Goal: Information Seeking & Learning: Learn about a topic

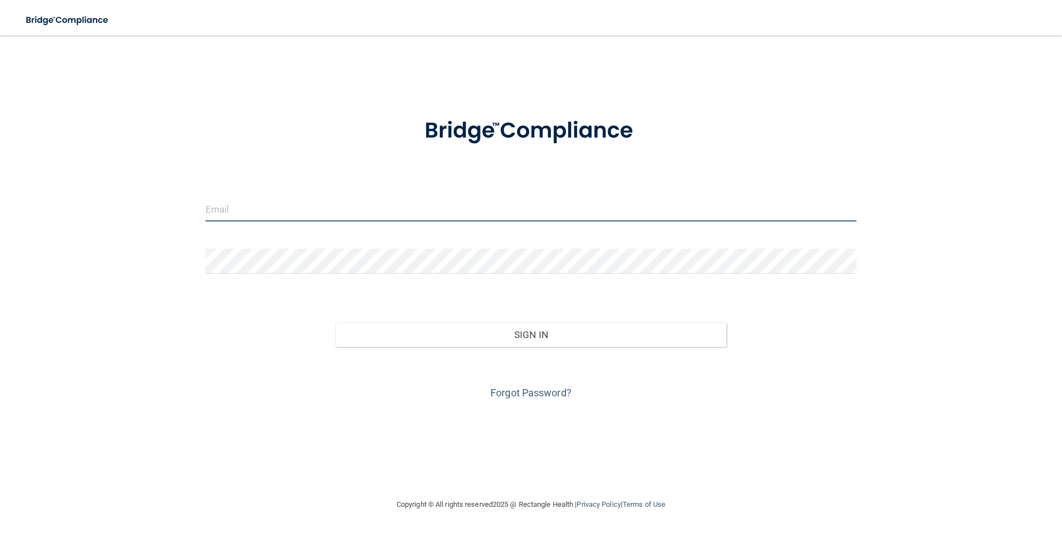
drag, startPoint x: 611, startPoint y: 216, endPoint x: 616, endPoint y: 229, distance: 14.4
click at [613, 223] on div at bounding box center [531, 213] width 668 height 33
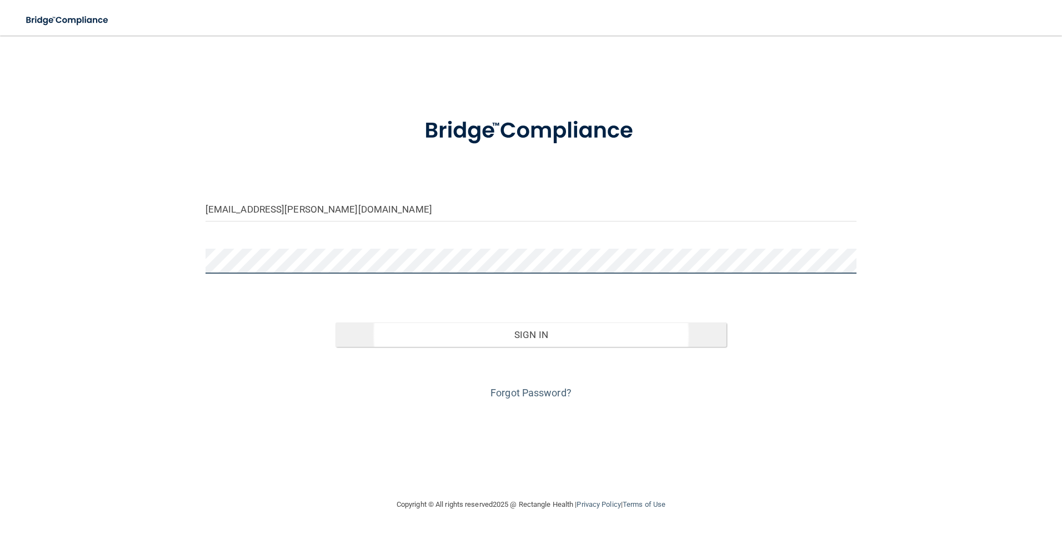
click at [335, 323] on button "Sign In" at bounding box center [530, 335] width 391 height 24
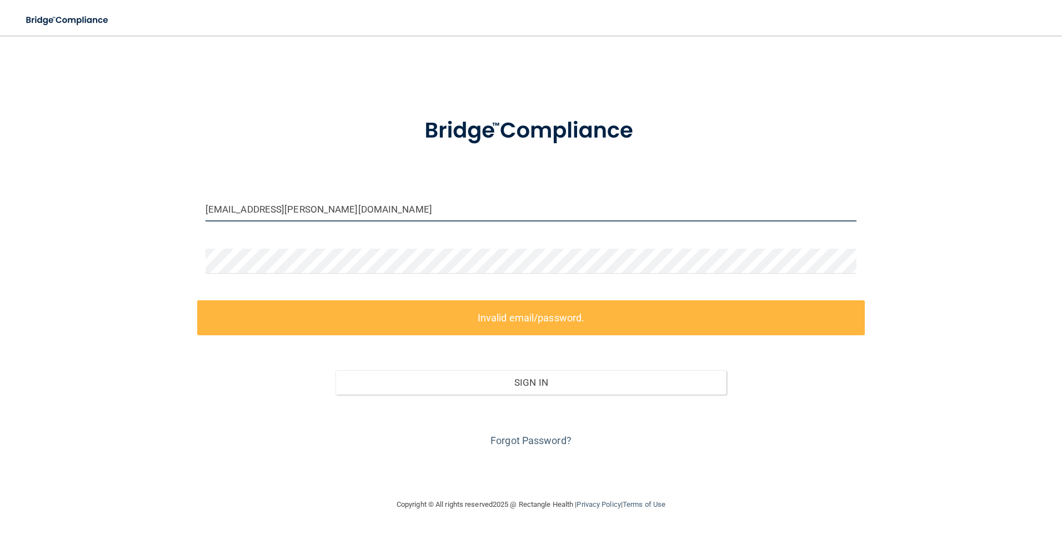
click at [328, 208] on input "[EMAIL_ADDRESS][PERSON_NAME][DOMAIN_NAME]" at bounding box center [530, 209] width 651 height 25
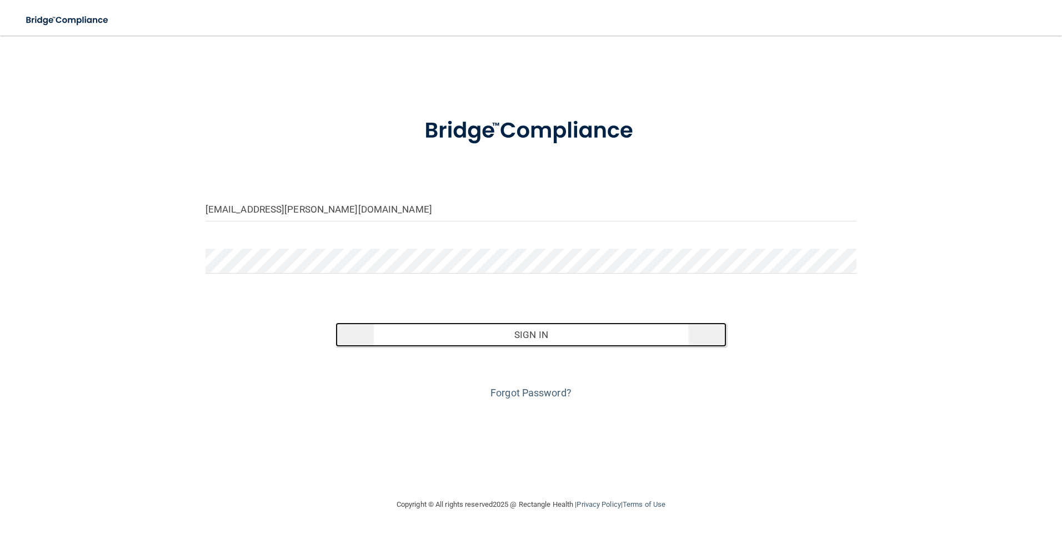
click at [458, 328] on button "Sign In" at bounding box center [530, 335] width 391 height 24
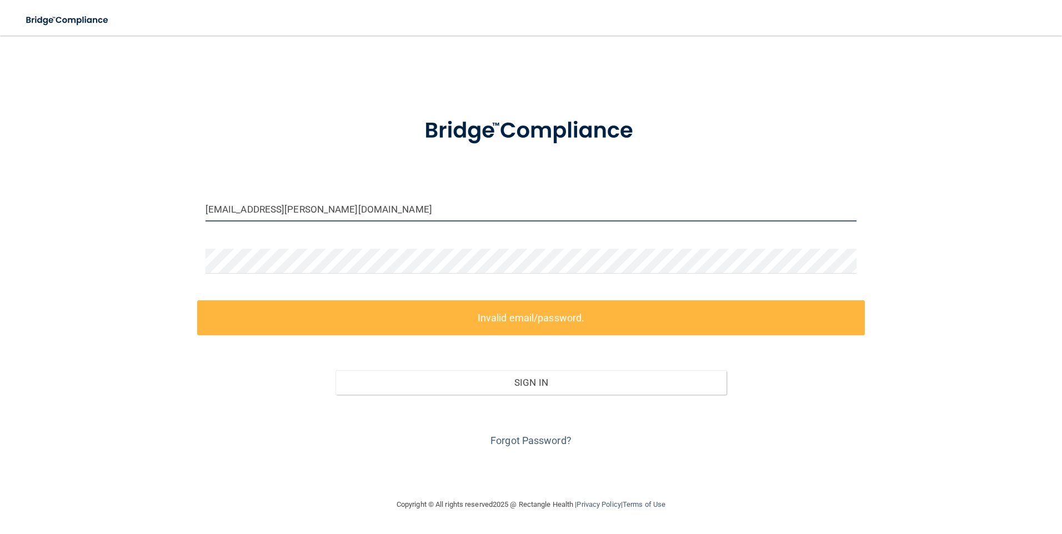
click at [228, 207] on input "samuuel.chaulk@gvpediatricdentistry.com" at bounding box center [530, 209] width 651 height 25
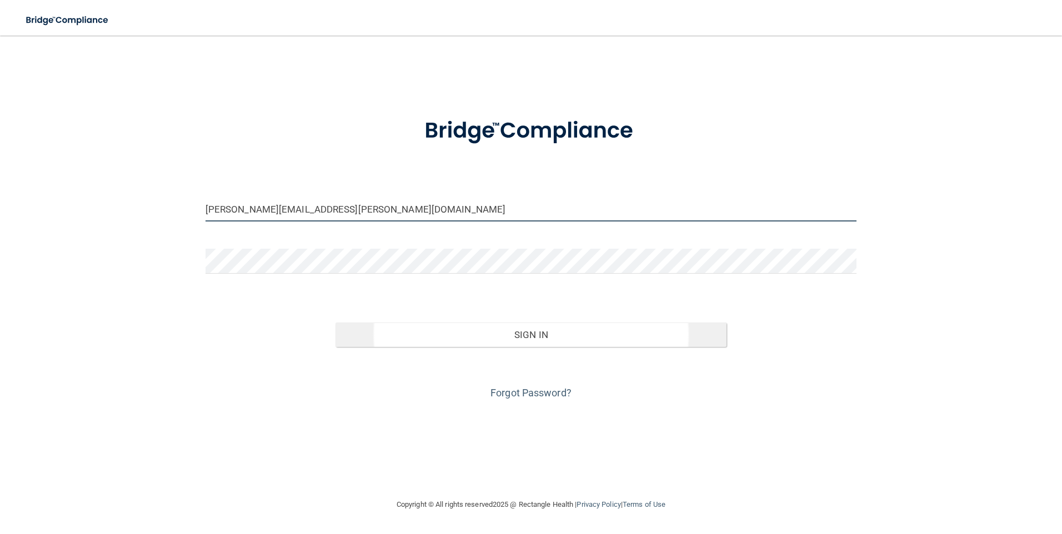
type input "[PERSON_NAME][EMAIL_ADDRESS][PERSON_NAME][DOMAIN_NAME]"
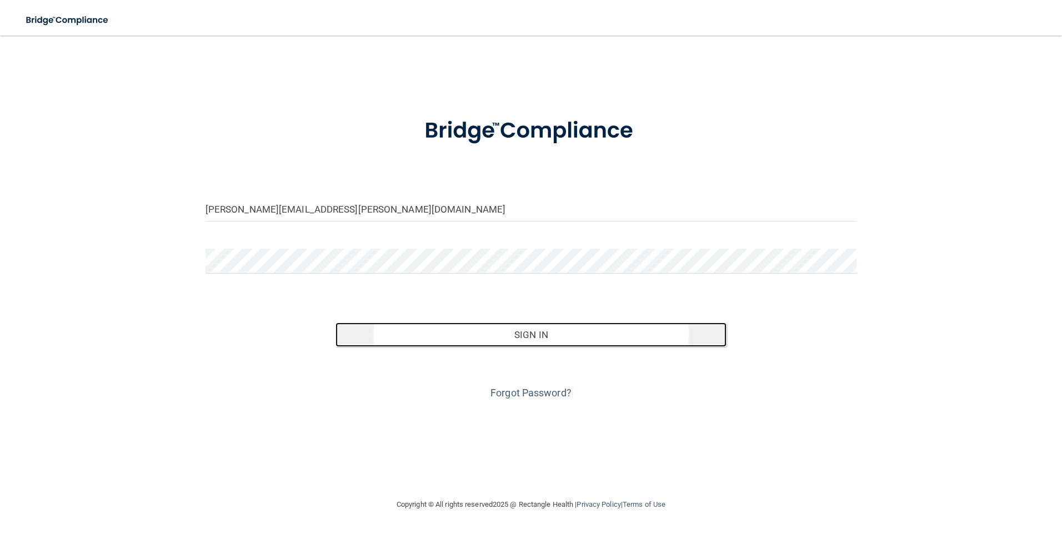
click at [449, 330] on button "Sign In" at bounding box center [530, 335] width 391 height 24
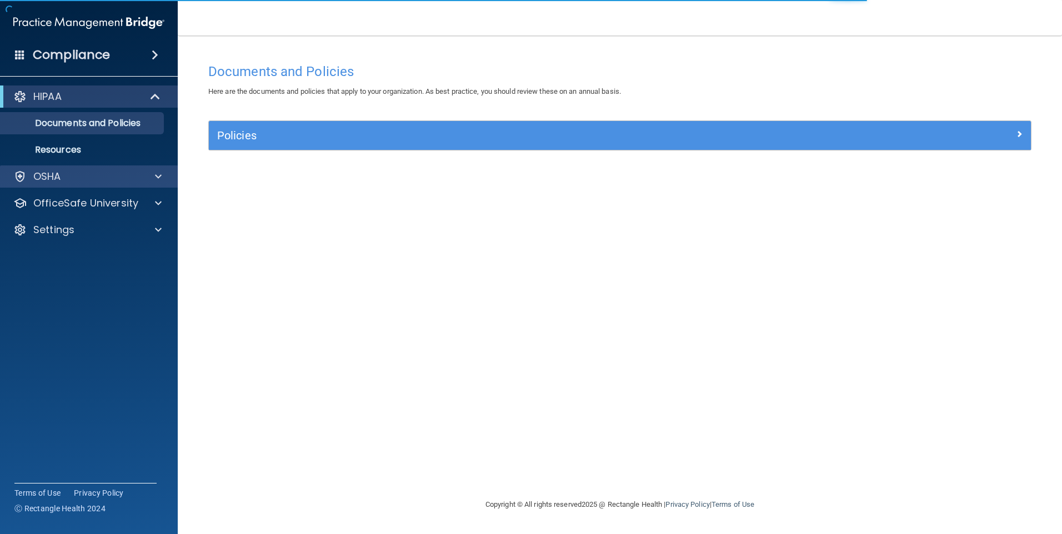
click at [122, 169] on div "OSHA" at bounding box center [89, 176] width 178 height 22
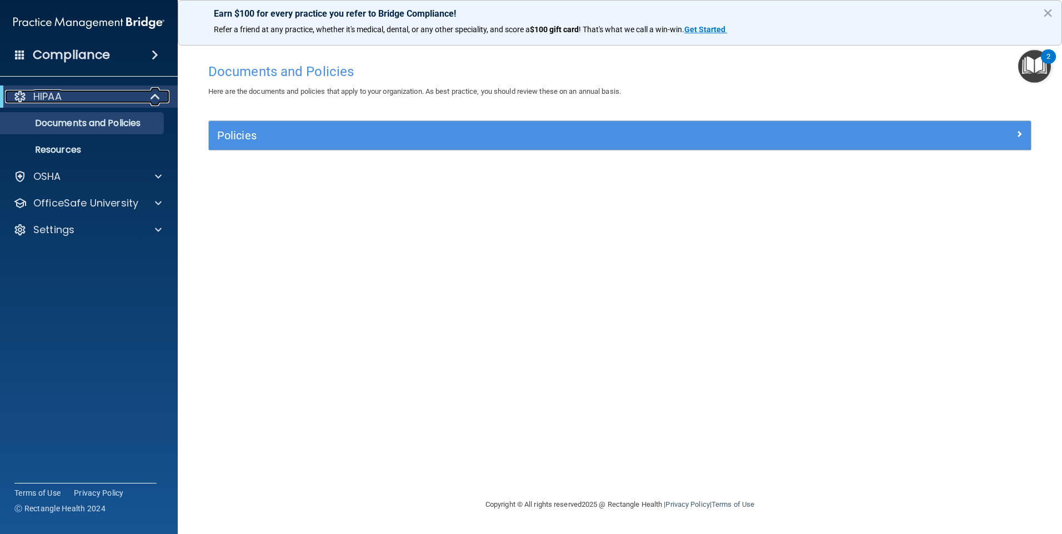
click at [109, 90] on div "HIPAA" at bounding box center [73, 96] width 137 height 13
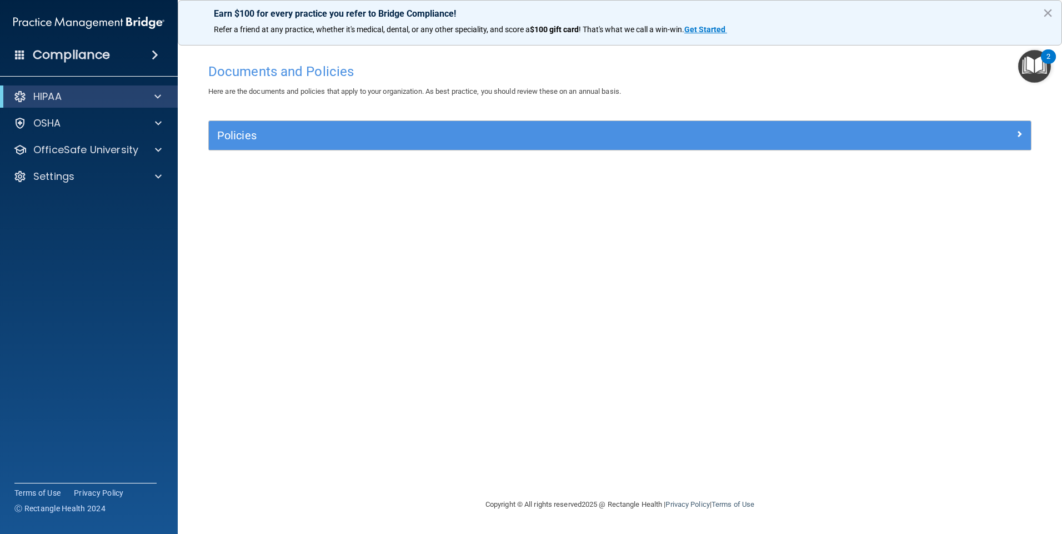
click at [101, 104] on div "HIPAA" at bounding box center [89, 97] width 178 height 22
click at [160, 99] on span at bounding box center [157, 96] width 7 height 13
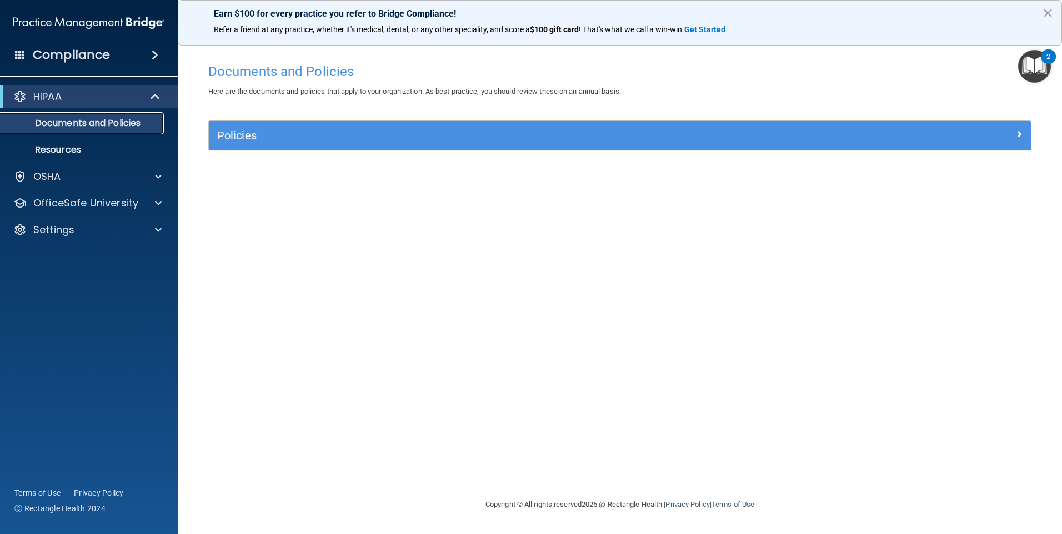
click at [92, 128] on p "Documents and Policies" at bounding box center [83, 123] width 152 height 11
click at [83, 140] on link "Resources" at bounding box center [76, 150] width 175 height 22
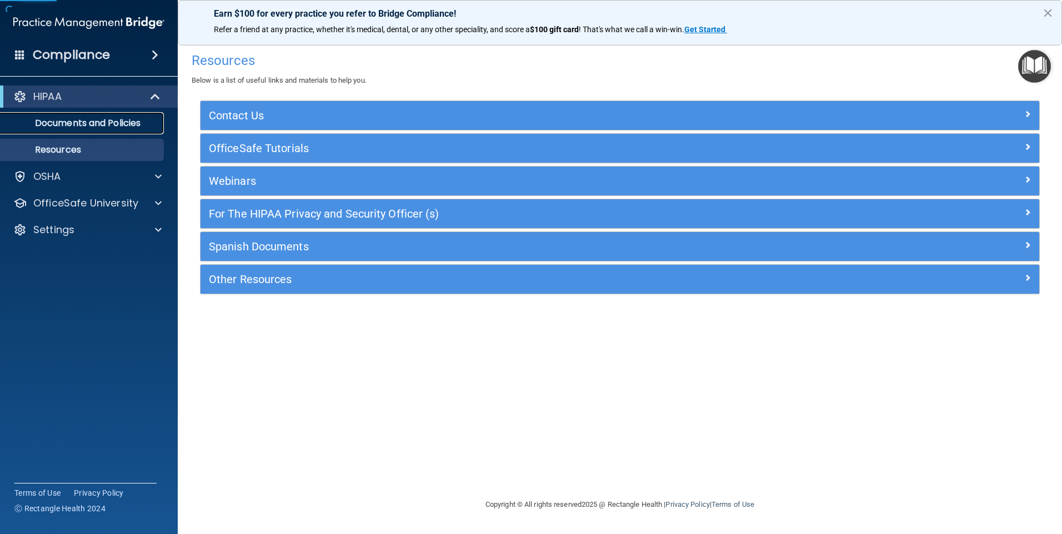
click at [87, 126] on p "Documents and Policies" at bounding box center [83, 123] width 152 height 11
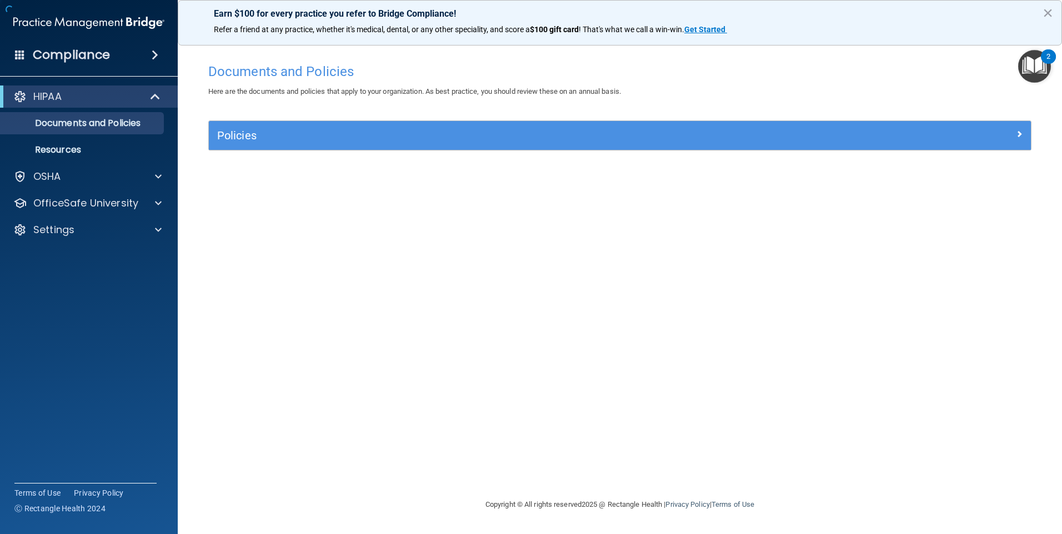
click at [355, 125] on div "Policies" at bounding box center [620, 135] width 822 height 29
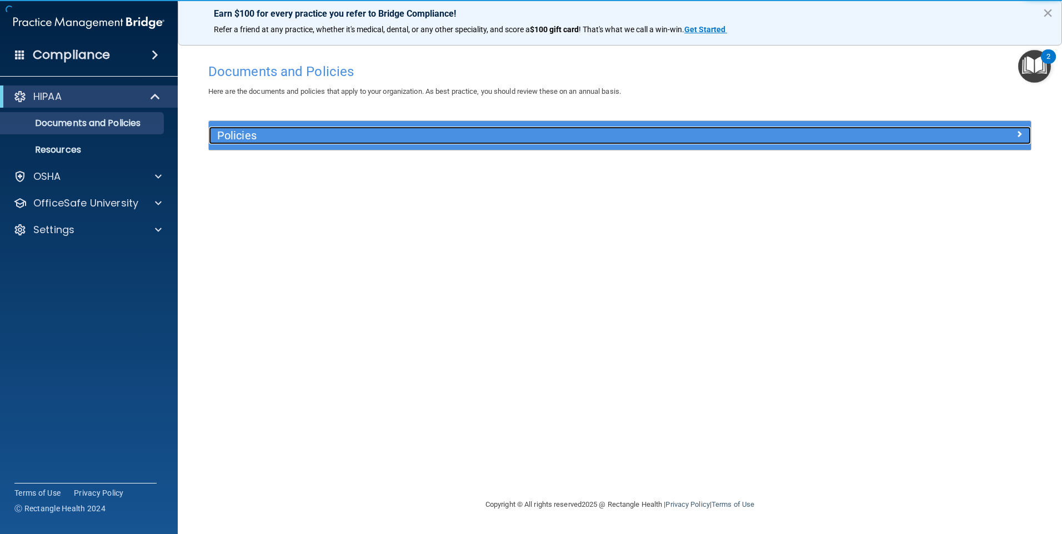
click at [282, 139] on h5 "Policies" at bounding box center [517, 135] width 600 height 12
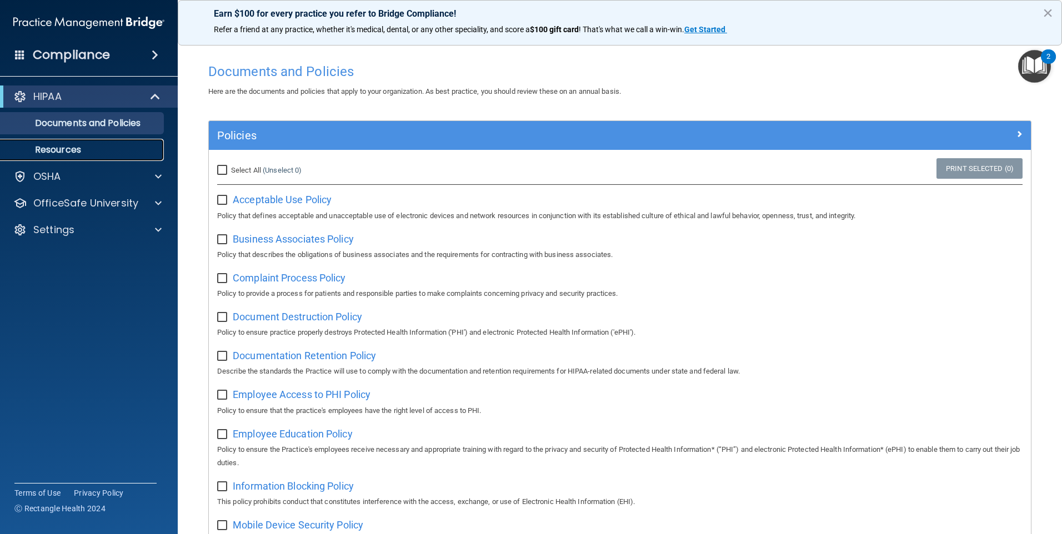
click at [67, 148] on p "Resources" at bounding box center [83, 149] width 152 height 11
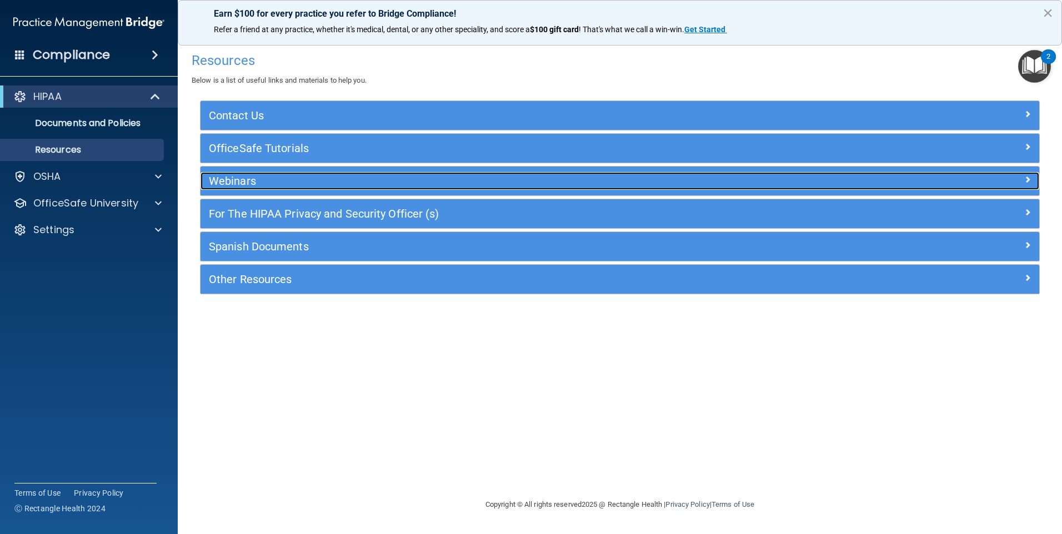
click at [320, 176] on h5 "Webinars" at bounding box center [515, 181] width 612 height 12
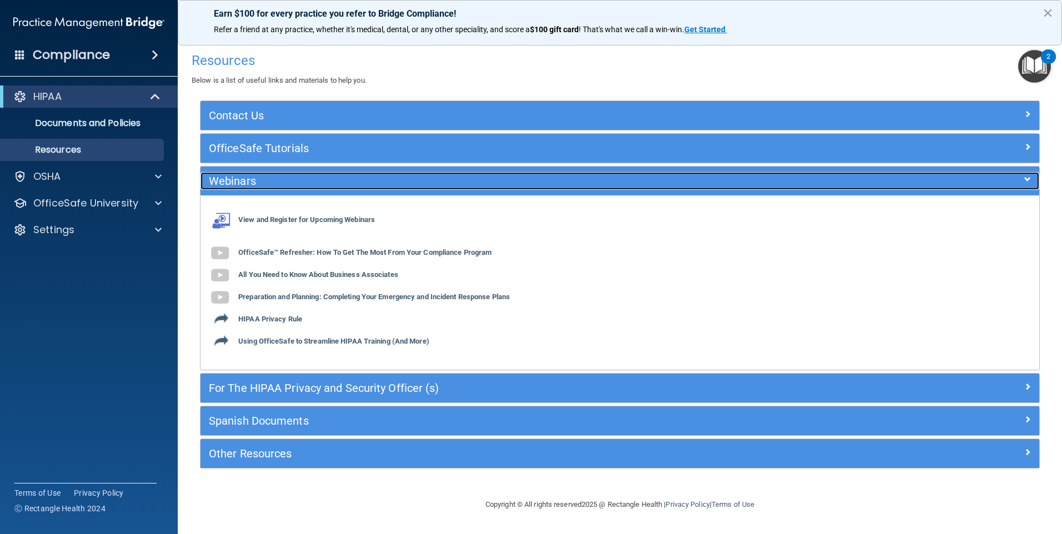
click at [321, 173] on div "Webinars" at bounding box center [514, 181] width 629 height 18
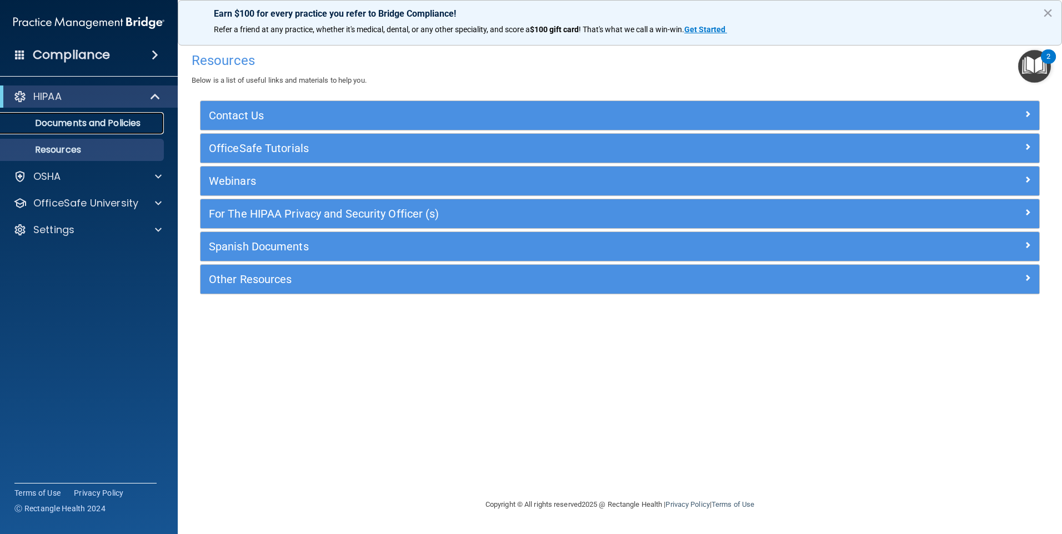
click at [132, 120] on p "Documents and Policies" at bounding box center [83, 123] width 152 height 11
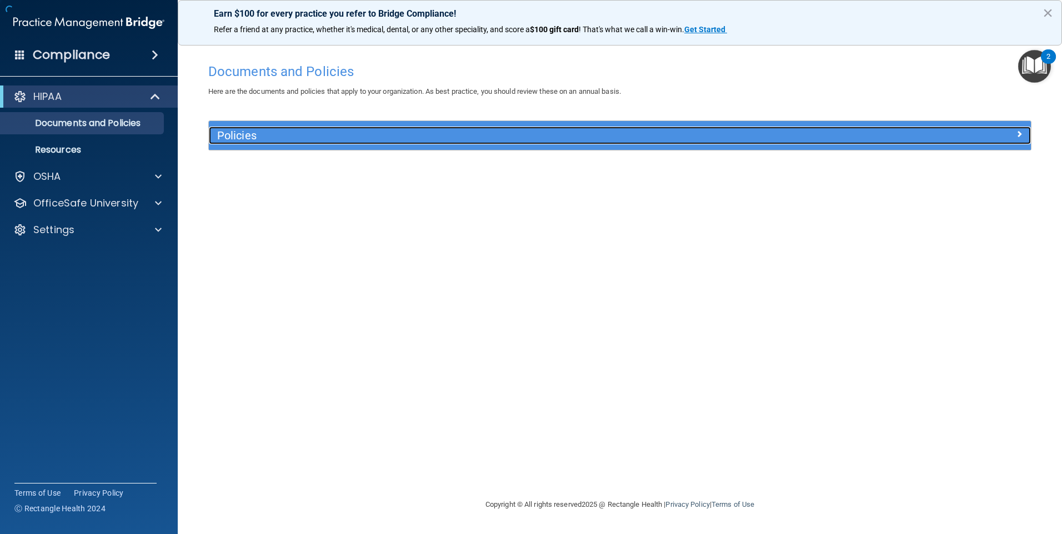
click at [424, 133] on h5 "Policies" at bounding box center [517, 135] width 600 height 12
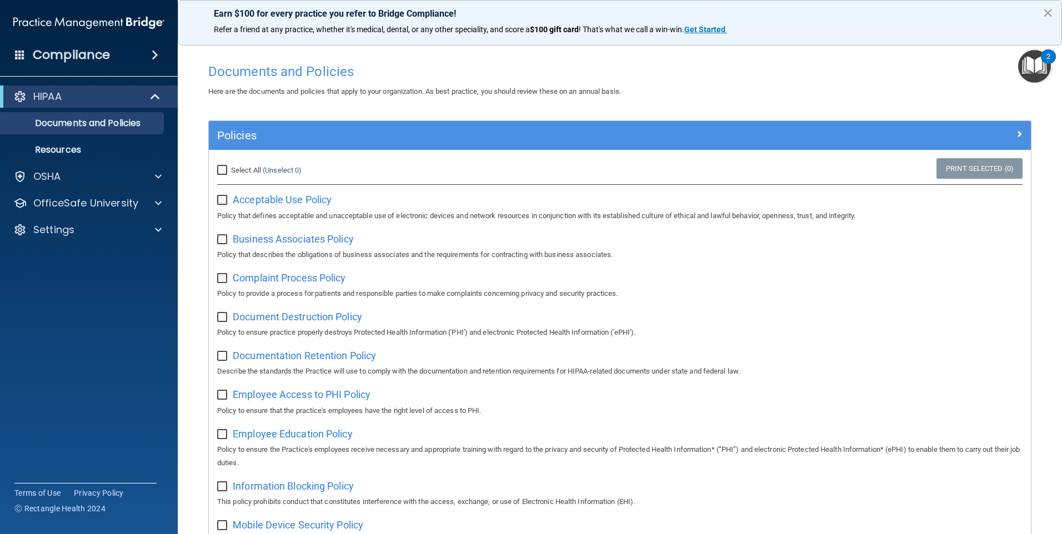
click at [224, 197] on input "checkbox" at bounding box center [223, 200] width 13 height 9
checkbox input "false"
click at [222, 174] on input "Select All (Unselect 0) Unselect All" at bounding box center [223, 170] width 13 height 9
checkbox input "true"
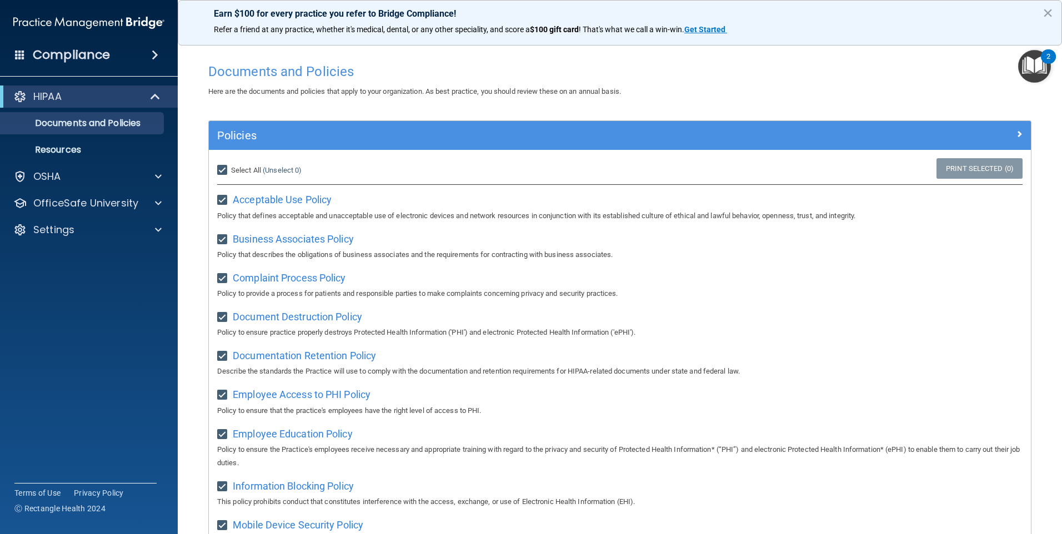
checkbox input "true"
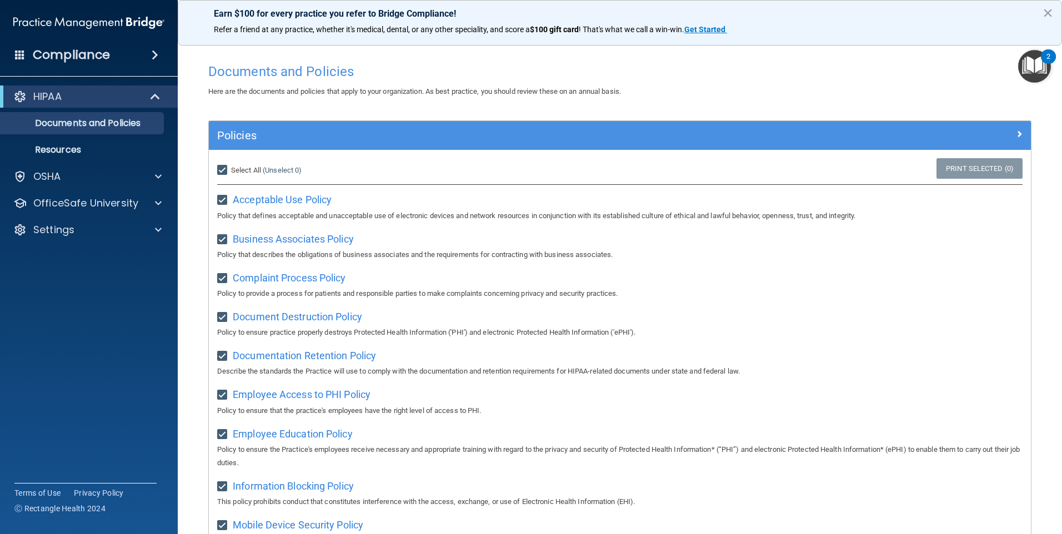
checkbox input "true"
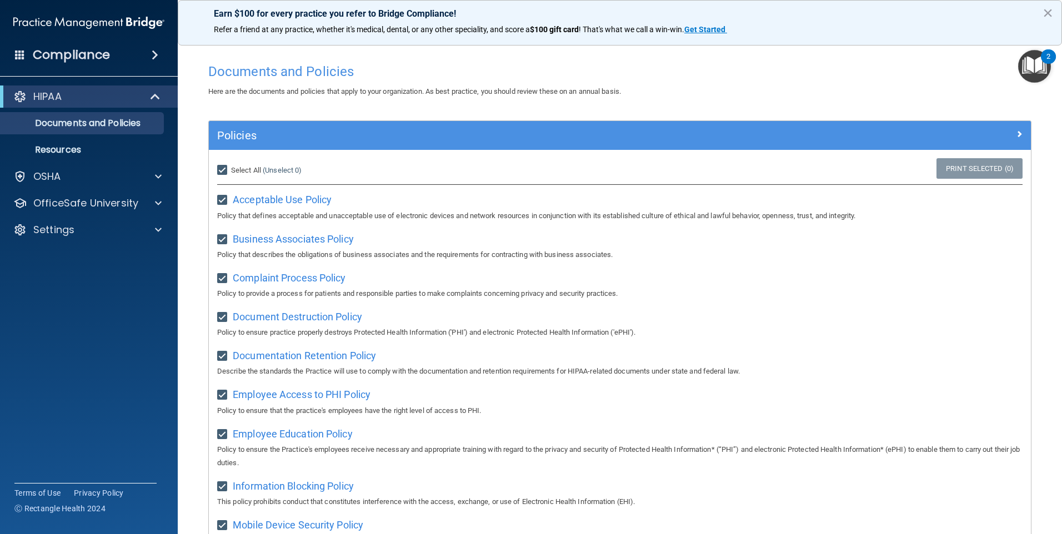
checkbox input "true"
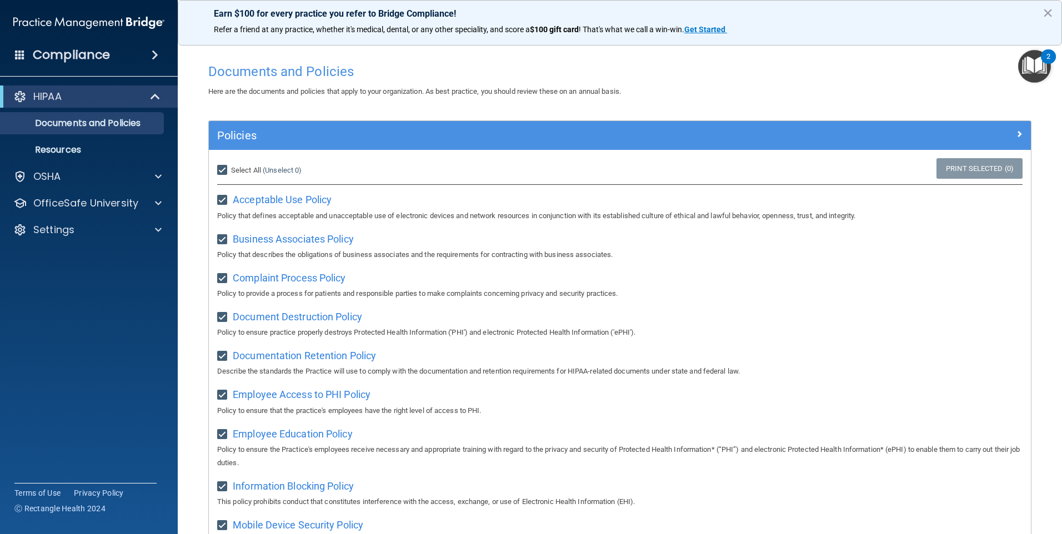
checkbox input "true"
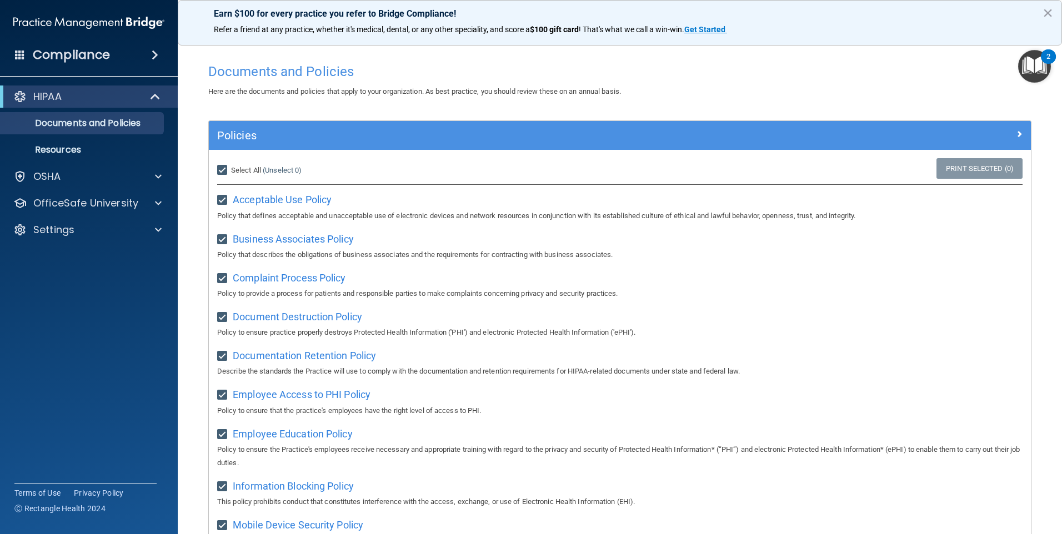
checkbox input "true"
click at [225, 168] on input "Select All (Unselect 21) Unselect All" at bounding box center [223, 170] width 13 height 9
checkbox input "false"
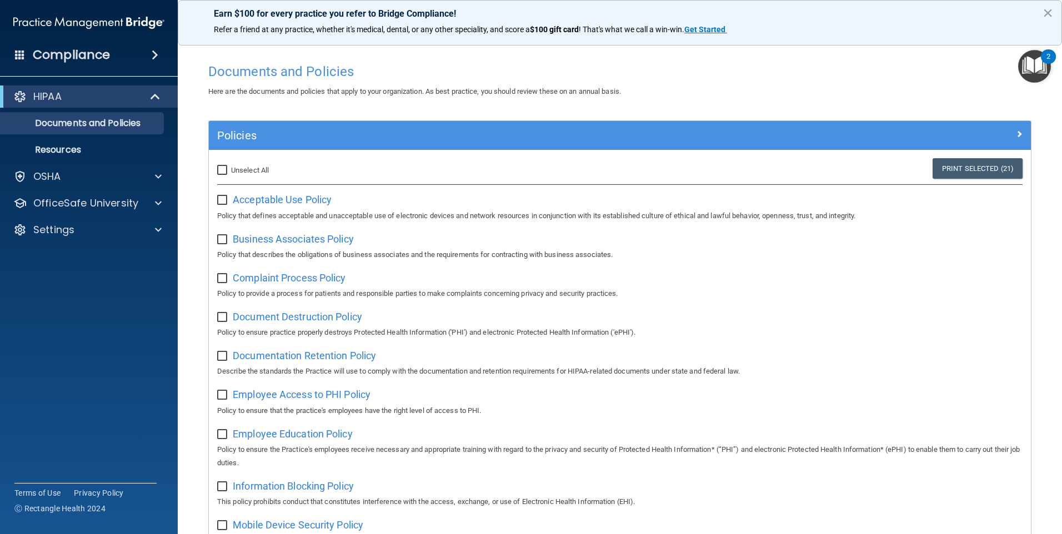
checkbox input "false"
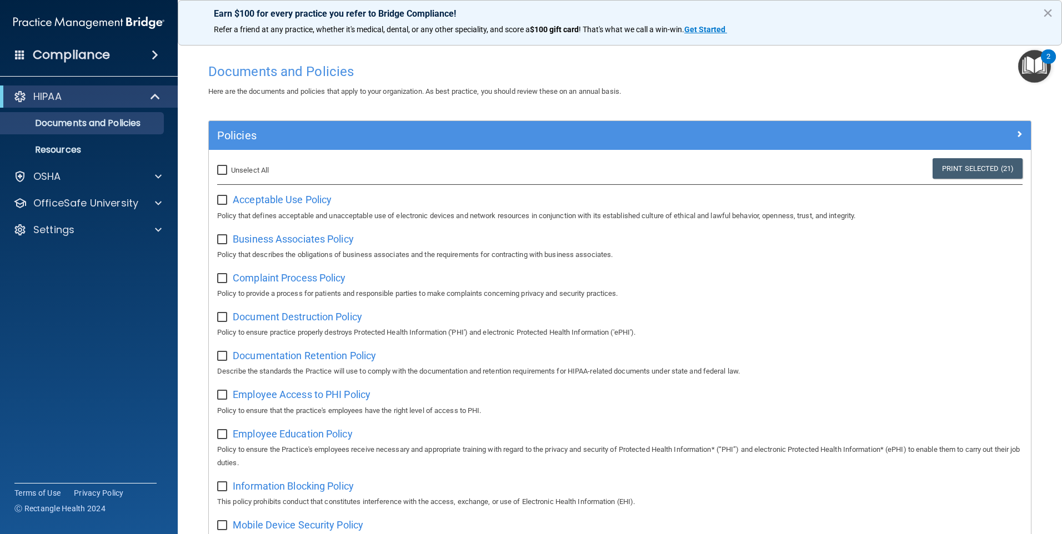
checkbox input "false"
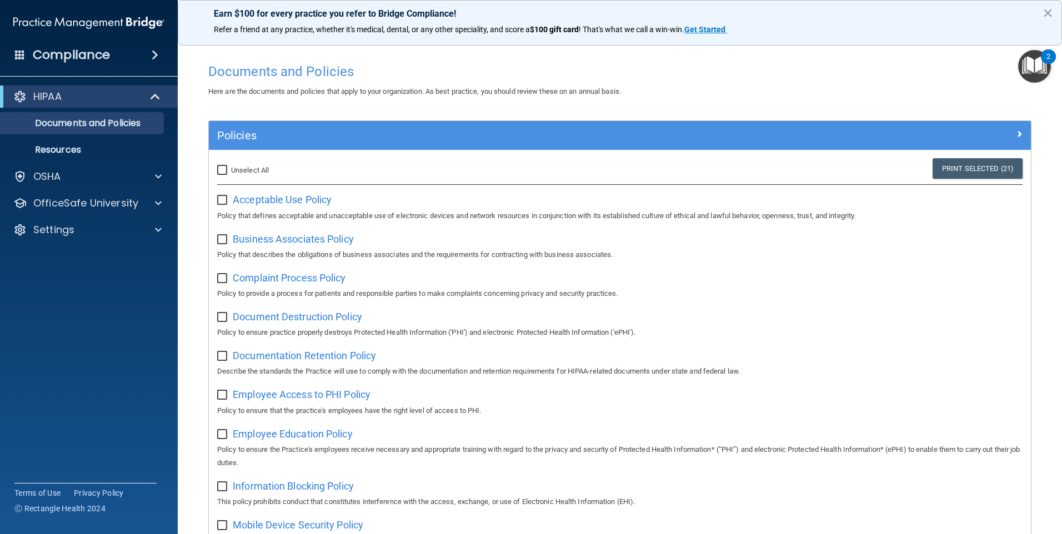
checkbox input "false"
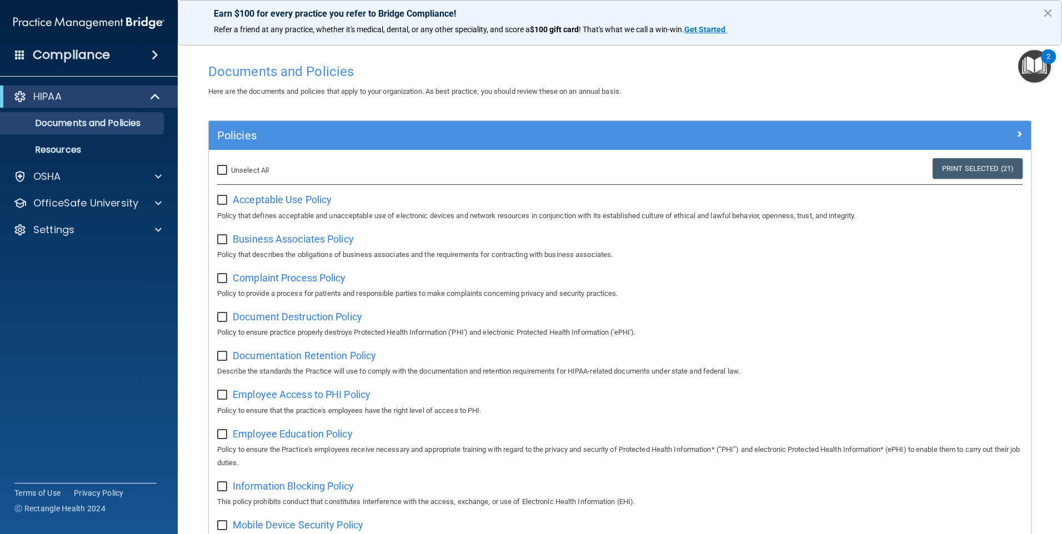
checkbox input "false"
click at [149, 70] on div "Compliance HIPAA Documents and Policies Report an Incident Business Associates …" at bounding box center [89, 267] width 178 height 534
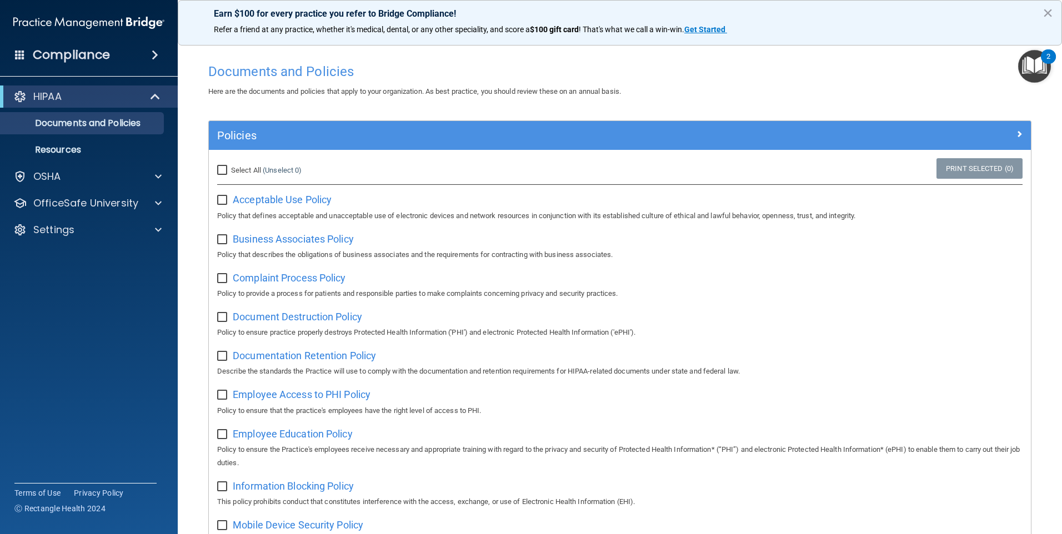
click at [151, 62] on div "Compliance" at bounding box center [89, 55] width 178 height 24
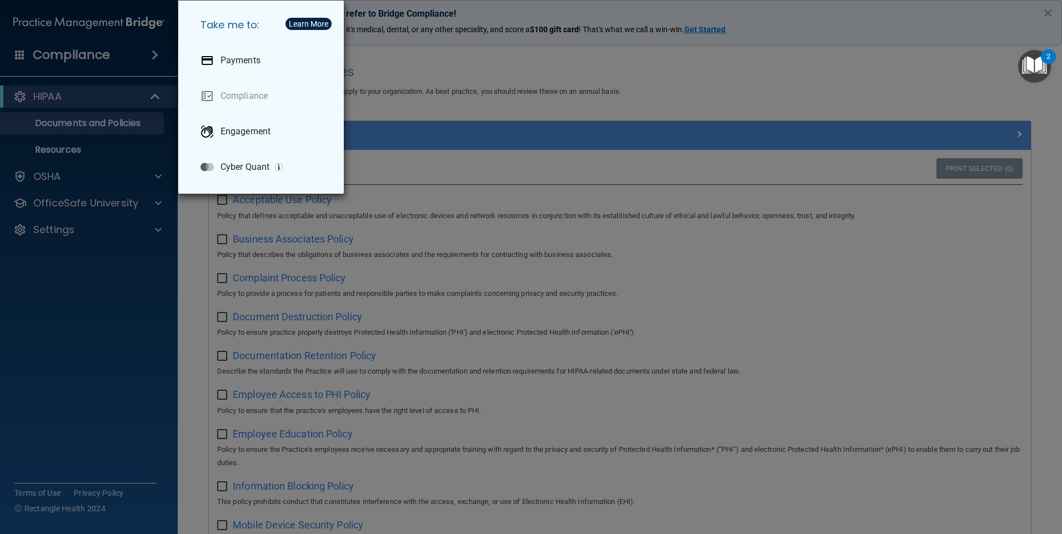
click at [147, 92] on div "Take me to: Payments Compliance Engagement Cyber Quant" at bounding box center [531, 267] width 1062 height 534
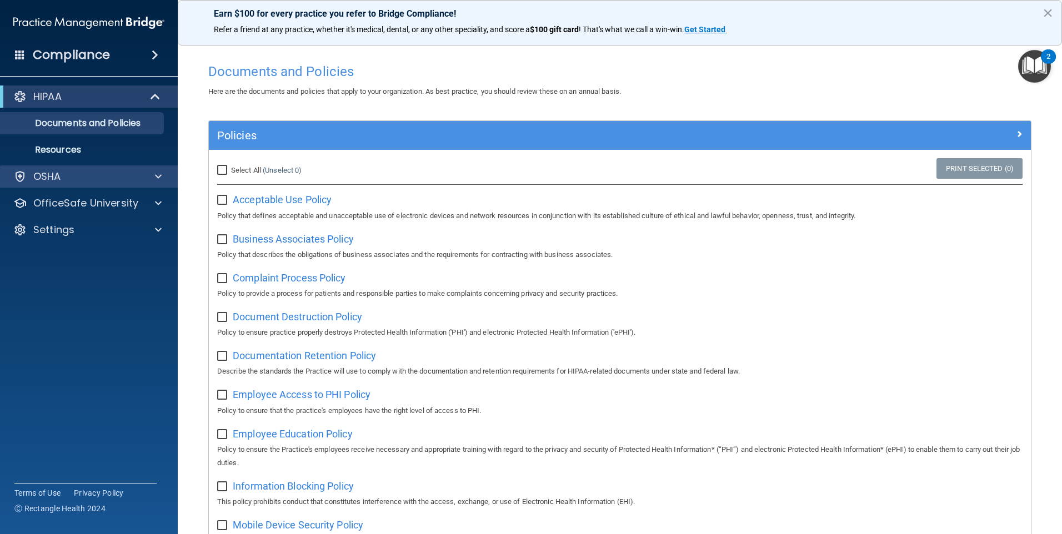
click at [83, 167] on div "OSHA" at bounding box center [89, 176] width 178 height 22
click at [165, 170] on div "OSHA" at bounding box center [89, 176] width 178 height 22
click at [153, 175] on div at bounding box center [157, 176] width 28 height 13
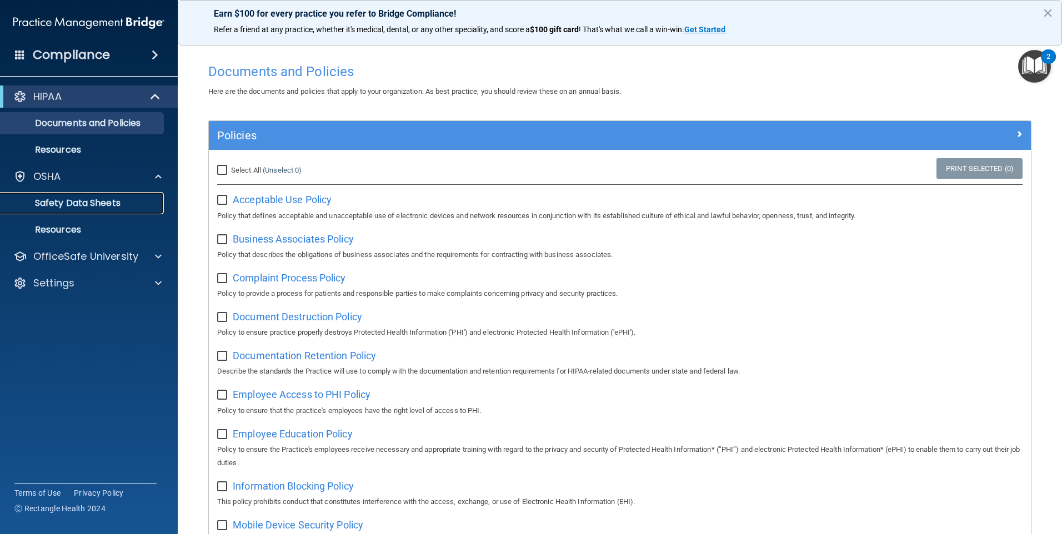
click at [129, 205] on p "Safety Data Sheets" at bounding box center [83, 203] width 152 height 11
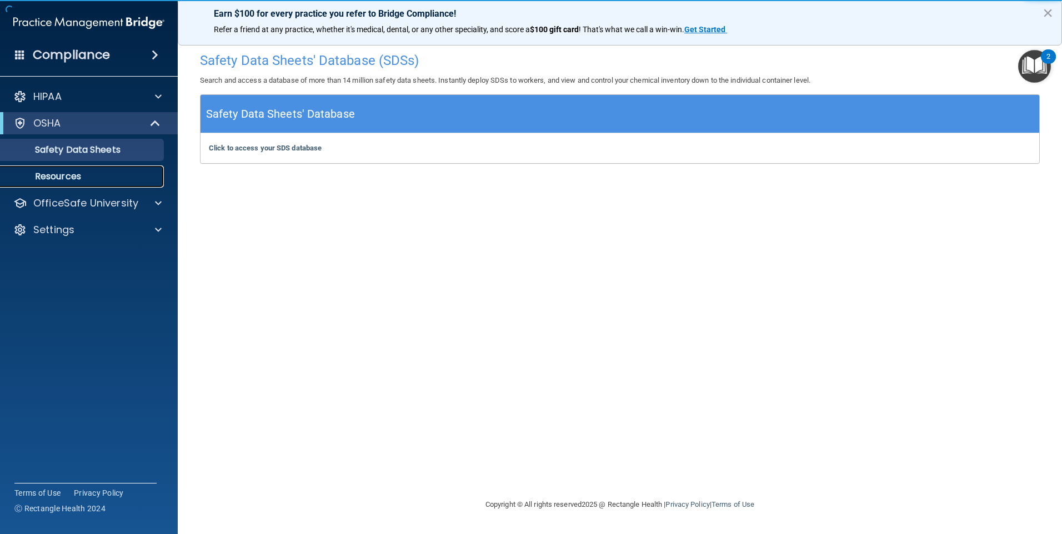
click at [88, 177] on p "Resources" at bounding box center [83, 176] width 152 height 11
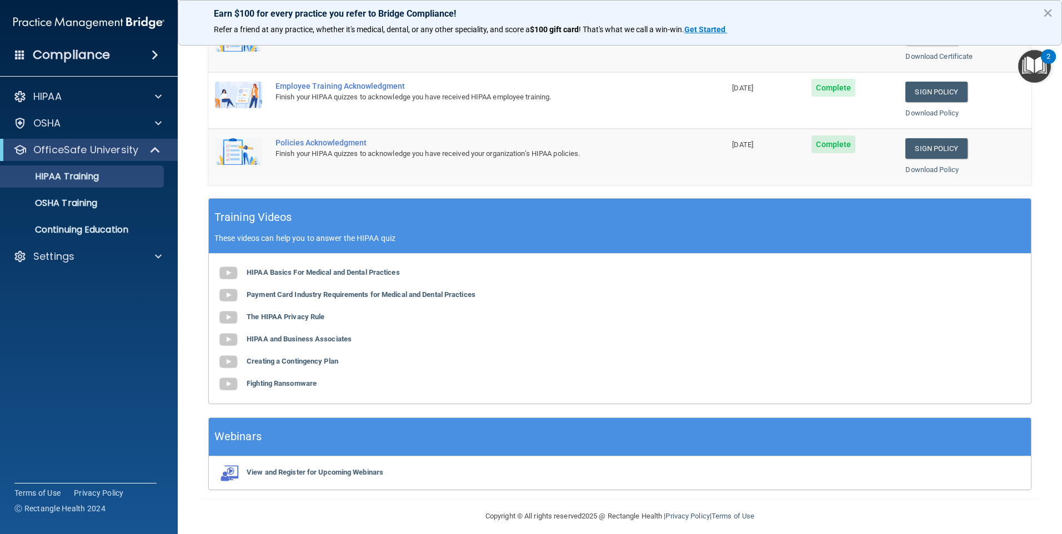
scroll to position [302, 0]
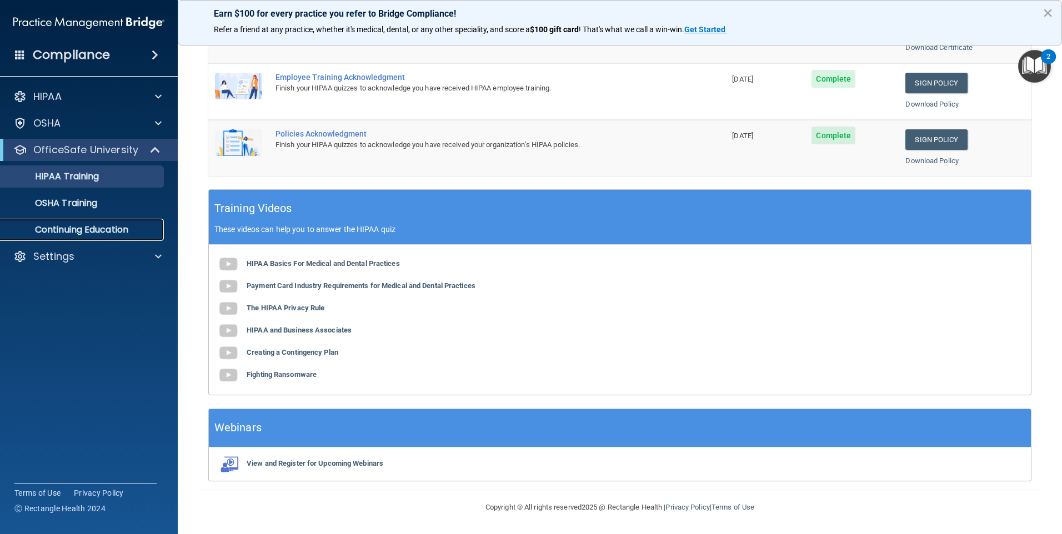
click at [129, 220] on link "Continuing Education" at bounding box center [76, 230] width 175 height 22
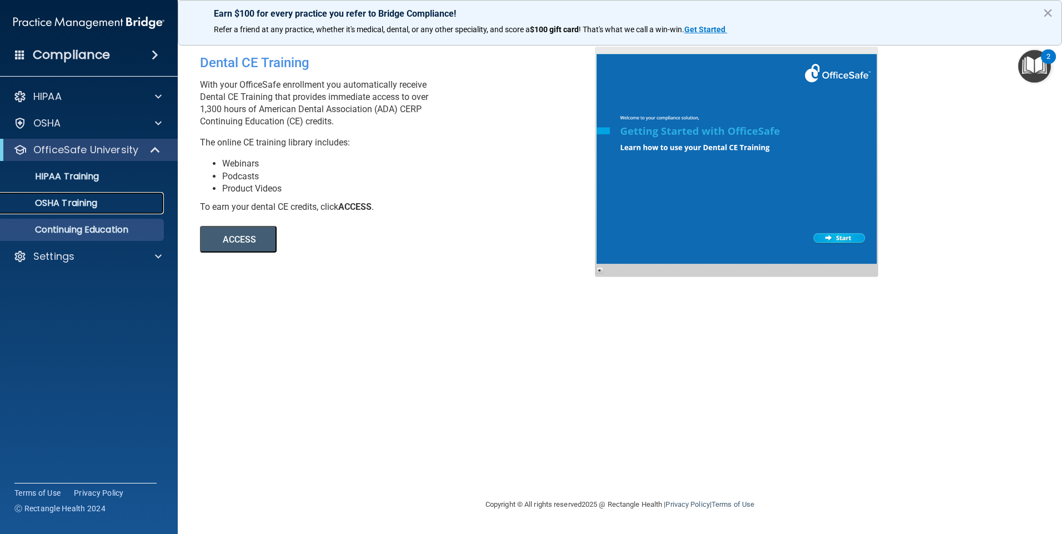
click at [119, 209] on link "OSHA Training" at bounding box center [76, 203] width 175 height 22
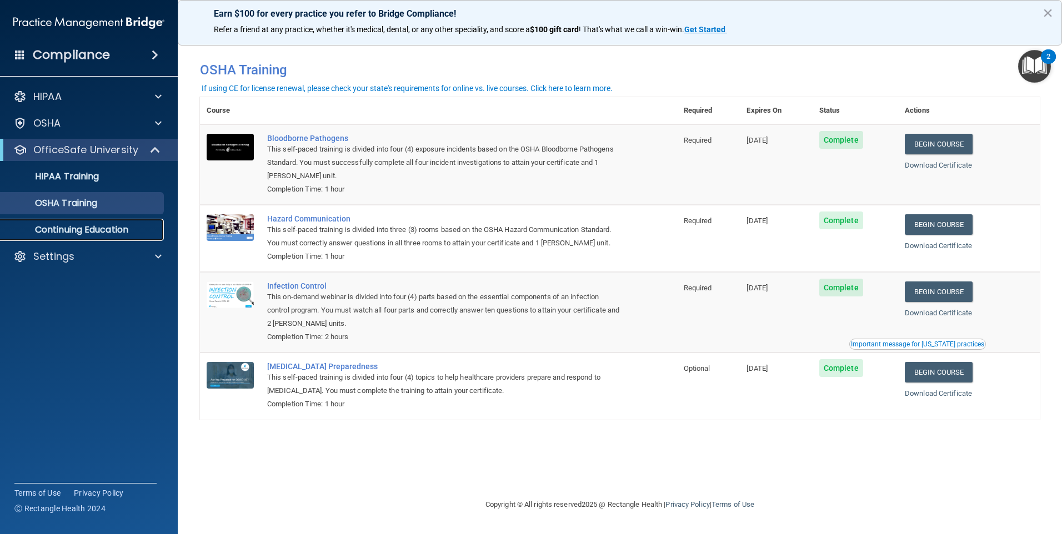
click at [126, 225] on p "Continuing Education" at bounding box center [83, 229] width 152 height 11
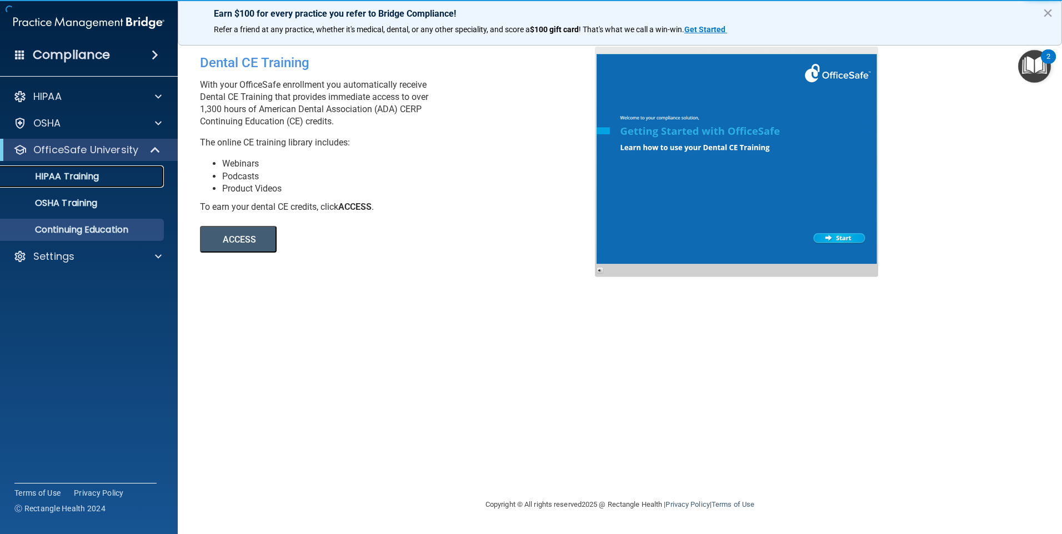
click at [114, 176] on div "HIPAA Training" at bounding box center [83, 176] width 152 height 11
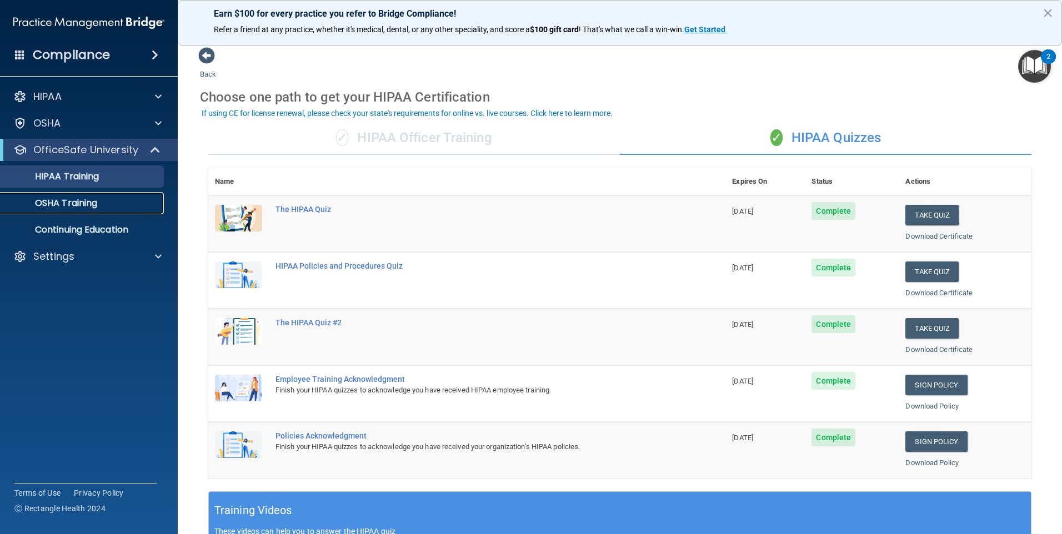
click at [80, 207] on p "OSHA Training" at bounding box center [52, 203] width 90 height 11
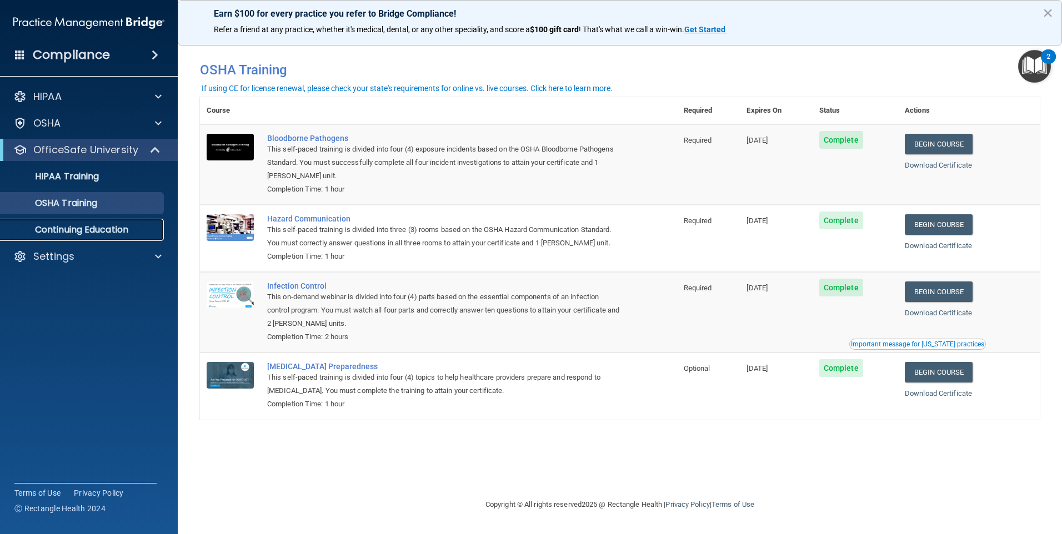
click at [155, 228] on p "Continuing Education" at bounding box center [83, 229] width 152 height 11
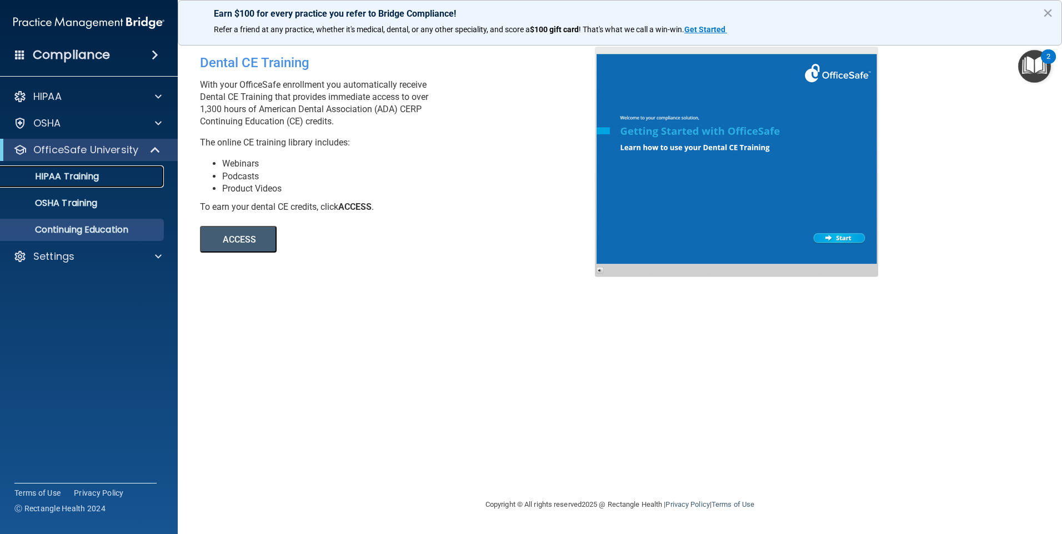
click at [122, 182] on div "HIPAA Training" at bounding box center [83, 176] width 152 height 11
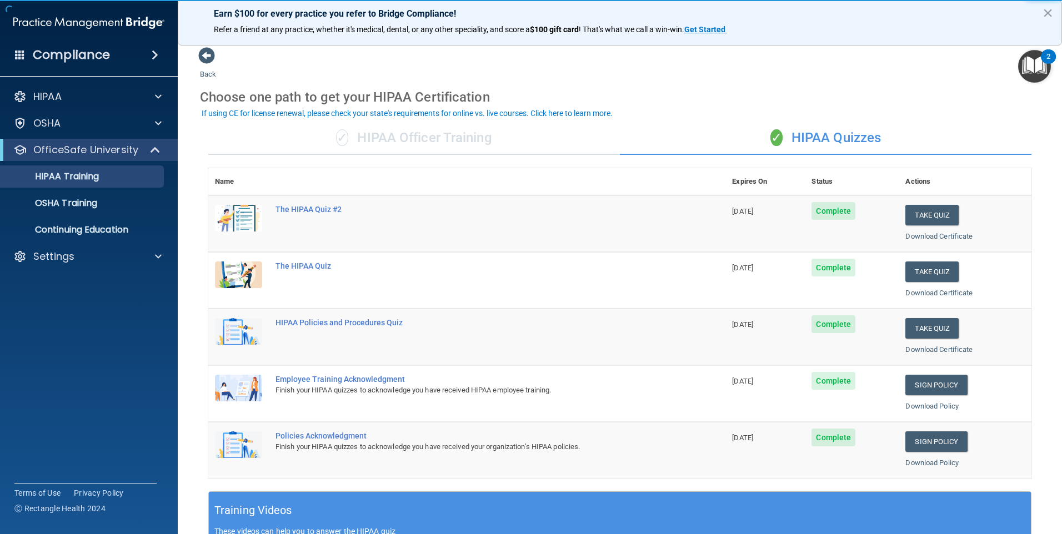
click at [355, 141] on div "✓ HIPAA Officer Training" at bounding box center [413, 138] width 411 height 33
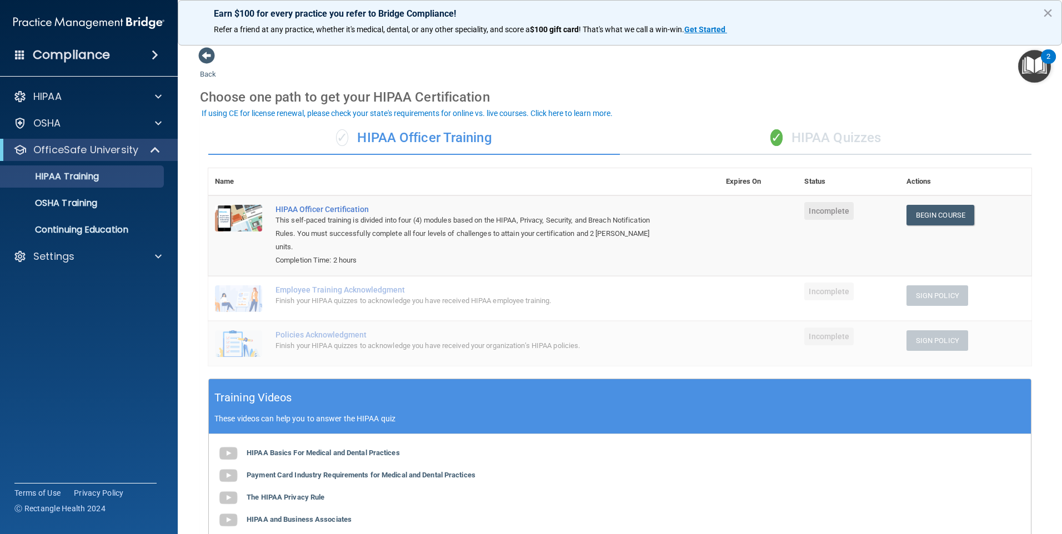
click at [775, 148] on div "✓ HIPAA Quizzes" at bounding box center [825, 138] width 411 height 33
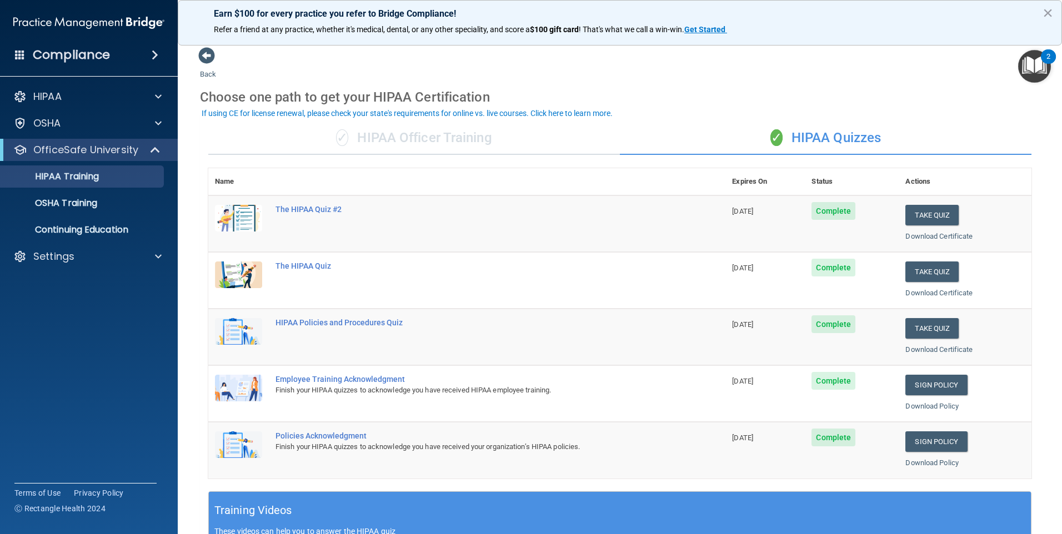
click at [494, 141] on div "✓ HIPAA Officer Training" at bounding box center [413, 138] width 411 height 33
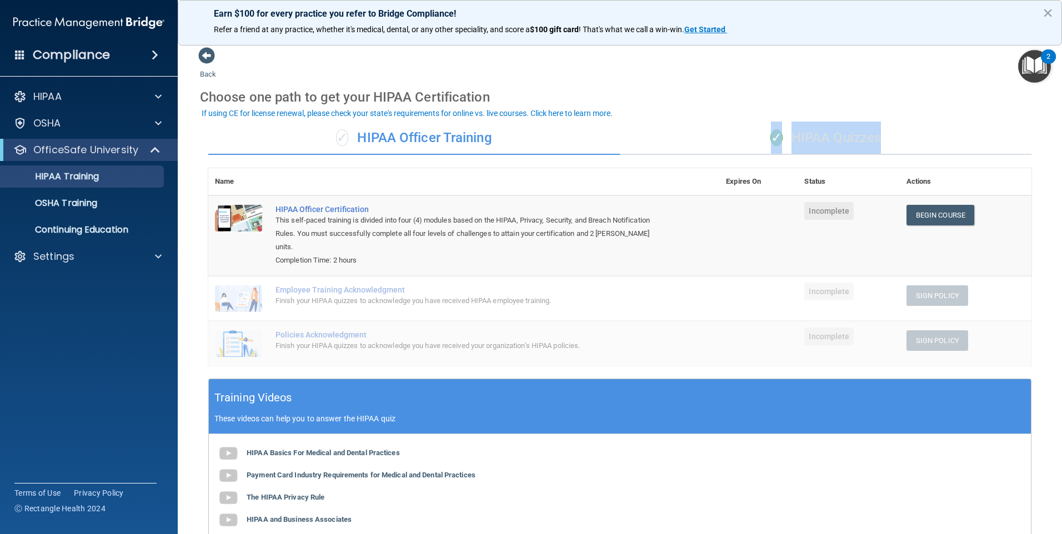
drag, startPoint x: 755, startPoint y: 148, endPoint x: 770, endPoint y: 165, distance: 23.2
click at [770, 165] on div "✓ HIPAA Officer Training ✓ HIPAA Quizzes Name Expires On Status Actions HIPAA O…" at bounding box center [620, 396] width 840 height 566
click at [695, 86] on div "Choose one path to get your HIPAA Certification" at bounding box center [620, 97] width 840 height 32
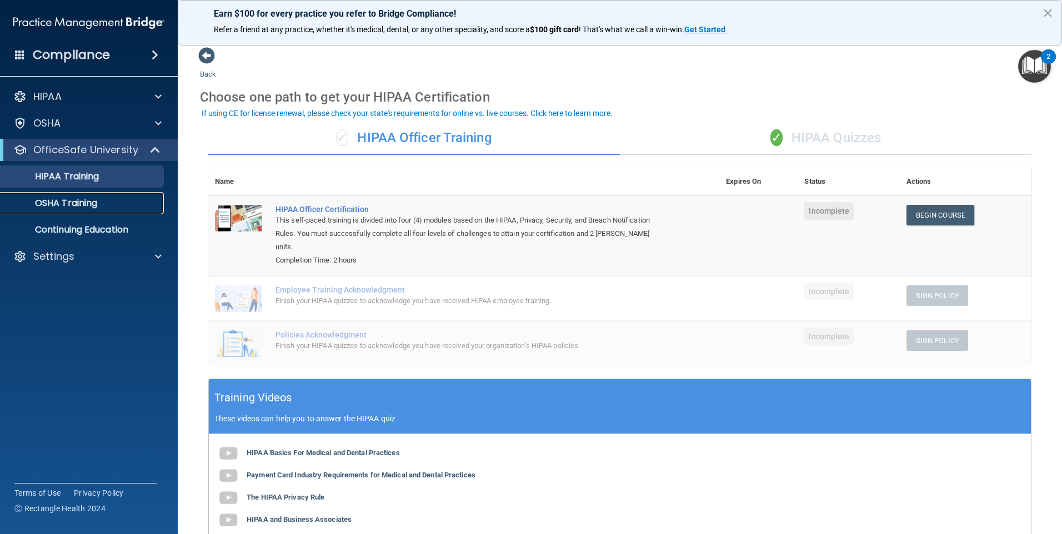
click at [48, 214] on link "OSHA Training" at bounding box center [76, 203] width 175 height 22
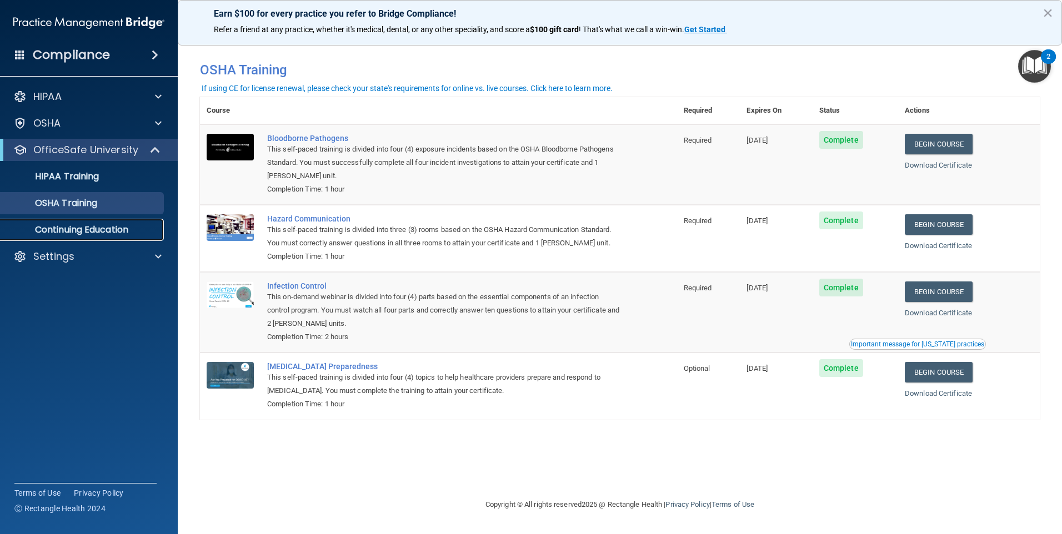
click at [143, 236] on link "Continuing Education" at bounding box center [76, 230] width 175 height 22
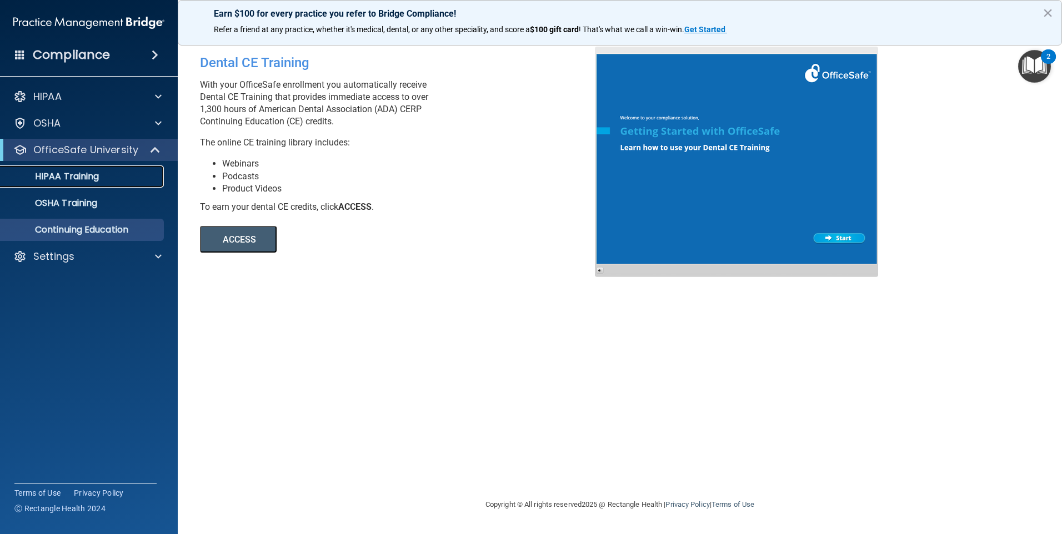
click at [134, 177] on div "HIPAA Training" at bounding box center [83, 176] width 152 height 11
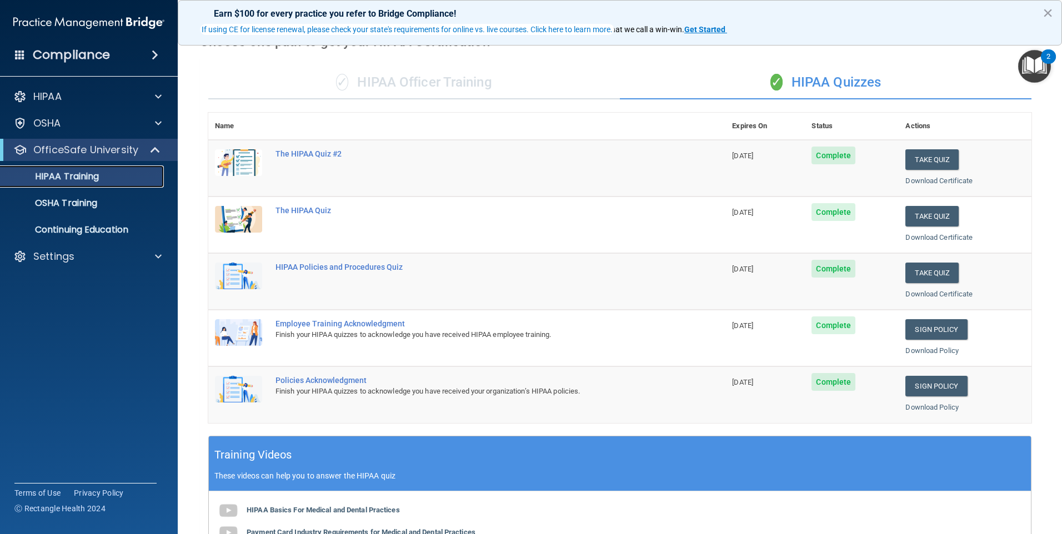
scroll to position [111, 0]
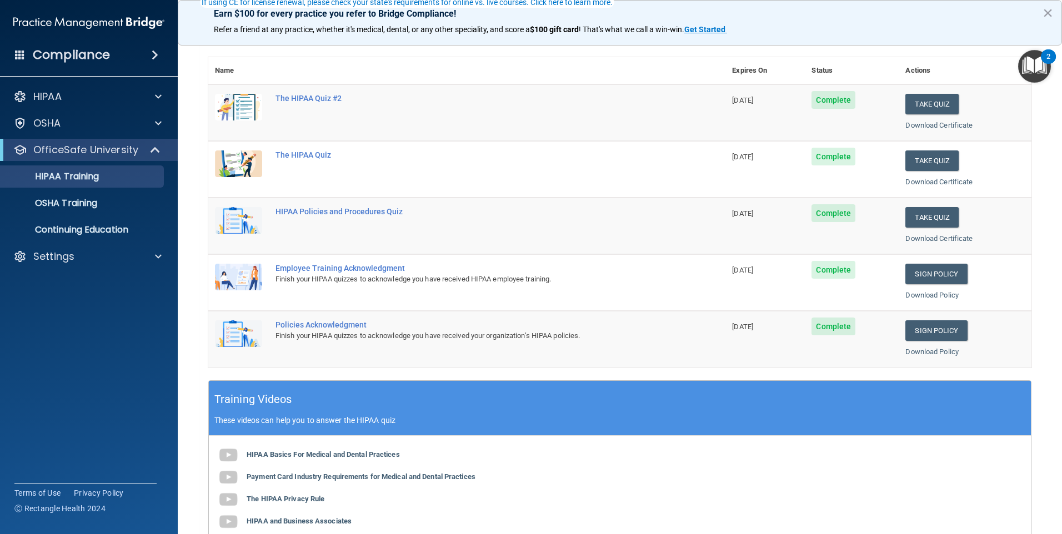
click at [1032, 57] on img "Open Resource Center, 2 new notifications" at bounding box center [1034, 66] width 33 height 33
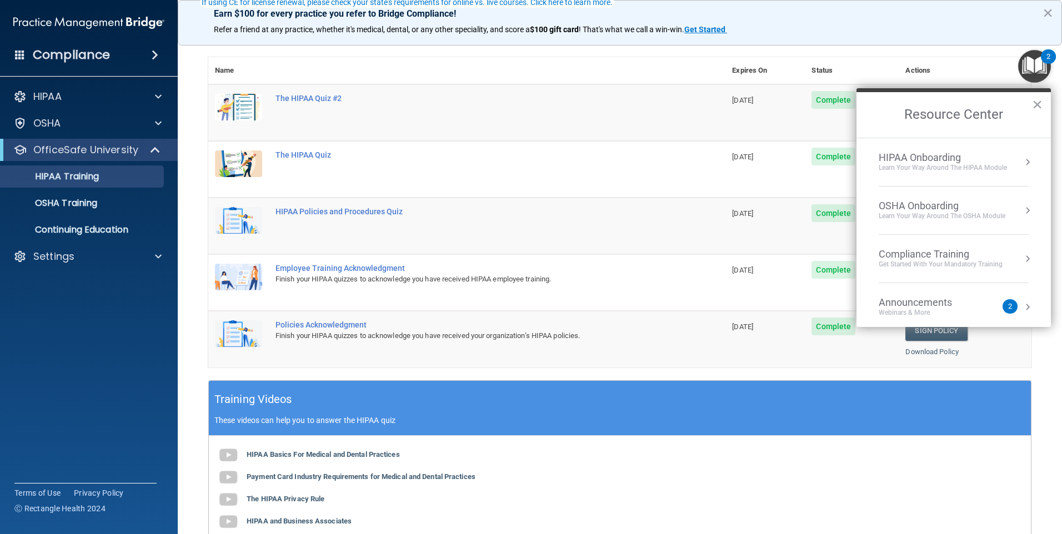
click at [1009, 158] on div "HIPAA Onboarding Learn Your Way around the HIPAA module" at bounding box center [953, 162] width 150 height 21
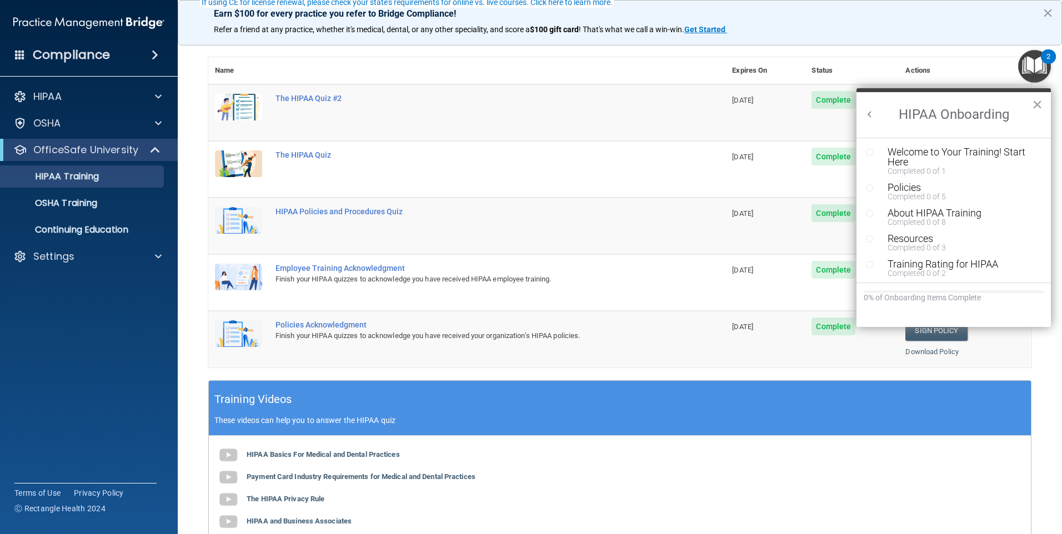
scroll to position [0, 0]
click at [865, 114] on button "Back to Resource Center Home" at bounding box center [869, 114] width 11 height 11
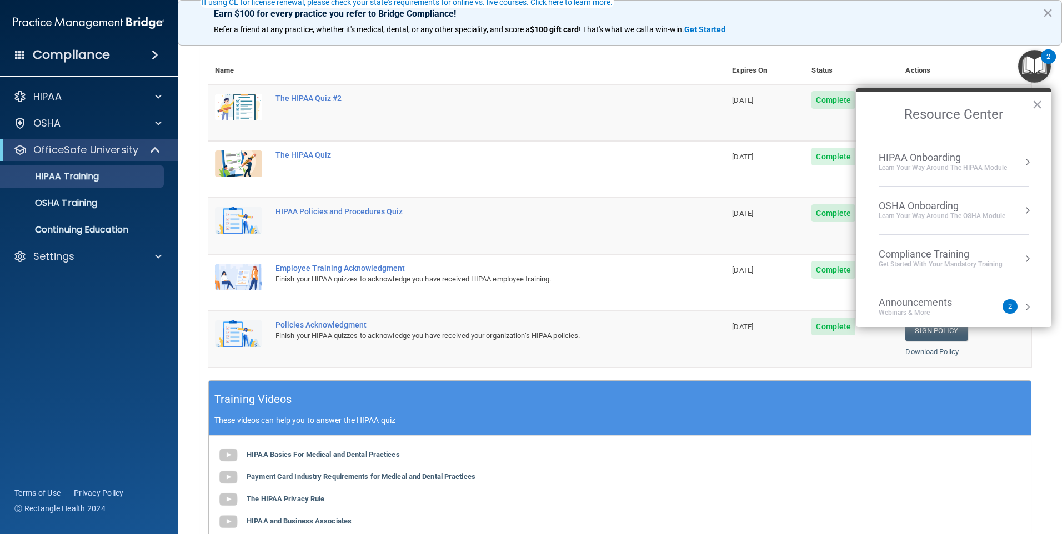
click at [904, 207] on div "OSHA Onboarding" at bounding box center [941, 206] width 127 height 12
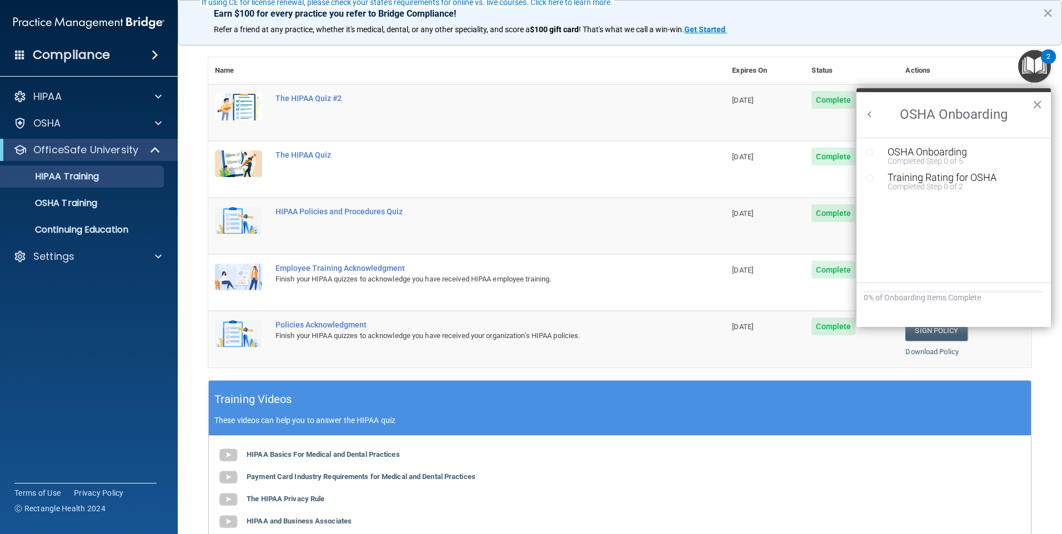
click at [873, 116] on button "Back to Resource Center Home" at bounding box center [869, 114] width 11 height 11
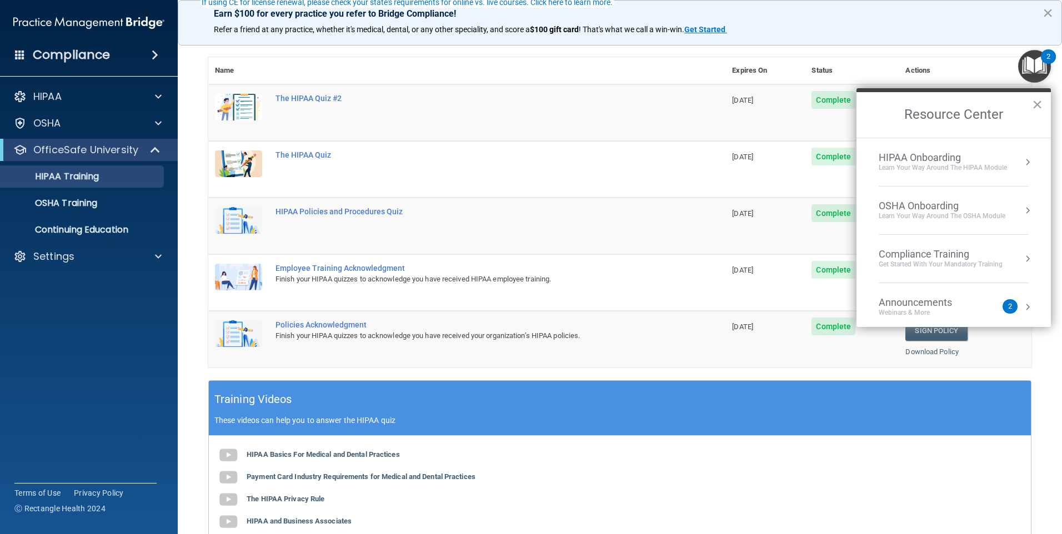
click at [903, 163] on div "Learn Your Way around the HIPAA module" at bounding box center [942, 167] width 128 height 9
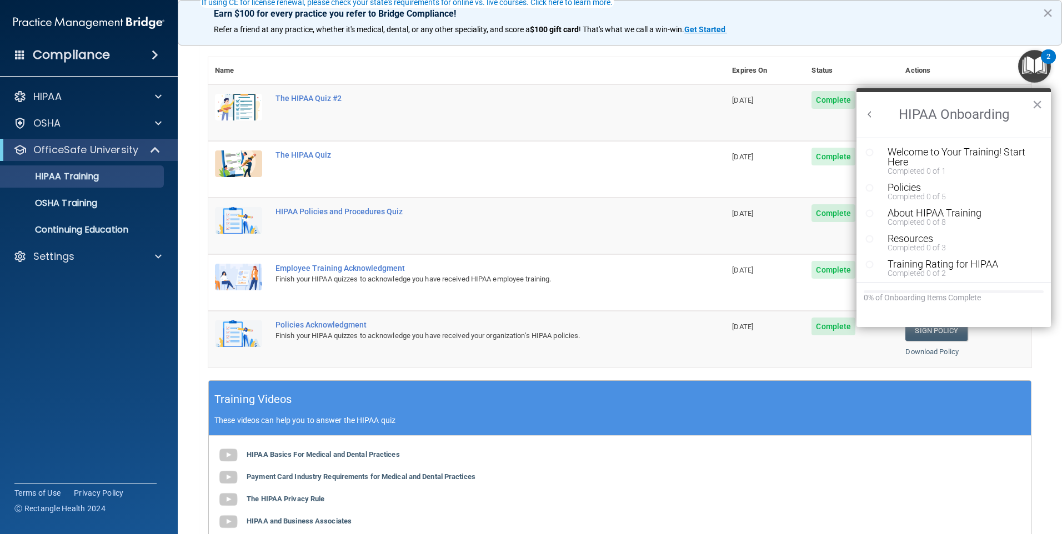
click at [902, 172] on div "Completed 0 of 1" at bounding box center [957, 171] width 140 height 8
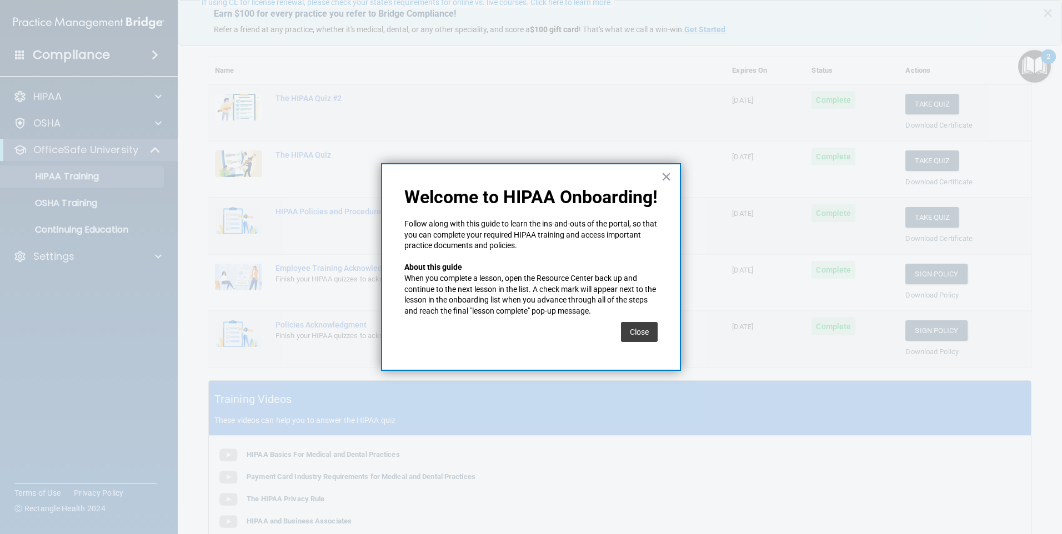
click at [632, 334] on button "Close" at bounding box center [639, 332] width 37 height 20
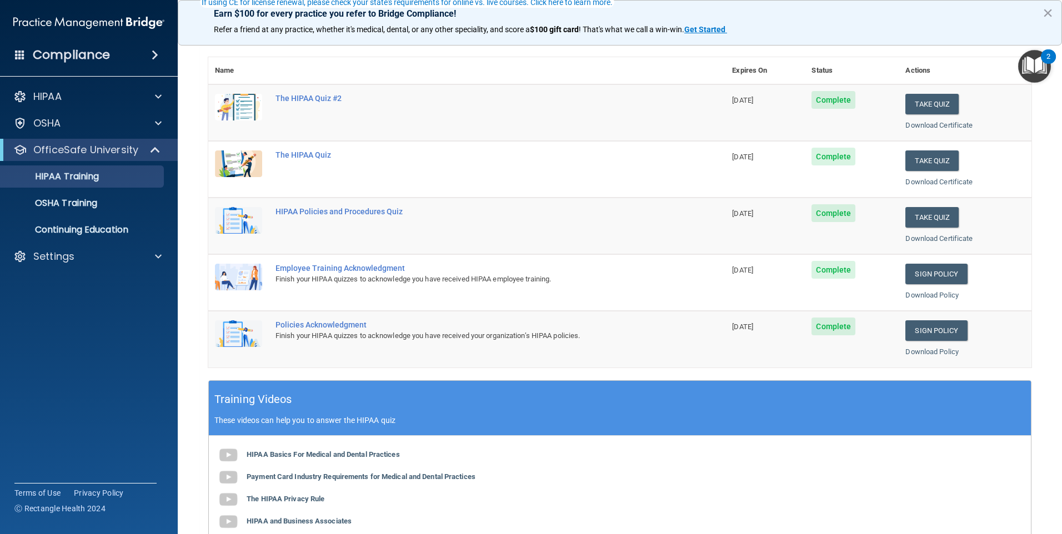
click at [1039, 67] on img "Open Resource Center, 2 new notifications" at bounding box center [1034, 66] width 33 height 33
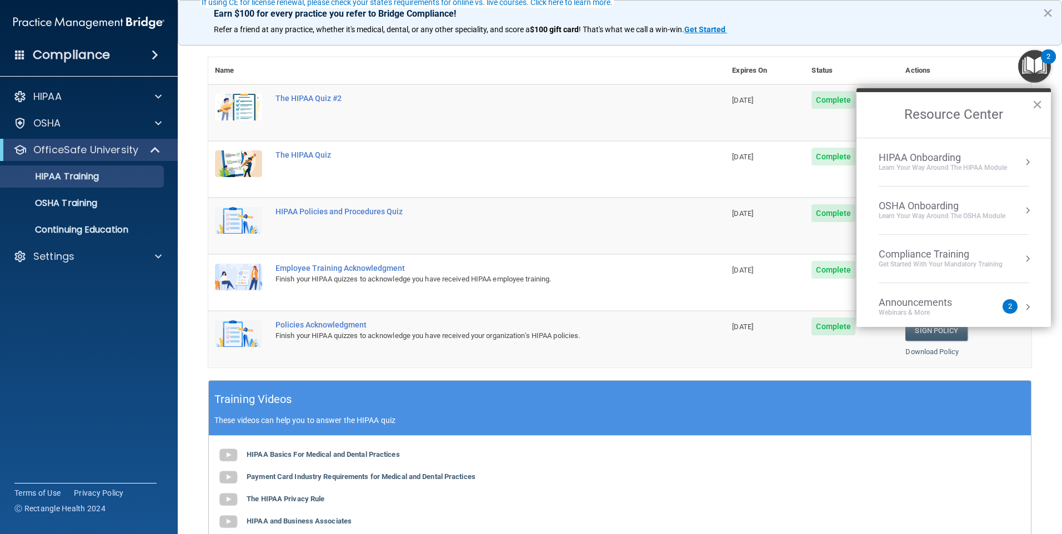
click at [947, 158] on div "HIPAA Onboarding" at bounding box center [942, 158] width 128 height 12
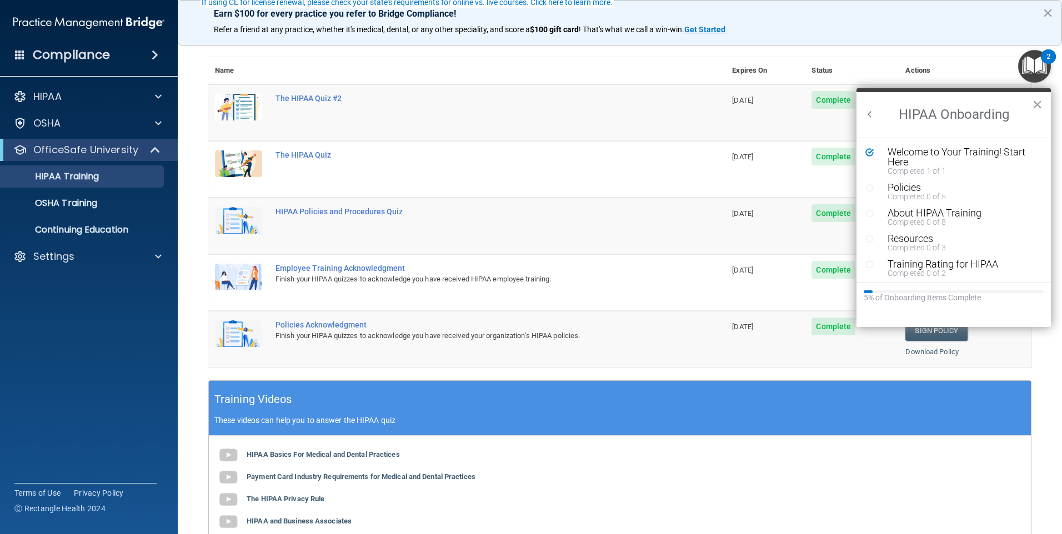
click at [926, 191] on div "Policies" at bounding box center [957, 188] width 140 height 10
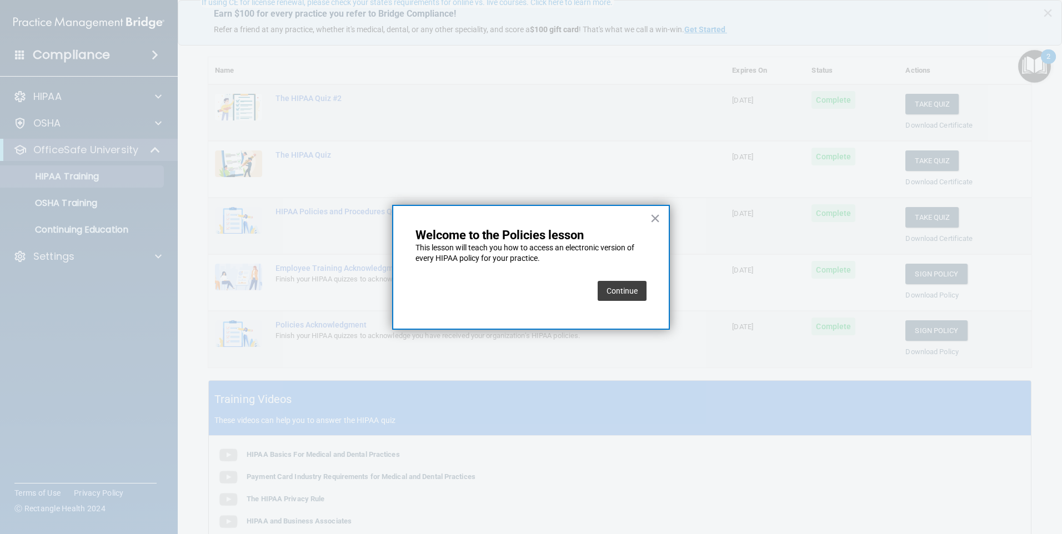
click at [624, 288] on button "Continue" at bounding box center [621, 291] width 49 height 20
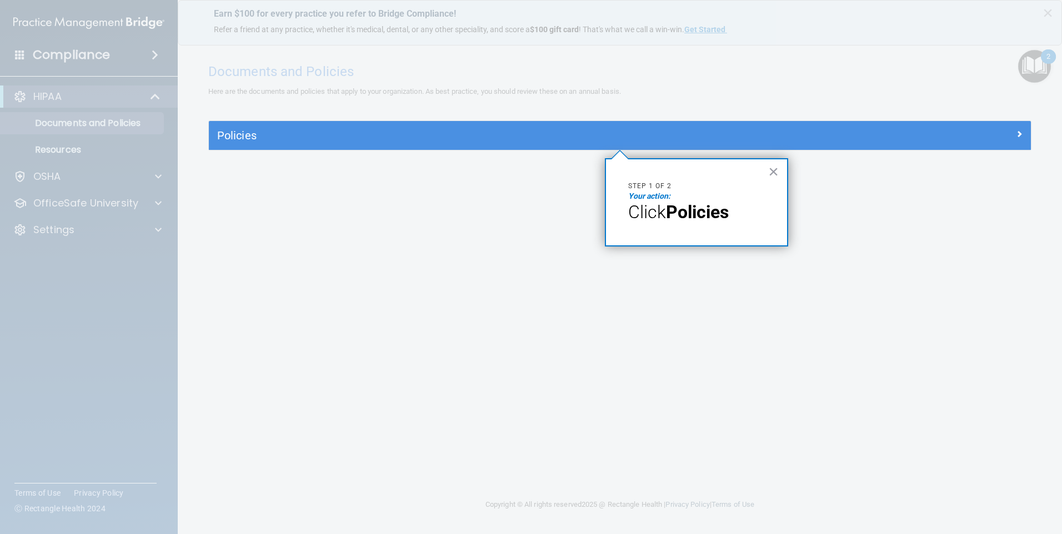
click at [686, 211] on strong "Policies" at bounding box center [697, 212] width 63 height 21
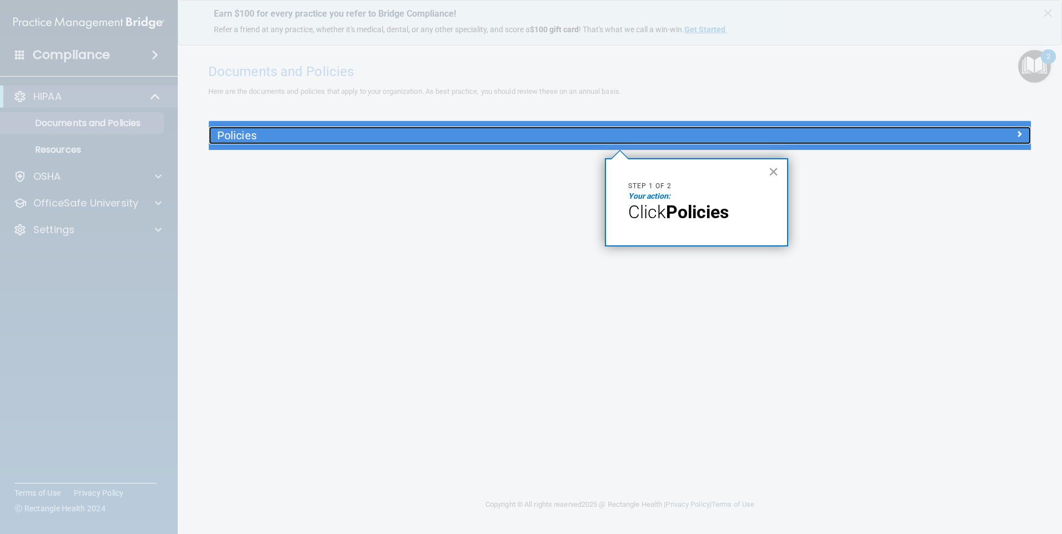
click at [760, 134] on h5 "Policies" at bounding box center [517, 135] width 600 height 12
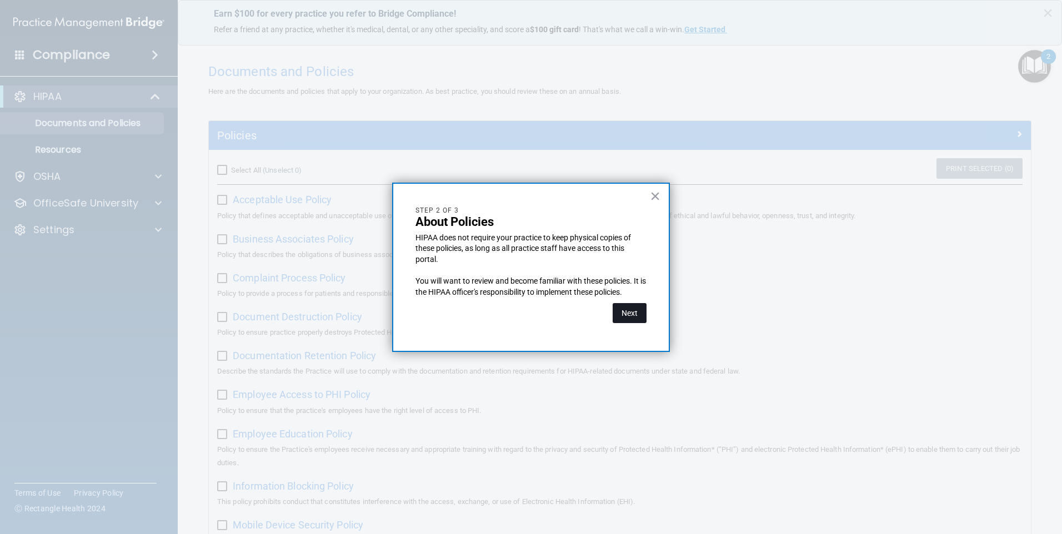
click at [638, 310] on button "Next" at bounding box center [629, 313] width 34 height 20
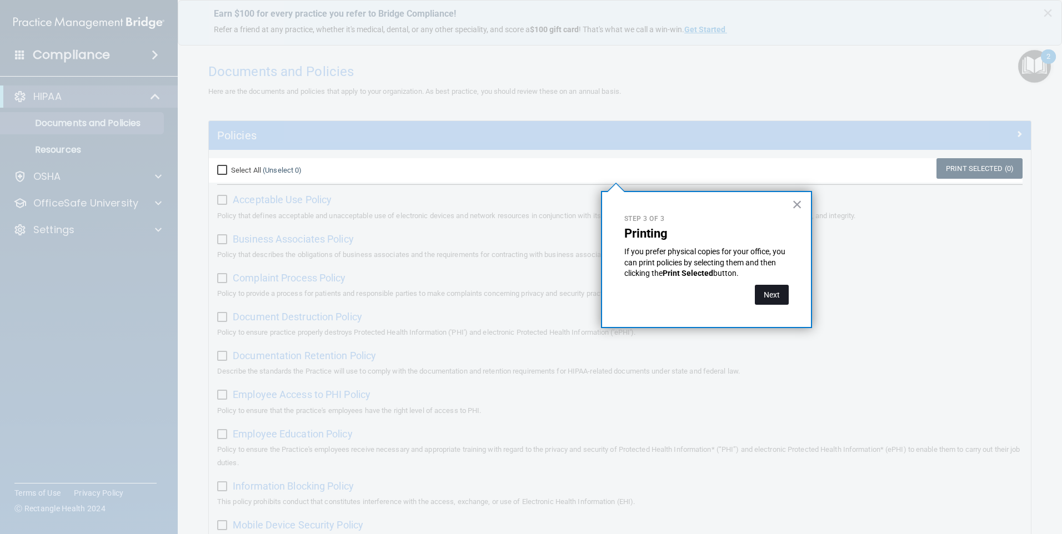
click at [757, 301] on button "Next" at bounding box center [772, 295] width 34 height 20
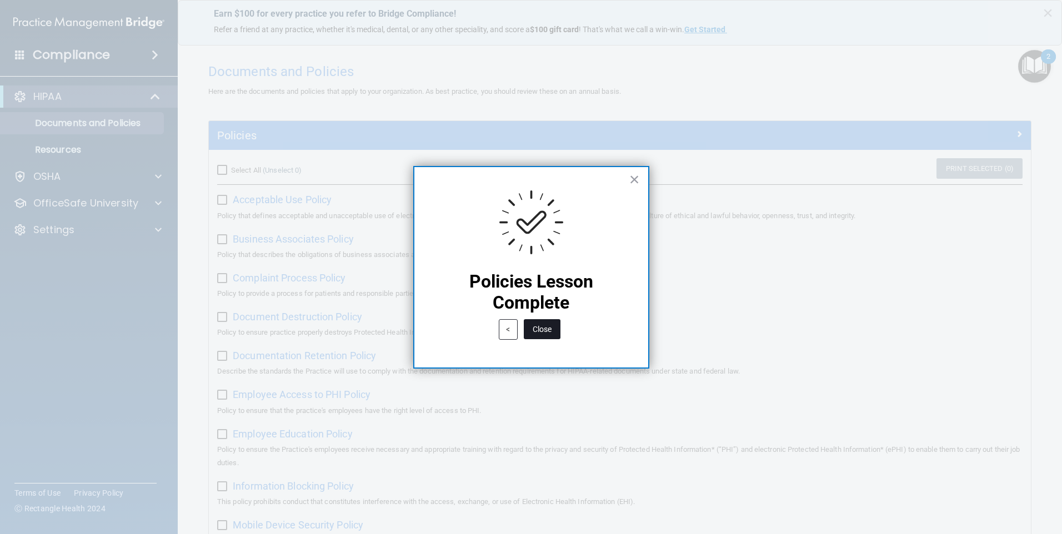
click at [540, 320] on button "Close" at bounding box center [542, 329] width 37 height 20
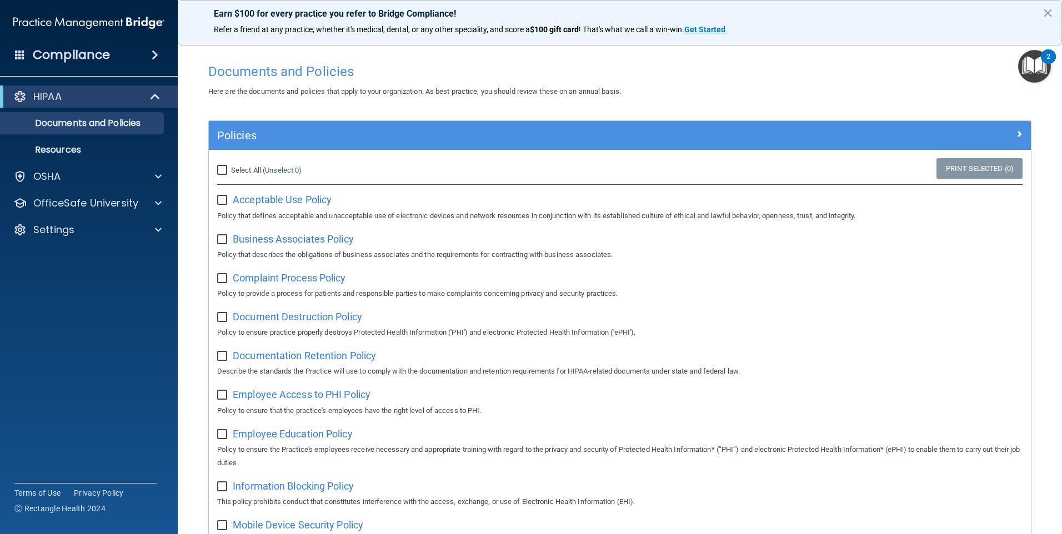
click at [1038, 61] on img "Open Resource Center, 2 new notifications" at bounding box center [1034, 66] width 33 height 33
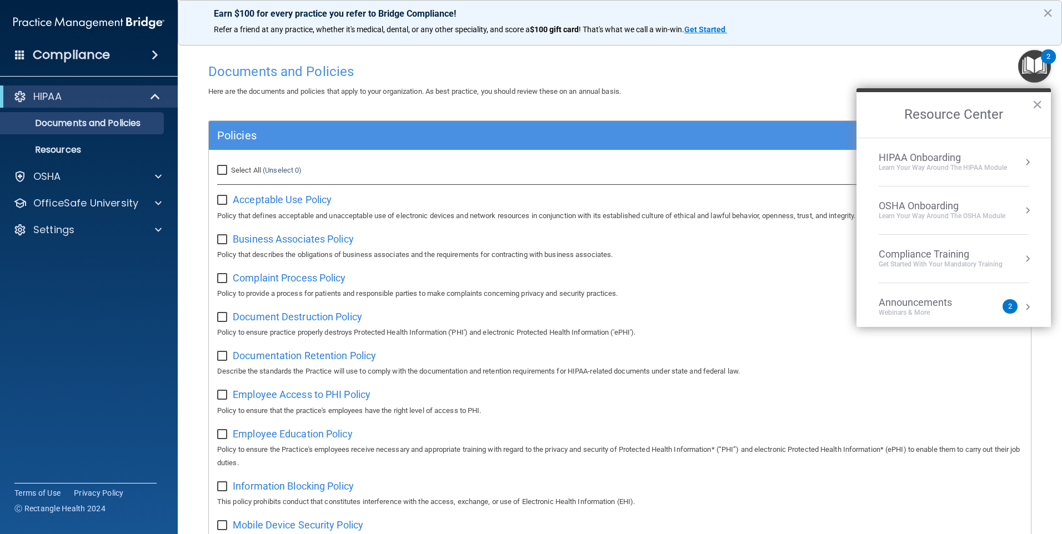
click at [952, 183] on li "HIPAA Onboarding Learn Your Way around the HIPAA module" at bounding box center [953, 162] width 150 height 48
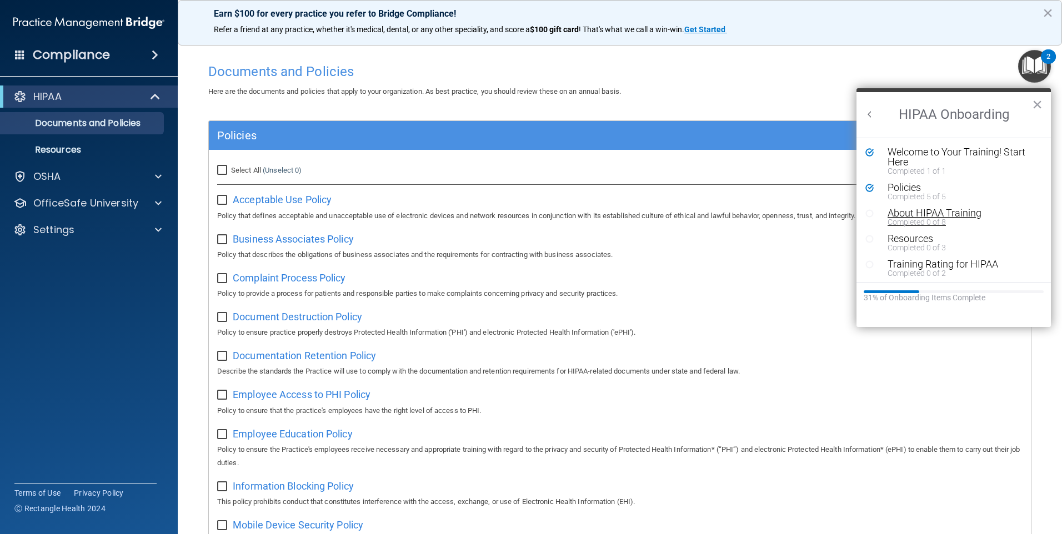
click at [917, 211] on div "About HIPAA Training" at bounding box center [957, 213] width 140 height 10
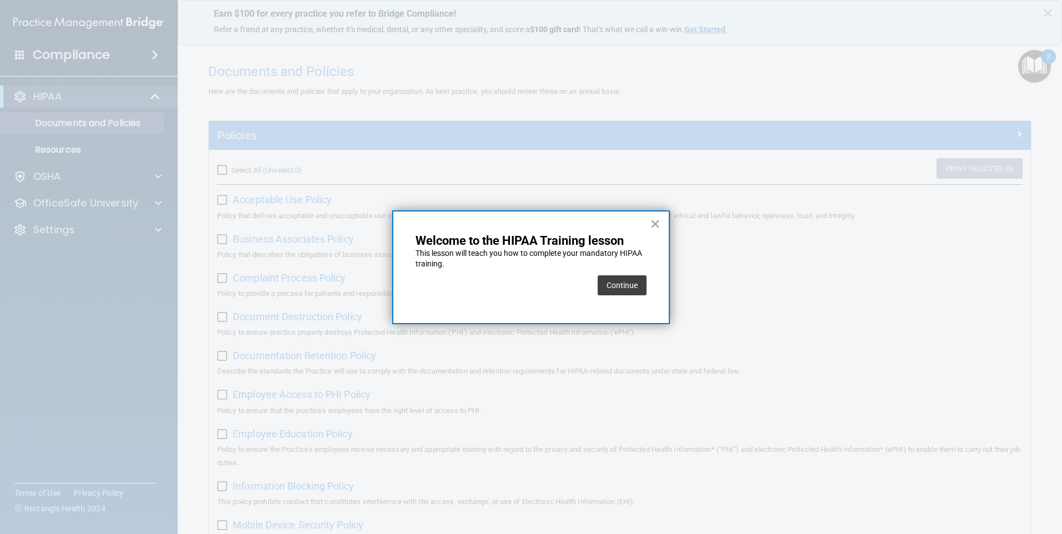
click at [650, 299] on div "× Welcome to the HIPAA Training lesson This lesson will teach you how to comple…" at bounding box center [531, 267] width 278 height 114
click at [617, 280] on button "Continue" at bounding box center [621, 285] width 49 height 20
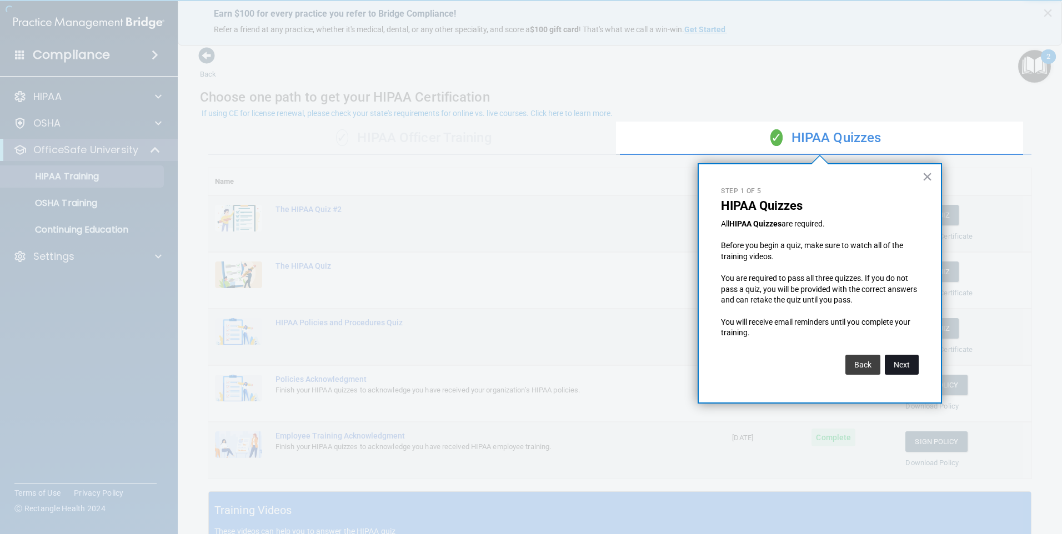
click at [904, 368] on button "Next" at bounding box center [901, 365] width 34 height 20
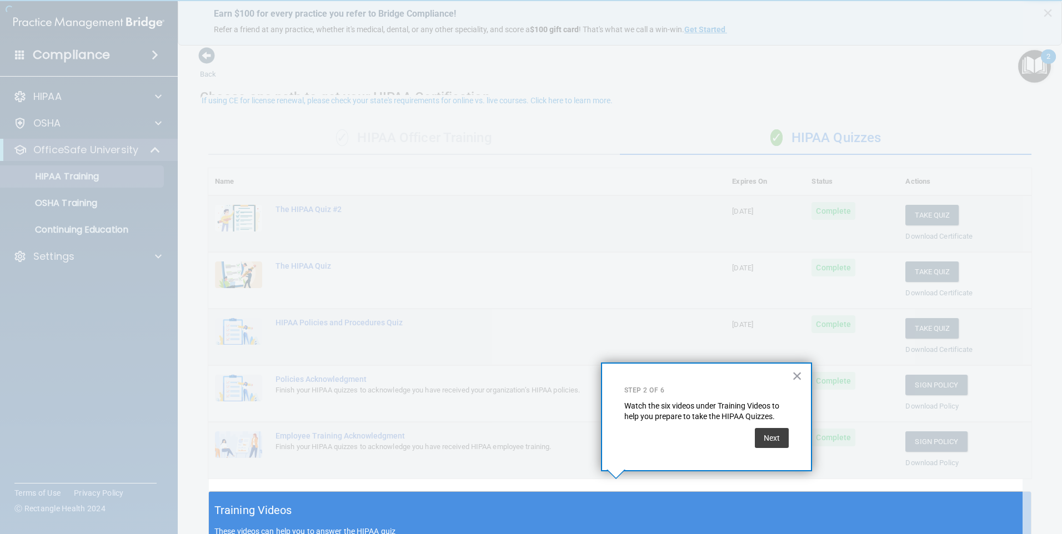
scroll to position [13, 0]
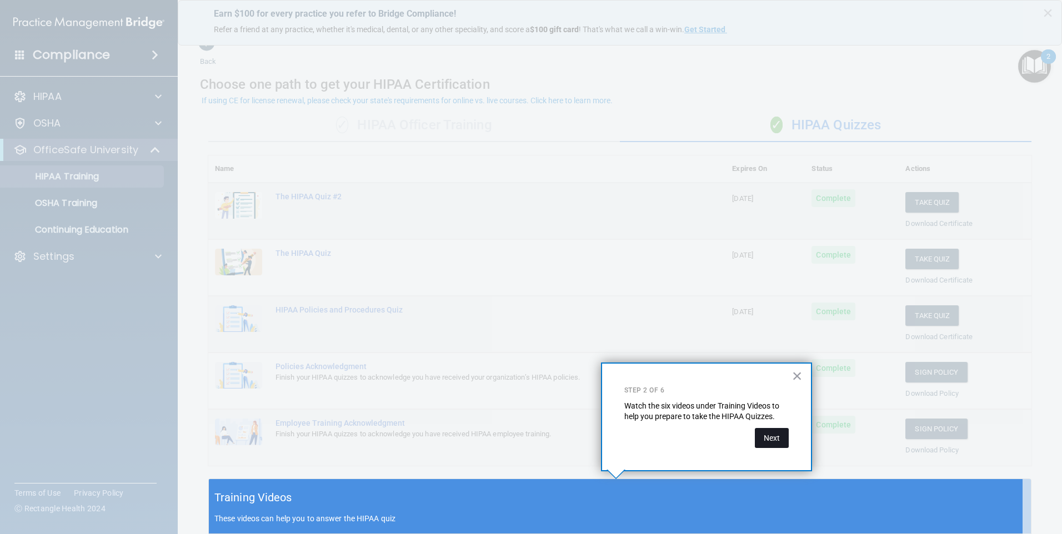
click at [775, 431] on button "Next" at bounding box center [772, 438] width 34 height 20
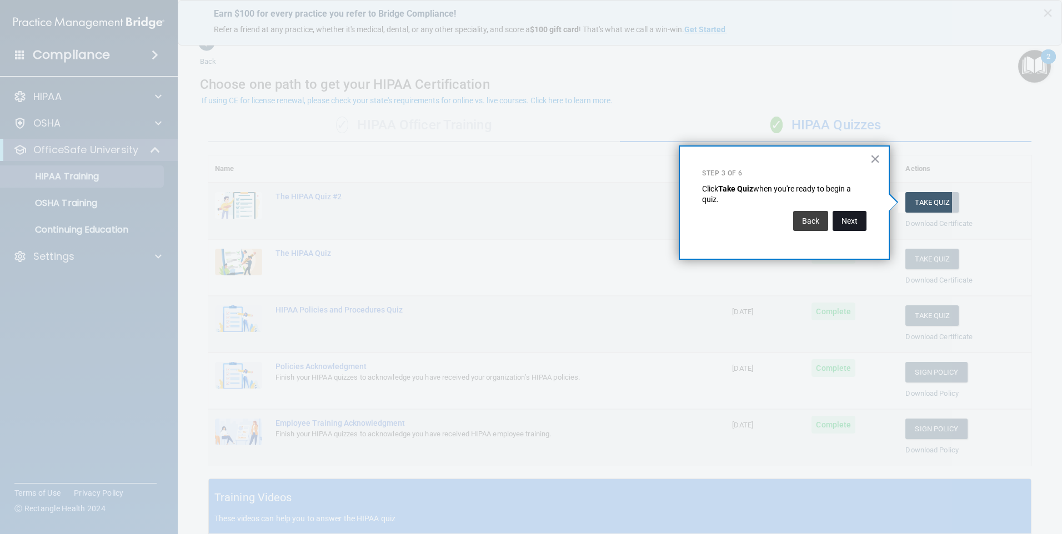
click at [856, 213] on button "Next" at bounding box center [849, 221] width 34 height 20
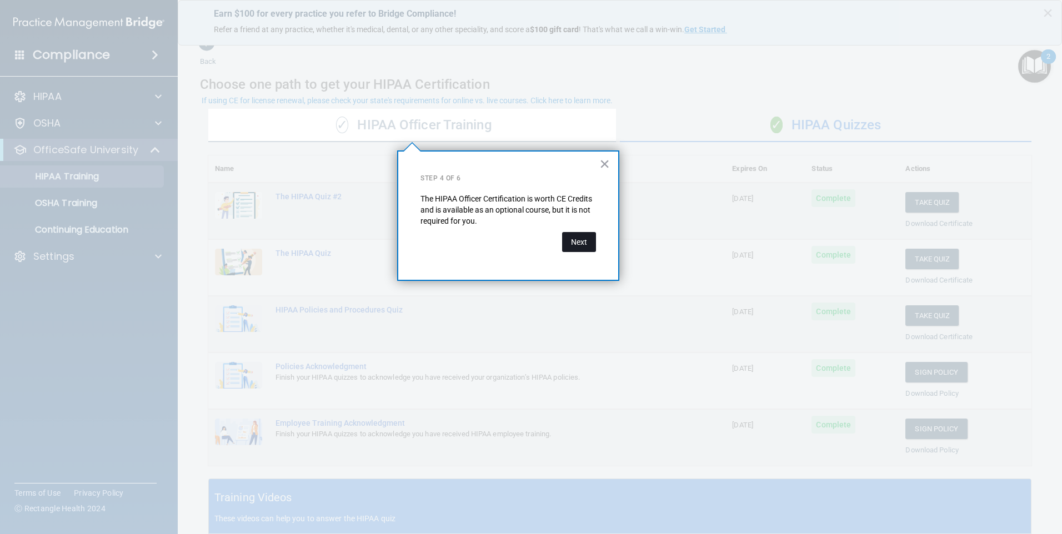
click at [586, 252] on button "Next" at bounding box center [579, 242] width 34 height 20
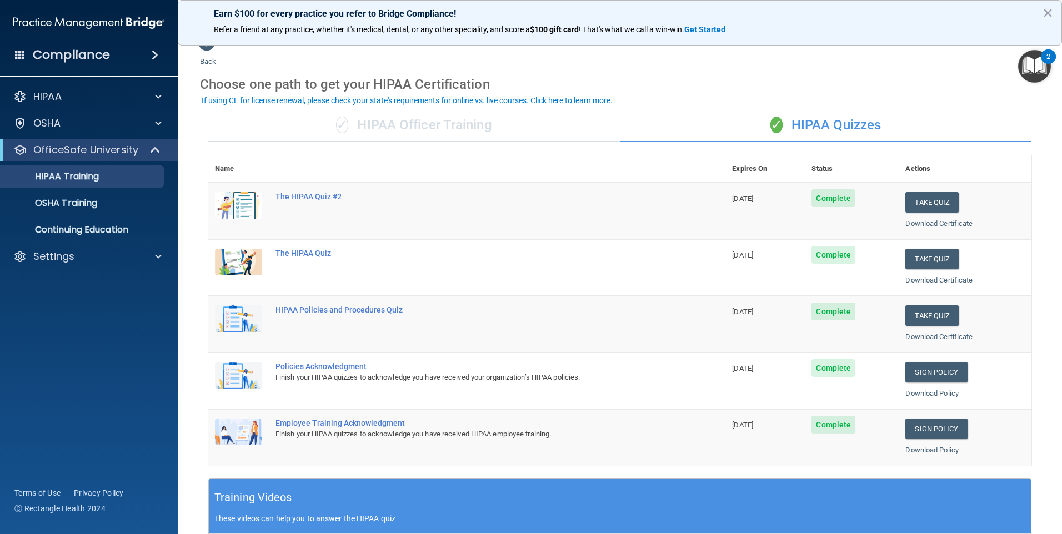
click at [1034, 68] on img "Open Resource Center, 2 new notifications" at bounding box center [1034, 66] width 33 height 33
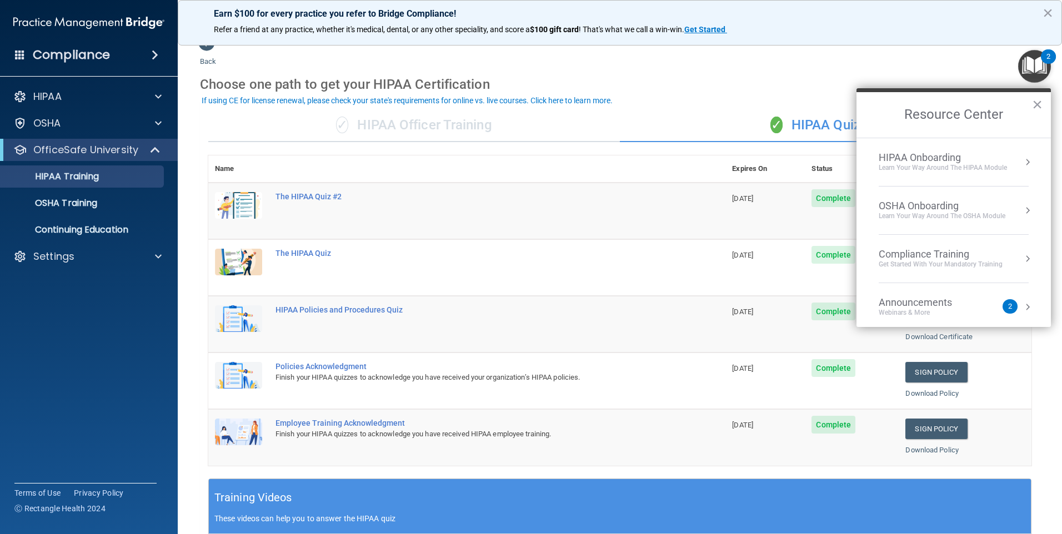
click at [971, 167] on div "Learn Your Way around the HIPAA module" at bounding box center [942, 167] width 128 height 9
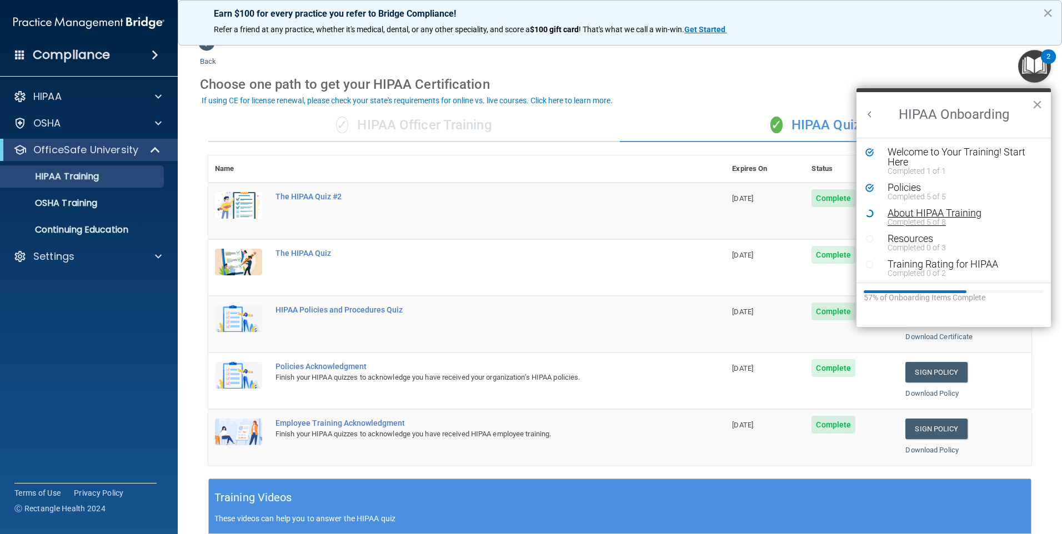
scroll to position [0, 0]
click at [942, 219] on div "Completed 5 of 8" at bounding box center [957, 222] width 140 height 8
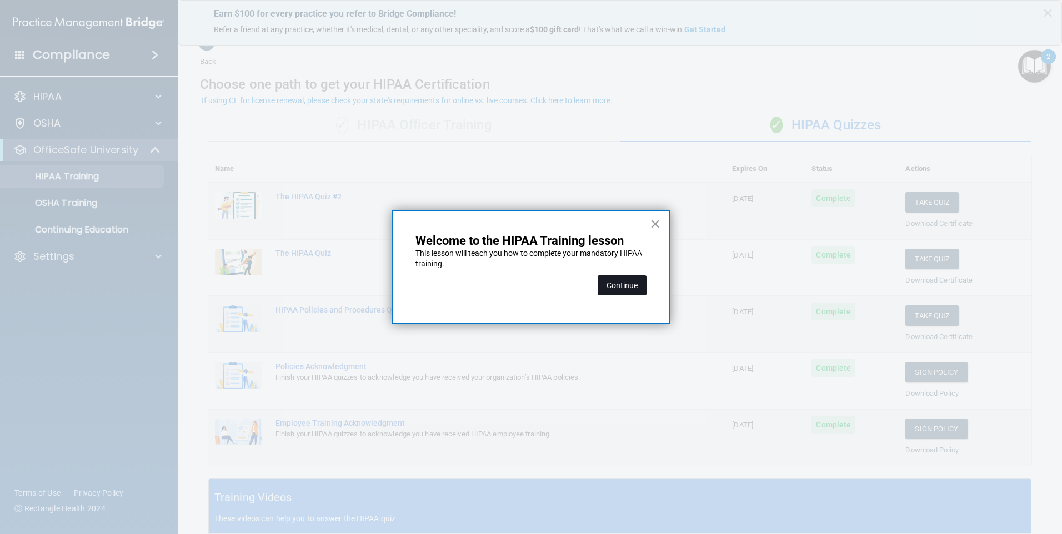
click at [630, 285] on button "Continue" at bounding box center [621, 285] width 49 height 20
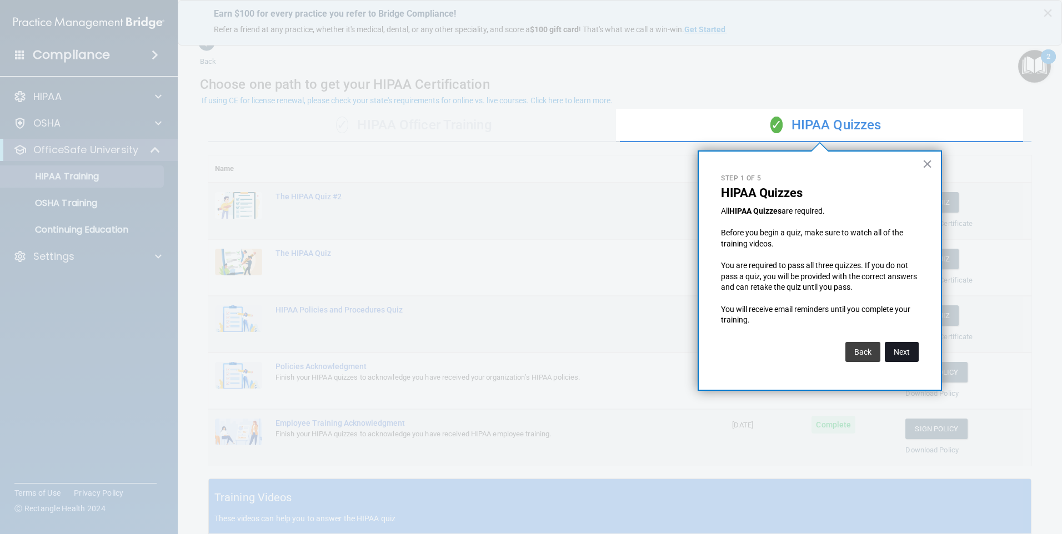
click at [892, 346] on button "Next" at bounding box center [901, 352] width 34 height 20
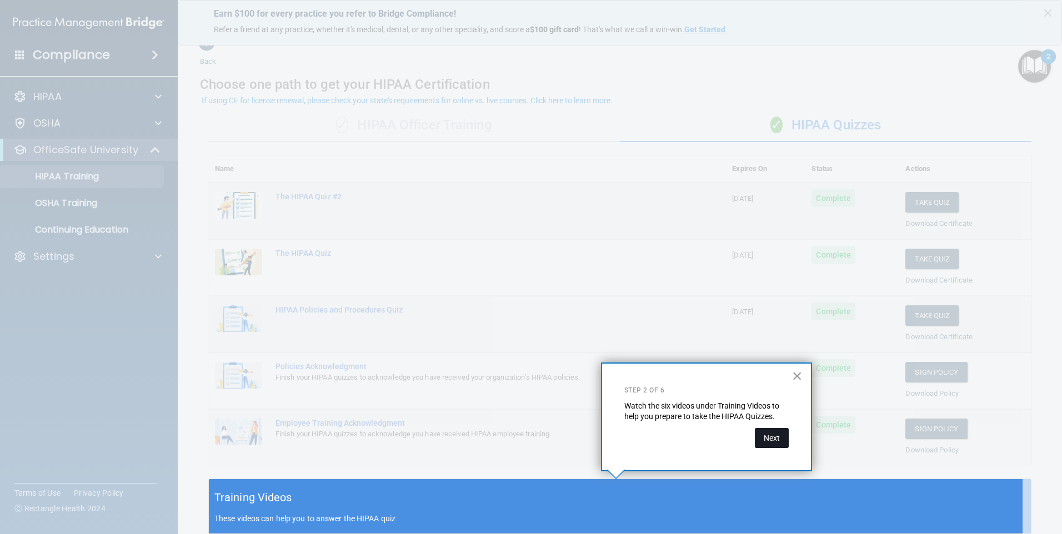
click at [766, 441] on button "Next" at bounding box center [772, 438] width 34 height 20
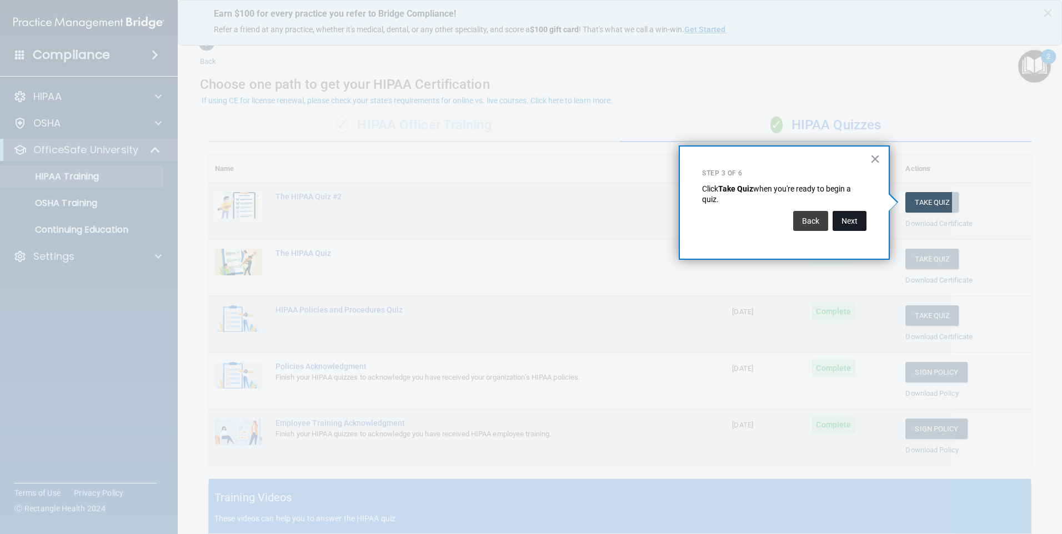
click at [853, 217] on button "Next" at bounding box center [849, 221] width 34 height 20
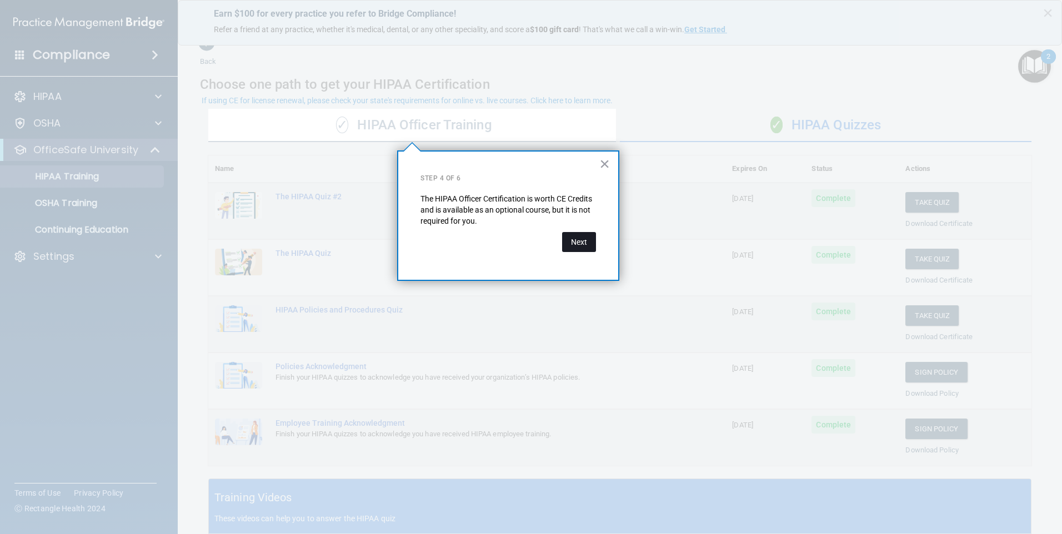
click at [594, 245] on div "× Step 4 of 6 The HIPAA Officer Certification is worth CE Credits and is availa…" at bounding box center [508, 215] width 222 height 130
click at [594, 245] on button "Next" at bounding box center [579, 242] width 34 height 20
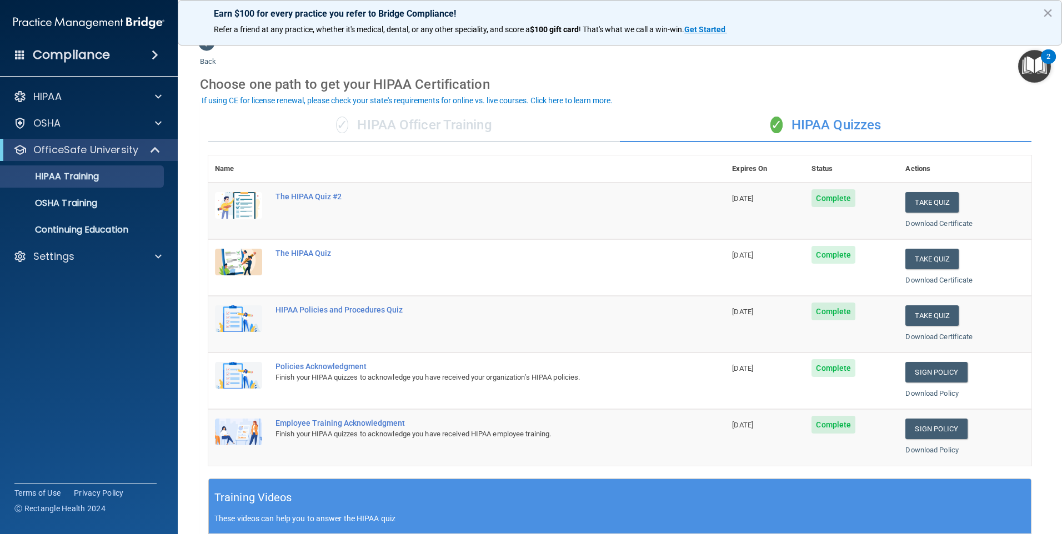
click at [1036, 65] on img "Open Resource Center, 2 new notifications" at bounding box center [1034, 66] width 33 height 33
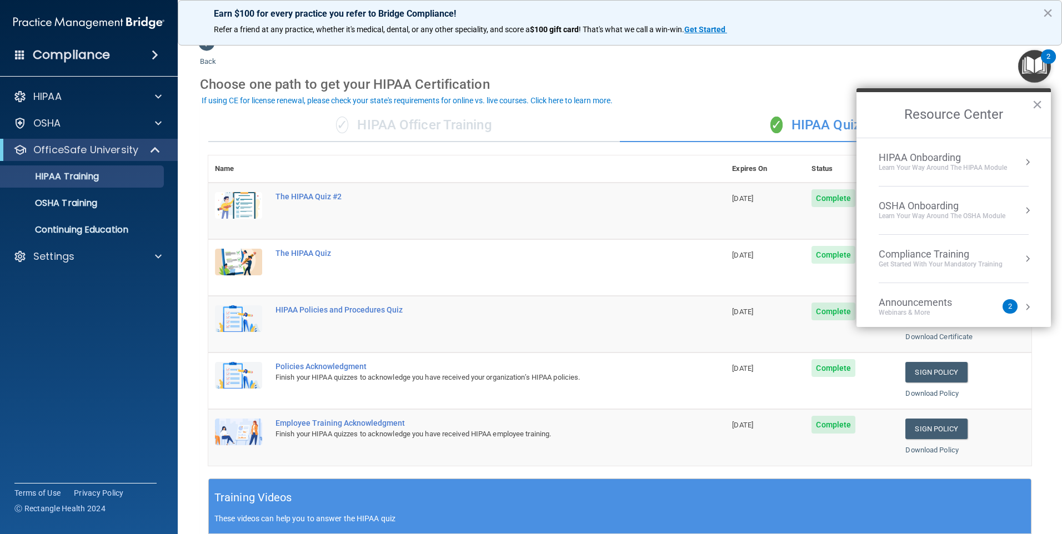
click at [924, 163] on div "HIPAA Onboarding" at bounding box center [942, 158] width 128 height 12
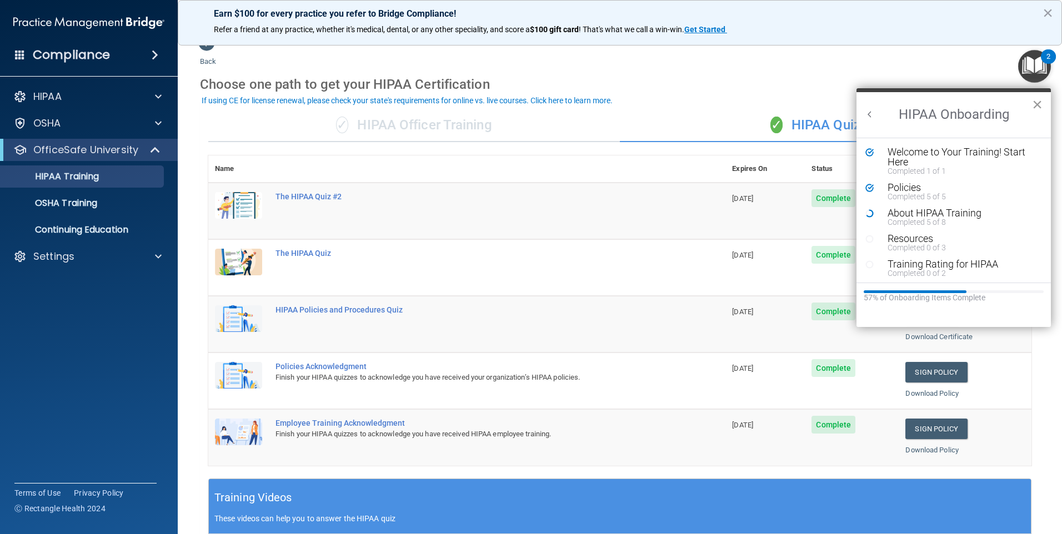
click at [1038, 102] on button "×" at bounding box center [1037, 105] width 11 height 18
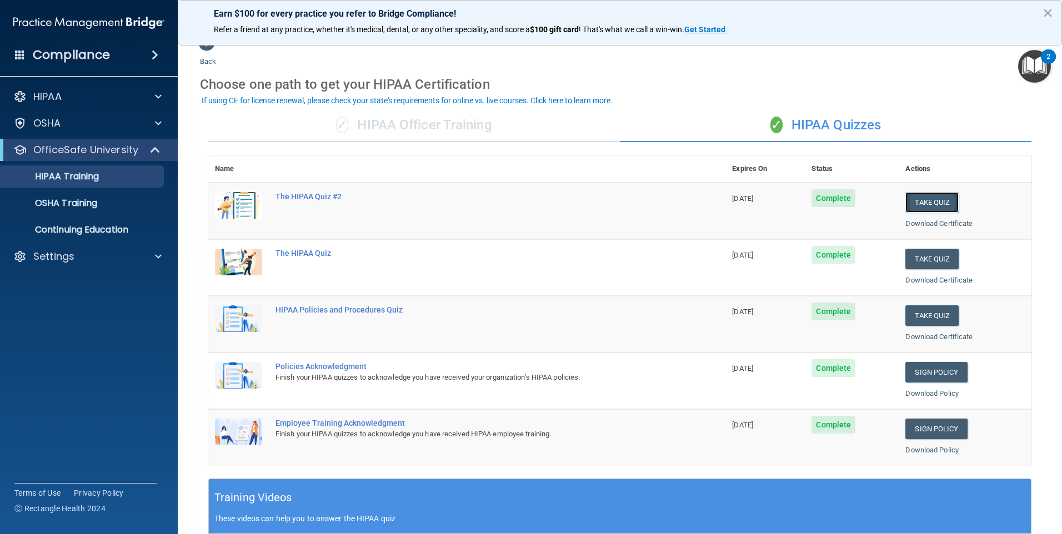
click at [914, 203] on button "Take Quiz" at bounding box center [931, 202] width 53 height 21
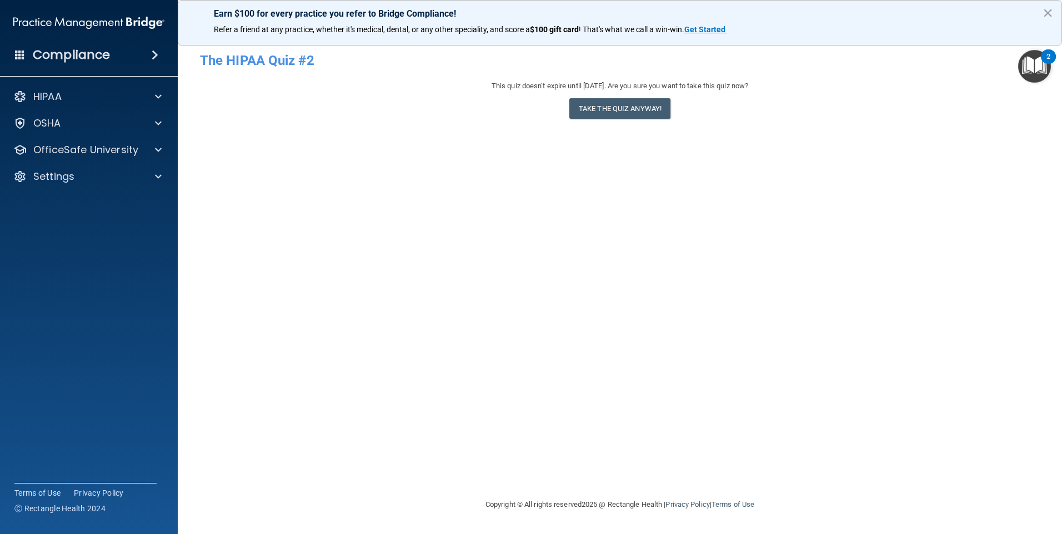
click at [590, 134] on div "- The HIPAA Quiz #2 This quiz doesn’t expire until [DATE]. Are you sure you wan…" at bounding box center [620, 267] width 840 height 440
click at [602, 102] on button "Take the quiz anyway!" at bounding box center [619, 108] width 101 height 21
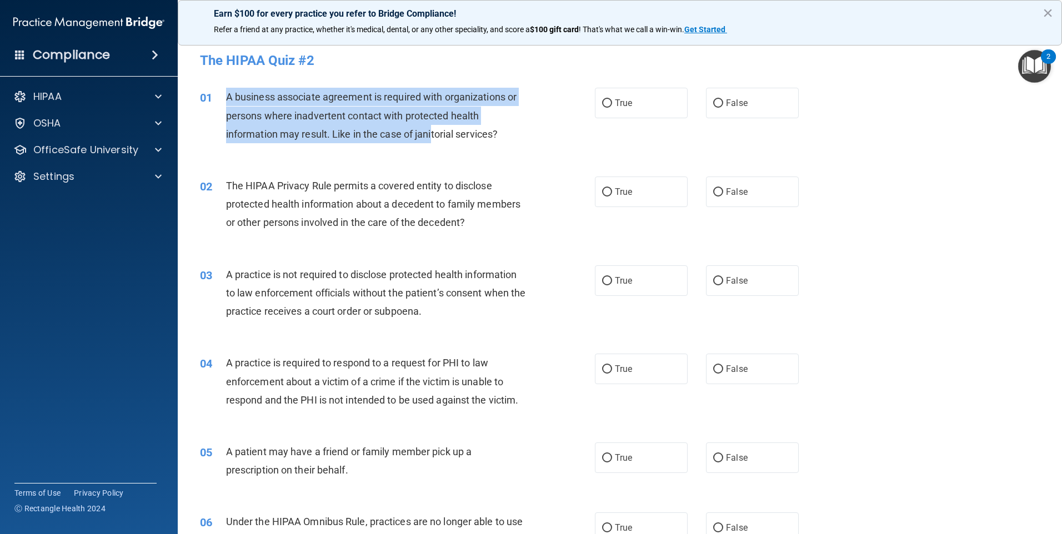
drag, startPoint x: 226, startPoint y: 92, endPoint x: 446, endPoint y: 127, distance: 223.3
click at [446, 127] on span "A business associate agreement is required with organizations or persons where …" at bounding box center [371, 115] width 290 height 48
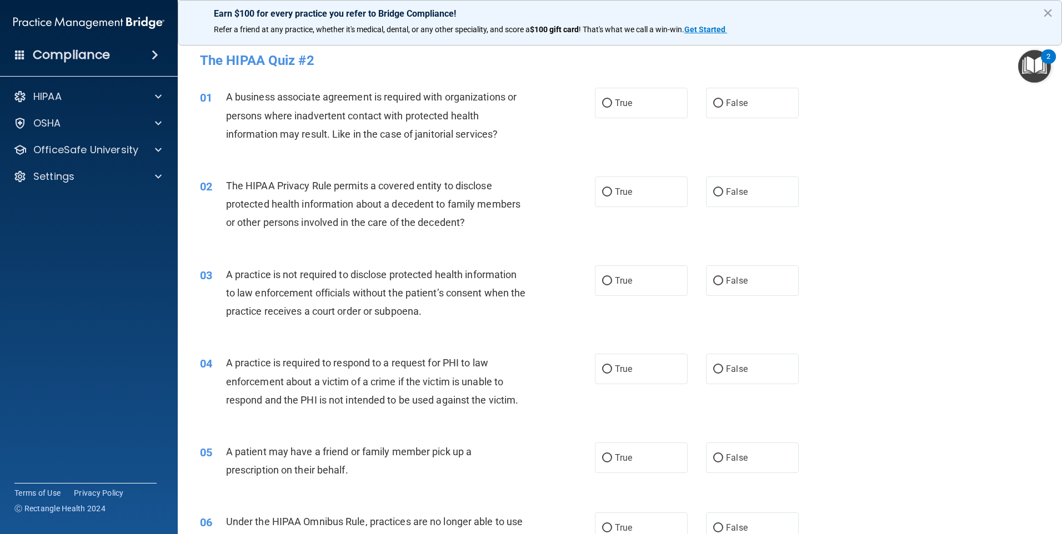
drag, startPoint x: 446, startPoint y: 127, endPoint x: 522, endPoint y: 137, distance: 76.7
click at [522, 137] on div "A business associate agreement is required with organizations or persons where …" at bounding box center [380, 116] width 309 height 56
click at [515, 132] on div "A business associate agreement is required with organizations or persons where …" at bounding box center [380, 116] width 309 height 56
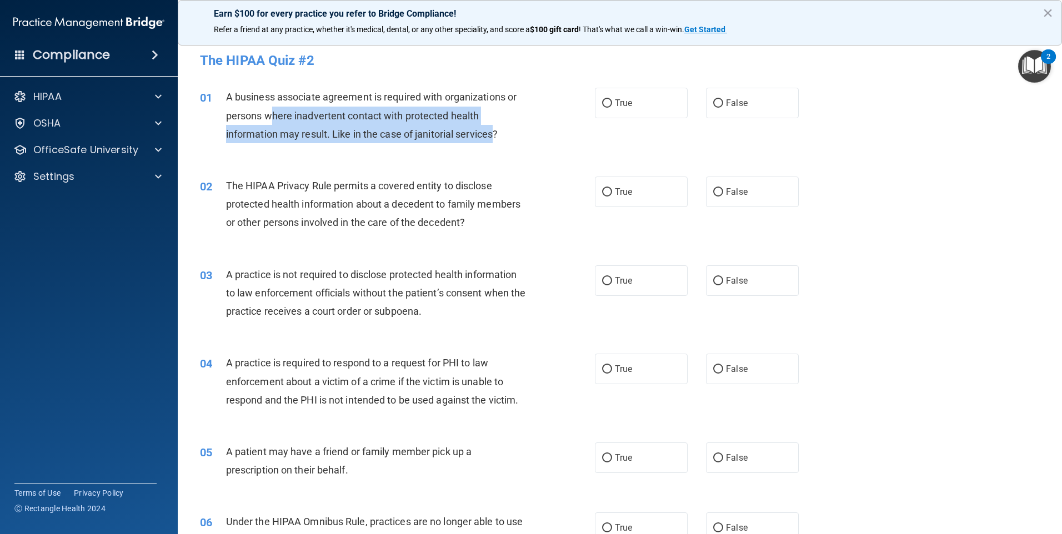
drag, startPoint x: 497, startPoint y: 136, endPoint x: 273, endPoint y: 116, distance: 225.2
click at [273, 116] on span "A business associate agreement is required with organizations or persons where …" at bounding box center [371, 115] width 290 height 48
click at [273, 115] on span "A business associate agreement is required with organizations or persons where …" at bounding box center [371, 115] width 290 height 48
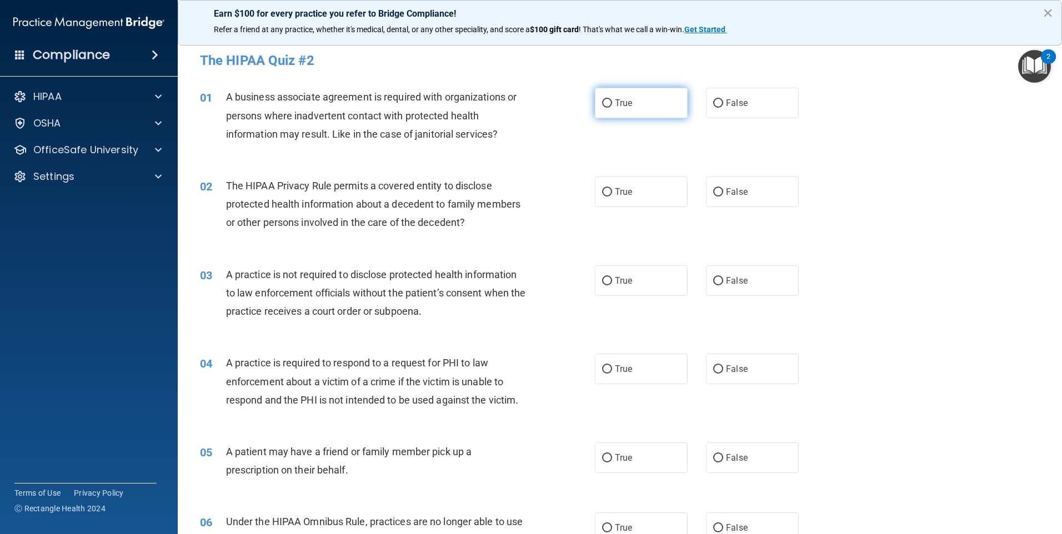
click at [616, 105] on span "True" at bounding box center [623, 103] width 17 height 11
click at [612, 105] on input "True" at bounding box center [607, 103] width 10 height 8
radio input "true"
click at [713, 190] on input "False" at bounding box center [718, 192] width 10 height 8
radio input "true"
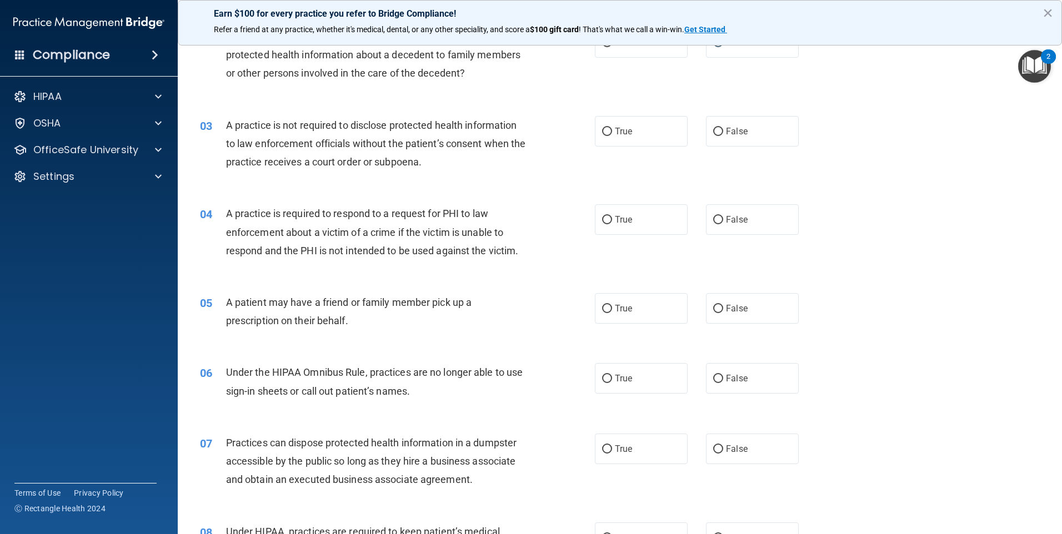
scroll to position [167, 0]
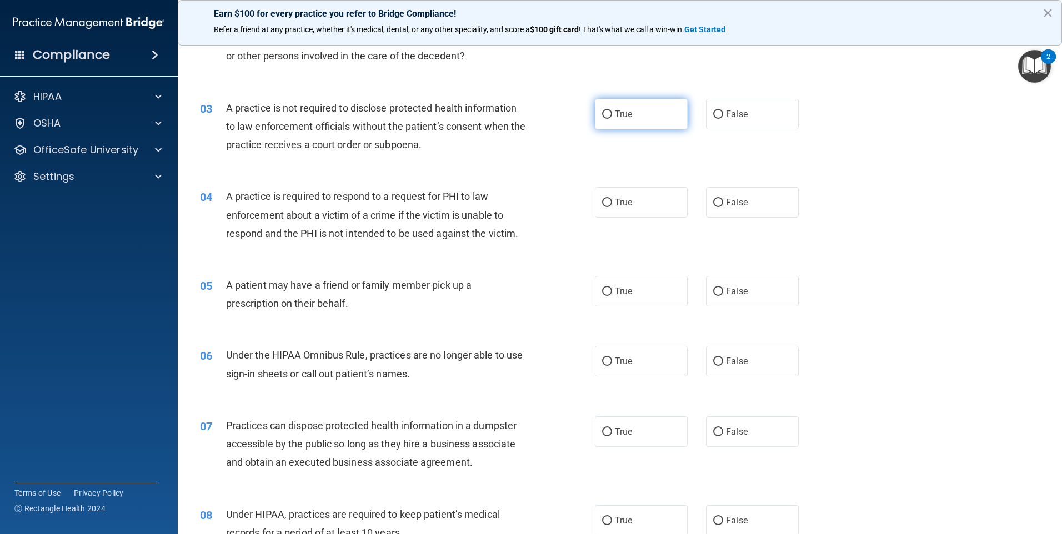
click at [599, 119] on label "True" at bounding box center [641, 114] width 93 height 31
click at [602, 119] on input "True" at bounding box center [607, 114] width 10 height 8
radio input "true"
click at [648, 216] on label "True" at bounding box center [641, 202] width 93 height 31
click at [612, 207] on input "True" at bounding box center [607, 203] width 10 height 8
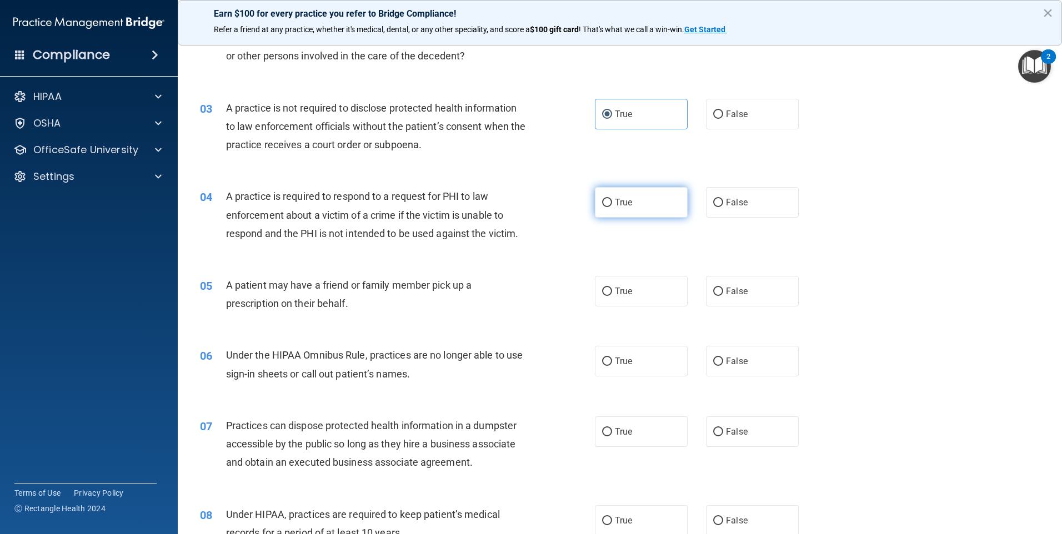
radio input "true"
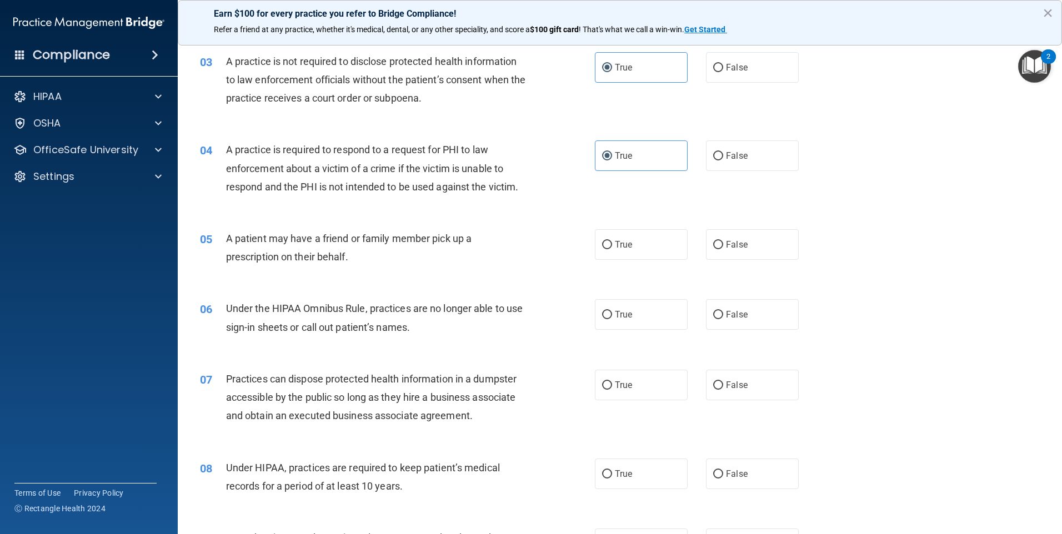
scroll to position [278, 0]
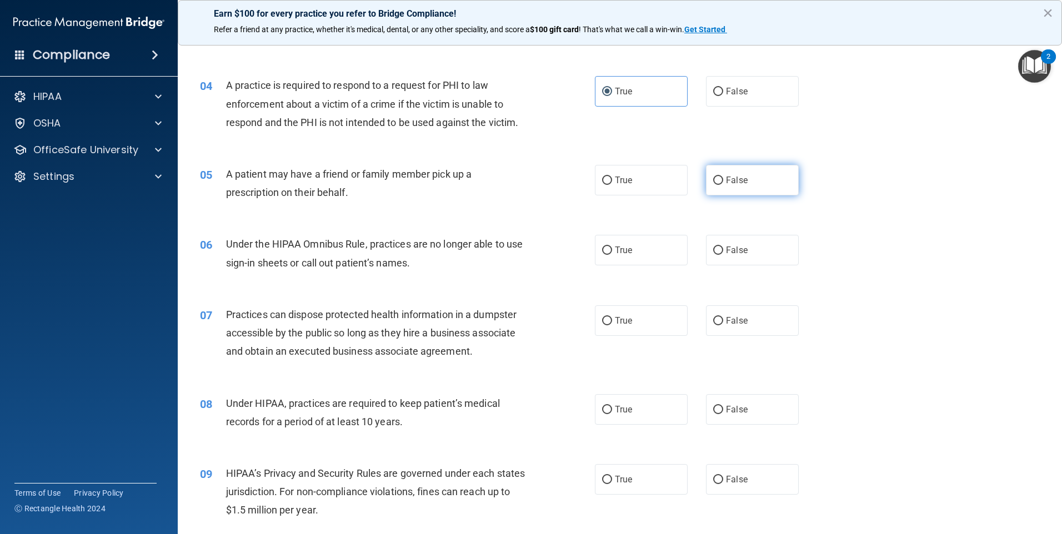
click at [708, 175] on label "False" at bounding box center [752, 180] width 93 height 31
click at [713, 177] on input "False" at bounding box center [718, 181] width 10 height 8
radio input "true"
click at [615, 175] on span "True" at bounding box center [623, 180] width 17 height 11
click at [612, 177] on input "True" at bounding box center [607, 181] width 10 height 8
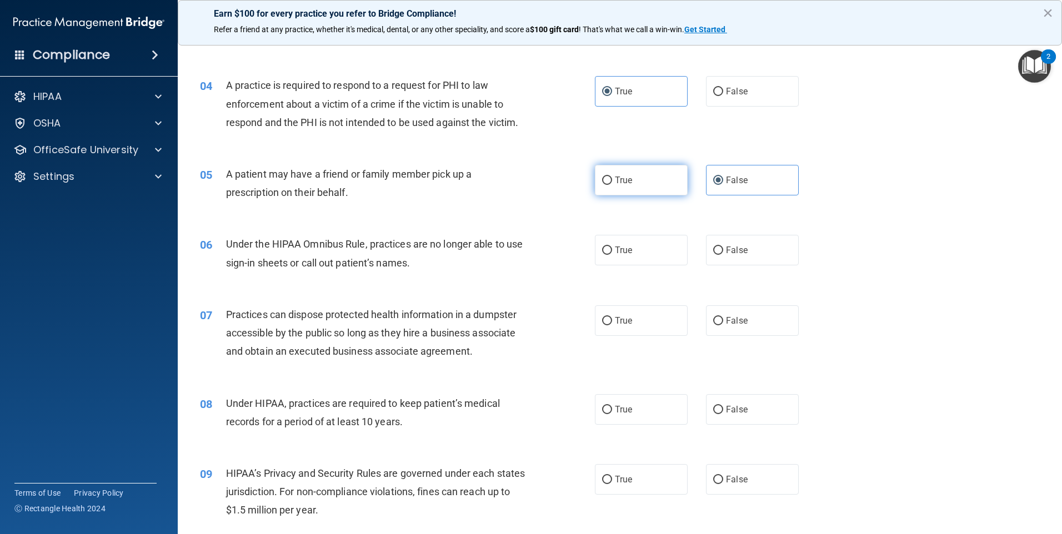
radio input "true"
radio input "false"
click at [738, 250] on span "False" at bounding box center [737, 250] width 22 height 11
click at [723, 250] on input "False" at bounding box center [718, 251] width 10 height 8
radio input "true"
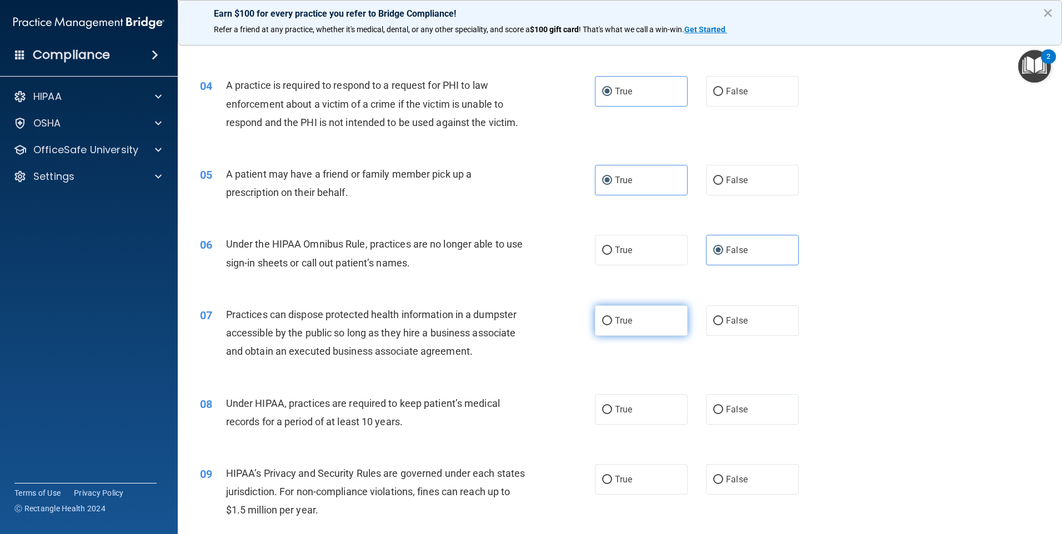
click at [651, 316] on label "True" at bounding box center [641, 320] width 93 height 31
click at [612, 317] on input "True" at bounding box center [607, 321] width 10 height 8
radio input "true"
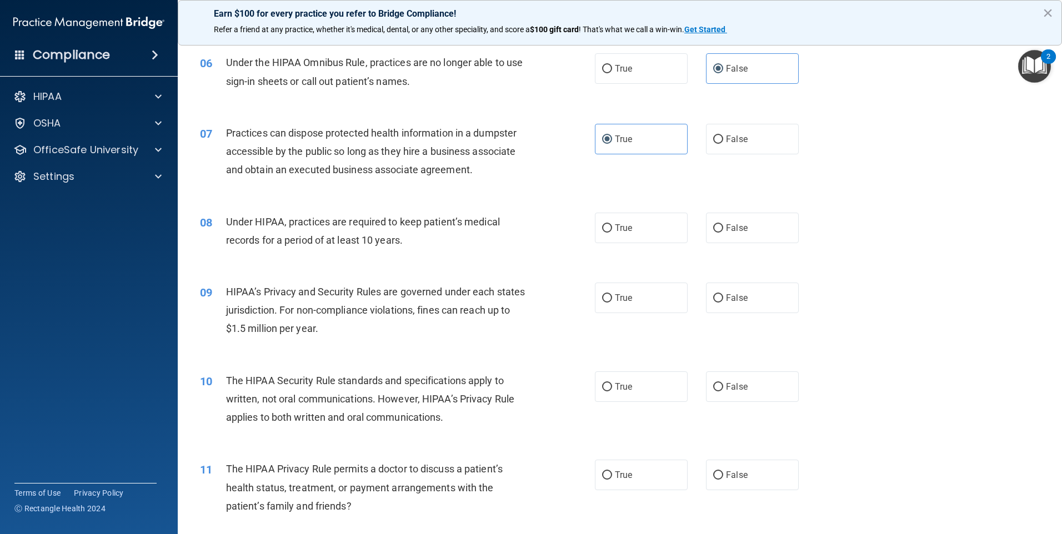
scroll to position [500, 0]
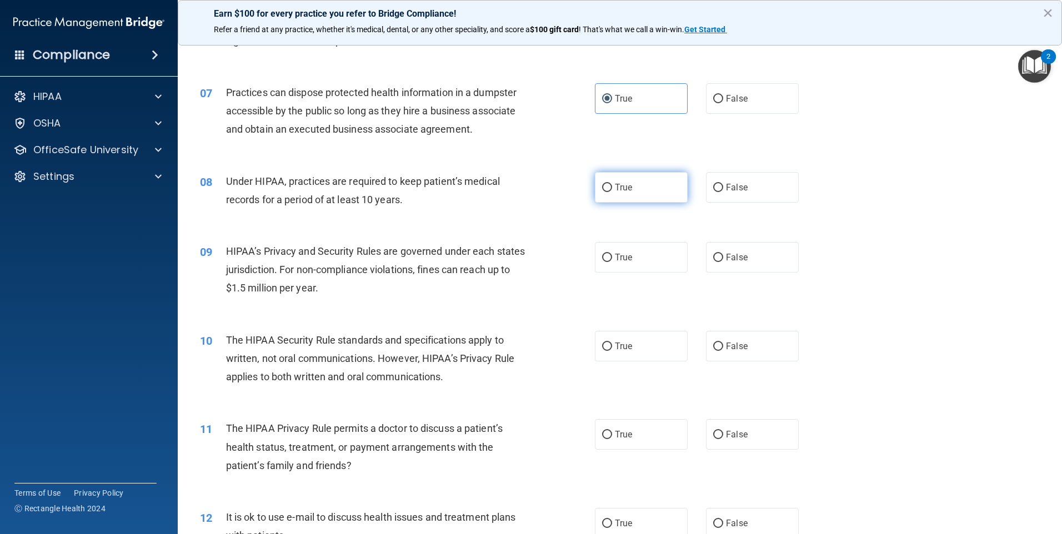
click at [662, 199] on label "True" at bounding box center [641, 187] width 93 height 31
click at [612, 192] on input "True" at bounding box center [607, 188] width 10 height 8
radio input "true"
drag, startPoint x: 662, startPoint y: 253, endPoint x: 671, endPoint y: 261, distance: 11.8
click at [662, 254] on label "True" at bounding box center [641, 257] width 93 height 31
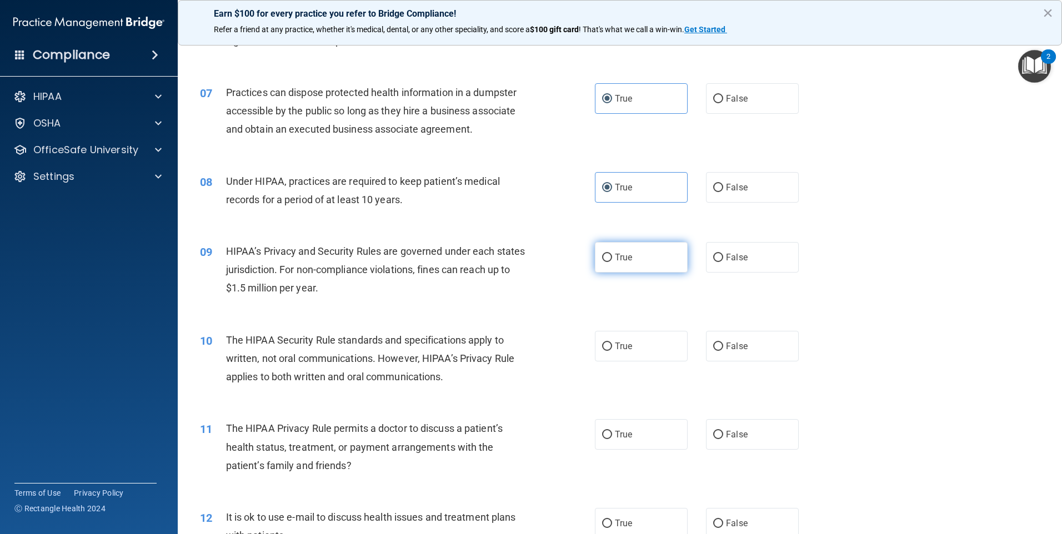
click at [612, 254] on input "True" at bounding box center [607, 258] width 10 height 8
radio input "true"
click at [762, 344] on label "False" at bounding box center [752, 346] width 93 height 31
click at [723, 344] on input "False" at bounding box center [718, 347] width 10 height 8
radio input "true"
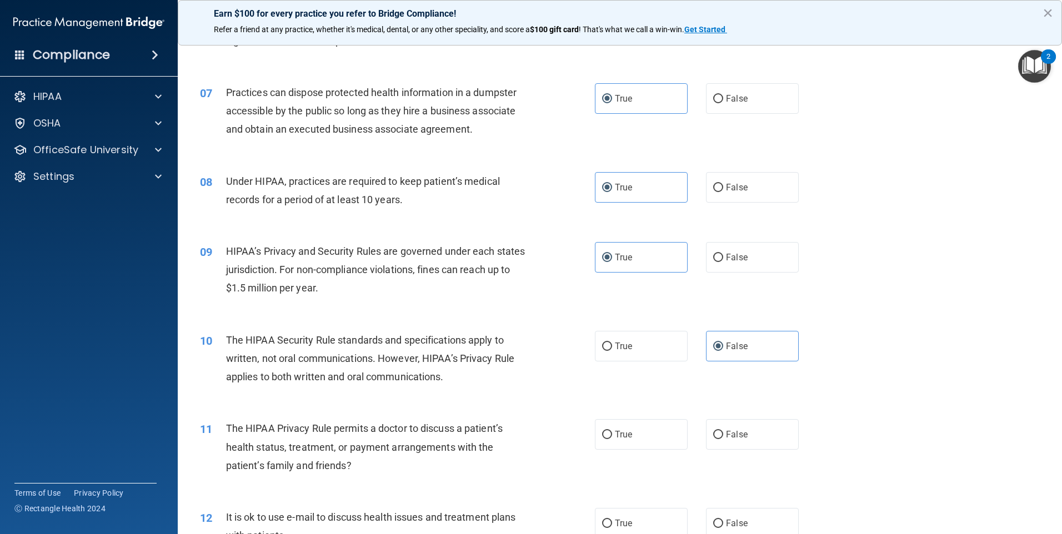
scroll to position [722, 0]
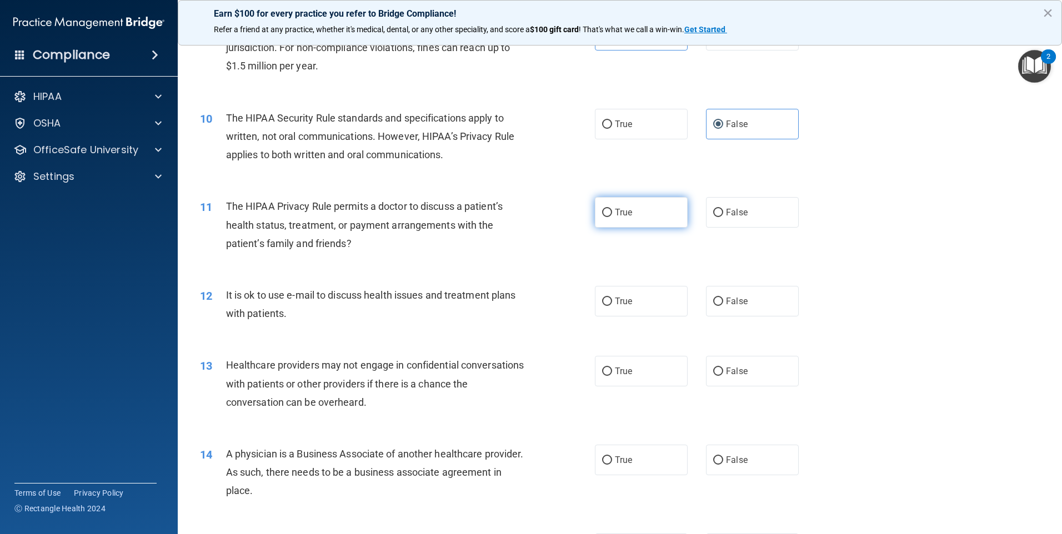
click at [656, 218] on label "True" at bounding box center [641, 212] width 93 height 31
click at [612, 217] on input "True" at bounding box center [607, 213] width 10 height 8
radio input "true"
drag, startPoint x: 713, startPoint y: 290, endPoint x: 718, endPoint y: 300, distance: 11.2
click at [718, 300] on label "False" at bounding box center [752, 301] width 93 height 31
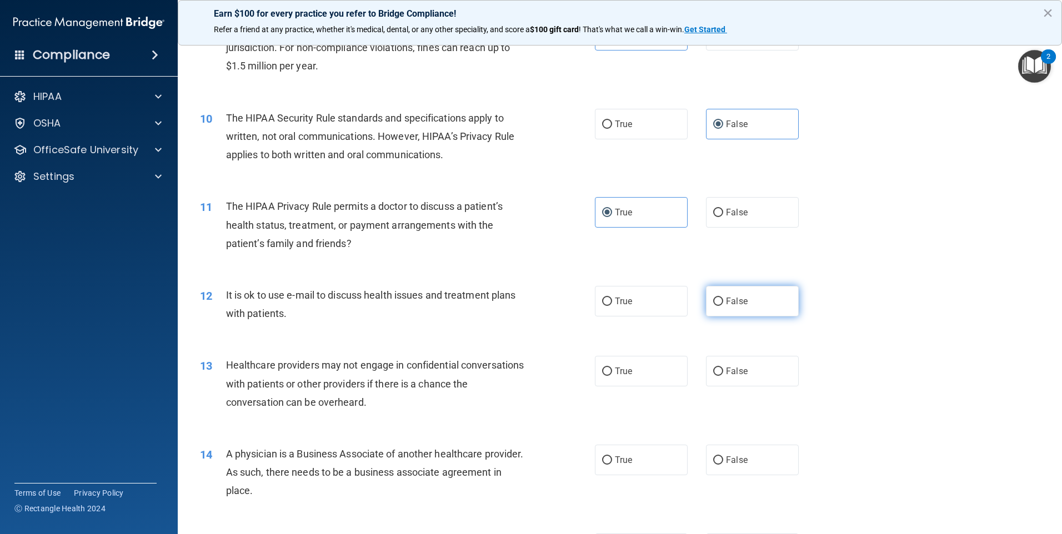
click at [718, 300] on input "False" at bounding box center [718, 302] width 10 height 8
radio input "true"
click at [651, 379] on label "True" at bounding box center [641, 371] width 93 height 31
click at [612, 376] on input "True" at bounding box center [607, 372] width 10 height 8
radio input "true"
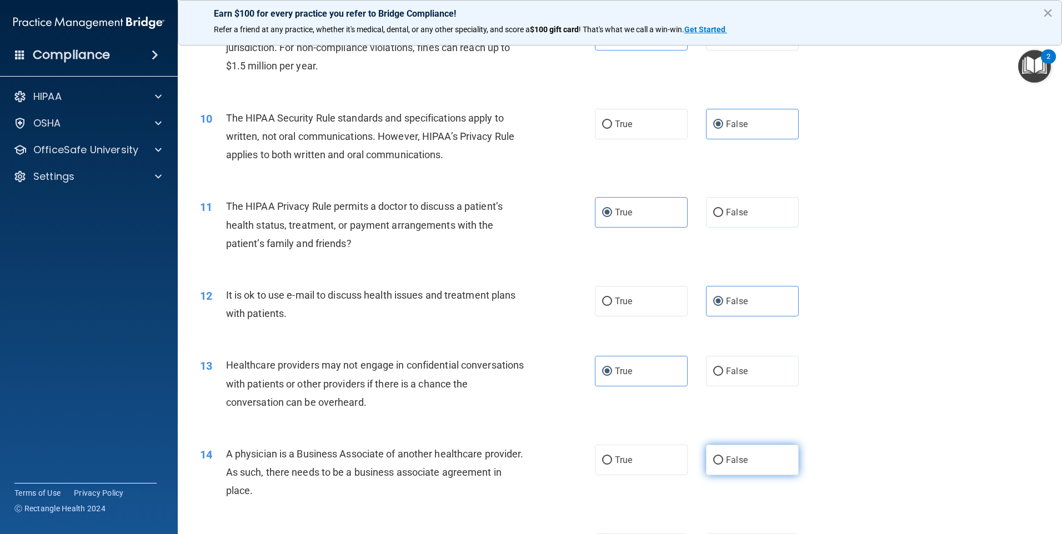
click at [730, 450] on label "False" at bounding box center [752, 460] width 93 height 31
click at [723, 456] on input "False" at bounding box center [718, 460] width 10 height 8
radio input "true"
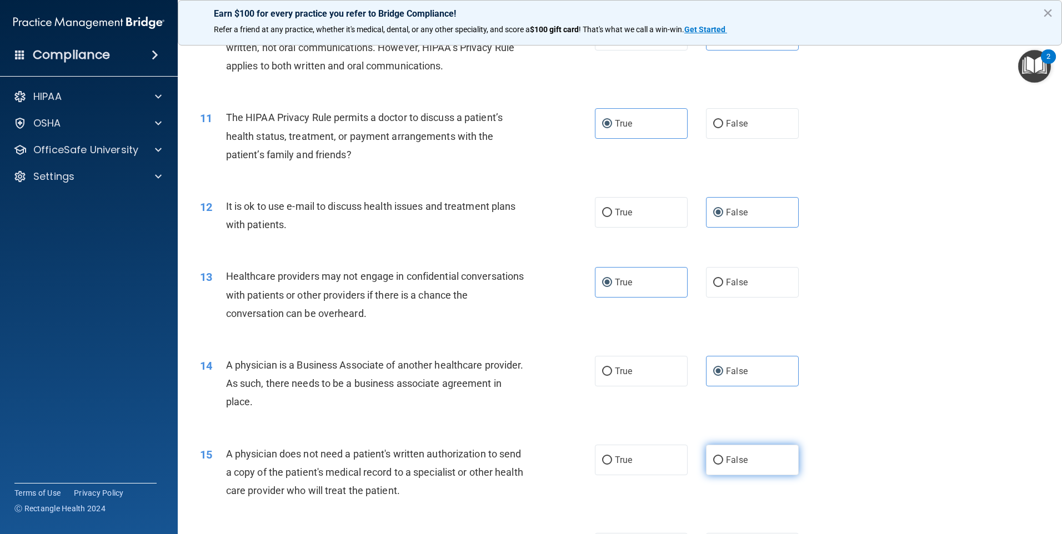
scroll to position [999, 0]
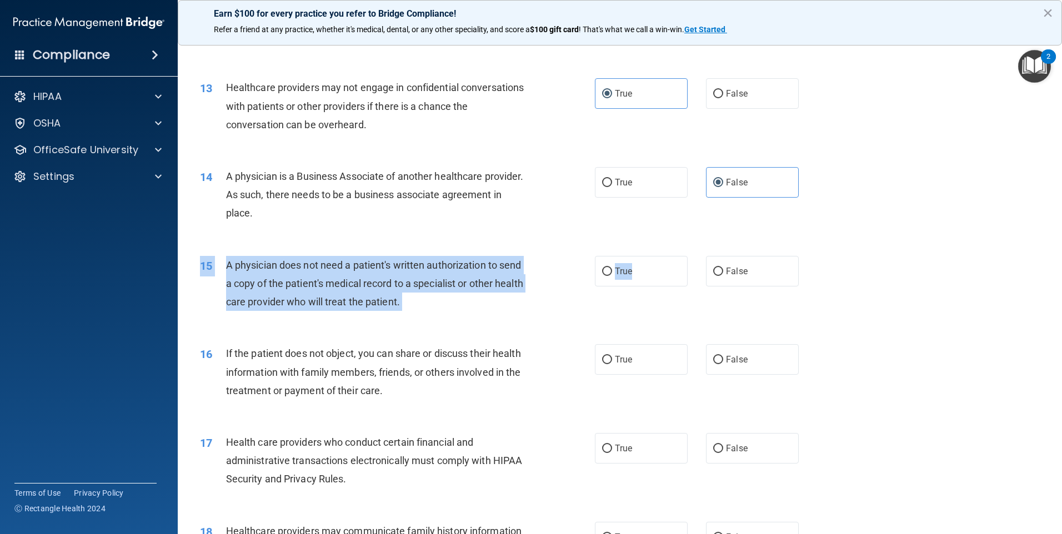
click at [651, 288] on div "15 A physician does not need a patient's written authorization to send a copy o…" at bounding box center [620, 286] width 856 height 89
drag, startPoint x: 649, startPoint y: 269, endPoint x: 680, endPoint y: 328, distance: 66.8
click at [649, 269] on label "True" at bounding box center [641, 271] width 93 height 31
click at [612, 269] on input "True" at bounding box center [607, 272] width 10 height 8
radio input "true"
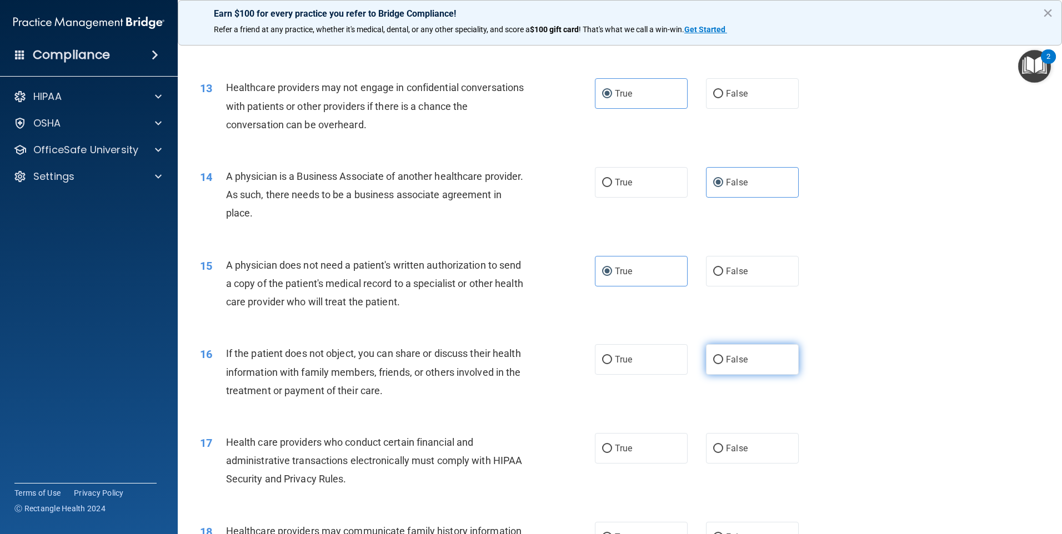
click at [718, 373] on label "False" at bounding box center [752, 359] width 93 height 31
click at [718, 364] on input "False" at bounding box center [718, 360] width 10 height 8
radio input "true"
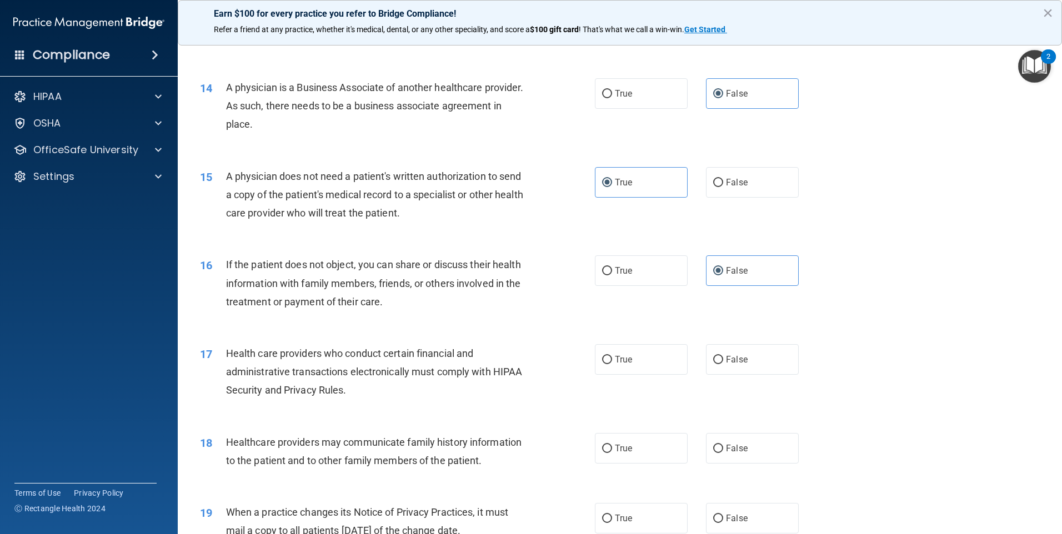
scroll to position [1277, 0]
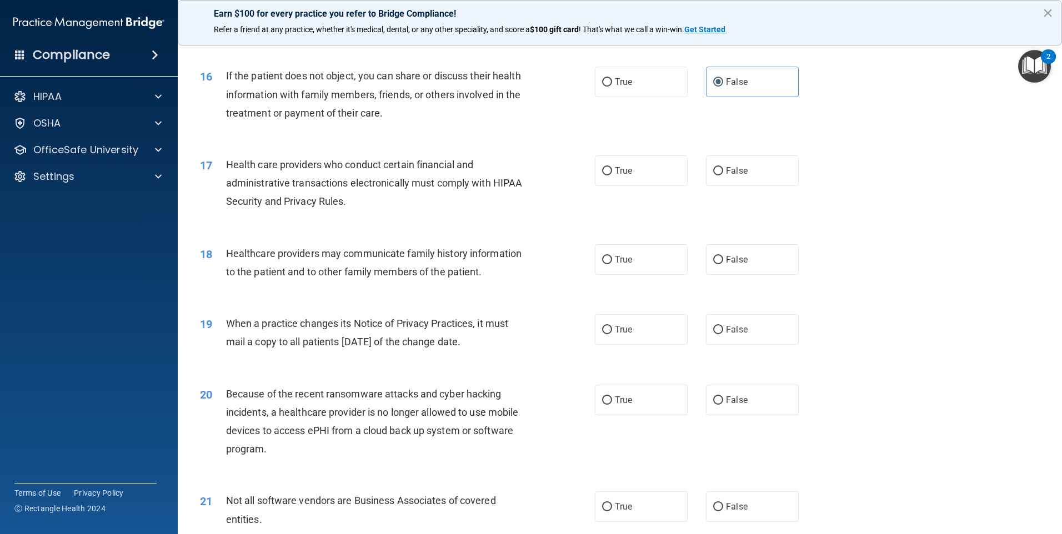
drag, startPoint x: 711, startPoint y: 182, endPoint x: 710, endPoint y: 212, distance: 30.0
click at [711, 185] on label "False" at bounding box center [752, 170] width 93 height 31
click at [713, 175] on input "False" at bounding box center [718, 171] width 10 height 8
radio input "true"
click at [717, 271] on label "False" at bounding box center [752, 259] width 93 height 31
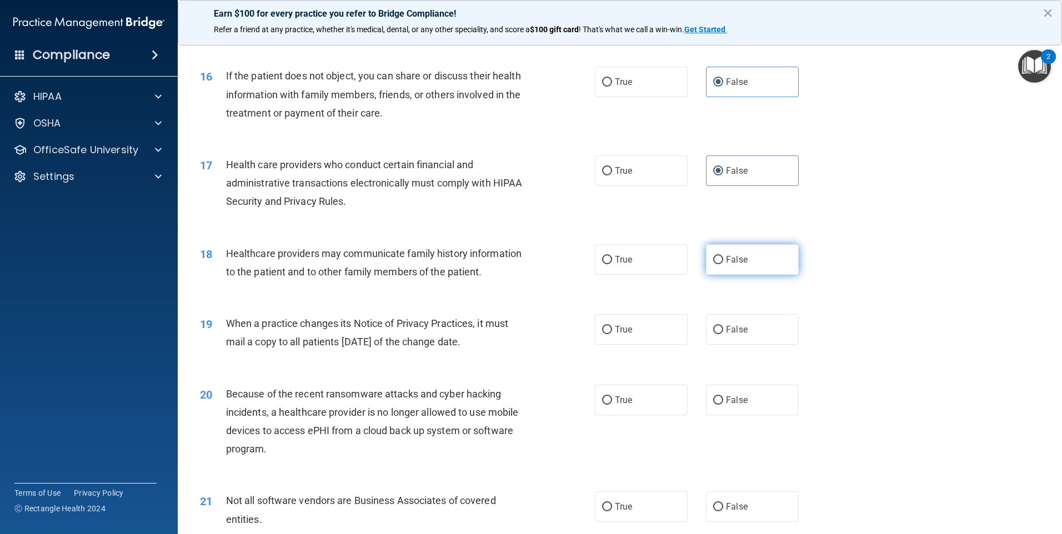
click at [717, 264] on input "False" at bounding box center [718, 260] width 10 height 8
radio input "true"
click at [656, 323] on label "True" at bounding box center [641, 329] width 93 height 31
click at [612, 326] on input "True" at bounding box center [607, 330] width 10 height 8
radio input "true"
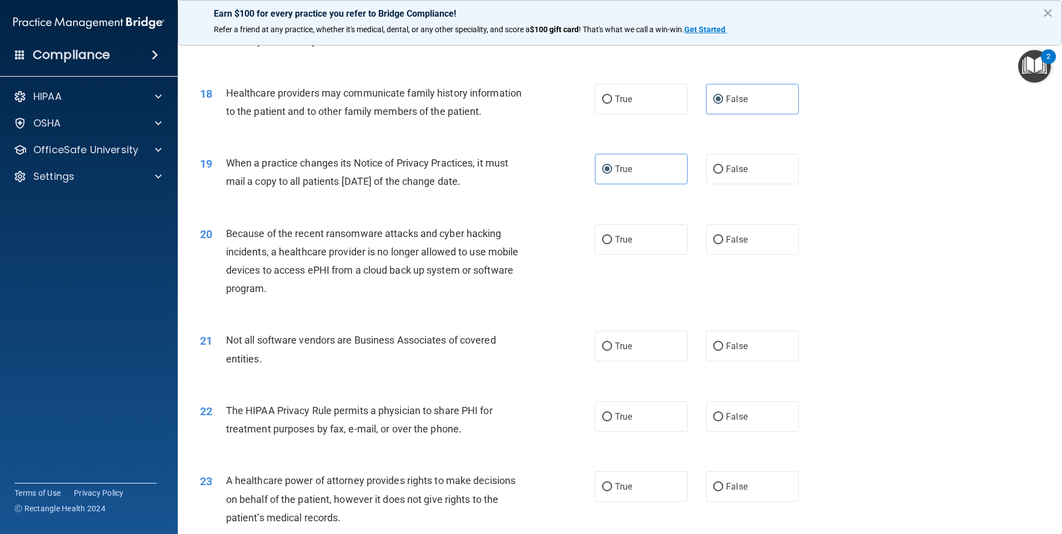
scroll to position [1444, 0]
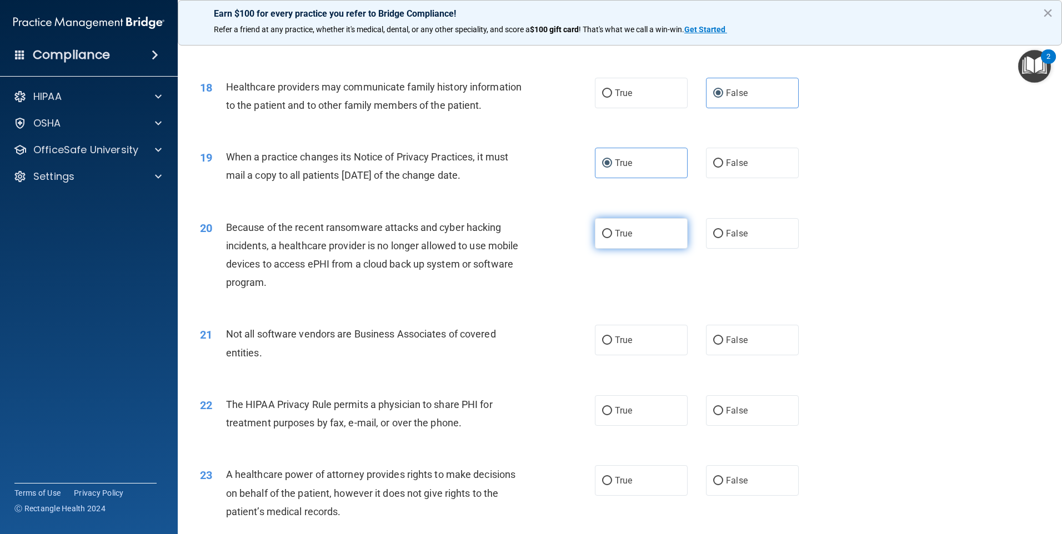
click at [661, 229] on label "True" at bounding box center [641, 233] width 93 height 31
click at [612, 230] on input "True" at bounding box center [607, 234] width 10 height 8
radio input "true"
drag, startPoint x: 756, startPoint y: 345, endPoint x: 756, endPoint y: 351, distance: 6.1
click at [756, 351] on label "False" at bounding box center [752, 340] width 93 height 31
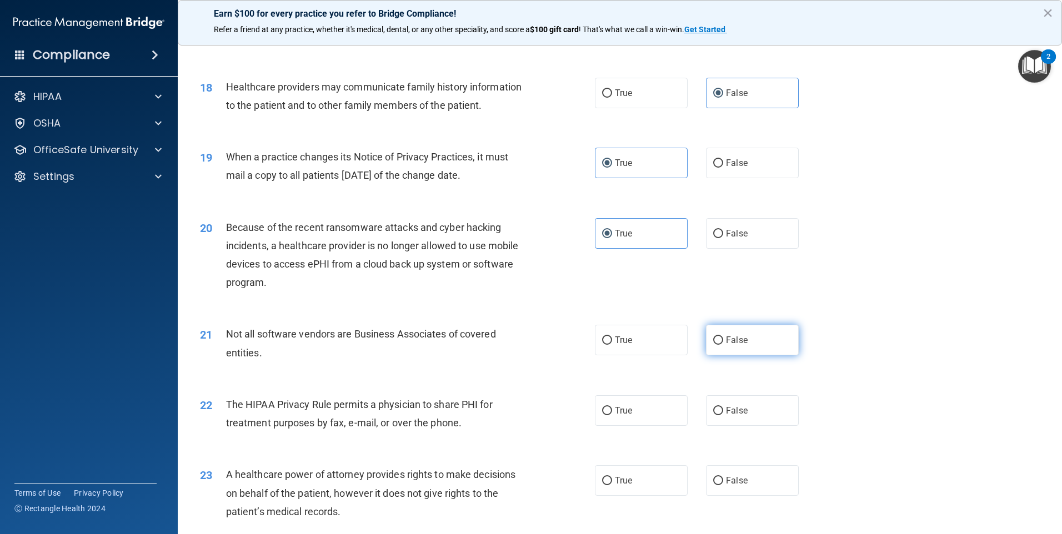
click at [723, 345] on input "False" at bounding box center [718, 340] width 10 height 8
radio input "true"
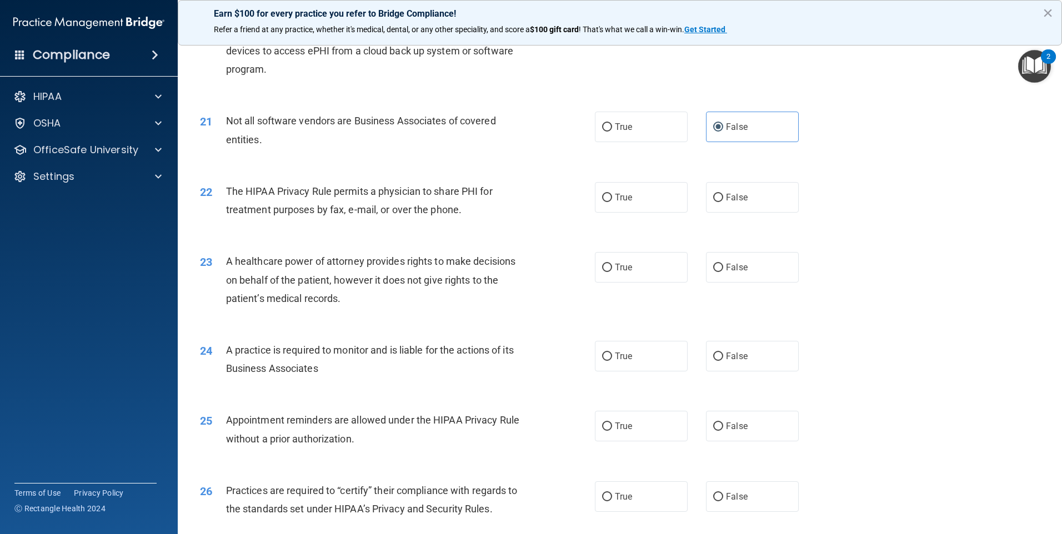
scroll to position [1666, 0]
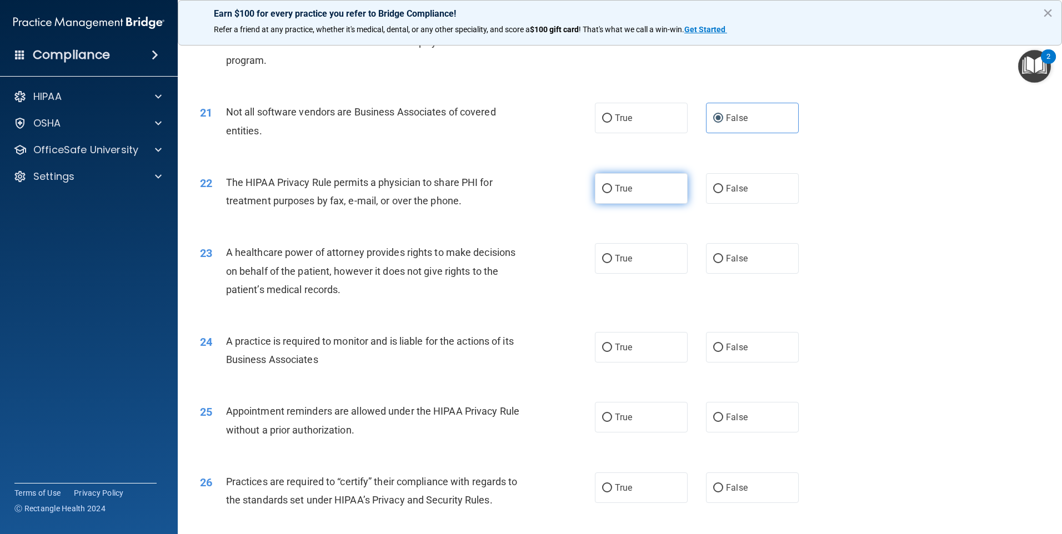
drag, startPoint x: 668, startPoint y: 208, endPoint x: 670, endPoint y: 196, distance: 11.8
click at [667, 208] on div "22 The HIPAA Privacy Rule permits a physician to share PHI for treatment purpos…" at bounding box center [620, 194] width 856 height 70
click at [673, 204] on div "22 The HIPAA Privacy Rule permits a physician to share PHI for treatment purpos…" at bounding box center [620, 194] width 856 height 70
drag, startPoint x: 673, startPoint y: 204, endPoint x: 723, endPoint y: 265, distance: 78.9
click at [723, 265] on label "False" at bounding box center [752, 258] width 93 height 31
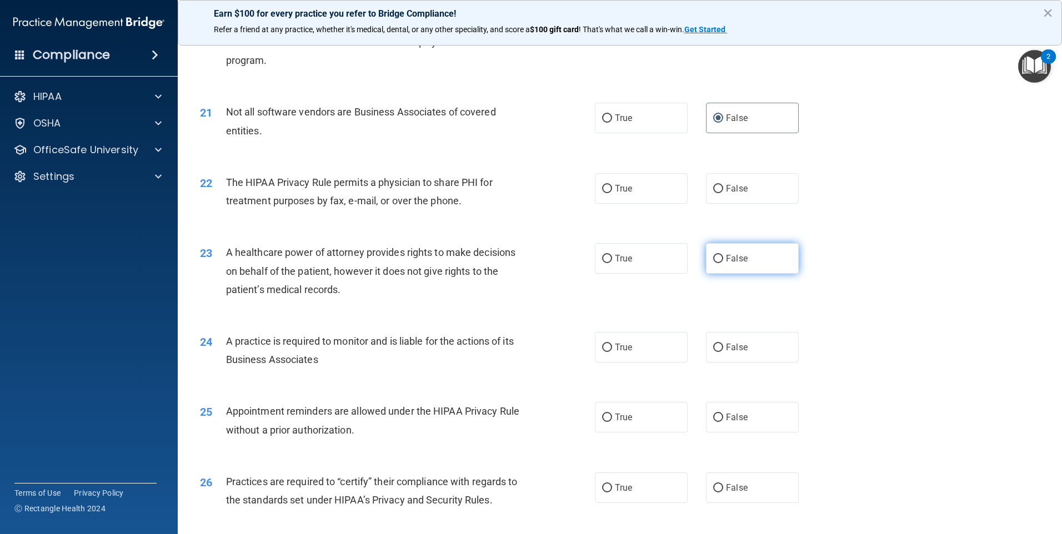
click at [723, 263] on input "False" at bounding box center [718, 259] width 10 height 8
radio input "true"
drag, startPoint x: 654, startPoint y: 338, endPoint x: 648, endPoint y: 321, distance: 17.6
click at [650, 334] on label "True" at bounding box center [641, 347] width 93 height 31
click at [612, 344] on input "True" at bounding box center [607, 348] width 10 height 8
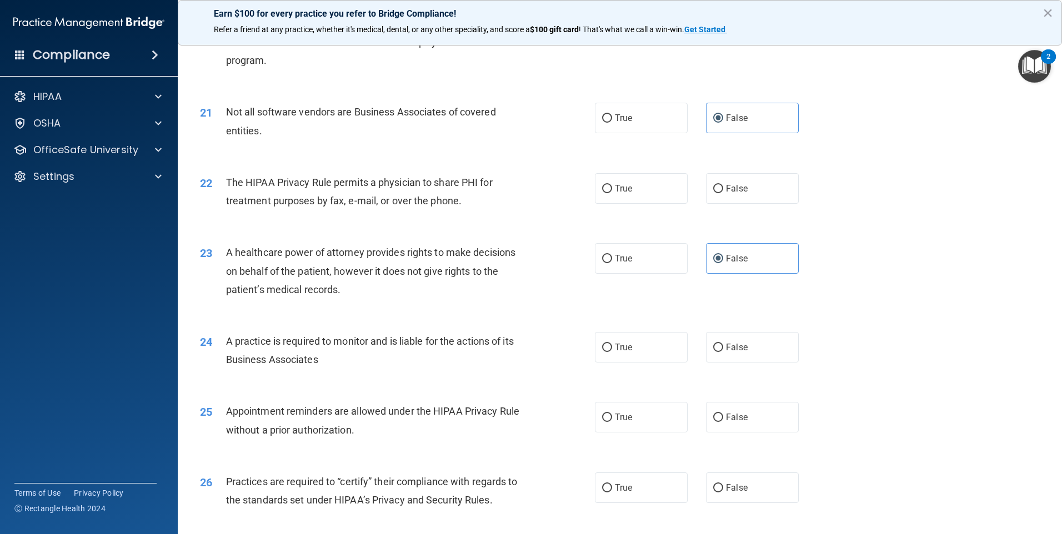
radio input "true"
click at [660, 188] on label "True" at bounding box center [641, 188] width 93 height 31
click at [612, 188] on input "True" at bounding box center [607, 189] width 10 height 8
radio input "true"
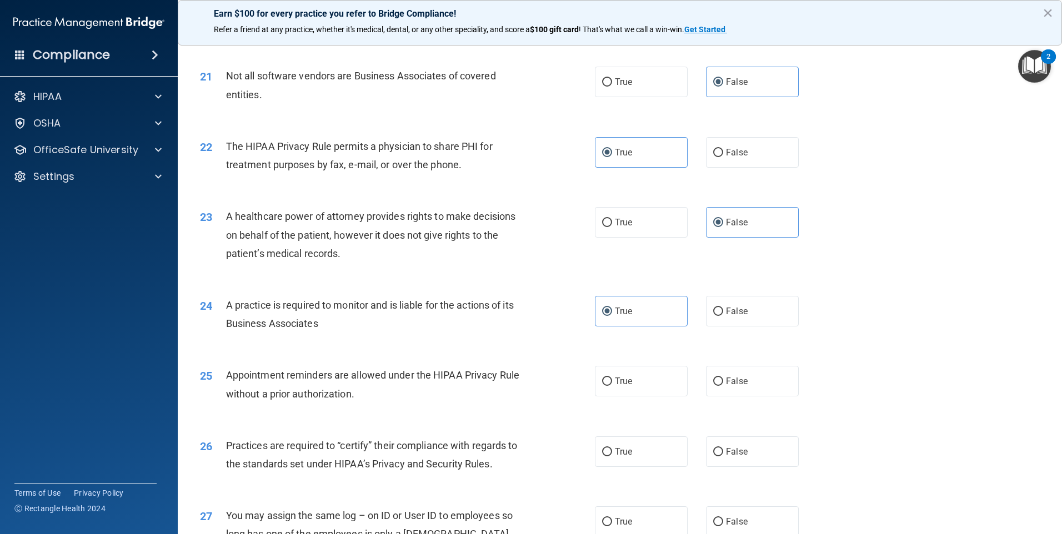
scroll to position [1721, 0]
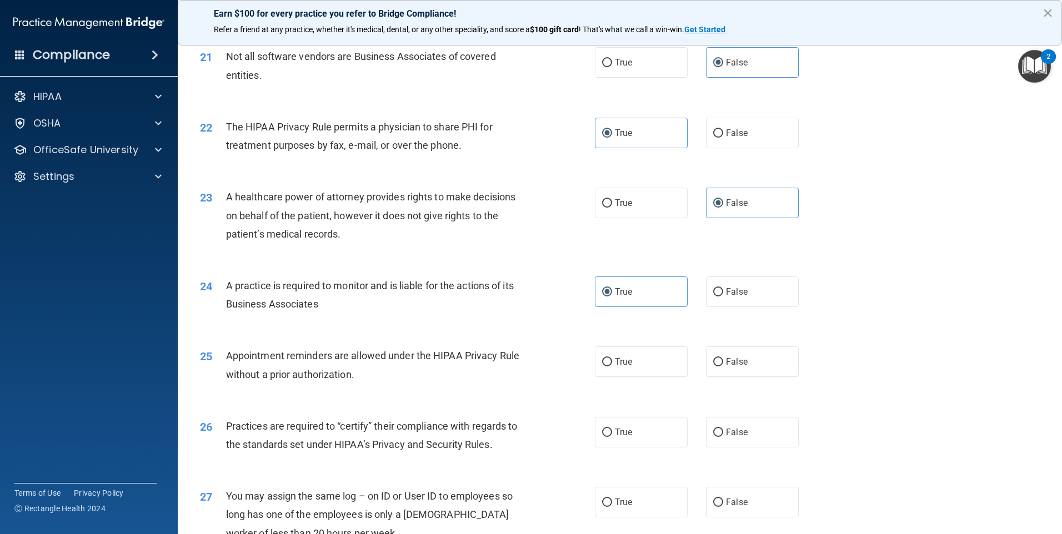
click at [737, 339] on div "25 Appointment reminders are allowed under the HIPAA Privacy Rule without a pri…" at bounding box center [620, 368] width 856 height 70
click at [739, 353] on label "False" at bounding box center [752, 361] width 93 height 31
click at [723, 358] on input "False" at bounding box center [718, 362] width 10 height 8
radio input "true"
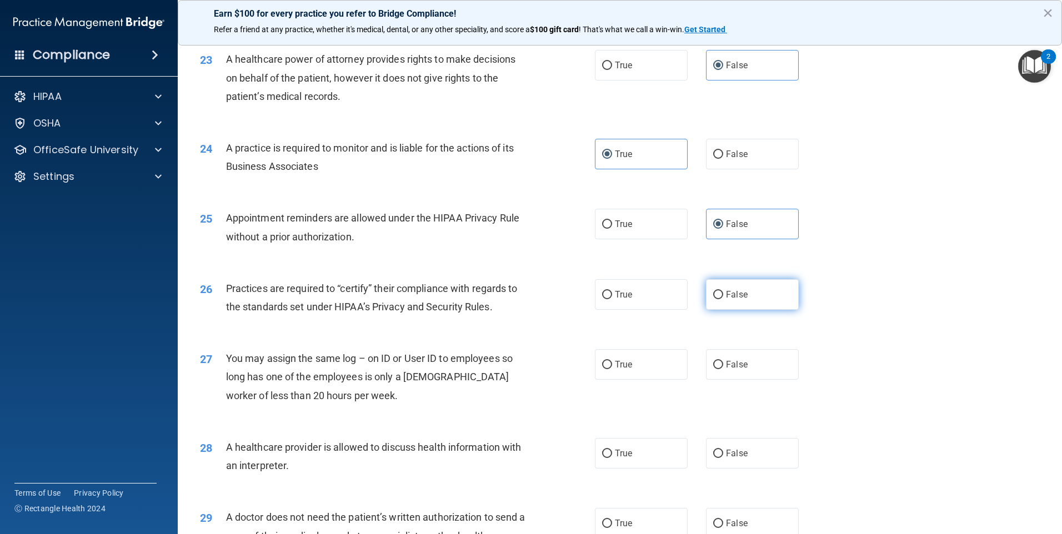
scroll to position [1888, 0]
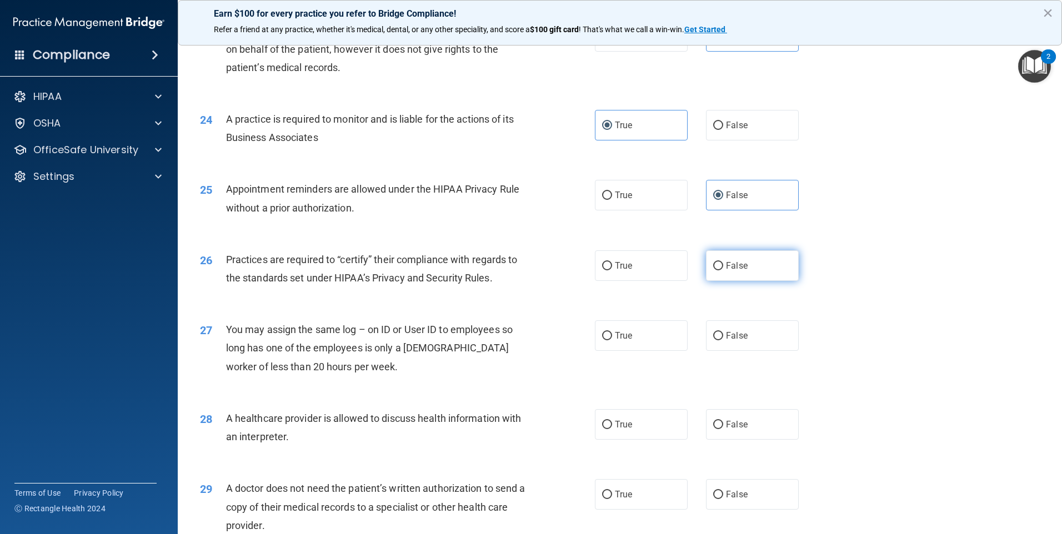
drag, startPoint x: 721, startPoint y: 269, endPoint x: 720, endPoint y: 280, distance: 11.7
click at [726, 269] on span "False" at bounding box center [737, 265] width 22 height 11
click at [722, 269] on input "False" at bounding box center [718, 266] width 10 height 8
radio input "true"
click at [713, 336] on input "False" at bounding box center [718, 336] width 10 height 8
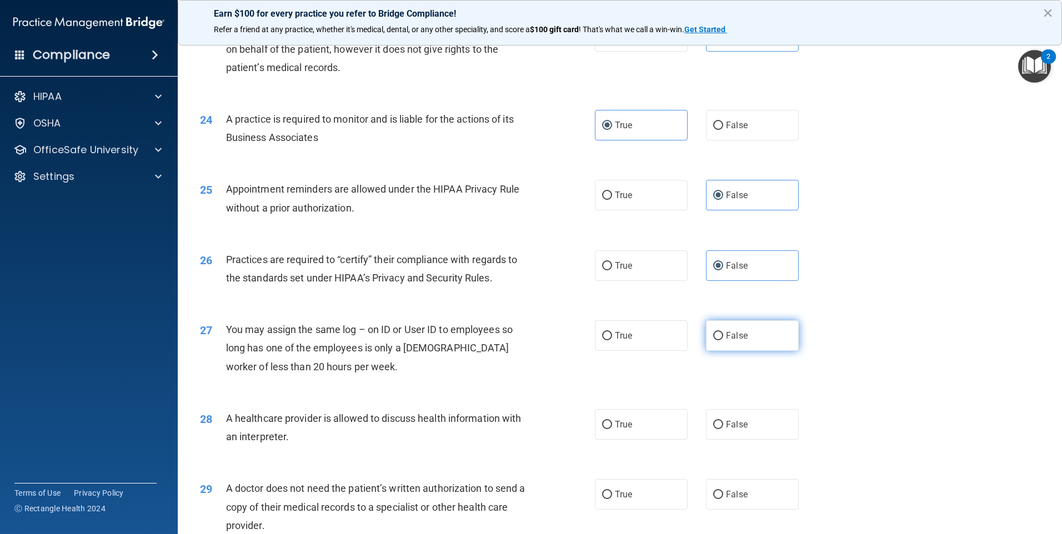
radio input "true"
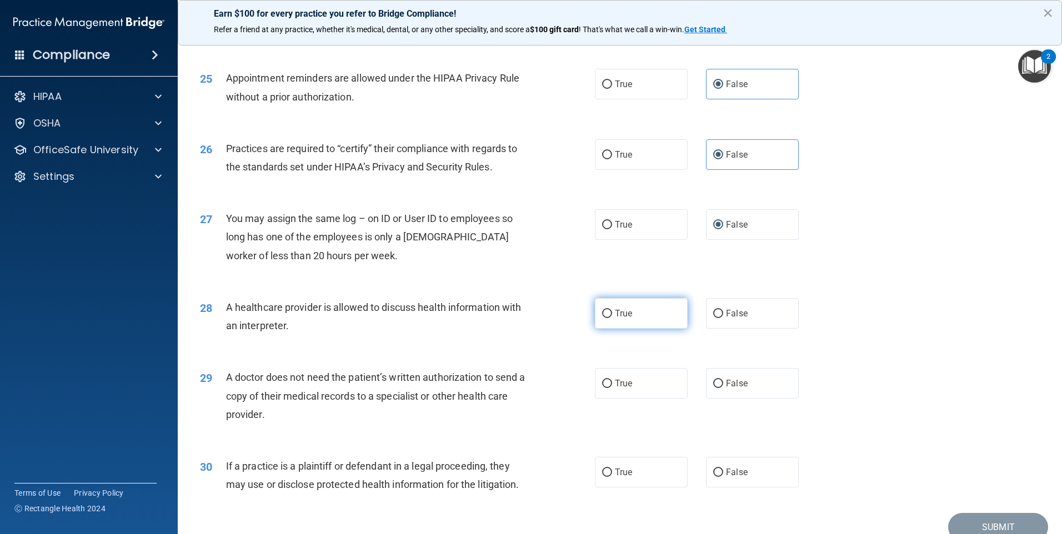
click at [681, 324] on label "True" at bounding box center [641, 313] width 93 height 31
click at [612, 318] on input "True" at bounding box center [607, 314] width 10 height 8
radio input "true"
drag, startPoint x: 659, startPoint y: 371, endPoint x: 661, endPoint y: 381, distance: 10.8
click at [659, 373] on label "True" at bounding box center [641, 383] width 93 height 31
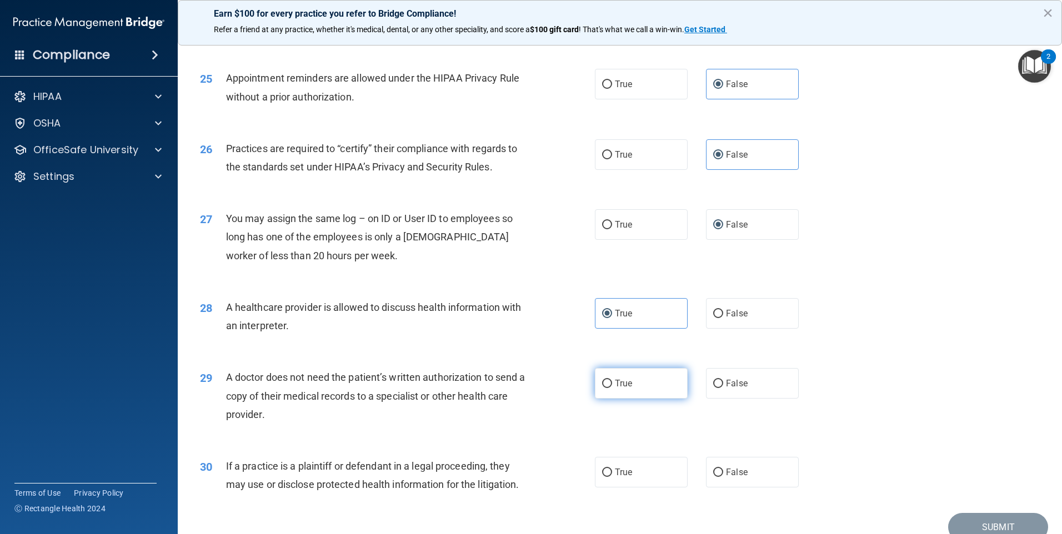
click at [612, 380] on input "True" at bounding box center [607, 384] width 10 height 8
radio input "true"
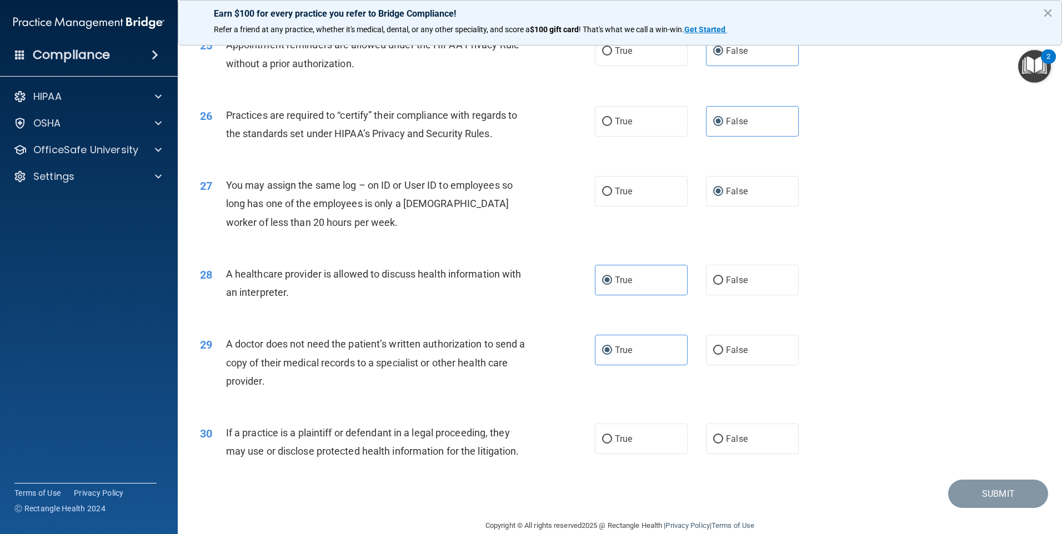
scroll to position [2051, 0]
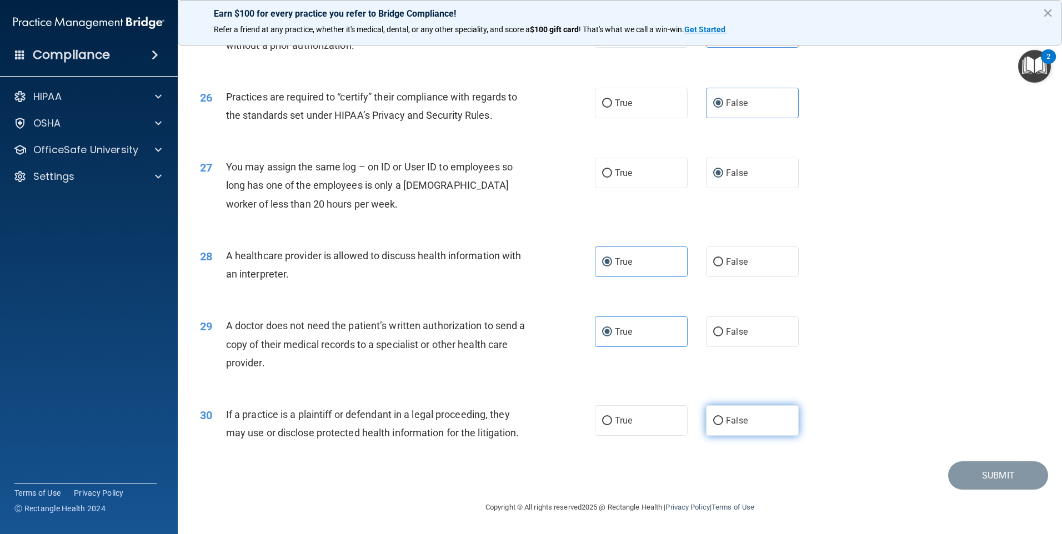
click at [742, 419] on label "False" at bounding box center [752, 420] width 93 height 31
click at [723, 419] on input "False" at bounding box center [718, 421] width 10 height 8
radio input "true"
click at [958, 469] on button "Submit" at bounding box center [998, 475] width 100 height 28
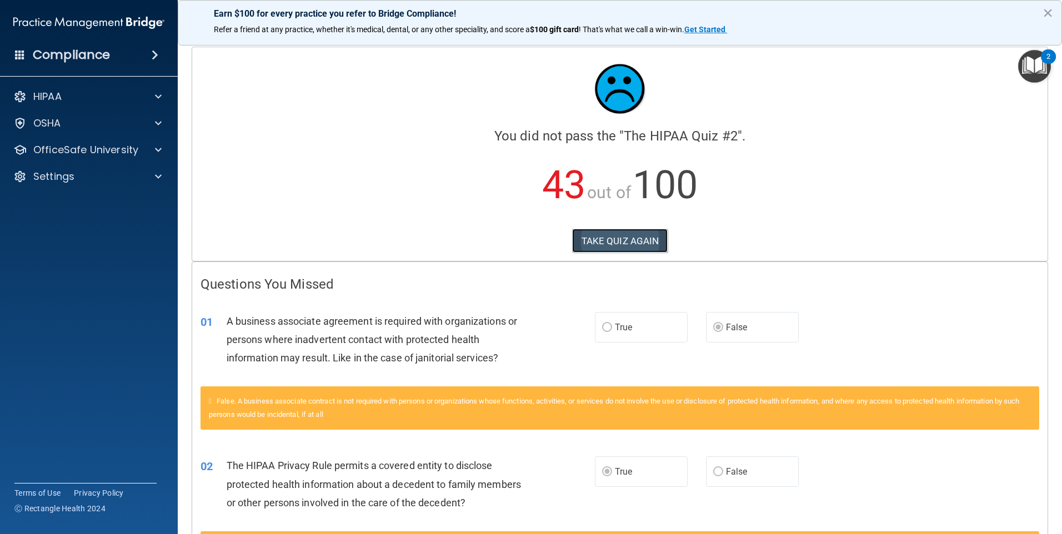
click at [632, 247] on button "TAKE QUIZ AGAIN" at bounding box center [620, 241] width 96 height 24
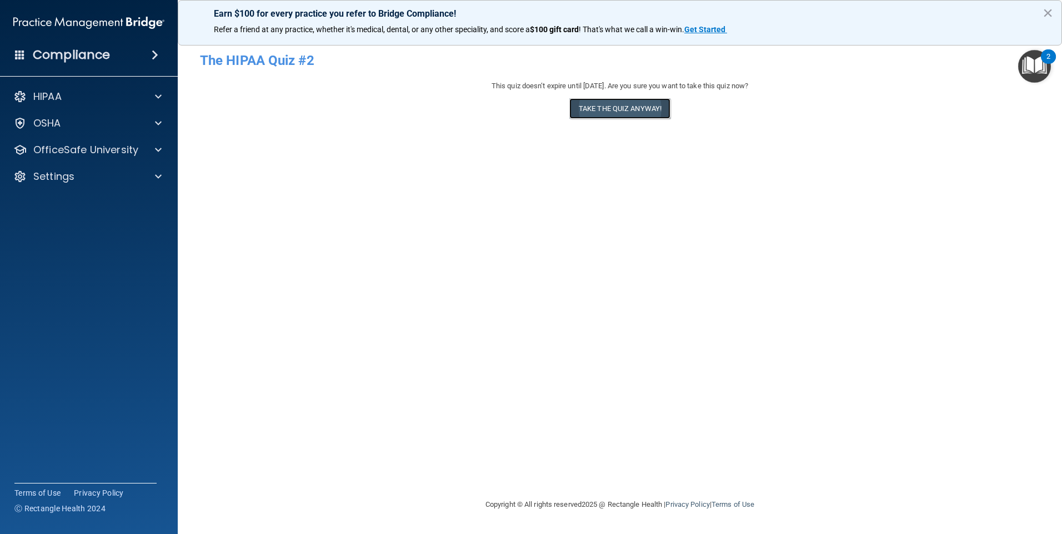
click at [631, 115] on button "Take the quiz anyway!" at bounding box center [619, 108] width 101 height 21
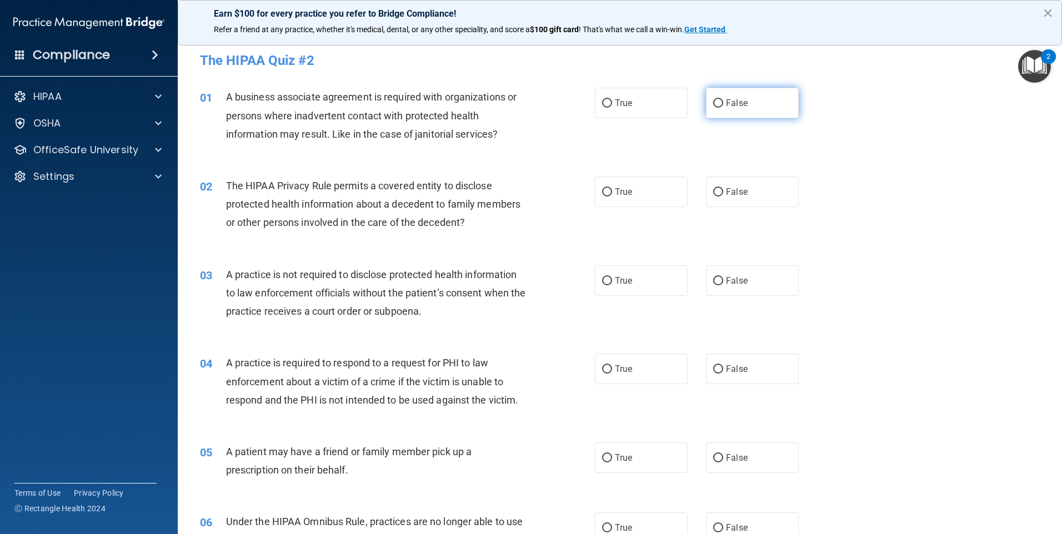
click at [758, 107] on label "False" at bounding box center [752, 103] width 93 height 31
click at [723, 107] on input "False" at bounding box center [718, 103] width 10 height 8
radio input "true"
click at [641, 199] on label "True" at bounding box center [641, 192] width 93 height 31
click at [612, 197] on input "True" at bounding box center [607, 192] width 10 height 8
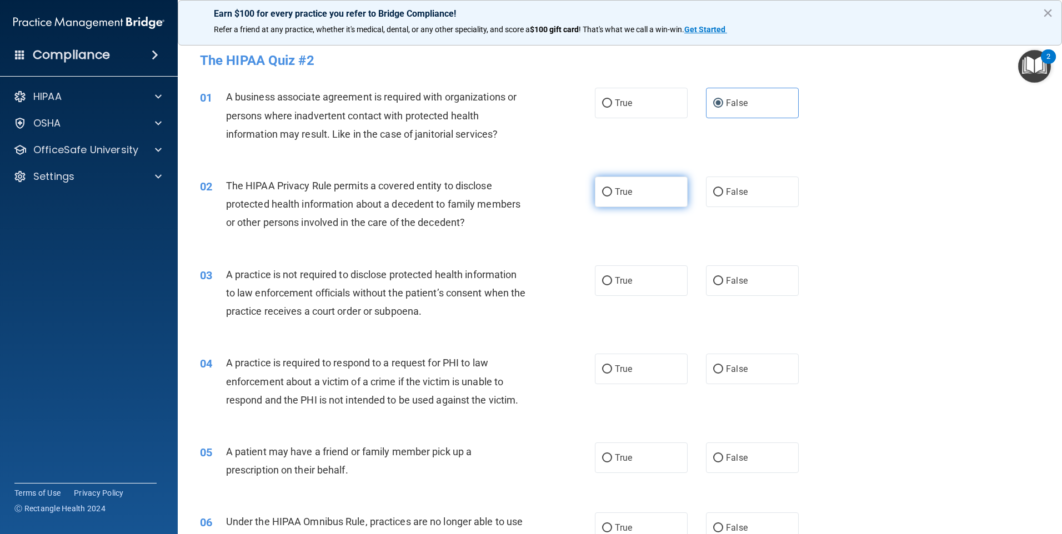
radio input "true"
click at [735, 287] on label "False" at bounding box center [752, 280] width 93 height 31
click at [723, 285] on input "False" at bounding box center [718, 281] width 10 height 8
radio input "true"
click at [656, 356] on label "True" at bounding box center [641, 369] width 93 height 31
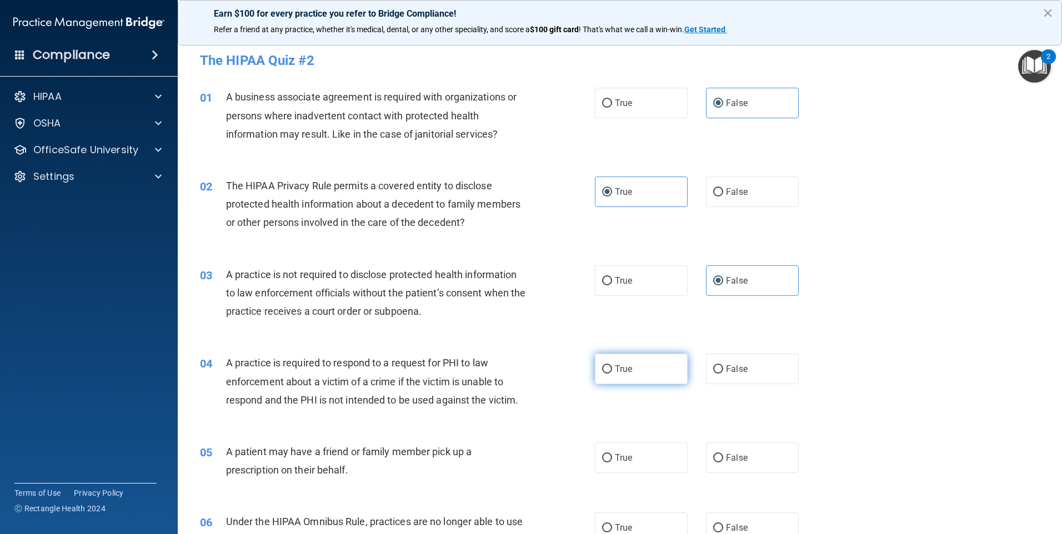
click at [612, 365] on input "True" at bounding box center [607, 369] width 10 height 8
radio input "true"
click at [647, 448] on label "True" at bounding box center [641, 458] width 93 height 31
click at [612, 454] on input "True" at bounding box center [607, 458] width 10 height 8
radio input "true"
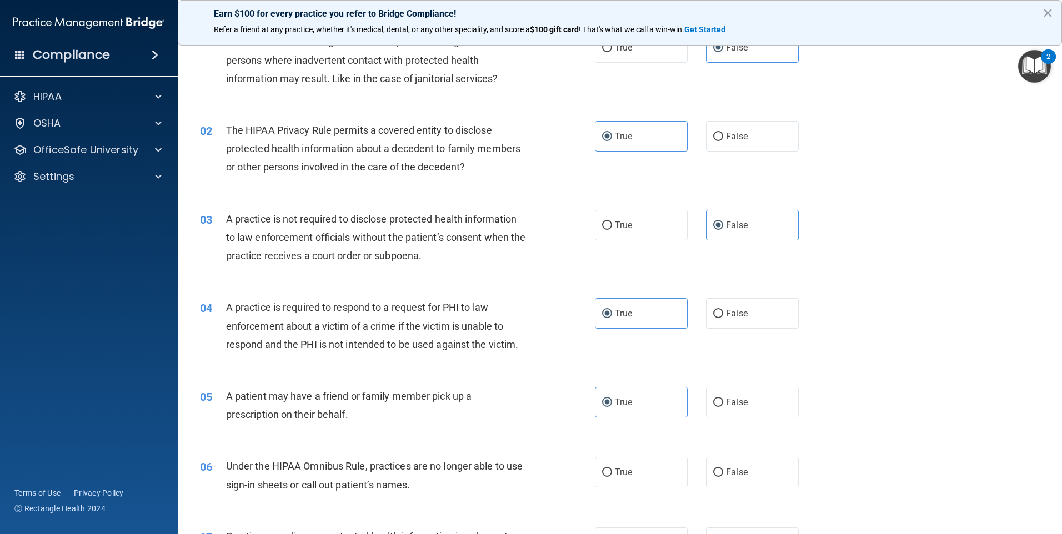
scroll to position [222, 0]
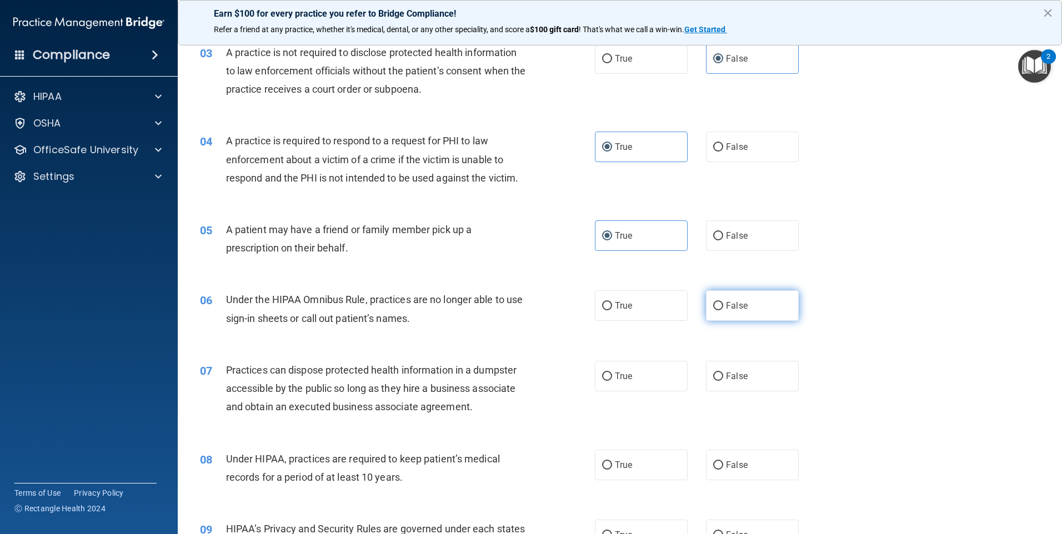
click at [752, 302] on label "False" at bounding box center [752, 305] width 93 height 31
click at [723, 302] on input "False" at bounding box center [718, 306] width 10 height 8
radio input "true"
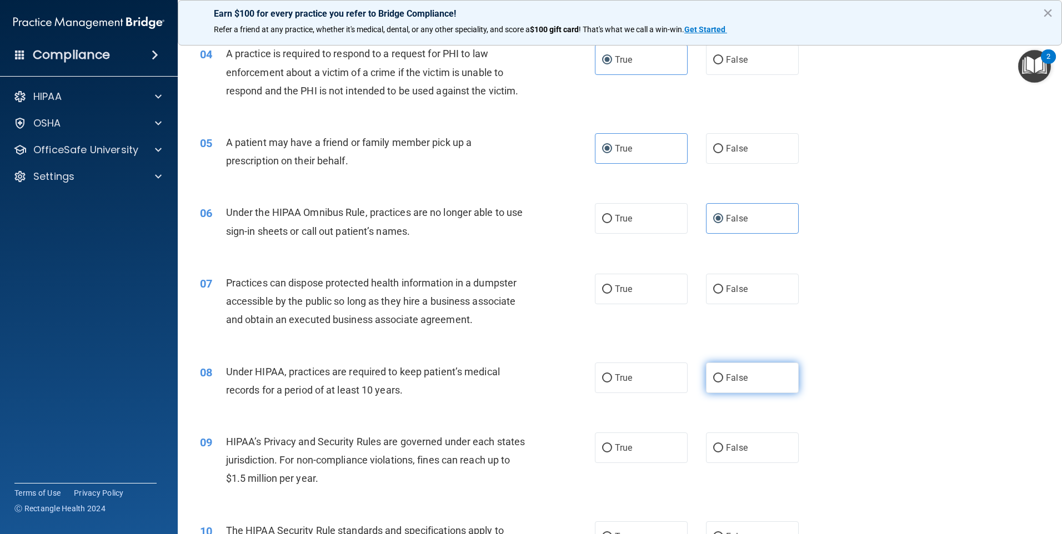
scroll to position [444, 0]
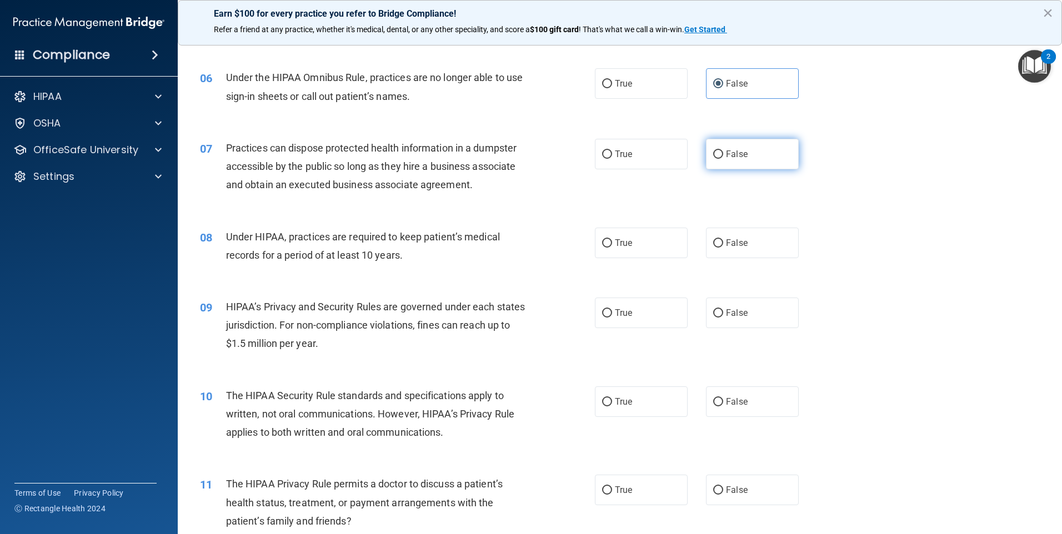
click at [735, 143] on label "False" at bounding box center [752, 154] width 93 height 31
click at [723, 150] on input "False" at bounding box center [718, 154] width 10 height 8
radio input "true"
click at [737, 234] on label "False" at bounding box center [752, 243] width 93 height 31
click at [723, 239] on input "False" at bounding box center [718, 243] width 10 height 8
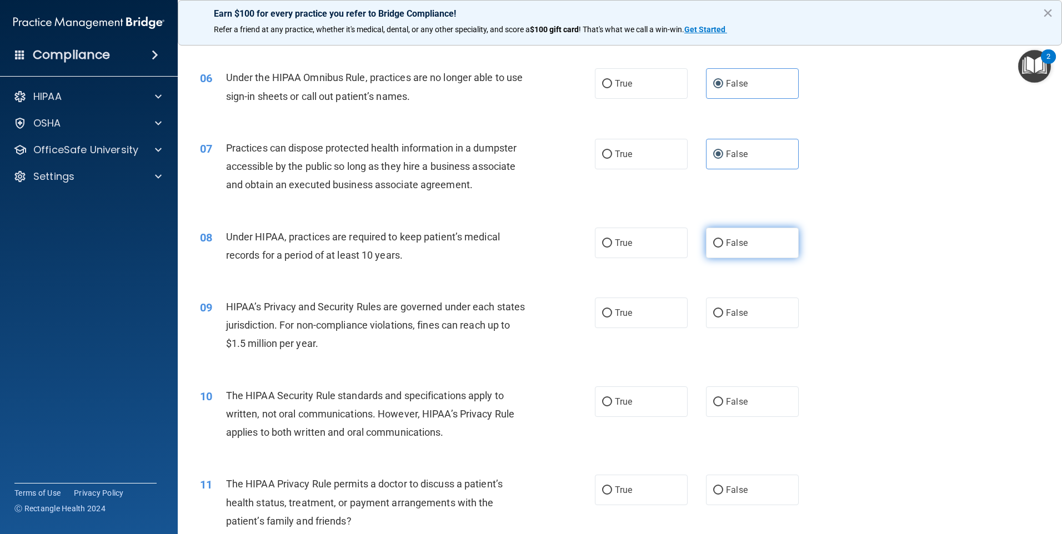
radio input "true"
click at [744, 325] on label "False" at bounding box center [752, 313] width 93 height 31
click at [723, 318] on input "False" at bounding box center [718, 313] width 10 height 8
radio input "true"
click at [625, 391] on label "True" at bounding box center [641, 401] width 93 height 31
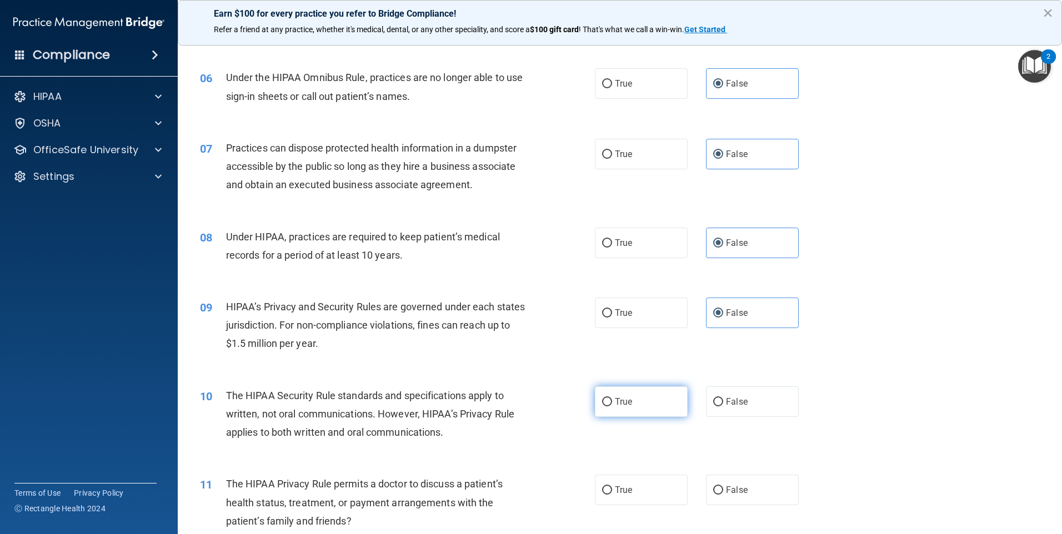
click at [612, 398] on input "True" at bounding box center [607, 402] width 10 height 8
radio input "true"
click at [621, 496] on label "True" at bounding box center [641, 490] width 93 height 31
click at [612, 495] on input "True" at bounding box center [607, 490] width 10 height 8
radio input "true"
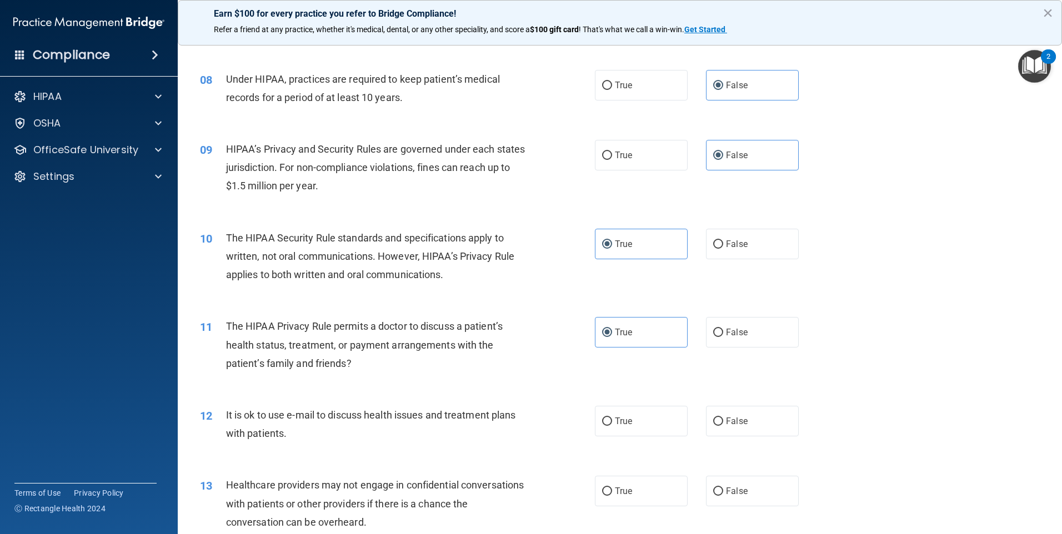
scroll to position [611, 0]
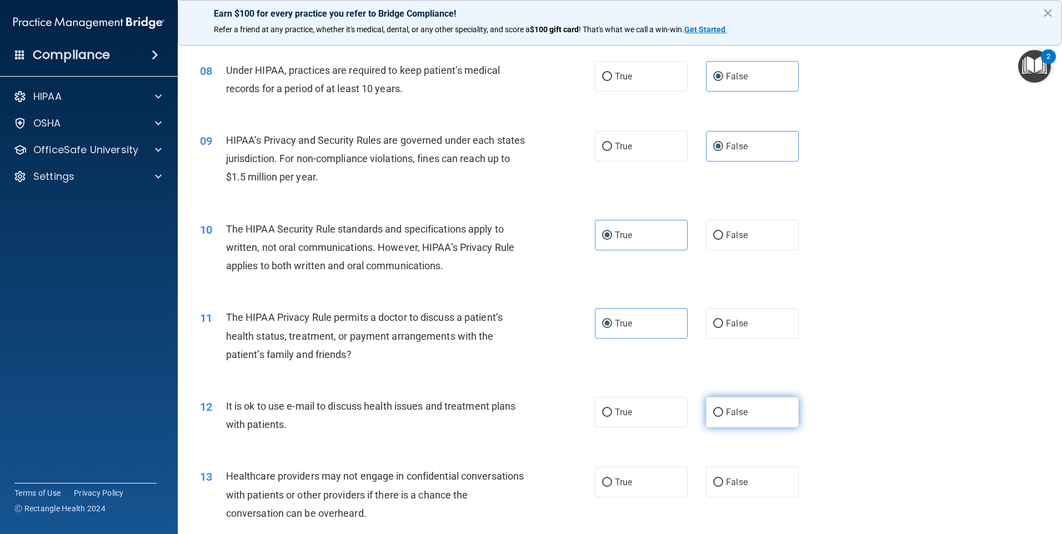
click at [738, 400] on label "False" at bounding box center [752, 412] width 93 height 31
click at [723, 409] on input "False" at bounding box center [718, 413] width 10 height 8
radio input "true"
click at [659, 410] on label "True" at bounding box center [641, 412] width 93 height 31
click at [612, 410] on input "True" at bounding box center [607, 413] width 10 height 8
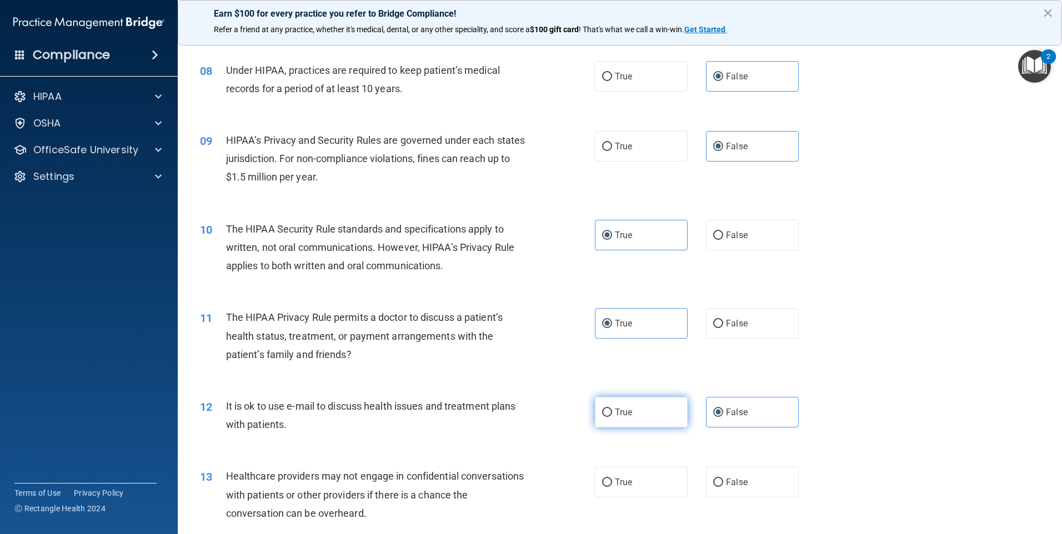
radio input "true"
radio input "false"
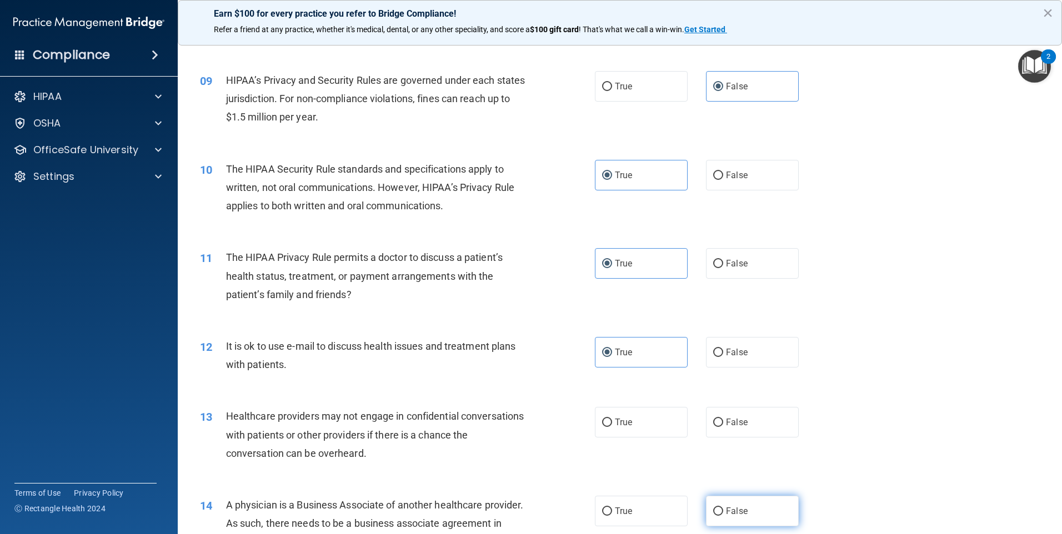
scroll to position [777, 0]
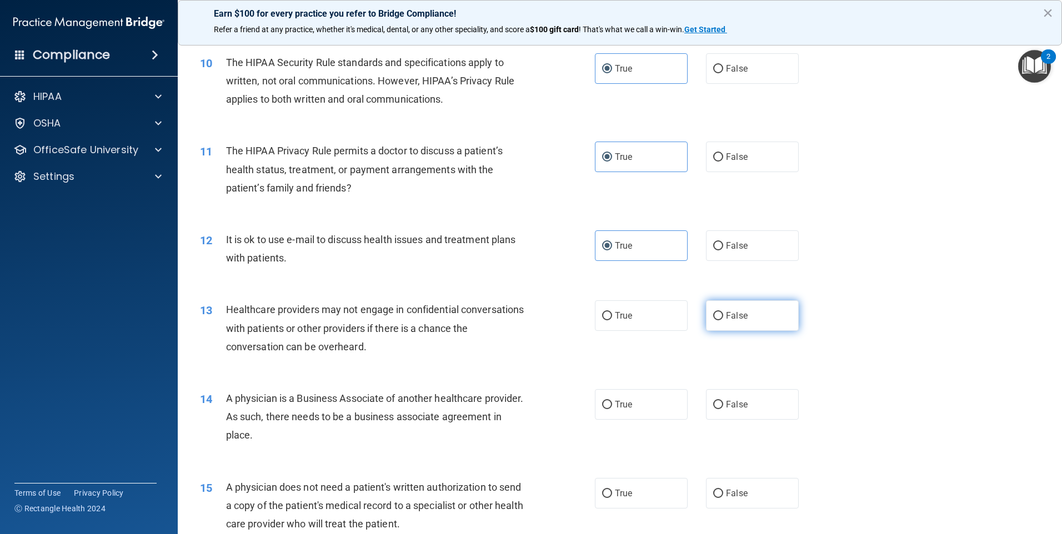
click at [762, 318] on label "False" at bounding box center [752, 315] width 93 height 31
click at [723, 318] on input "False" at bounding box center [718, 316] width 10 height 8
radio input "true"
click at [739, 397] on label "False" at bounding box center [752, 404] width 93 height 31
drag, startPoint x: 739, startPoint y: 397, endPoint x: 718, endPoint y: 404, distance: 21.6
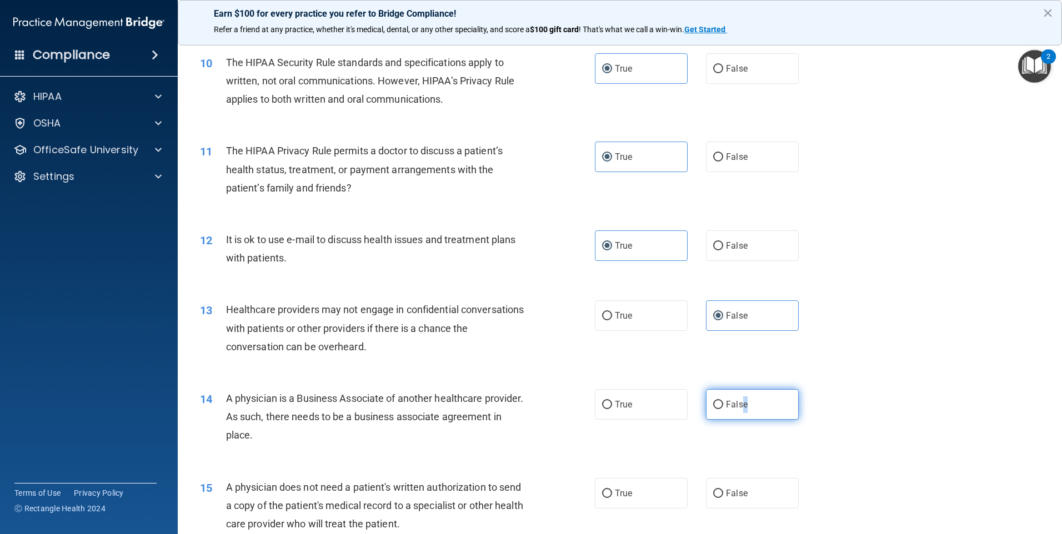
click at [714, 401] on input "False" at bounding box center [718, 405] width 10 height 8
radio input "true"
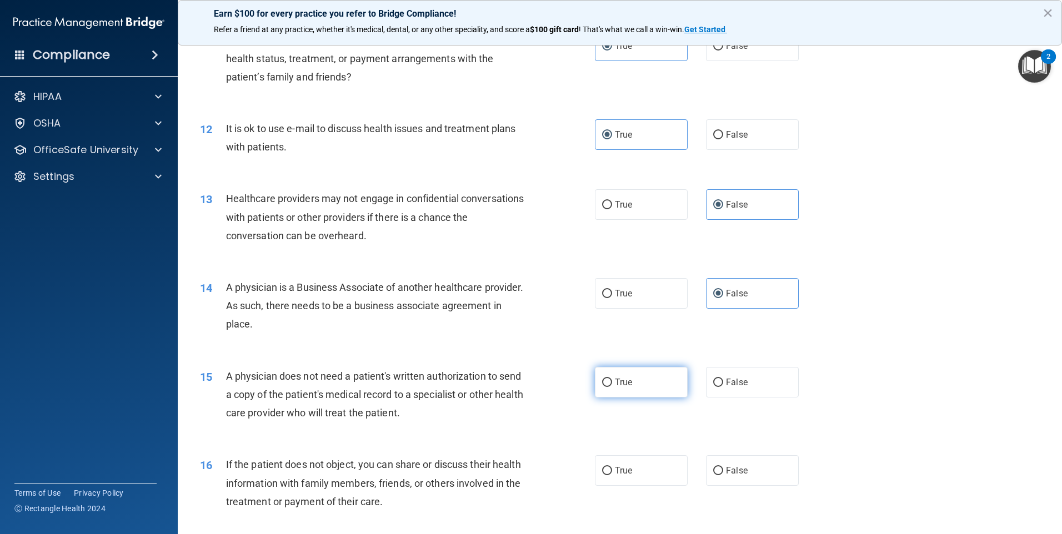
click at [641, 370] on label "True" at bounding box center [641, 382] width 93 height 31
click at [612, 379] on input "True" at bounding box center [607, 383] width 10 height 8
radio input "true"
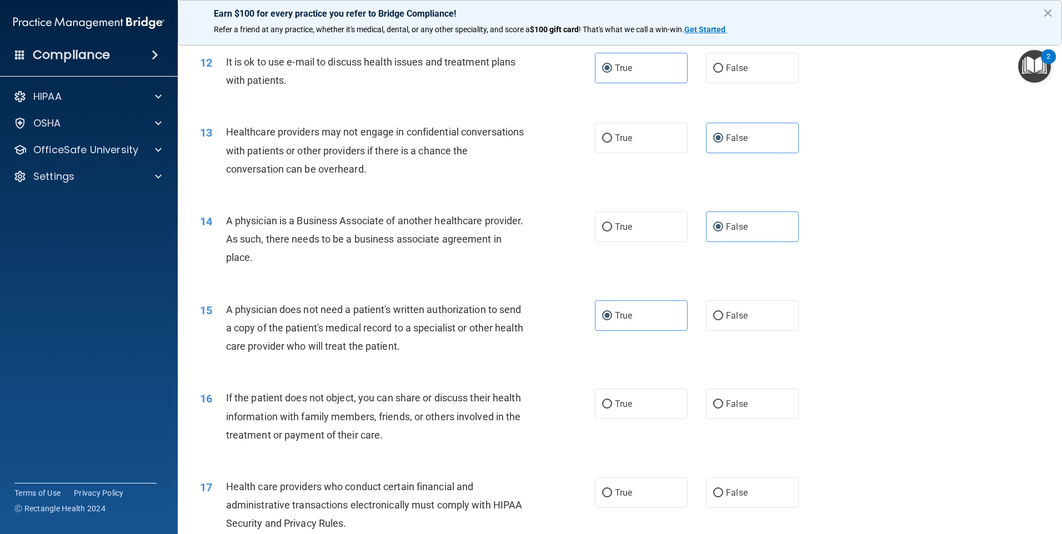
scroll to position [1055, 0]
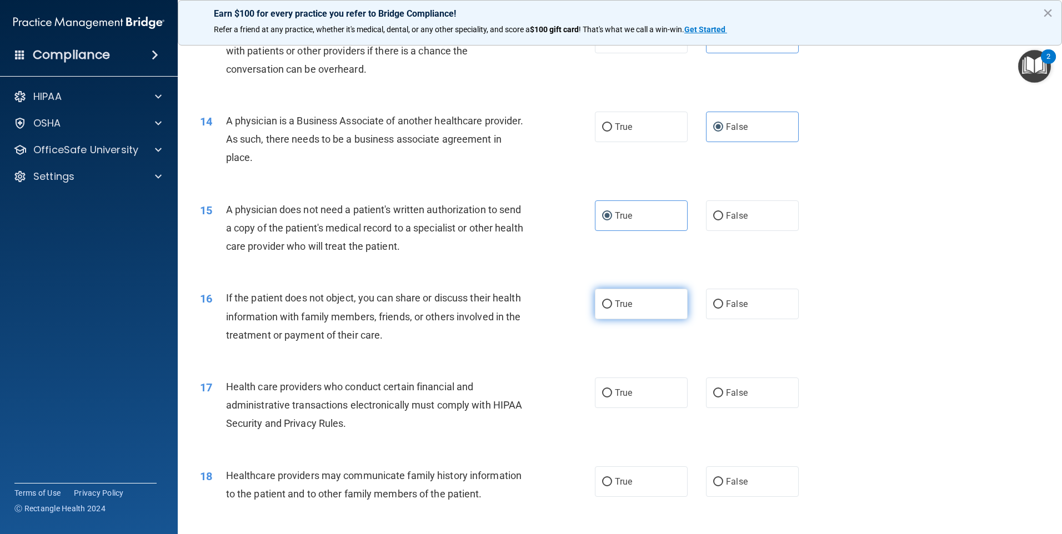
click at [617, 300] on span "True" at bounding box center [623, 304] width 17 height 11
click at [612, 300] on input "True" at bounding box center [607, 304] width 10 height 8
radio input "true"
click at [626, 395] on span "True" at bounding box center [623, 393] width 17 height 11
click at [612, 395] on input "True" at bounding box center [607, 393] width 10 height 8
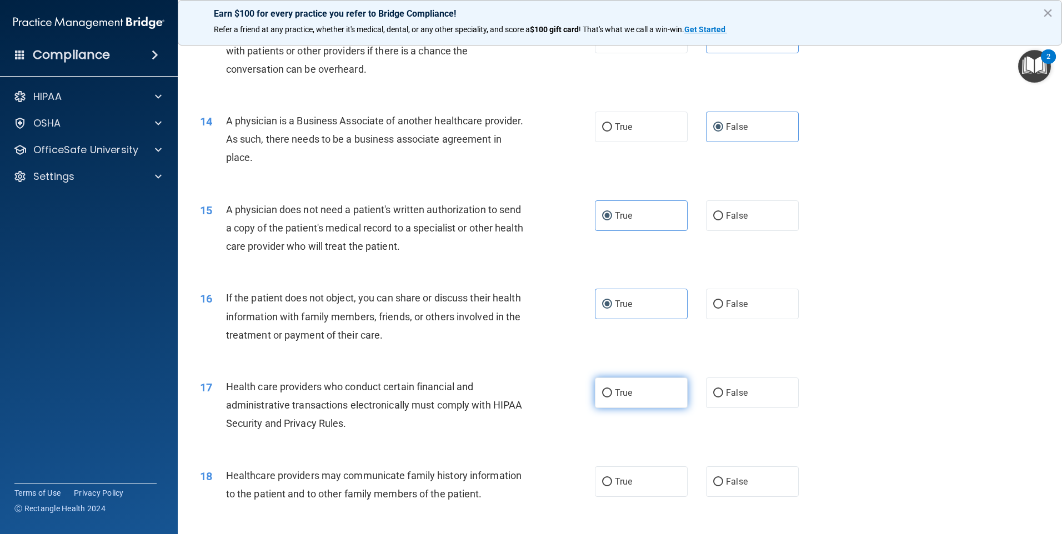
radio input "true"
click at [727, 405] on label "False" at bounding box center [752, 393] width 93 height 31
click at [723, 398] on input "False" at bounding box center [718, 393] width 10 height 8
radio input "true"
click at [671, 398] on label "True" at bounding box center [641, 393] width 93 height 31
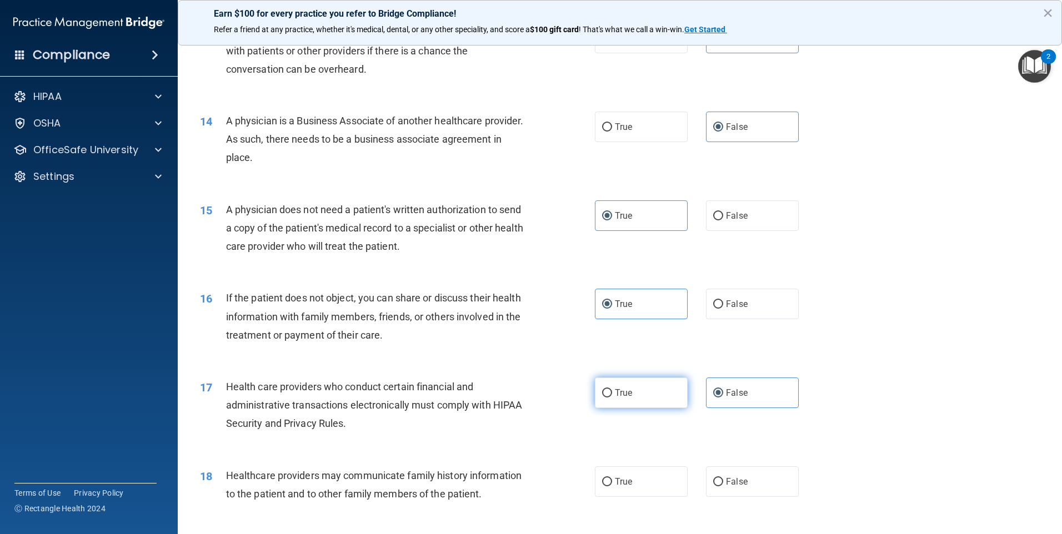
click at [612, 398] on input "True" at bounding box center [607, 393] width 10 height 8
radio input "true"
radio input "false"
click at [735, 501] on div "18 Healthcare providers may communicate family history information to the patie…" at bounding box center [620, 488] width 856 height 70
click at [736, 492] on label "False" at bounding box center [752, 481] width 93 height 31
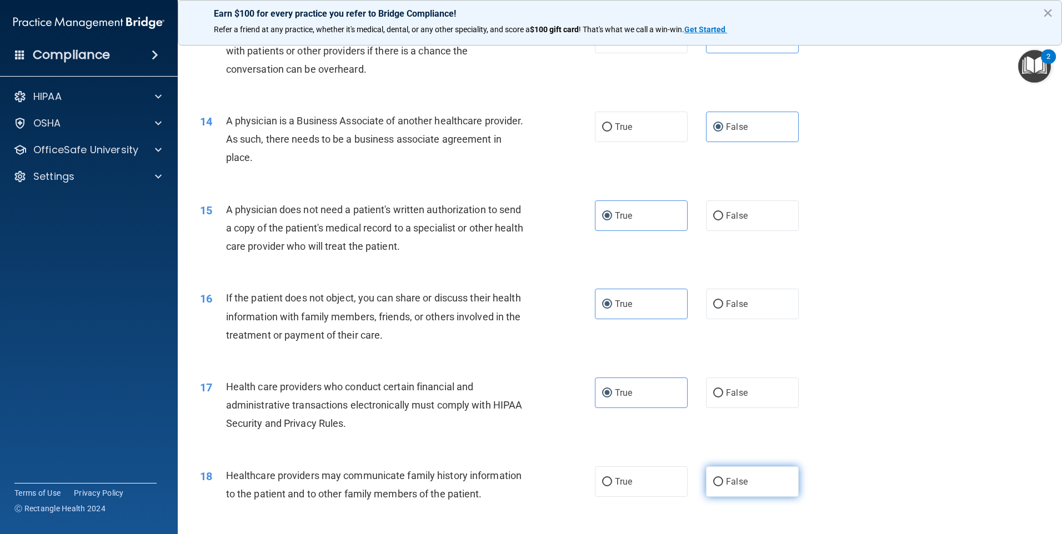
click at [723, 486] on input "False" at bounding box center [718, 482] width 10 height 8
radio input "true"
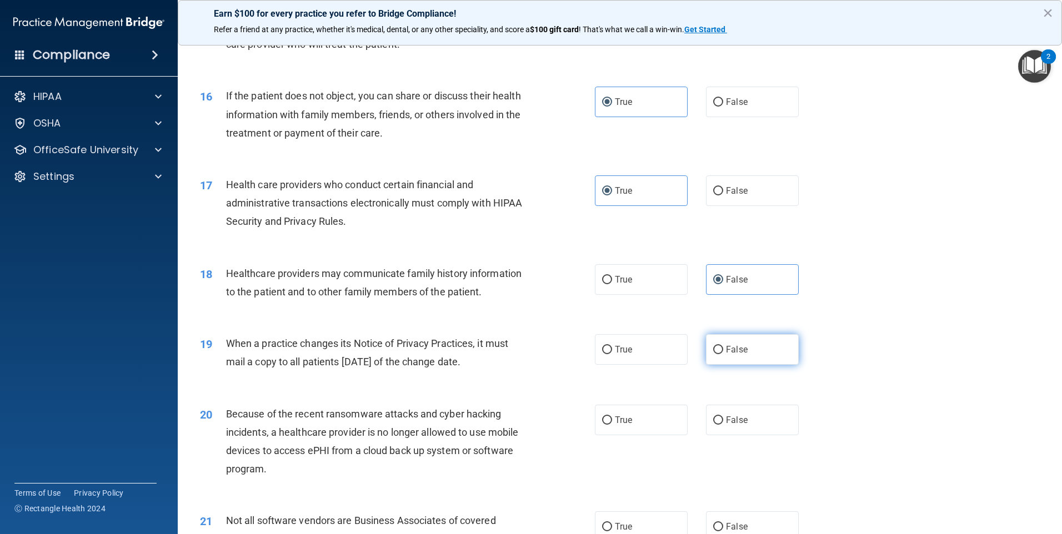
scroll to position [1277, 0]
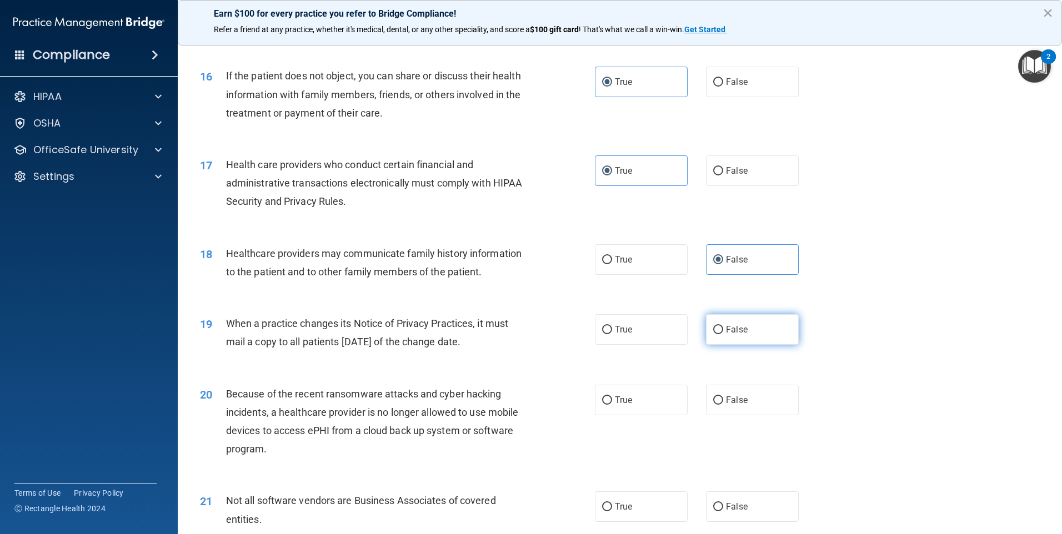
click at [749, 316] on label "False" at bounding box center [752, 329] width 93 height 31
click at [723, 326] on input "False" at bounding box center [718, 330] width 10 height 8
radio input "true"
click at [774, 402] on label "False" at bounding box center [752, 400] width 93 height 31
click at [723, 402] on input "False" at bounding box center [718, 400] width 10 height 8
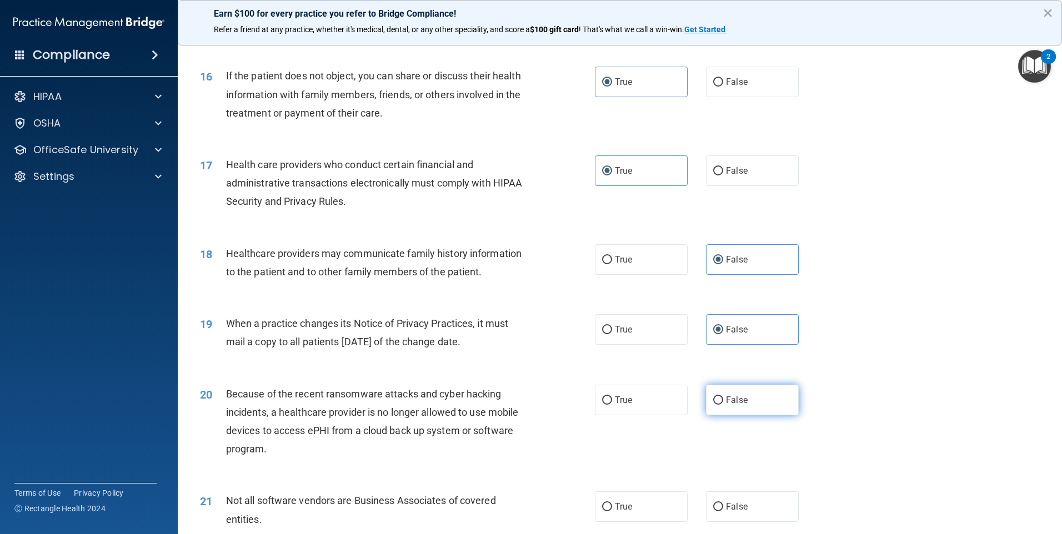
radio input "true"
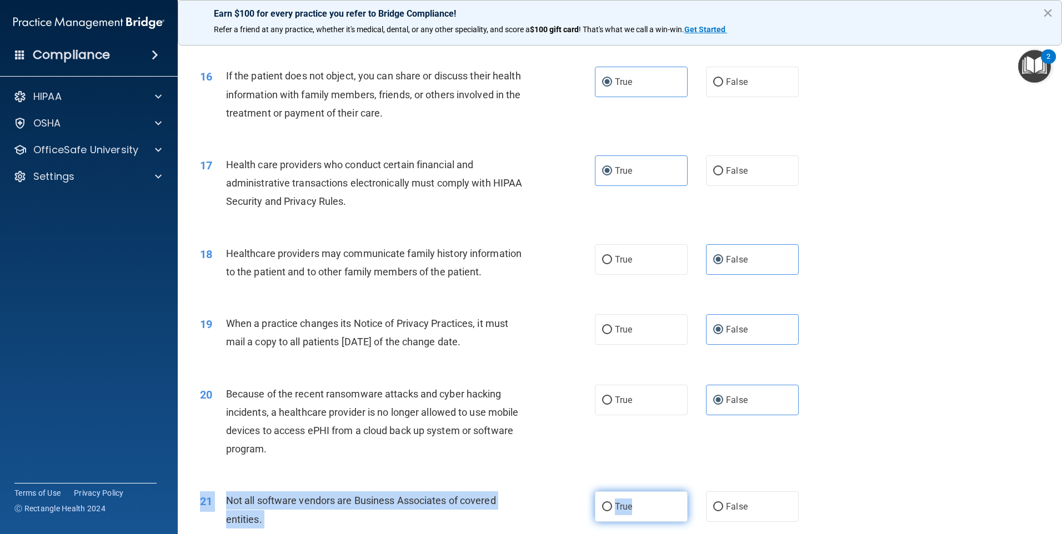
click at [670, 494] on div "21 Not all software vendors are Business Associates of covered entities. True F…" at bounding box center [620, 513] width 856 height 70
drag, startPoint x: 670, startPoint y: 494, endPoint x: 658, endPoint y: 504, distance: 15.4
click at [658, 504] on label "True" at bounding box center [641, 506] width 93 height 31
click at [612, 504] on input "True" at bounding box center [607, 507] width 10 height 8
radio input "true"
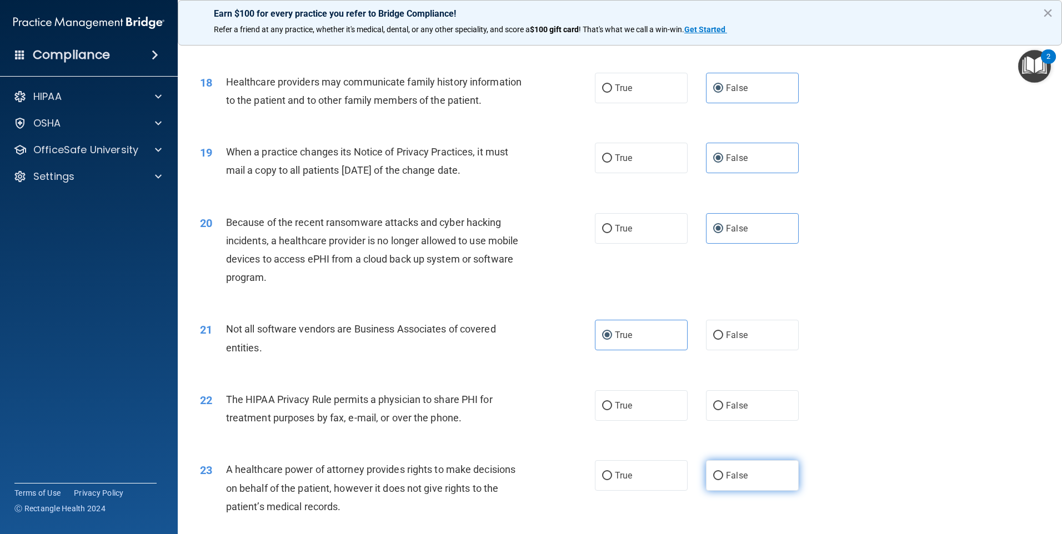
scroll to position [1555, 0]
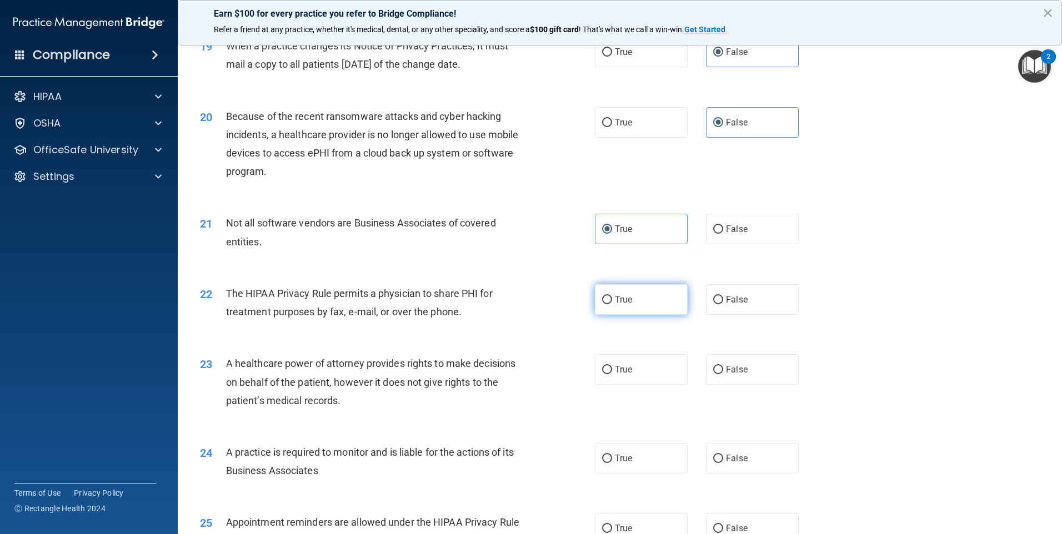
click at [666, 309] on label "True" at bounding box center [641, 299] width 93 height 31
click at [612, 304] on input "True" at bounding box center [607, 300] width 10 height 8
radio input "true"
click at [730, 383] on label "False" at bounding box center [752, 369] width 93 height 31
click at [723, 374] on input "False" at bounding box center [718, 370] width 10 height 8
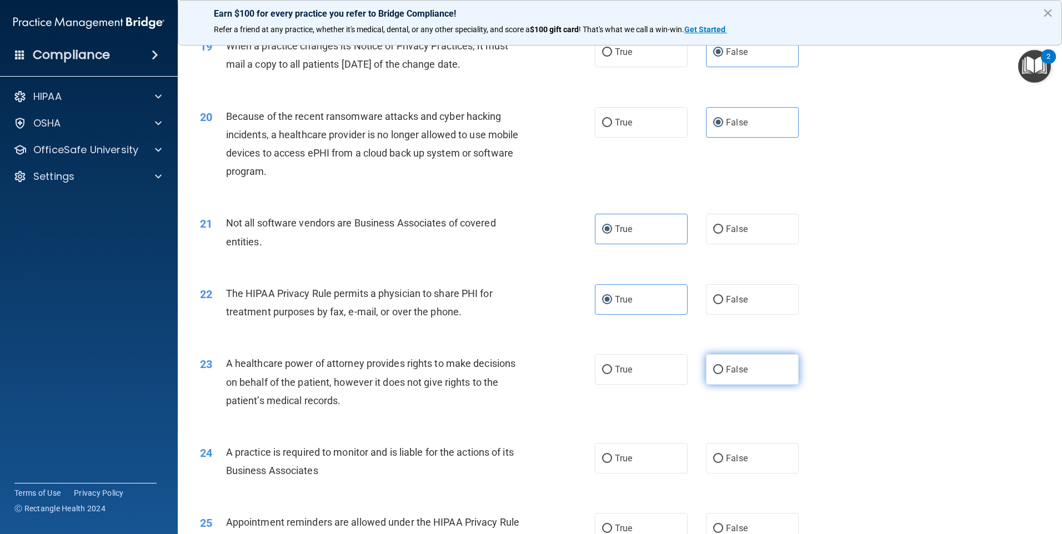
radio input "true"
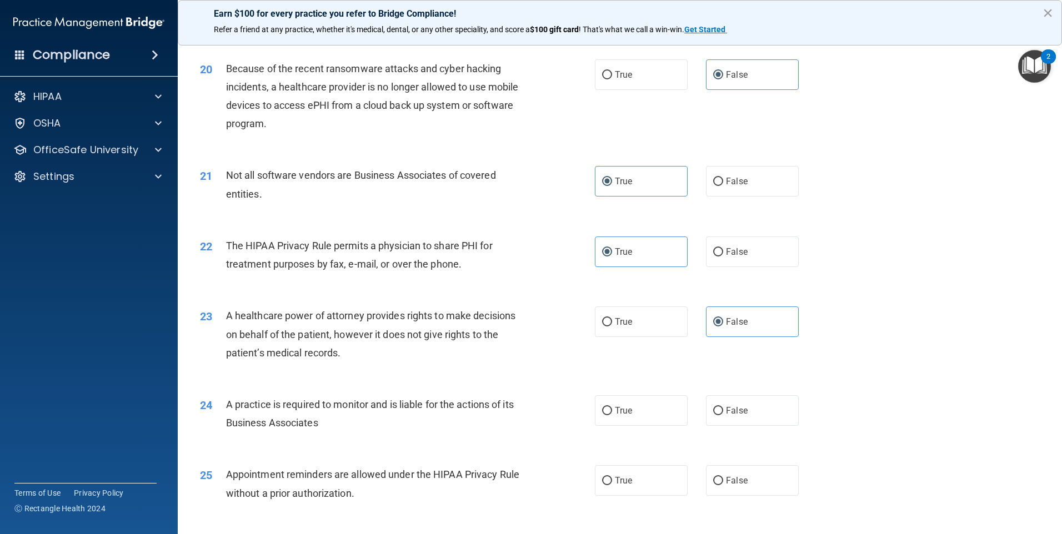
scroll to position [1721, 0]
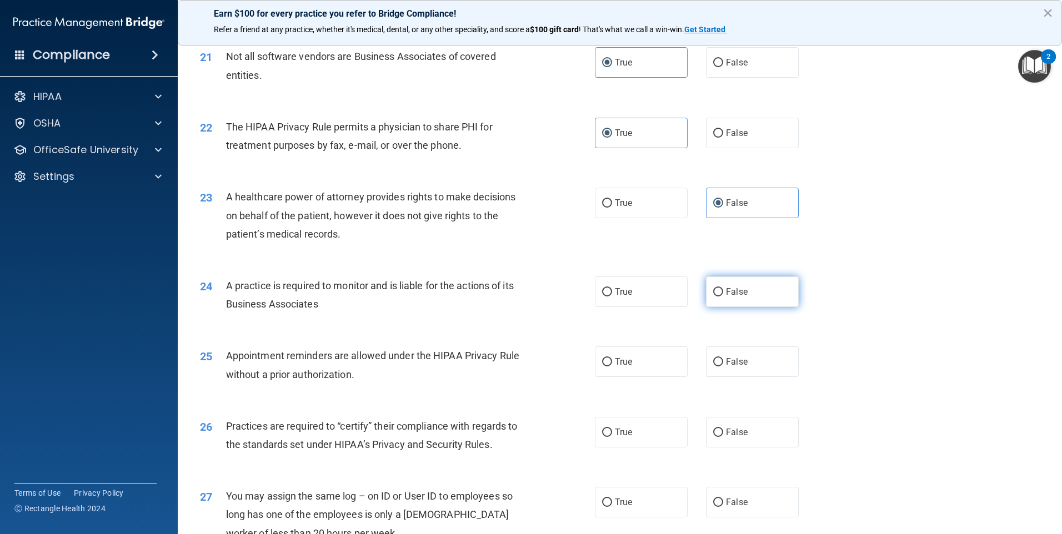
click at [741, 301] on label "False" at bounding box center [752, 292] width 93 height 31
click at [723, 296] on input "False" at bounding box center [718, 292] width 10 height 8
radio input "true"
click at [665, 361] on label "True" at bounding box center [641, 361] width 93 height 31
click at [612, 361] on input "True" at bounding box center [607, 362] width 10 height 8
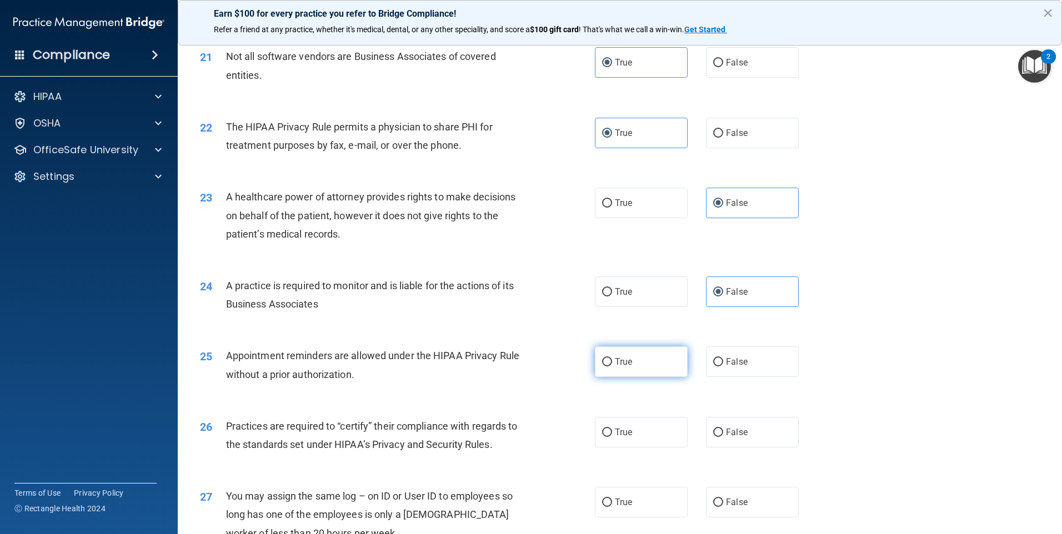
radio input "true"
drag, startPoint x: 710, startPoint y: 422, endPoint x: 715, endPoint y: 439, distance: 17.4
click at [712, 425] on label "False" at bounding box center [752, 432] width 93 height 31
click at [713, 429] on input "False" at bounding box center [718, 433] width 10 height 8
radio input "true"
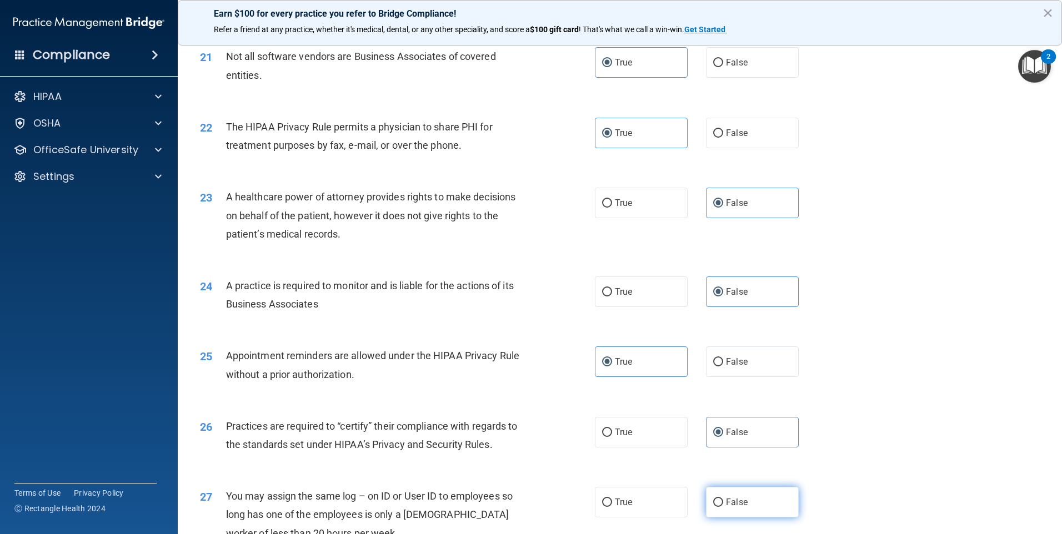
click at [725, 512] on label "False" at bounding box center [752, 502] width 93 height 31
click at [723, 507] on input "False" at bounding box center [718, 503] width 10 height 8
radio input "true"
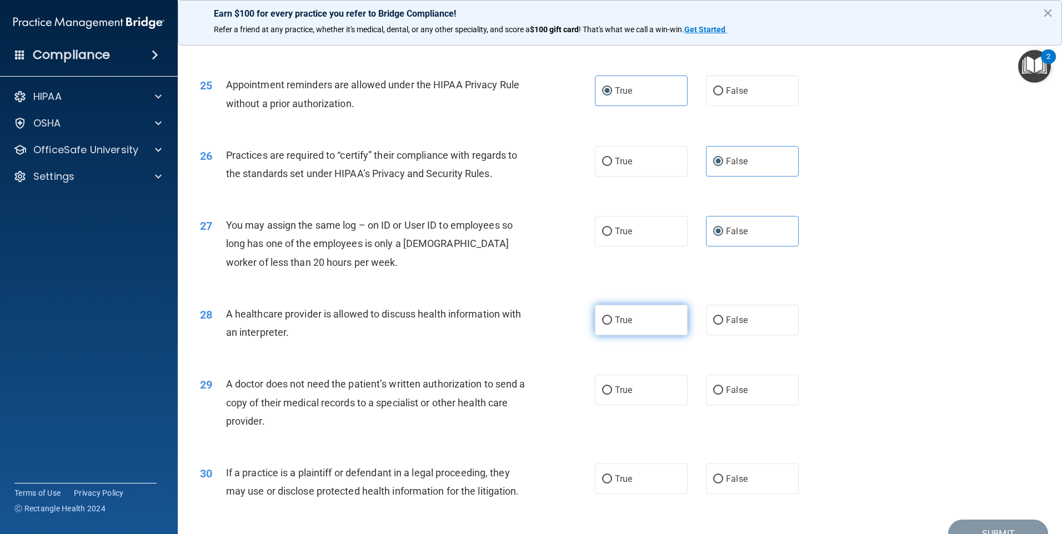
scroll to position [2051, 0]
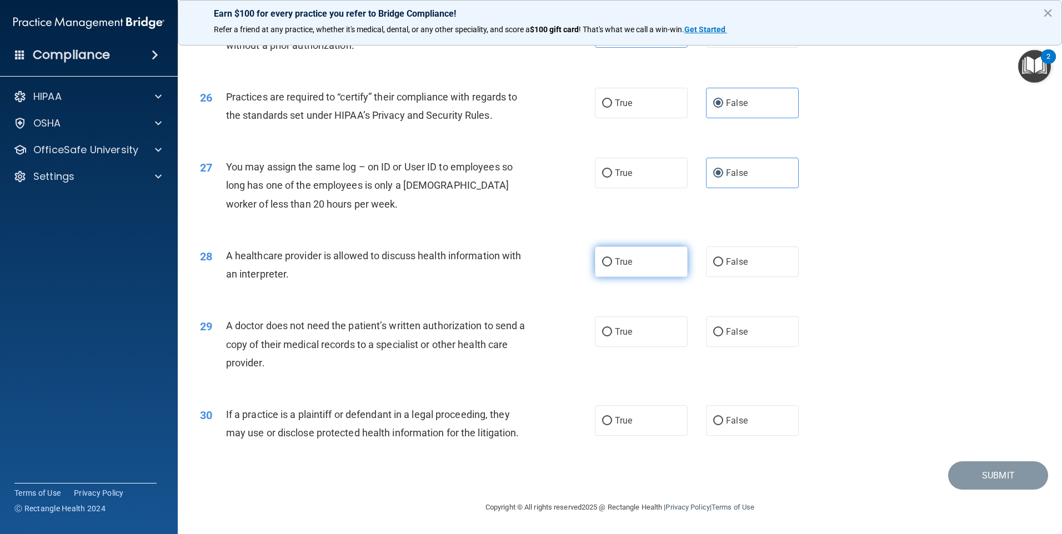
click at [644, 255] on label "True" at bounding box center [641, 262] width 93 height 31
click at [612, 258] on input "True" at bounding box center [607, 262] width 10 height 8
radio input "true"
click at [616, 328] on span "True" at bounding box center [623, 331] width 17 height 11
click at [612, 328] on input "True" at bounding box center [607, 332] width 10 height 8
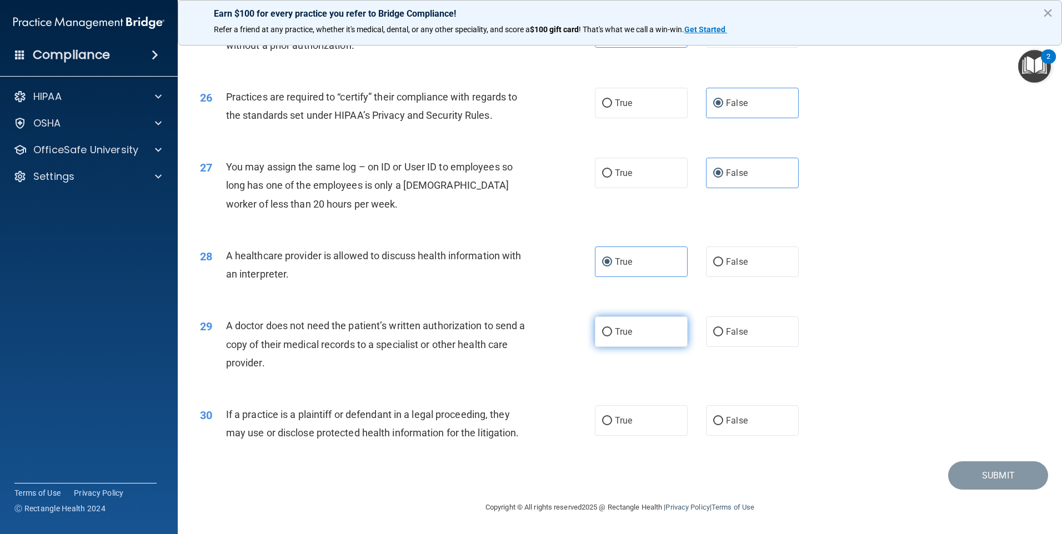
radio input "true"
click at [625, 424] on span "True" at bounding box center [623, 420] width 17 height 11
click at [612, 424] on input "True" at bounding box center [607, 421] width 10 height 8
radio input "true"
click at [973, 488] on button "Submit" at bounding box center [998, 475] width 100 height 28
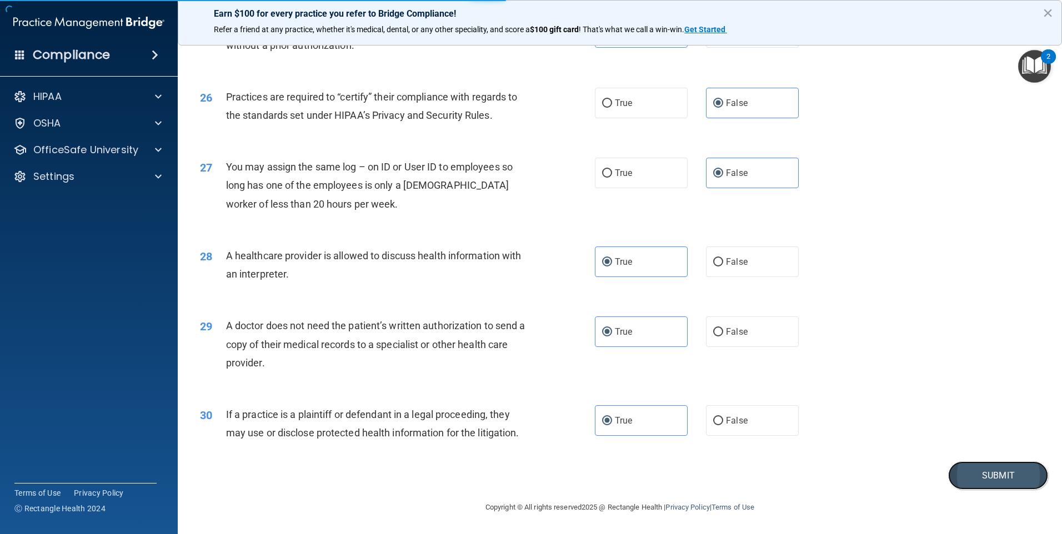
click at [978, 485] on button "Submit" at bounding box center [998, 475] width 100 height 28
click at [980, 479] on button "Submit" at bounding box center [998, 475] width 100 height 28
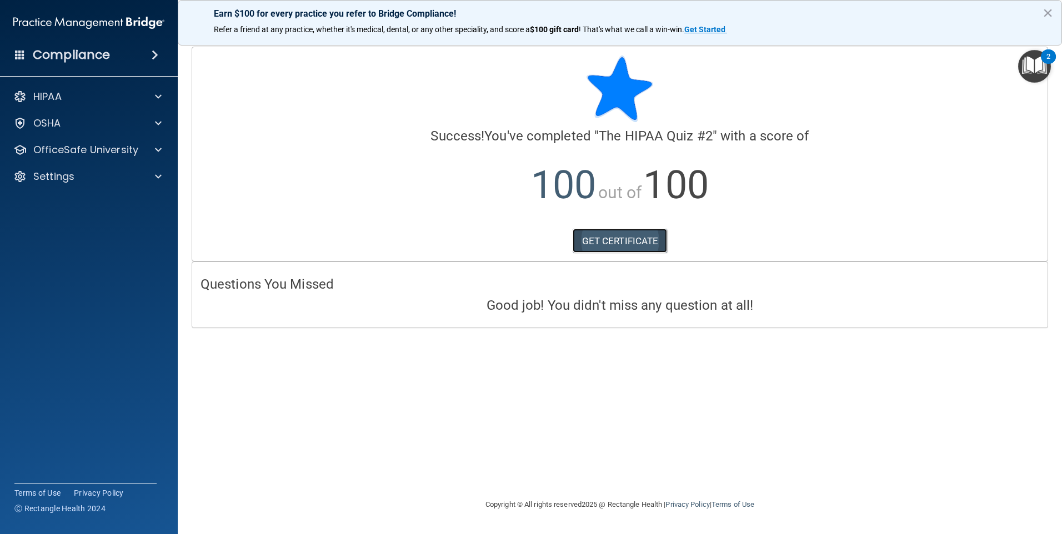
click at [641, 240] on link "GET CERTIFICATE" at bounding box center [619, 241] width 95 height 24
click at [1048, 6] on button "×" at bounding box center [1047, 13] width 11 height 18
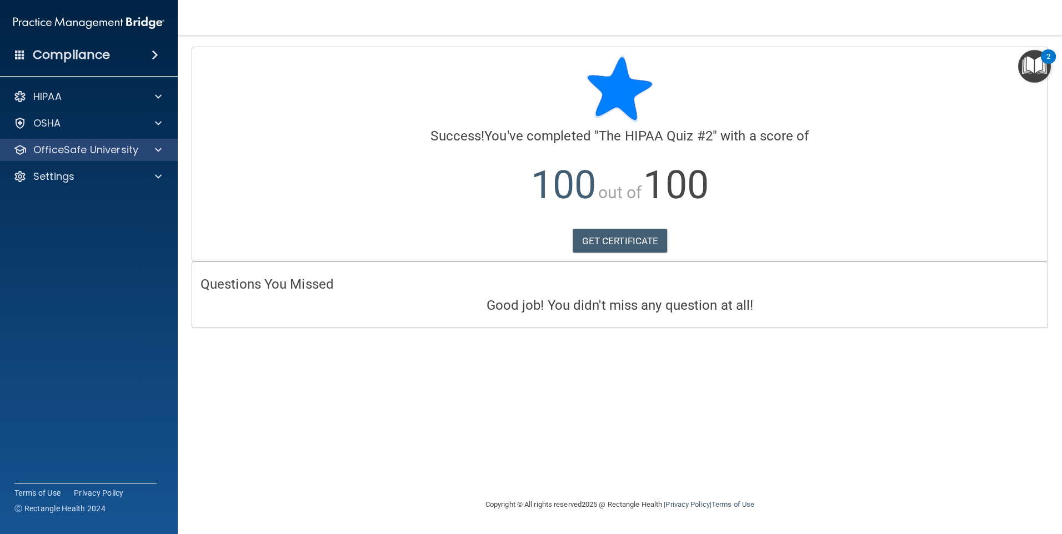
click at [131, 140] on div "OfficeSafe University" at bounding box center [89, 150] width 178 height 22
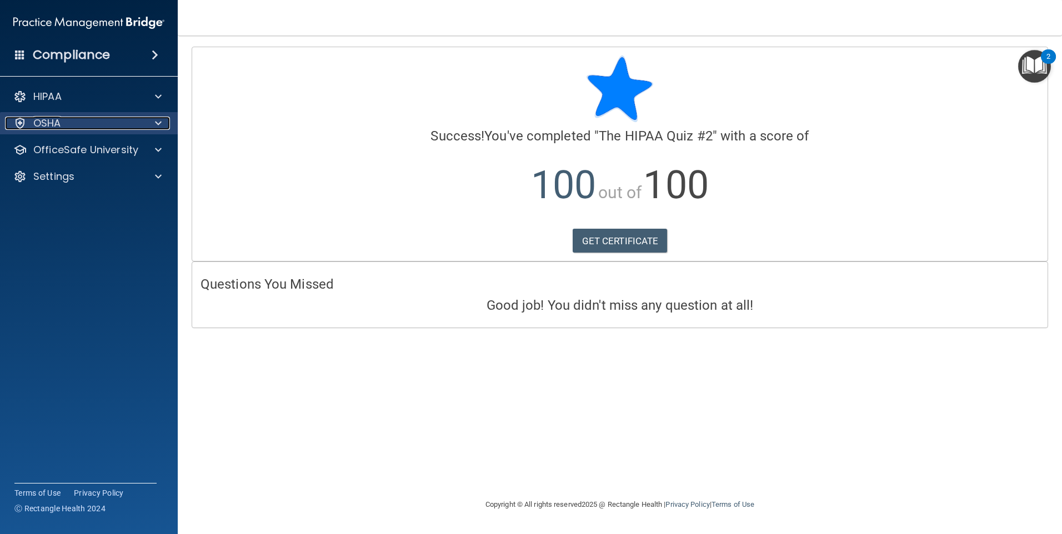
click at [136, 125] on div "OSHA" at bounding box center [74, 123] width 138 height 13
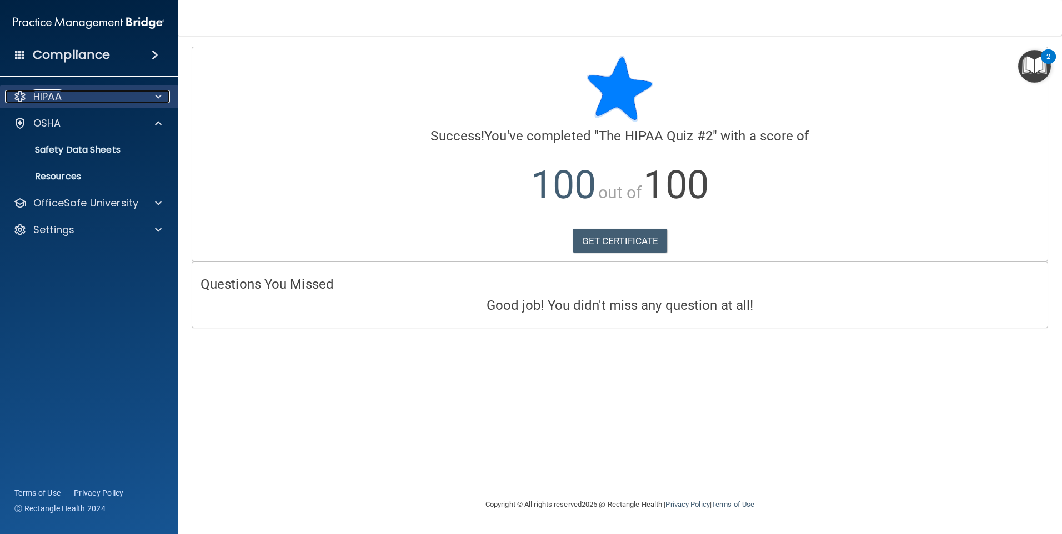
click at [145, 94] on div at bounding box center [157, 96] width 28 height 13
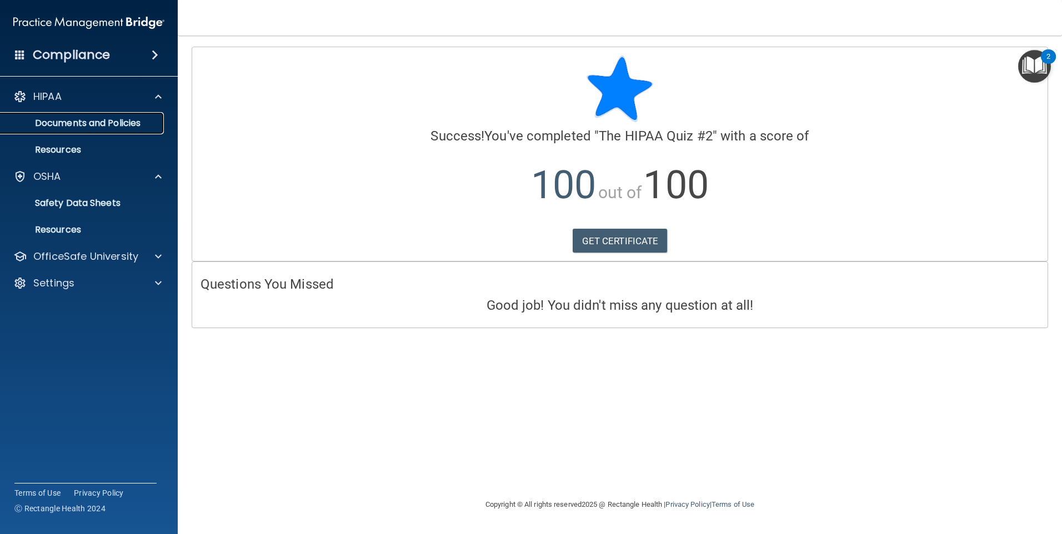
click at [109, 121] on p "Documents and Policies" at bounding box center [83, 123] width 152 height 11
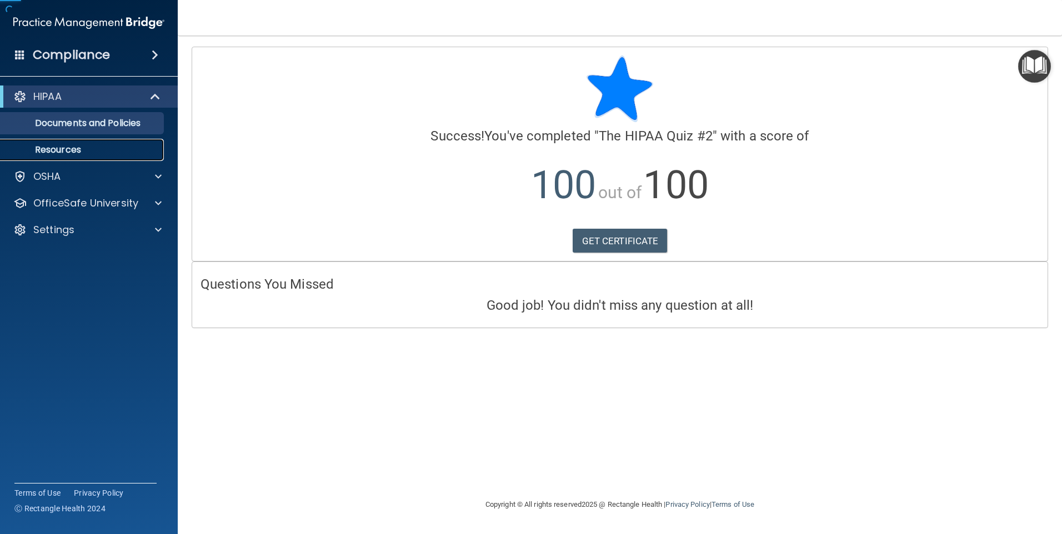
click at [98, 150] on p "Resources" at bounding box center [83, 149] width 152 height 11
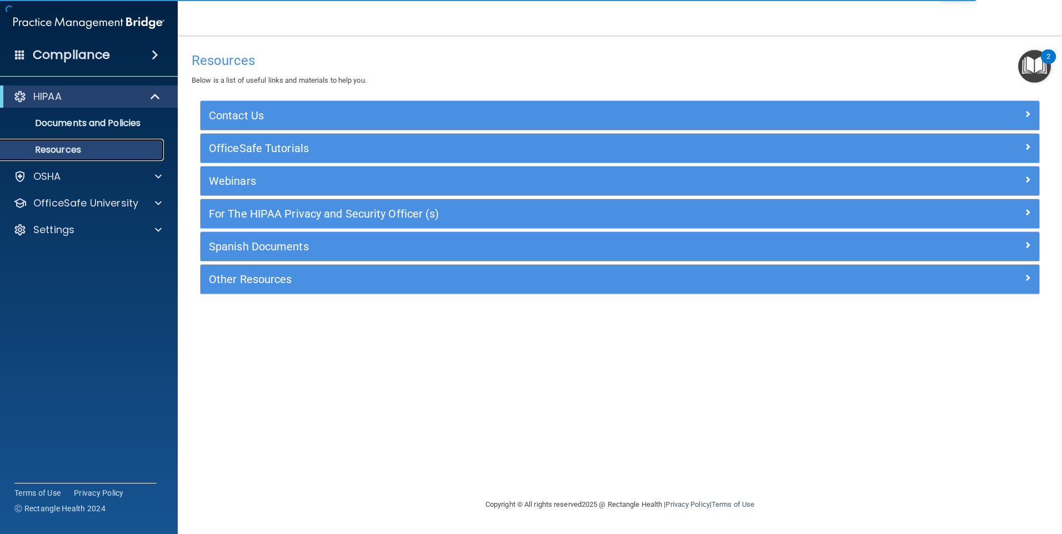
click at [144, 152] on p "Resources" at bounding box center [83, 149] width 152 height 11
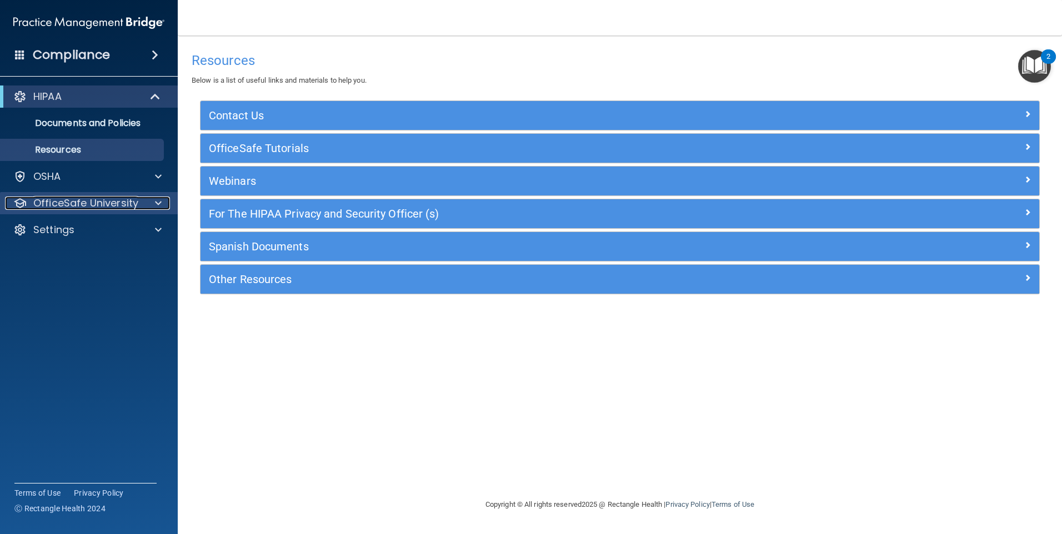
click at [128, 202] on p "OfficeSafe University" at bounding box center [85, 203] width 105 height 13
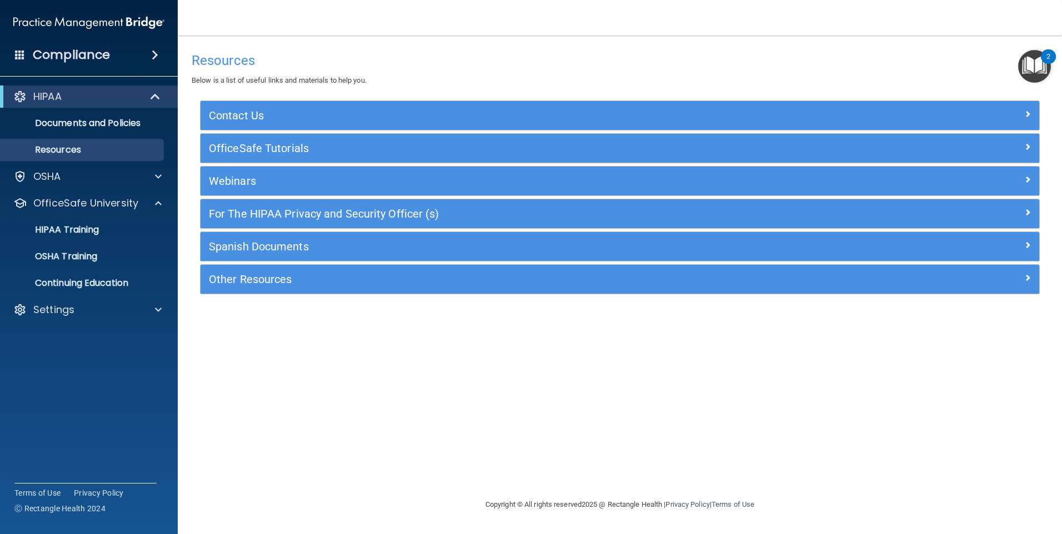
click at [100, 242] on ul "HIPAA Training OSHA Training Continuing Education" at bounding box center [89, 254] width 201 height 80
click at [102, 239] on link "HIPAA Training" at bounding box center [76, 230] width 175 height 22
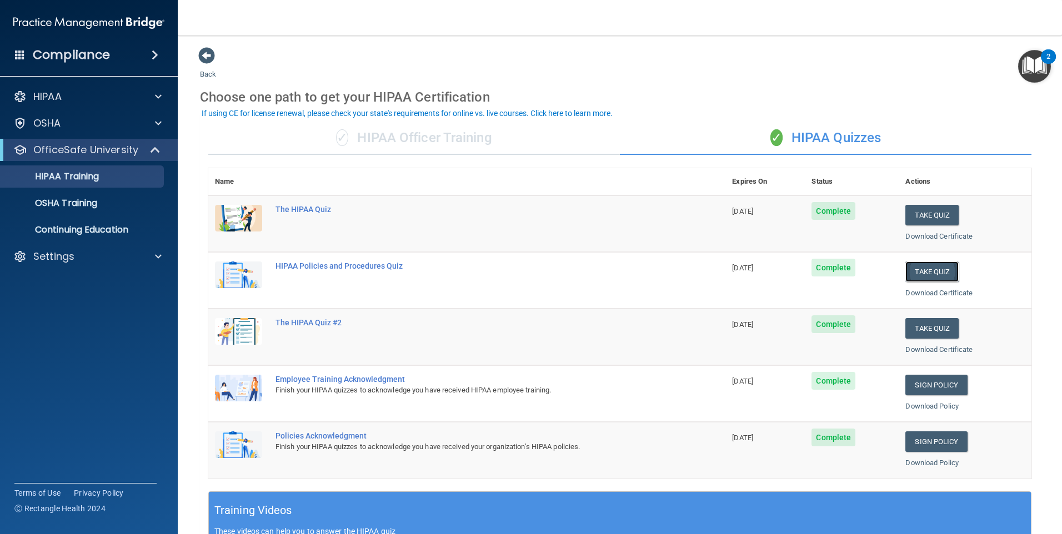
click at [926, 268] on button "Take Quiz" at bounding box center [931, 272] width 53 height 21
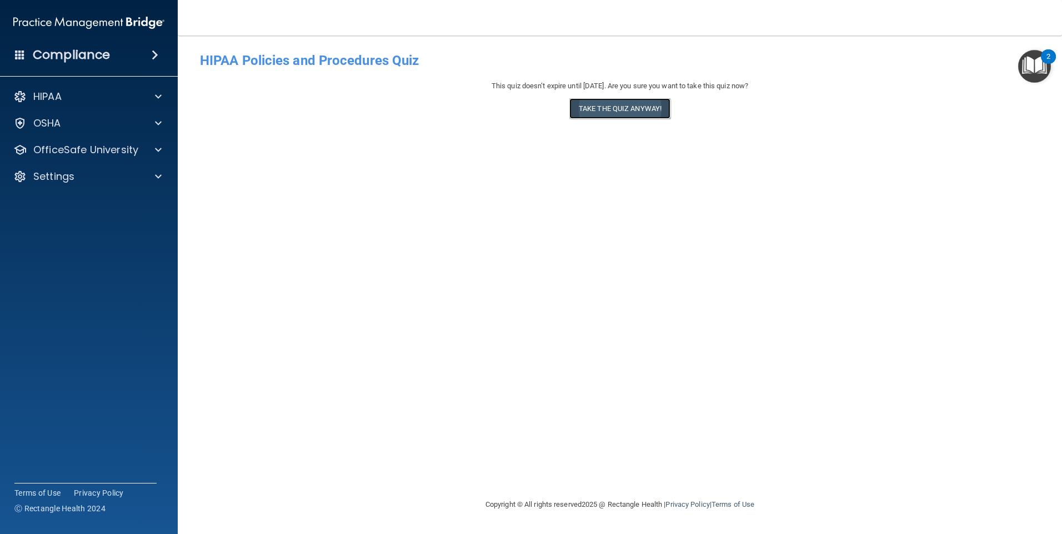
click at [599, 108] on button "Take the quiz anyway!" at bounding box center [619, 108] width 101 height 21
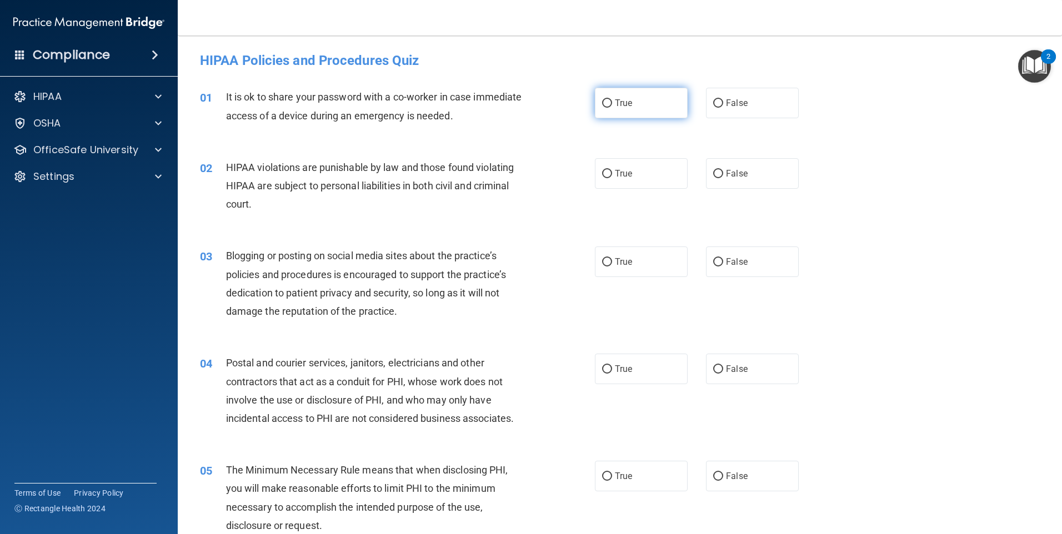
click at [604, 104] on input "True" at bounding box center [607, 103] width 10 height 8
radio input "true"
click at [650, 174] on label "True" at bounding box center [641, 173] width 93 height 31
click at [612, 174] on input "True" at bounding box center [607, 174] width 10 height 8
radio input "true"
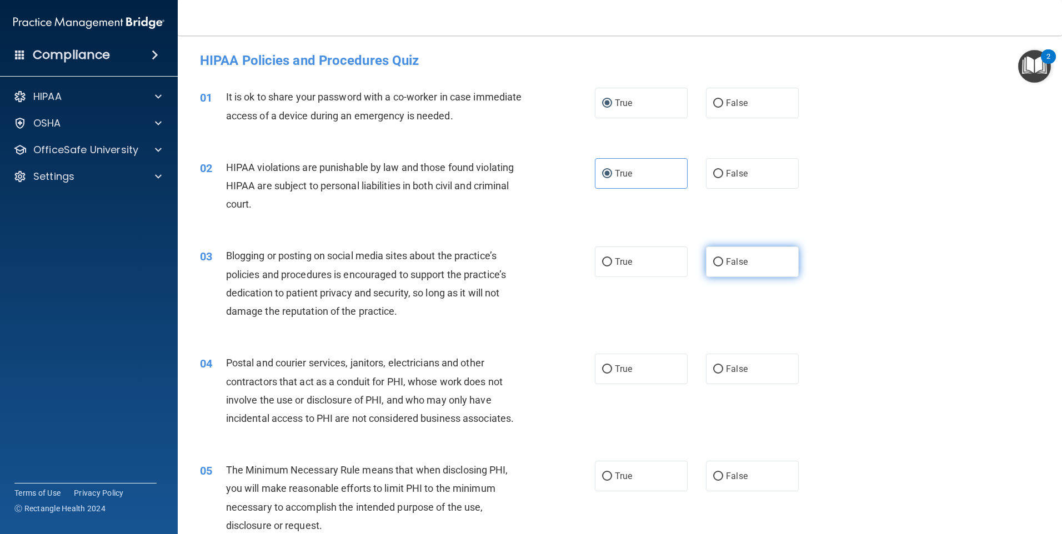
click at [720, 265] on label "False" at bounding box center [752, 262] width 93 height 31
click at [720, 265] on input "False" at bounding box center [718, 262] width 10 height 8
radio input "true"
click at [647, 370] on label "True" at bounding box center [641, 369] width 93 height 31
click at [612, 370] on input "True" at bounding box center [607, 369] width 10 height 8
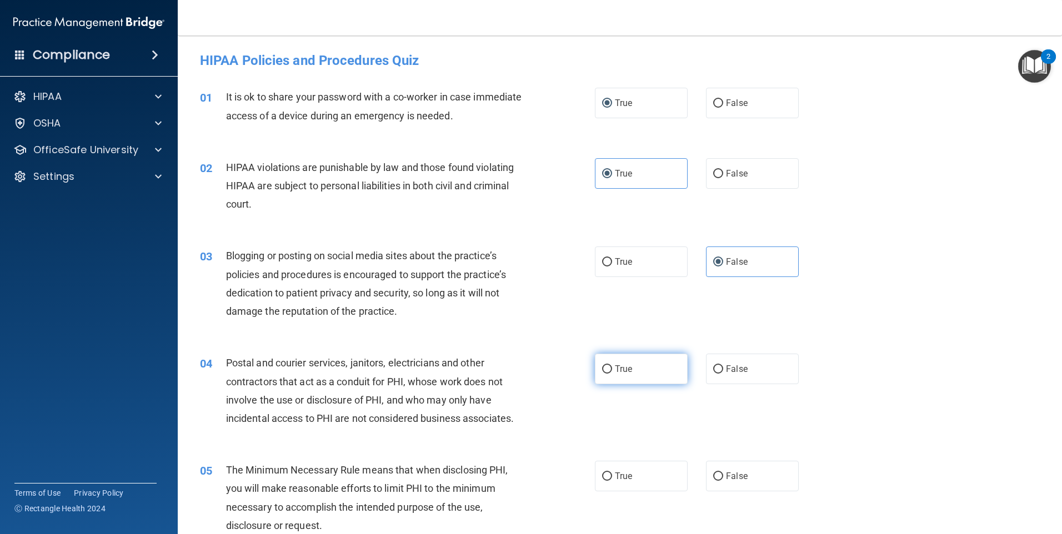
radio input "true"
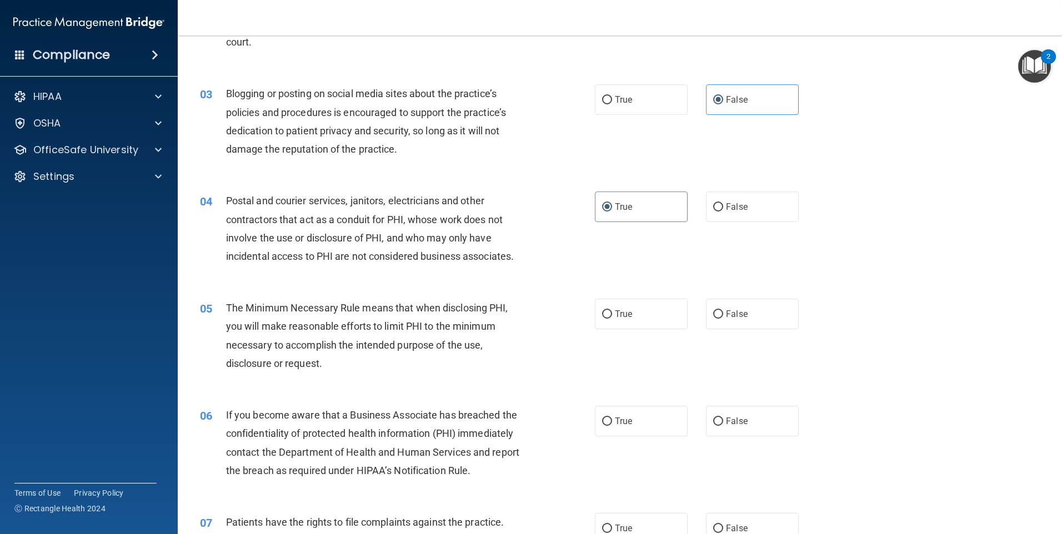
scroll to position [167, 0]
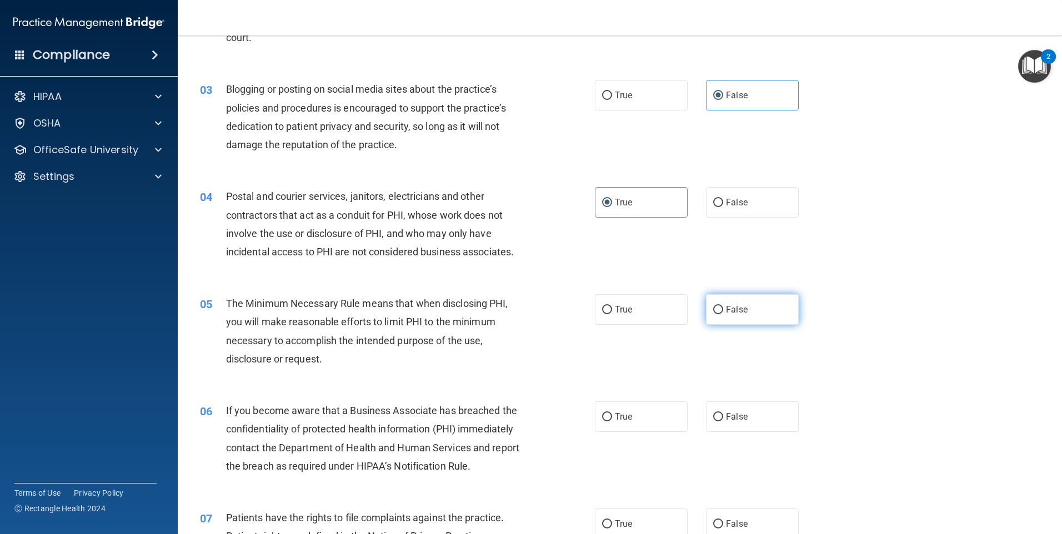
click at [729, 312] on span "False" at bounding box center [737, 309] width 22 height 11
click at [723, 312] on input "False" at bounding box center [718, 310] width 10 height 8
radio input "true"
click at [736, 411] on label "False" at bounding box center [752, 416] width 93 height 31
click at [723, 413] on input "False" at bounding box center [718, 417] width 10 height 8
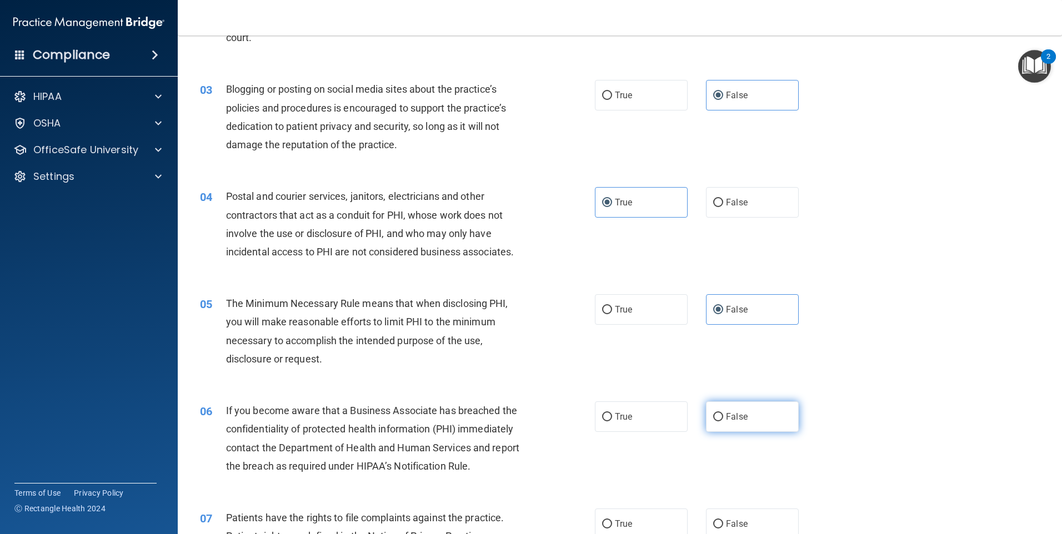
radio input "true"
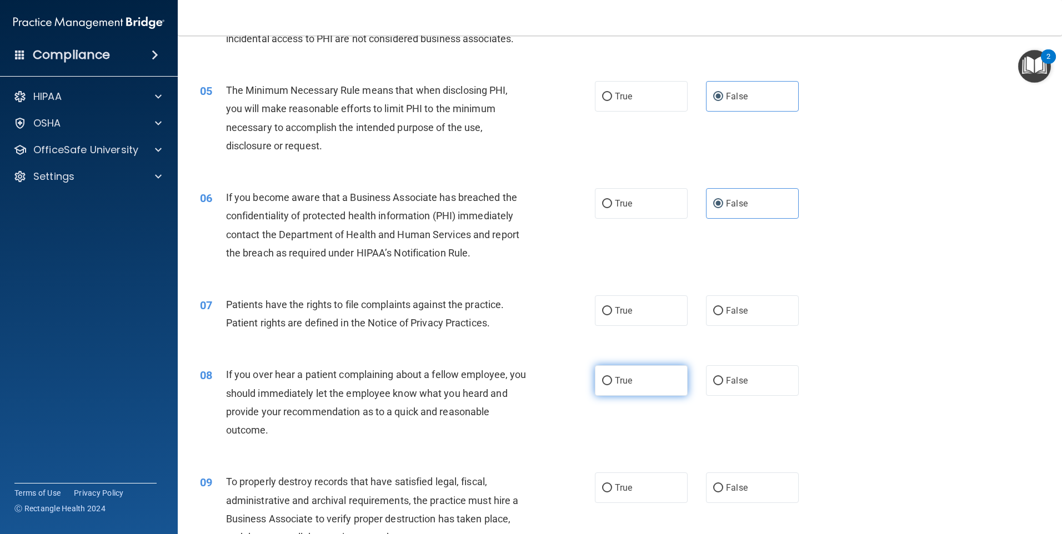
scroll to position [389, 0]
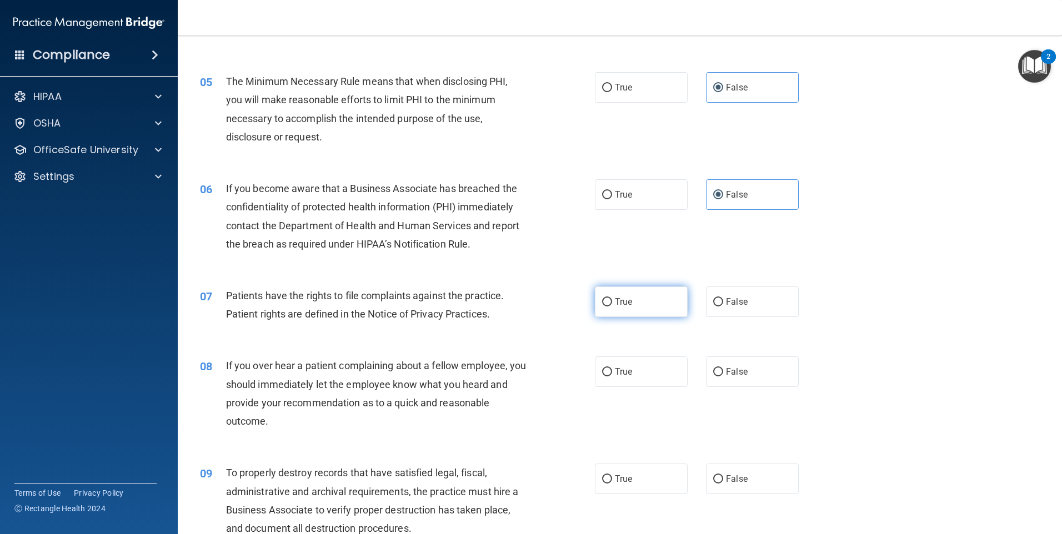
click at [644, 314] on label "True" at bounding box center [641, 302] width 93 height 31
click at [612, 306] on input "True" at bounding box center [607, 302] width 10 height 8
radio input "true"
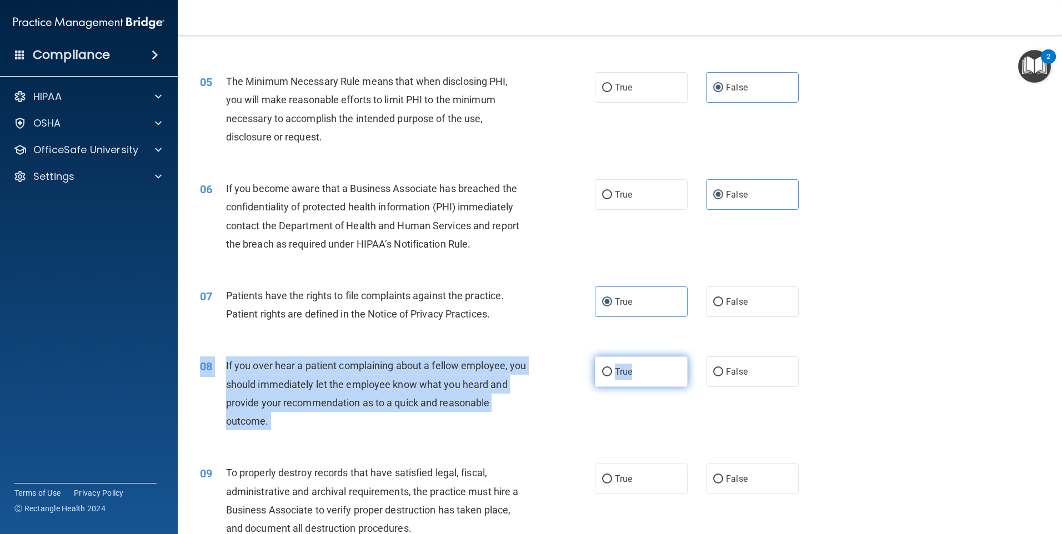
click at [632, 357] on div "08 If you over hear a patient complaining about a fellow employee, you should i…" at bounding box center [620, 396] width 856 height 107
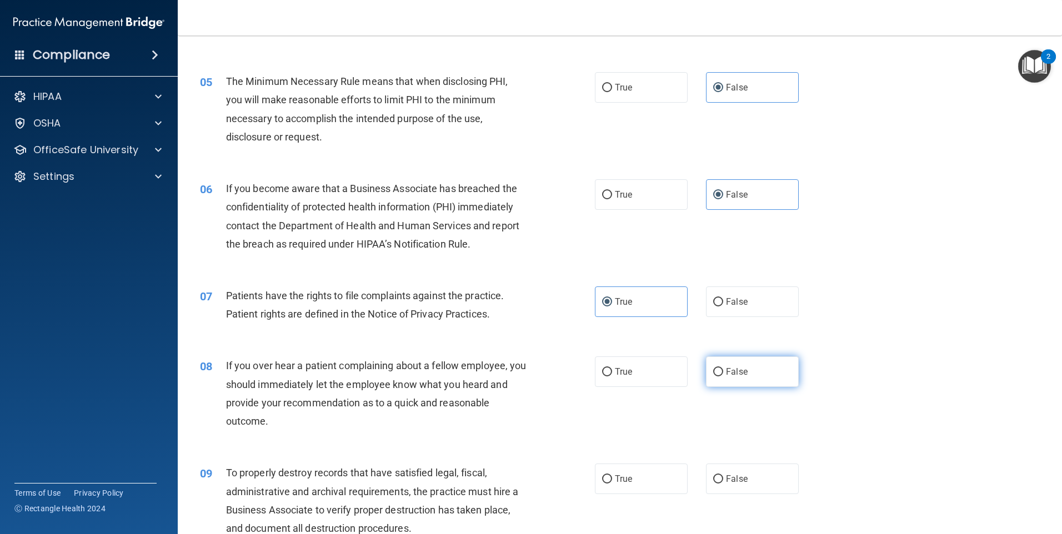
click at [706, 379] on label "False" at bounding box center [752, 371] width 93 height 31
click at [713, 376] on input "False" at bounding box center [718, 372] width 10 height 8
radio input "true"
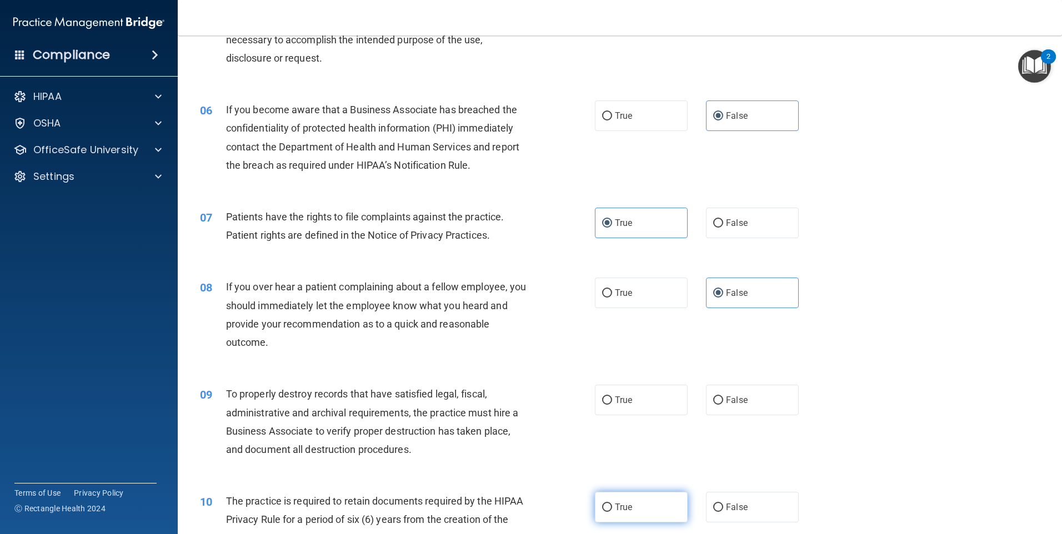
scroll to position [611, 0]
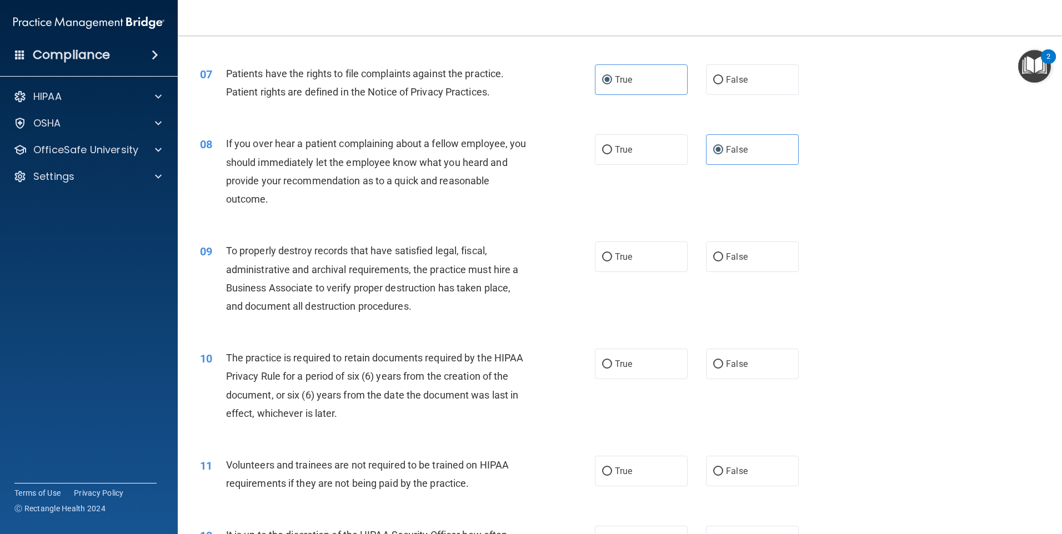
drag, startPoint x: 643, startPoint y: 245, endPoint x: 631, endPoint y: 278, distance: 35.0
click at [641, 248] on label "True" at bounding box center [641, 257] width 93 height 31
click at [612, 253] on input "True" at bounding box center [607, 257] width 10 height 8
radio input "true"
click at [625, 365] on span "True" at bounding box center [623, 364] width 17 height 11
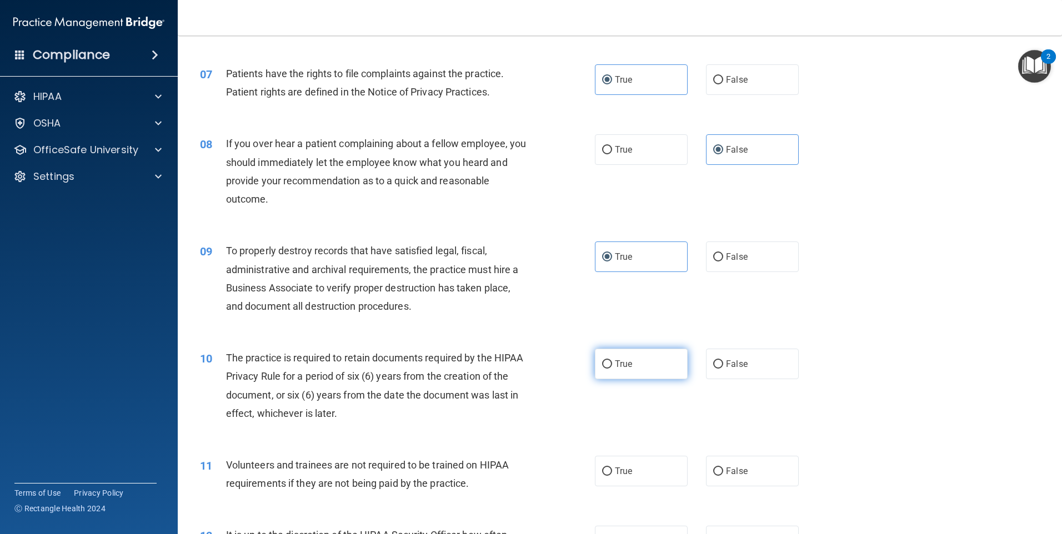
click at [612, 365] on input "True" at bounding box center [607, 364] width 10 height 8
radio input "true"
drag, startPoint x: 649, startPoint y: 490, endPoint x: 659, endPoint y: 468, distance: 24.6
click at [649, 489] on div "11 Volunteers and trainees are not required to be trained on HIPAA requirements…" at bounding box center [620, 477] width 856 height 70
click at [660, 468] on label "True" at bounding box center [641, 471] width 93 height 31
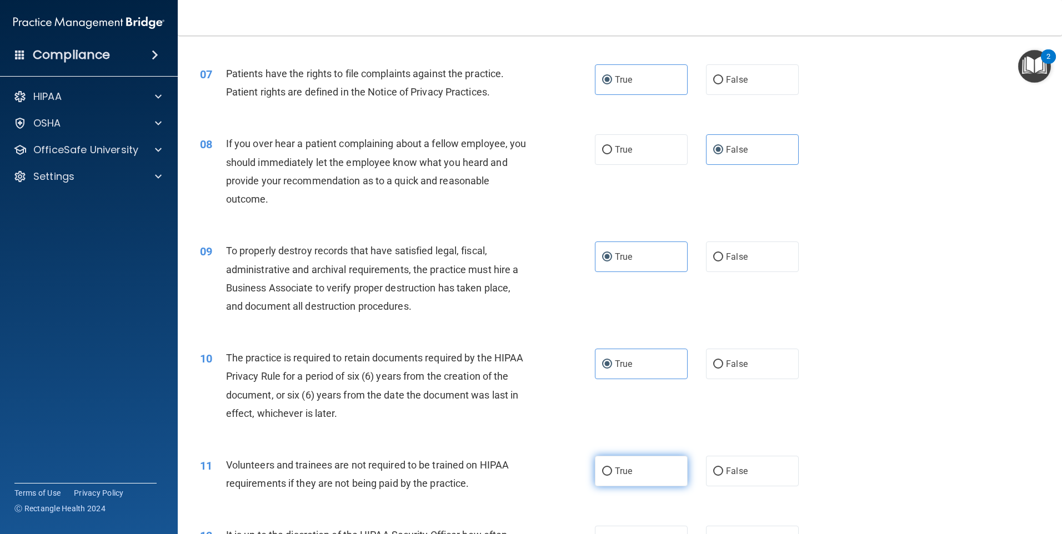
click at [612, 468] on input "True" at bounding box center [607, 472] width 10 height 8
radio input "true"
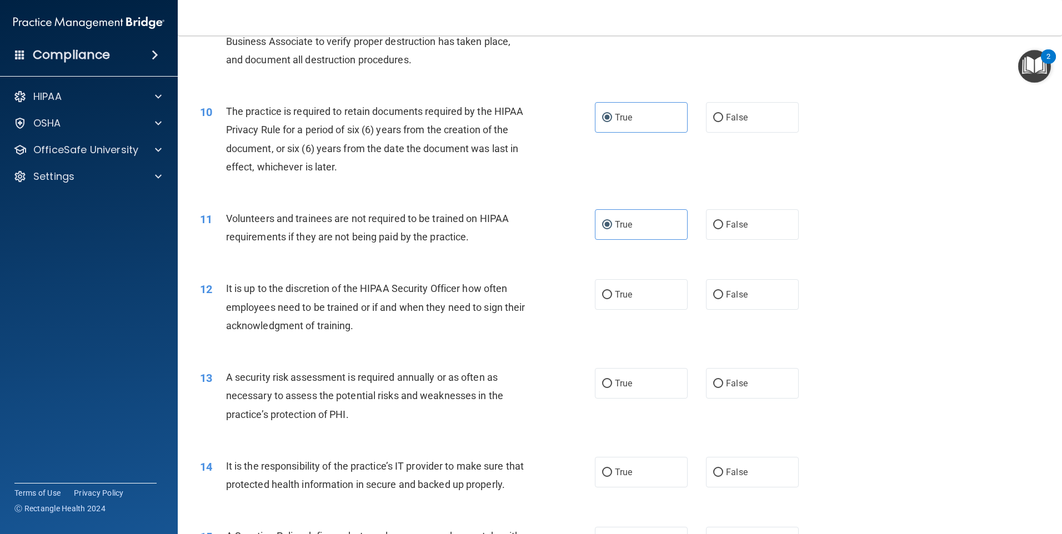
scroll to position [888, 0]
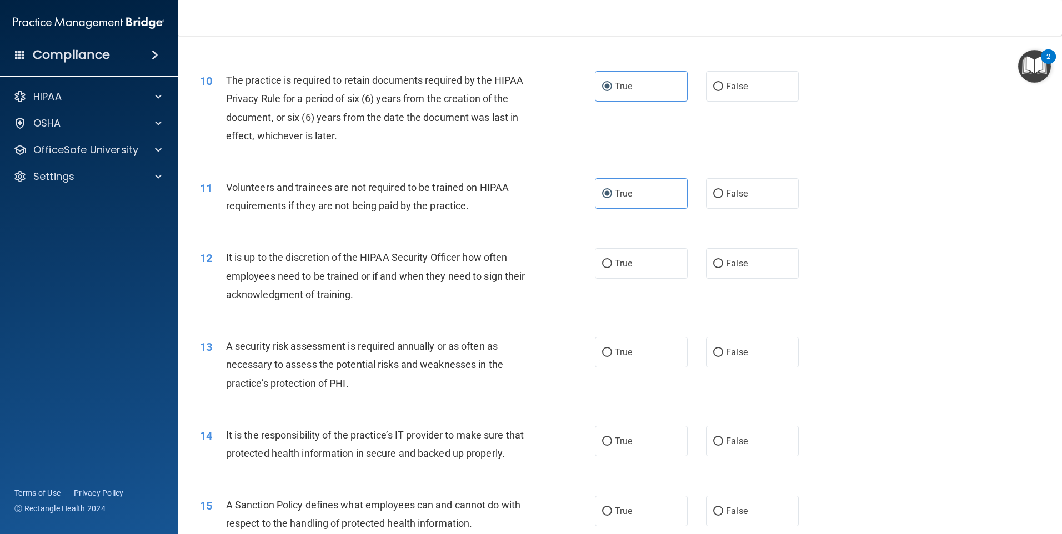
click at [740, 283] on div "12 It is up to the discretion of the HIPAA Security Officer how often employees…" at bounding box center [620, 278] width 856 height 89
drag, startPoint x: 740, startPoint y: 273, endPoint x: 728, endPoint y: 297, distance: 26.6
click at [740, 274] on label "False" at bounding box center [752, 263] width 93 height 31
click at [723, 268] on input "False" at bounding box center [718, 264] width 10 height 8
radio input "true"
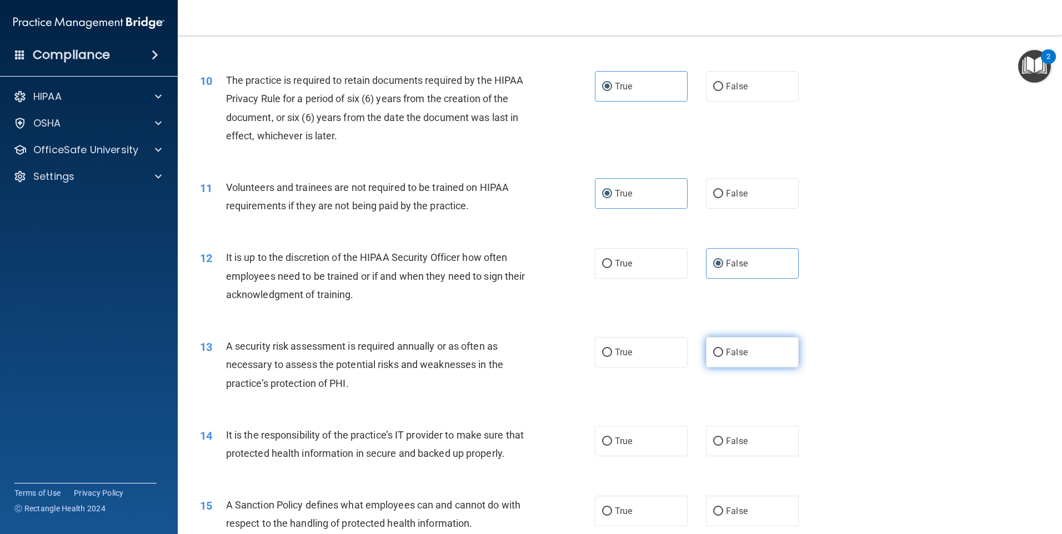
drag, startPoint x: 714, startPoint y: 350, endPoint x: 714, endPoint y: 358, distance: 8.3
click at [714, 350] on input "False" at bounding box center [718, 353] width 10 height 8
radio input "true"
click at [635, 444] on label "True" at bounding box center [641, 441] width 93 height 31
click at [612, 444] on input "True" at bounding box center [607, 442] width 10 height 8
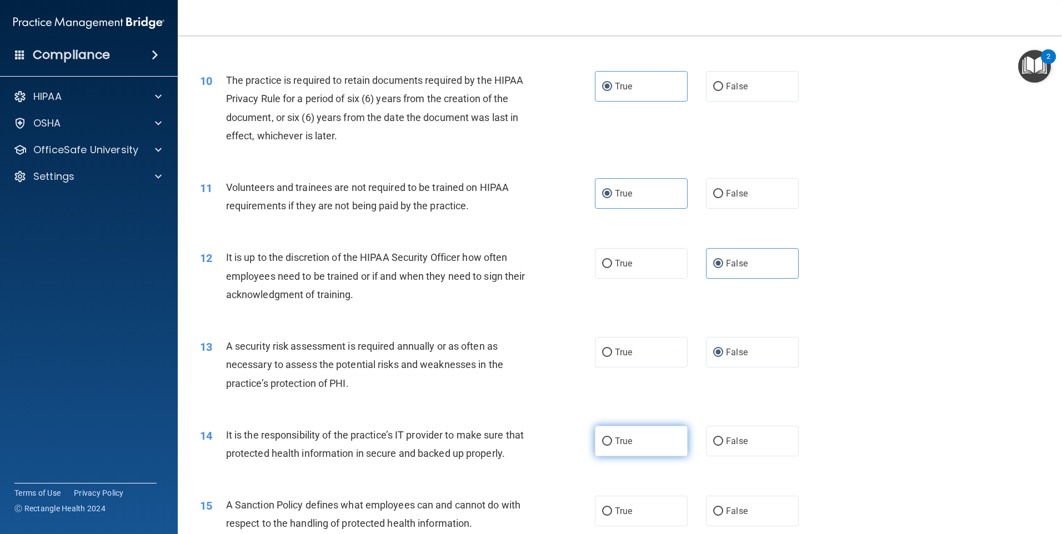
radio input "true"
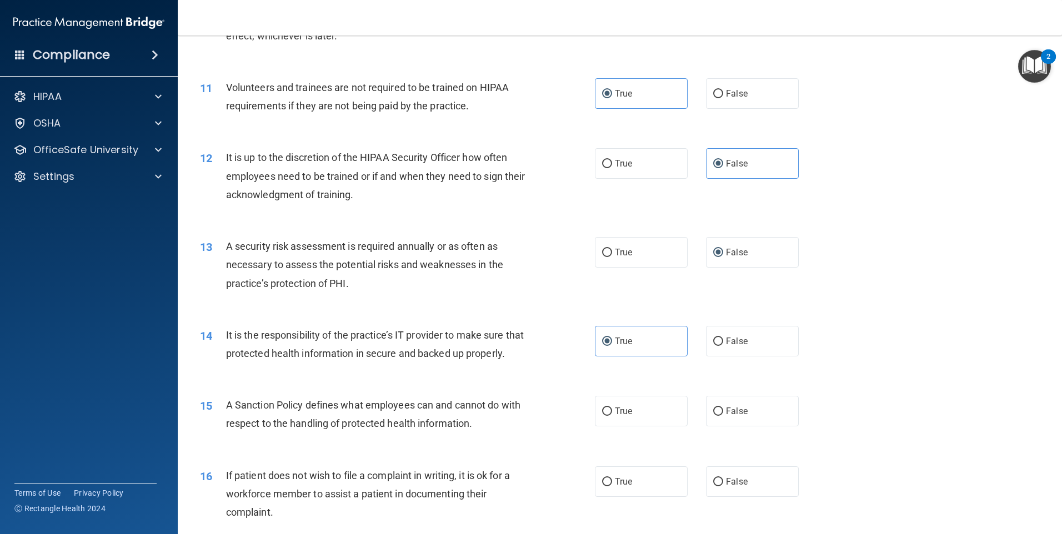
scroll to position [1110, 0]
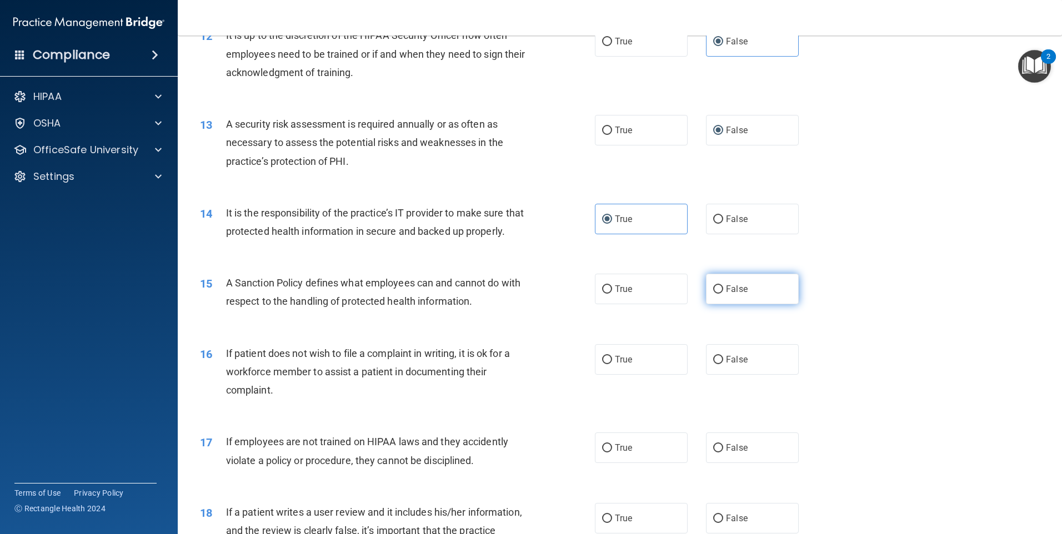
drag, startPoint x: 763, startPoint y: 300, endPoint x: 752, endPoint y: 321, distance: 24.3
click at [762, 301] on label "False" at bounding box center [752, 289] width 93 height 31
click at [723, 294] on input "False" at bounding box center [718, 289] width 10 height 8
radio input "true"
click at [750, 373] on label "False" at bounding box center [752, 359] width 93 height 31
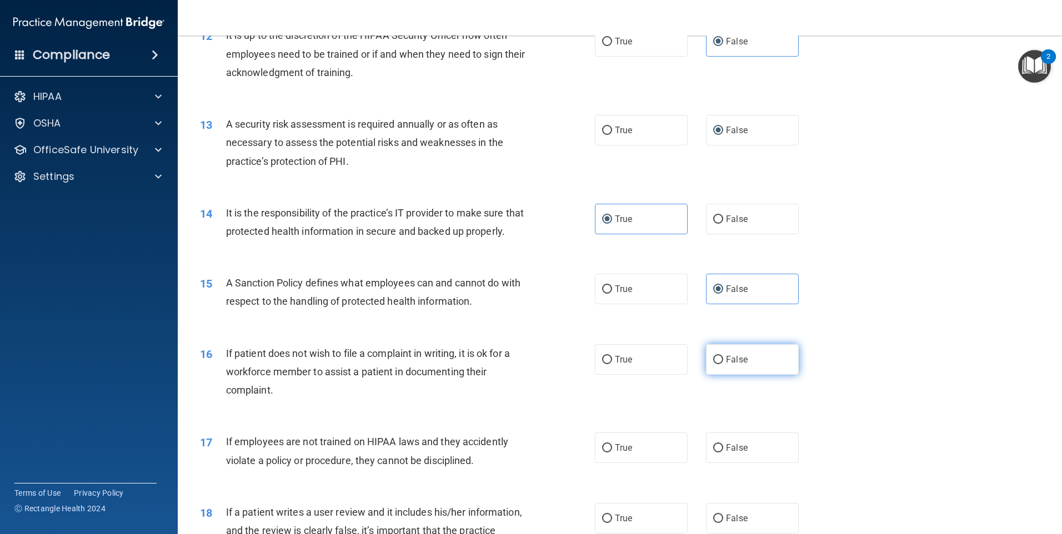
click at [723, 364] on input "False" at bounding box center [718, 360] width 10 height 8
radio input "true"
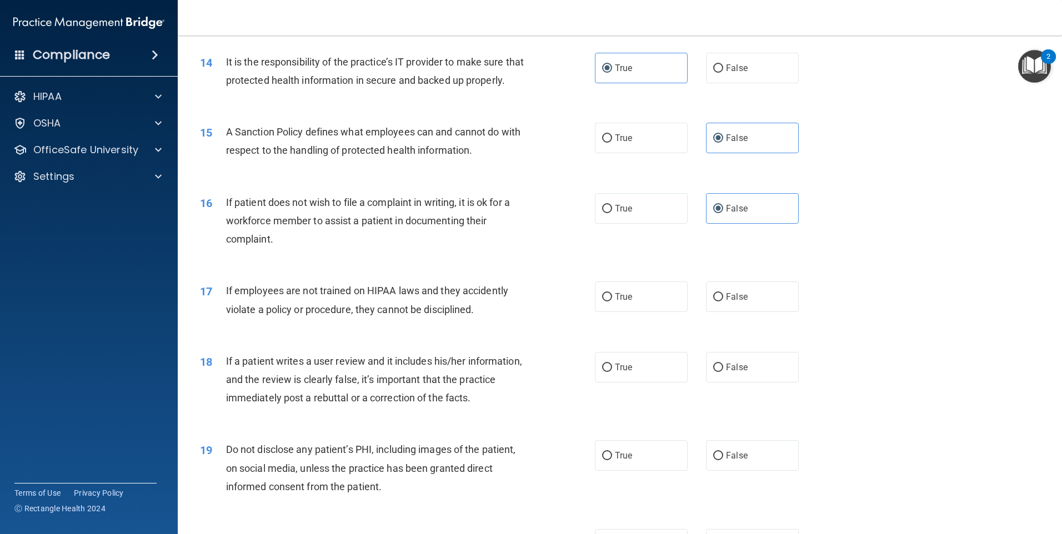
scroll to position [1277, 0]
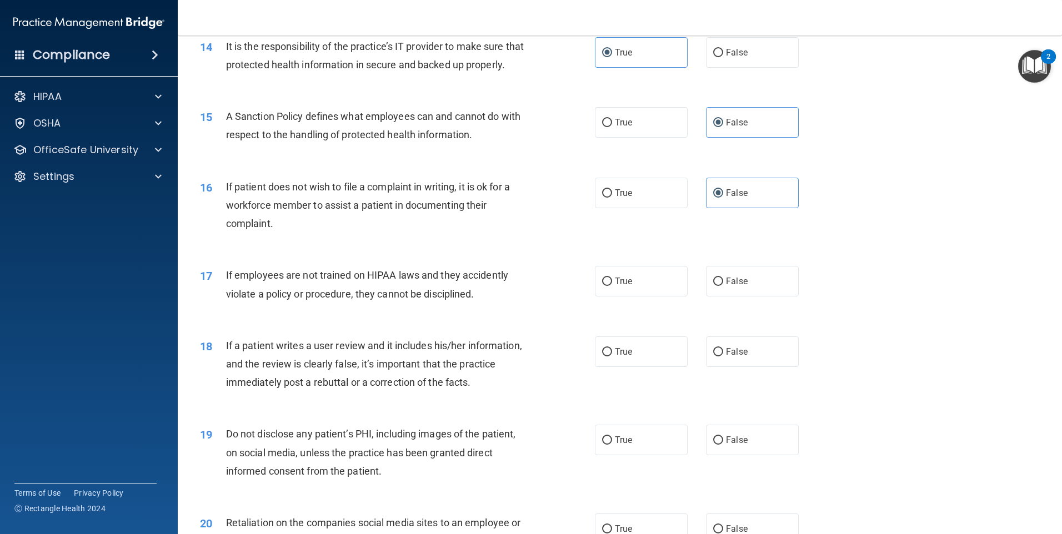
click at [622, 316] on div "17 If employees are not trained on HIPAA laws and they accidently violate a pol…" at bounding box center [620, 287] width 856 height 70
click at [629, 296] on label "True" at bounding box center [641, 281] width 93 height 31
click at [612, 286] on input "True" at bounding box center [607, 282] width 10 height 8
radio input "true"
drag, startPoint x: 621, startPoint y: 362, endPoint x: 624, endPoint y: 383, distance: 20.7
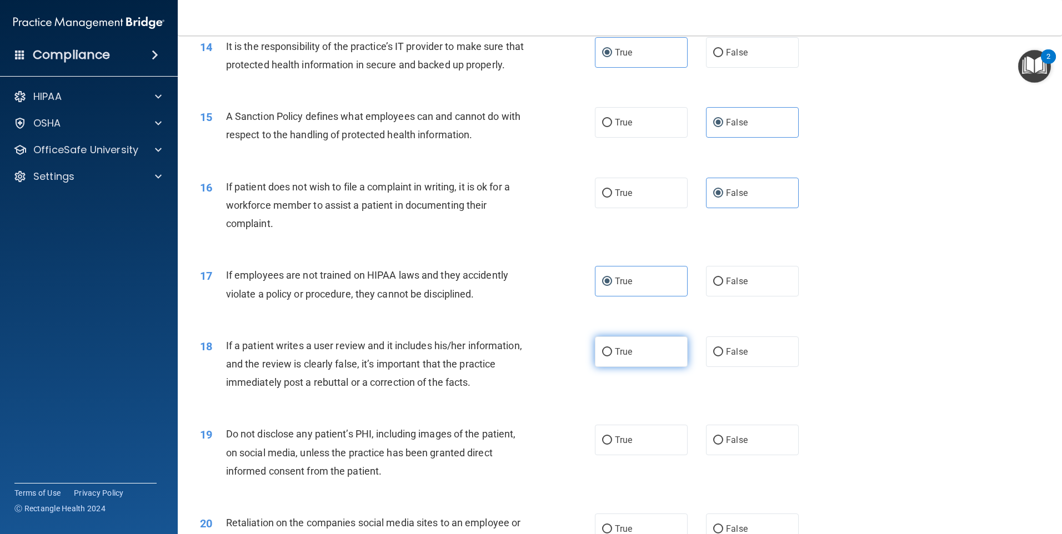
click at [622, 365] on label "True" at bounding box center [641, 351] width 93 height 31
click at [612, 356] on input "True" at bounding box center [607, 352] width 10 height 8
radio input "true"
drag, startPoint x: 627, startPoint y: 462, endPoint x: 640, endPoint y: 451, distance: 16.1
click at [627, 445] on span "True" at bounding box center [623, 440] width 17 height 11
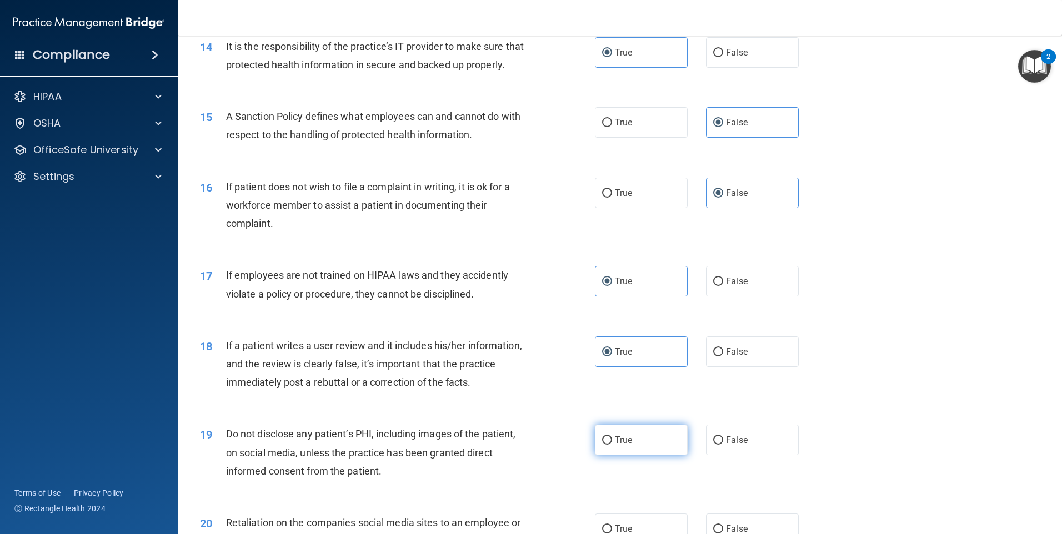
click at [612, 445] on input "True" at bounding box center [607, 440] width 10 height 8
radio input "true"
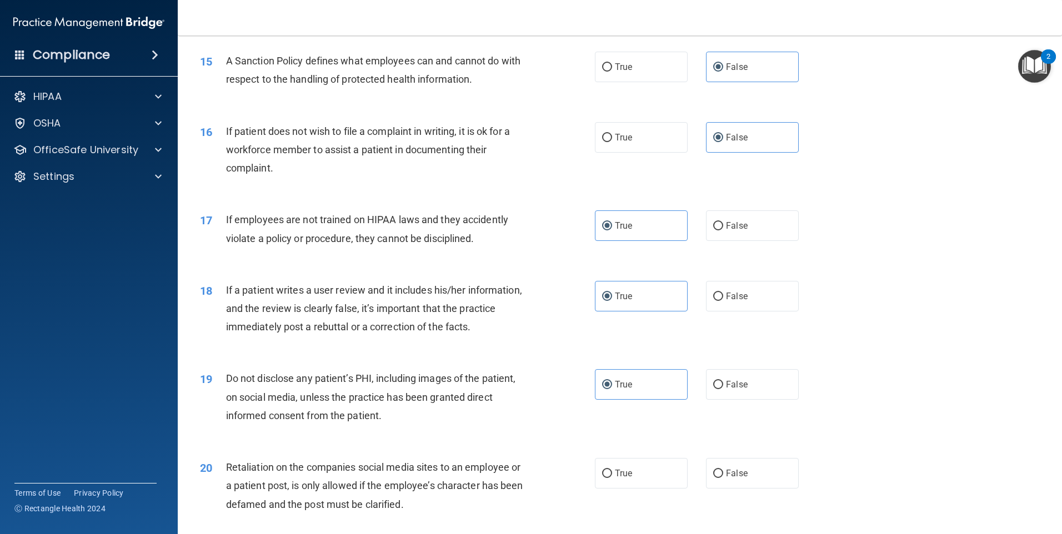
scroll to position [1444, 0]
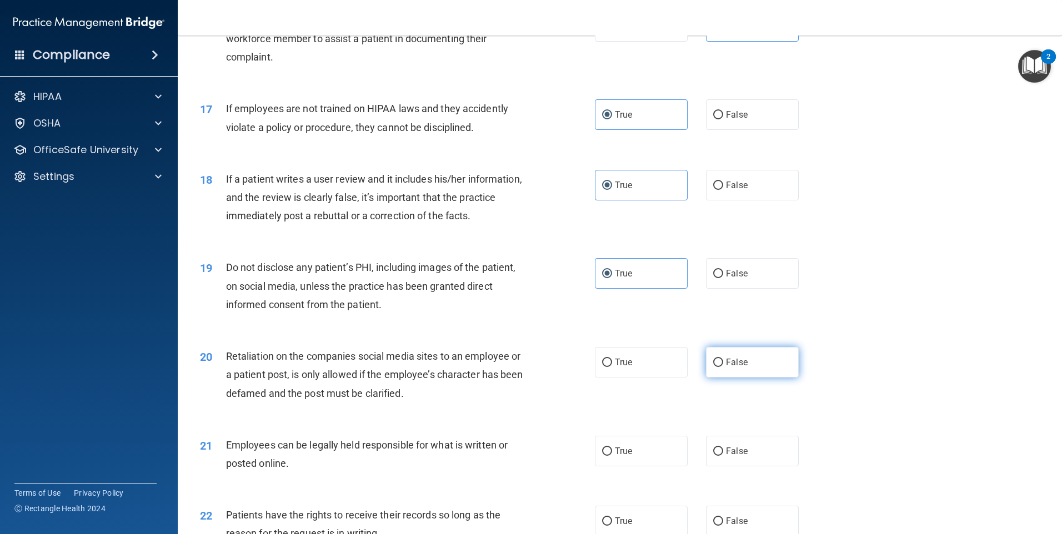
click at [736, 378] on label "False" at bounding box center [752, 362] width 93 height 31
click at [723, 367] on input "False" at bounding box center [718, 363] width 10 height 8
radio input "true"
click at [619, 456] on span "True" at bounding box center [623, 451] width 17 height 11
click at [612, 456] on input "True" at bounding box center [607, 452] width 10 height 8
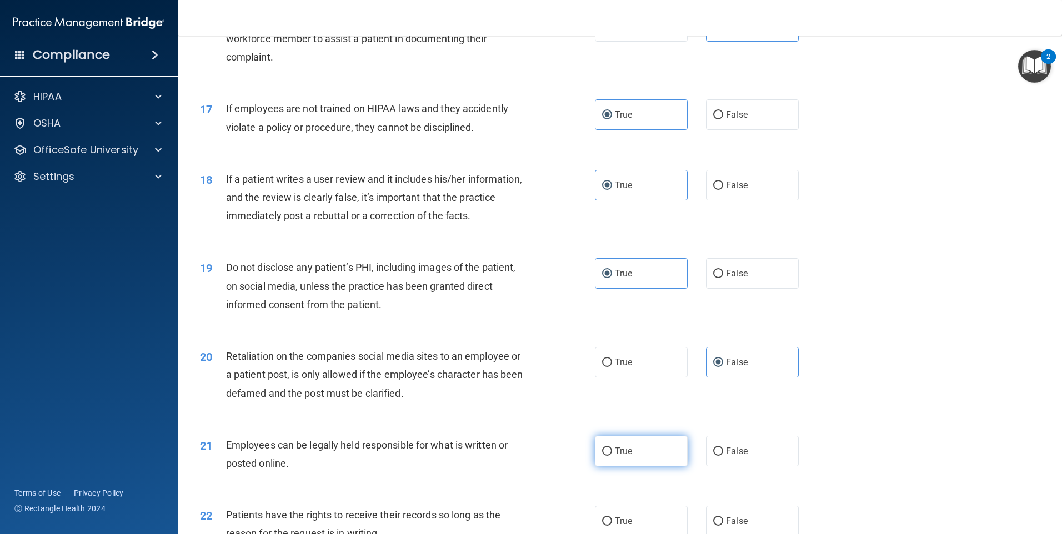
radio input "true"
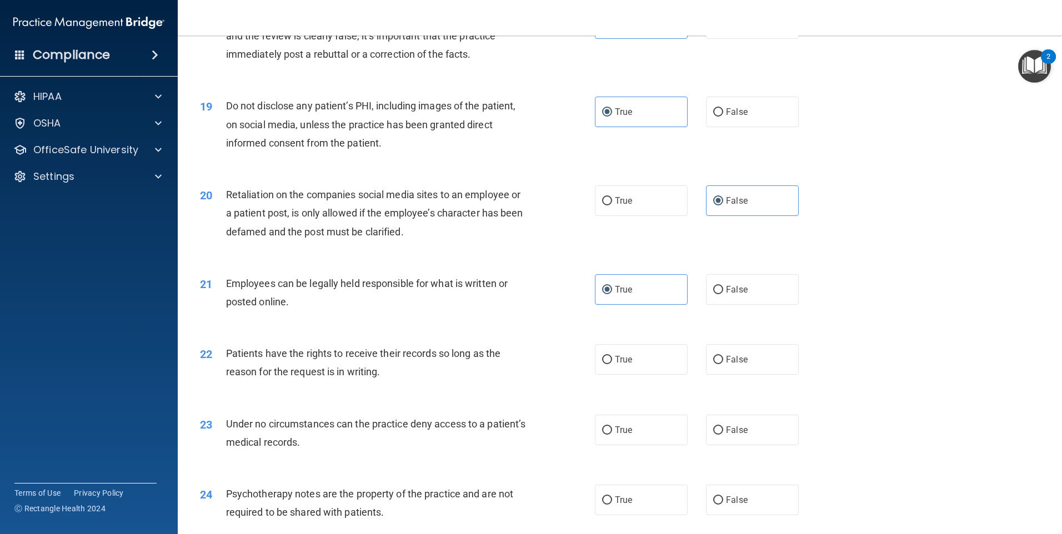
scroll to position [1610, 0]
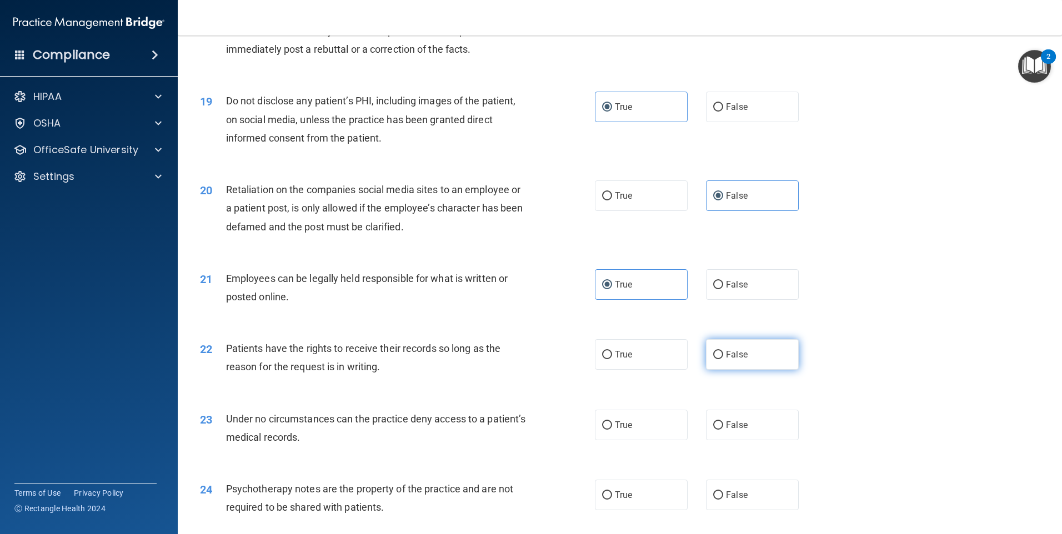
click at [730, 370] on label "False" at bounding box center [752, 354] width 93 height 31
click at [723, 359] on input "False" at bounding box center [718, 355] width 10 height 8
radio input "true"
click at [634, 440] on label "True" at bounding box center [641, 425] width 93 height 31
click at [612, 430] on input "True" at bounding box center [607, 425] width 10 height 8
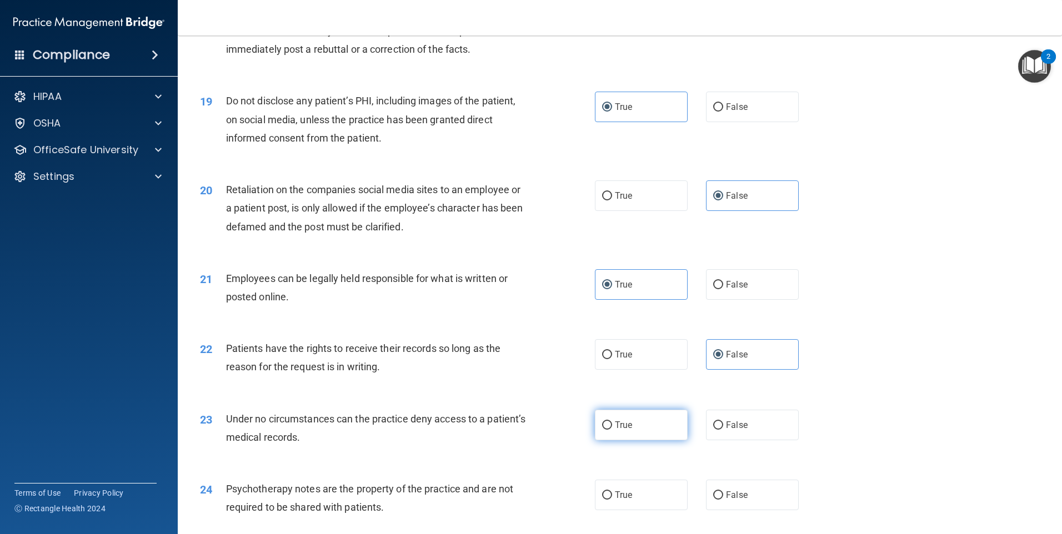
radio input "true"
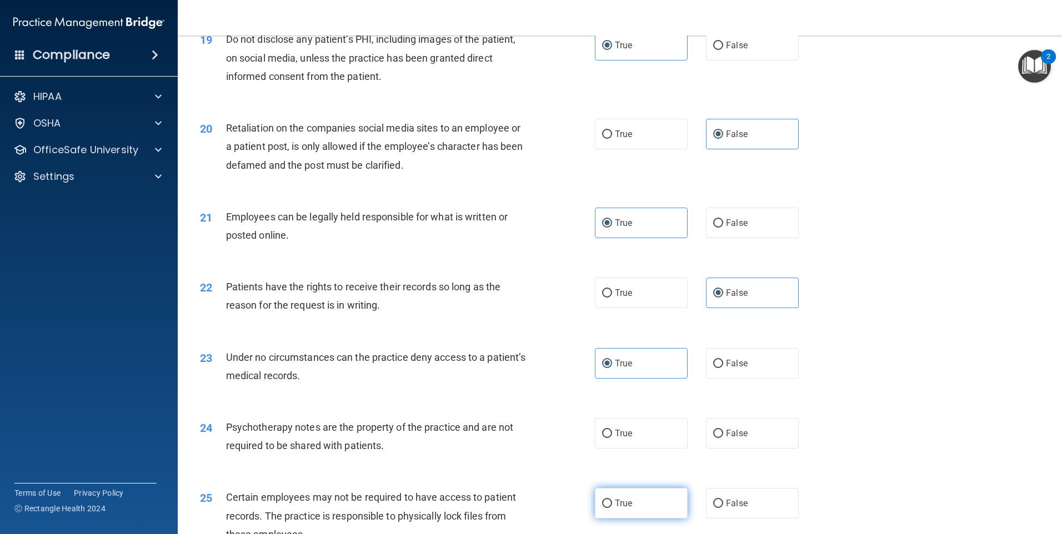
scroll to position [1777, 0]
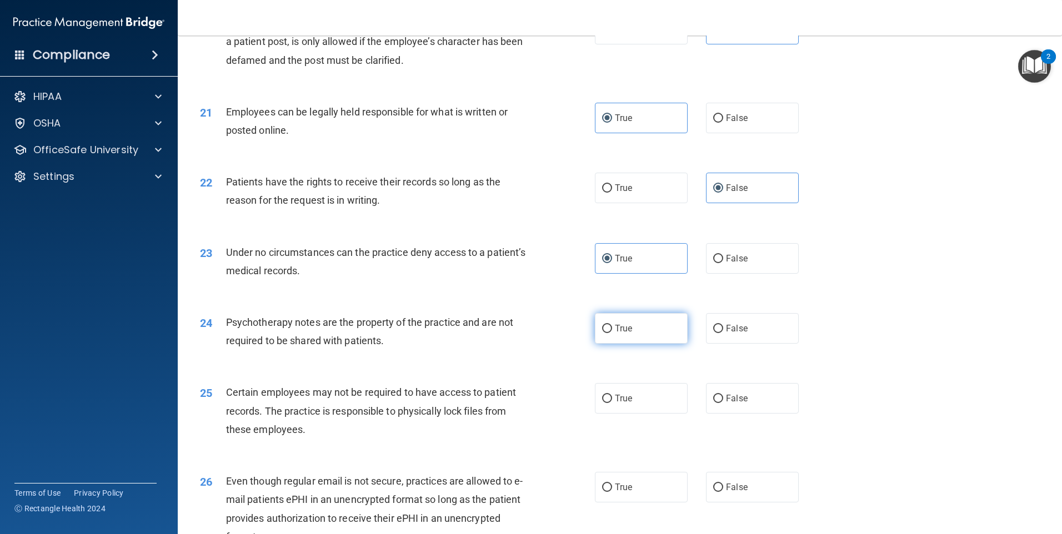
click at [621, 334] on span "True" at bounding box center [623, 328] width 17 height 11
click at [612, 333] on input "True" at bounding box center [607, 329] width 10 height 8
radio input "true"
click at [740, 409] on label "False" at bounding box center [752, 398] width 93 height 31
drag, startPoint x: 740, startPoint y: 409, endPoint x: 704, endPoint y: 423, distance: 38.4
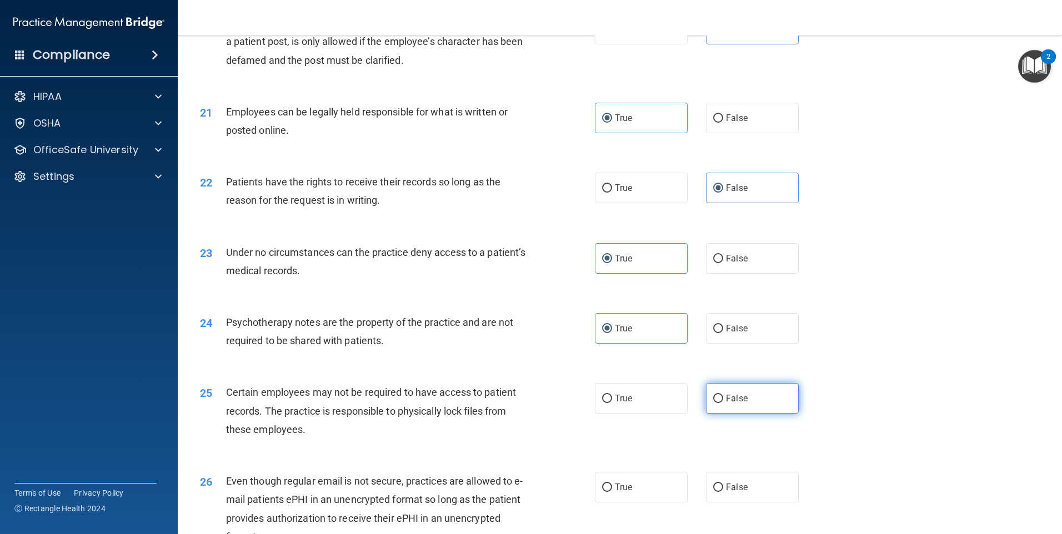
click at [706, 414] on label "False" at bounding box center [752, 398] width 93 height 31
click at [713, 403] on input "False" at bounding box center [718, 399] width 10 height 8
radio input "true"
click at [726, 404] on span "False" at bounding box center [737, 398] width 22 height 11
click at [723, 403] on input "False" at bounding box center [718, 399] width 10 height 8
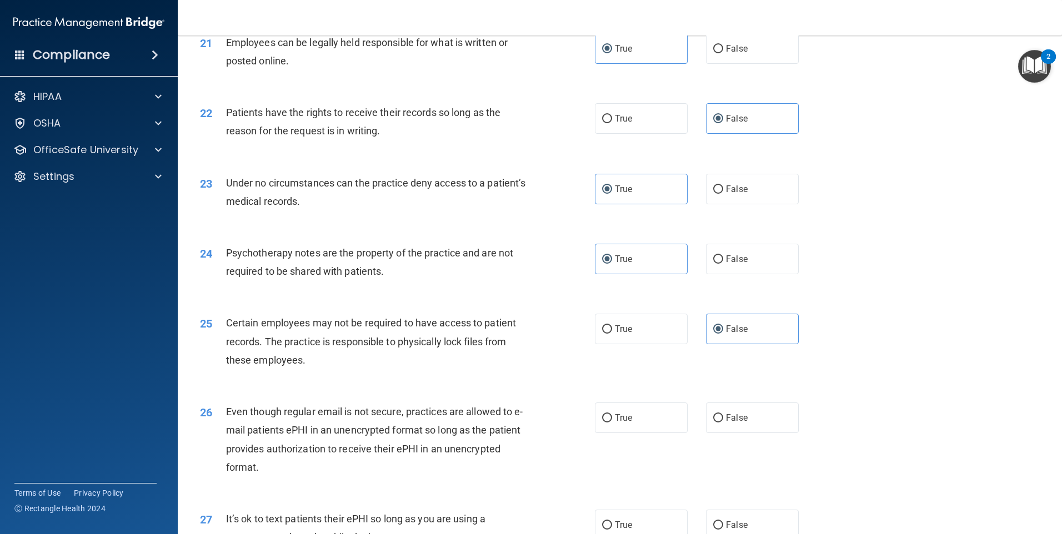
scroll to position [1999, 0]
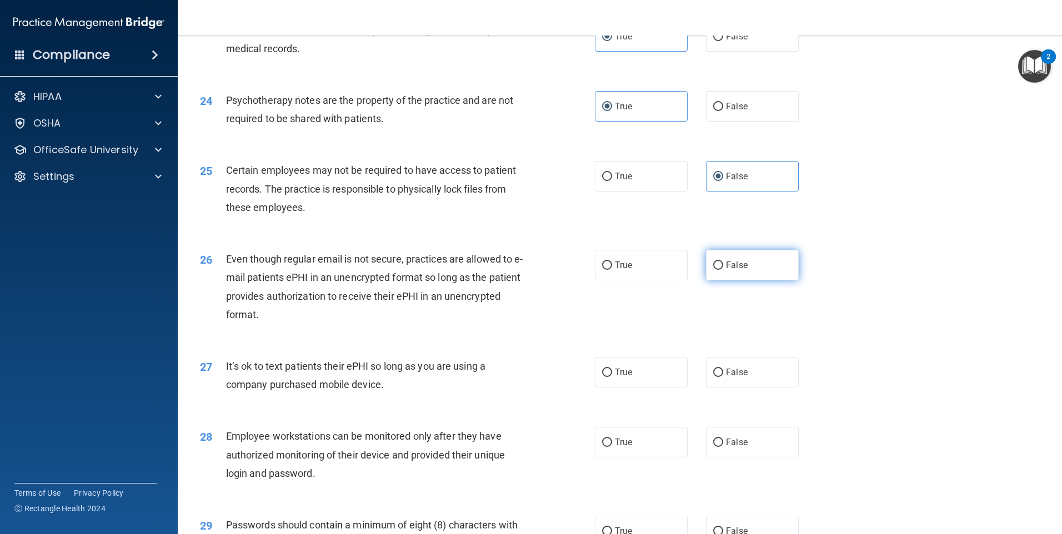
click at [745, 280] on label "False" at bounding box center [752, 265] width 93 height 31
click at [723, 270] on input "False" at bounding box center [718, 266] width 10 height 8
radio input "true"
click at [674, 388] on label "True" at bounding box center [641, 372] width 93 height 31
click at [612, 377] on input "True" at bounding box center [607, 373] width 10 height 8
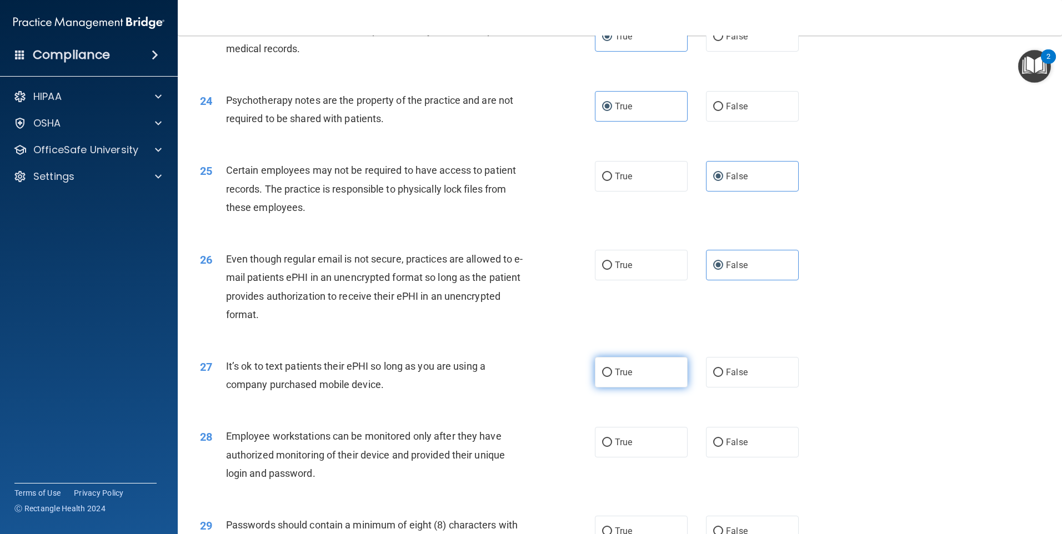
radio input "true"
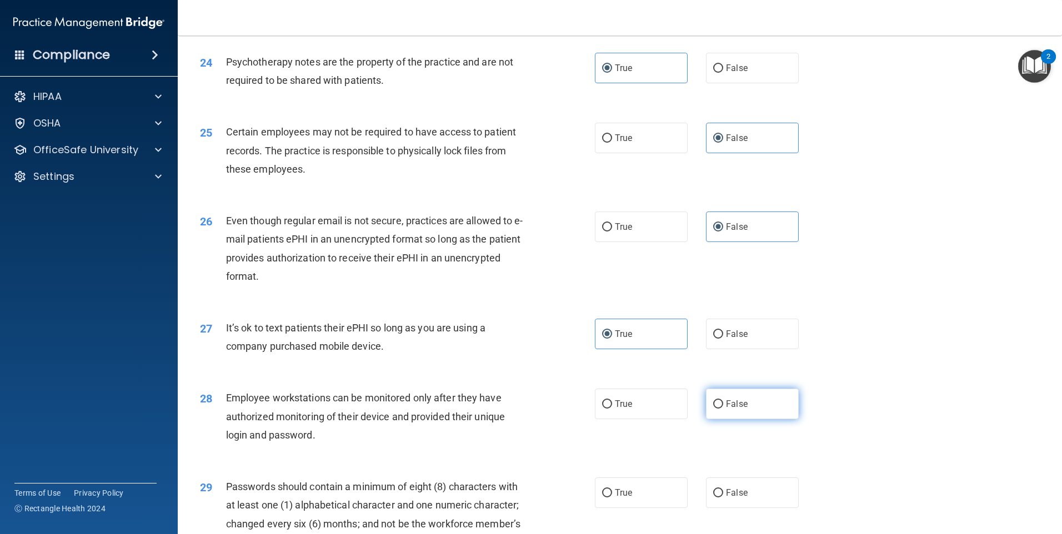
click at [741, 460] on div "28 Employee workstations can be monitored only after they have authorized monit…" at bounding box center [620, 419] width 856 height 89
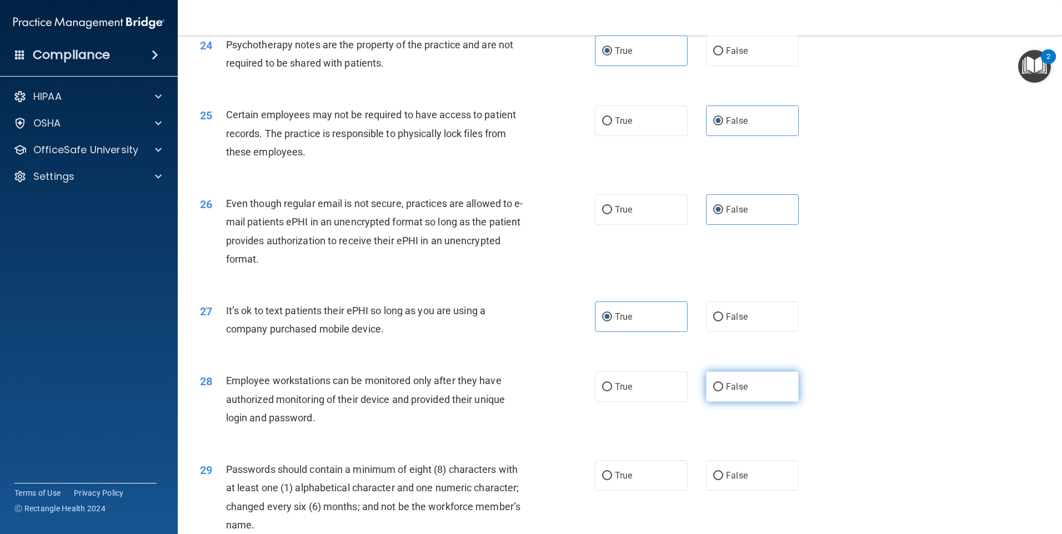
click at [750, 402] on label "False" at bounding box center [752, 386] width 93 height 31
click at [723, 391] on input "False" at bounding box center [718, 387] width 10 height 8
radio input "true"
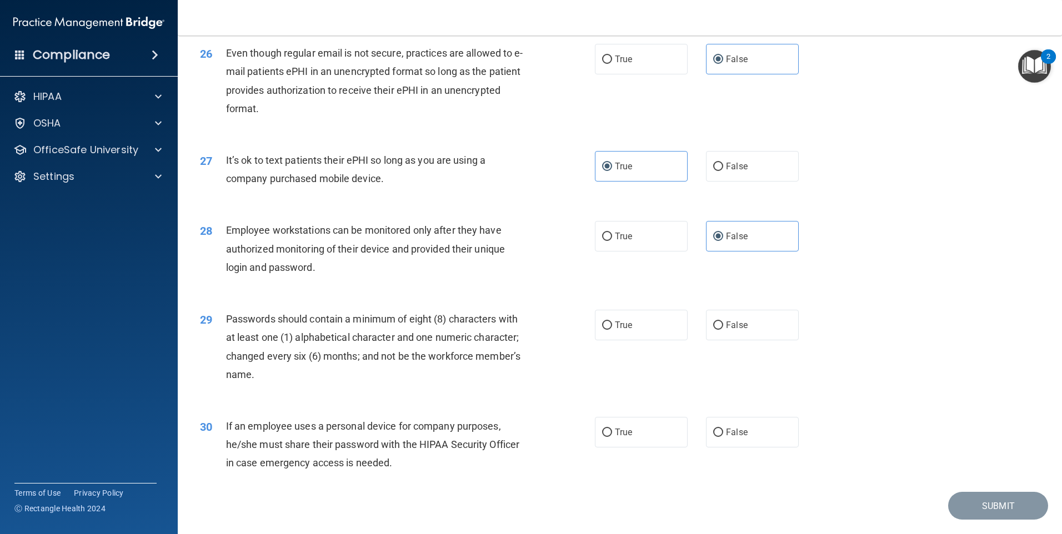
scroll to position [2221, 0]
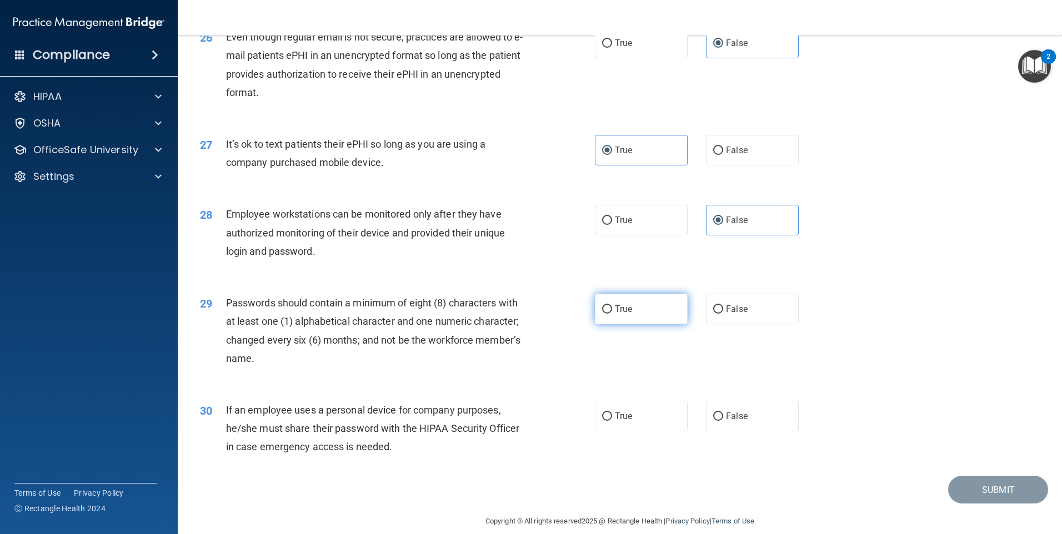
click at [648, 321] on label "True" at bounding box center [641, 309] width 93 height 31
click at [612, 314] on input "True" at bounding box center [607, 309] width 10 height 8
radio input "true"
click at [728, 421] on span "False" at bounding box center [737, 416] width 22 height 11
click at [723, 421] on input "False" at bounding box center [718, 417] width 10 height 8
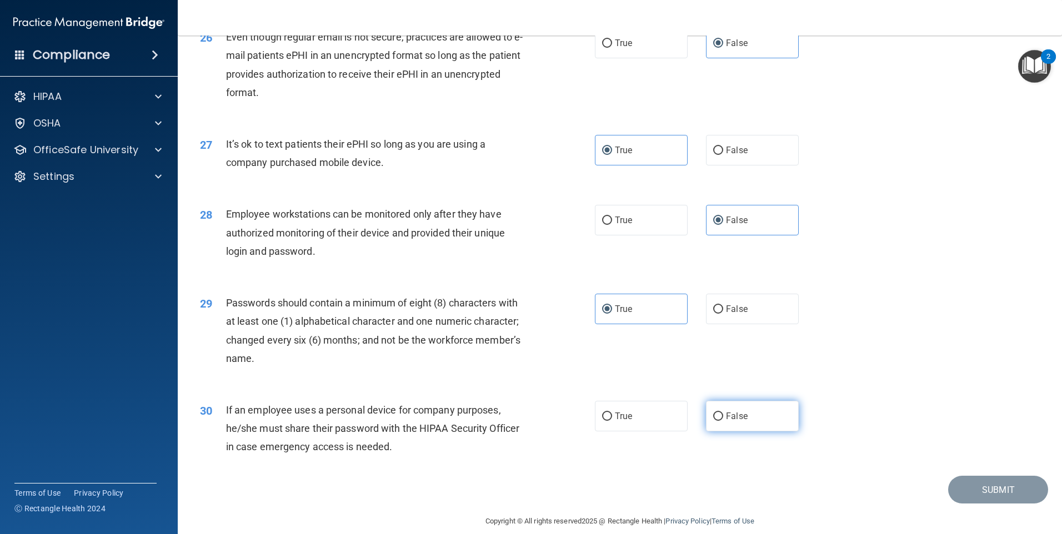
radio input "true"
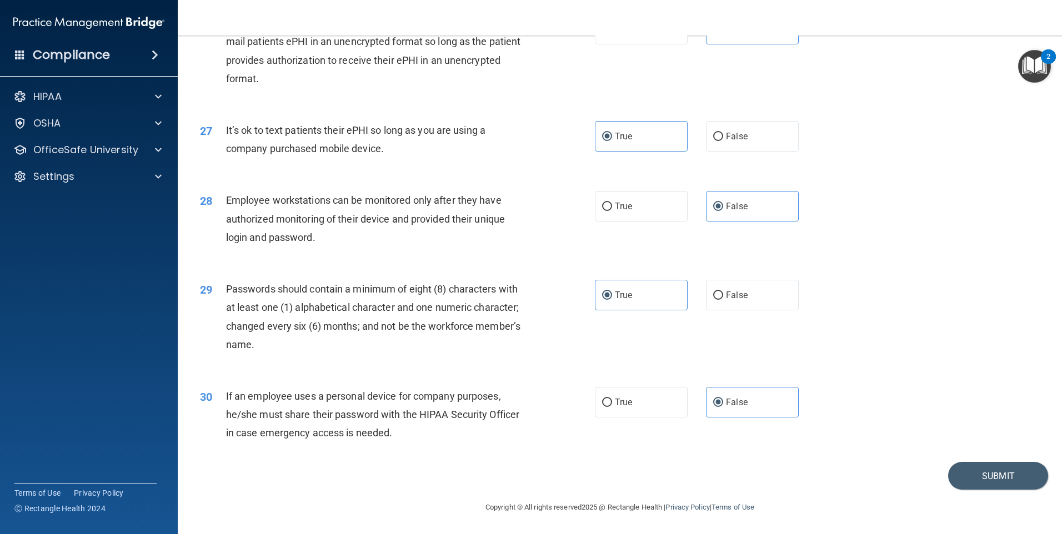
scroll to position [2253, 0]
click at [979, 483] on button "Submit" at bounding box center [998, 476] width 100 height 28
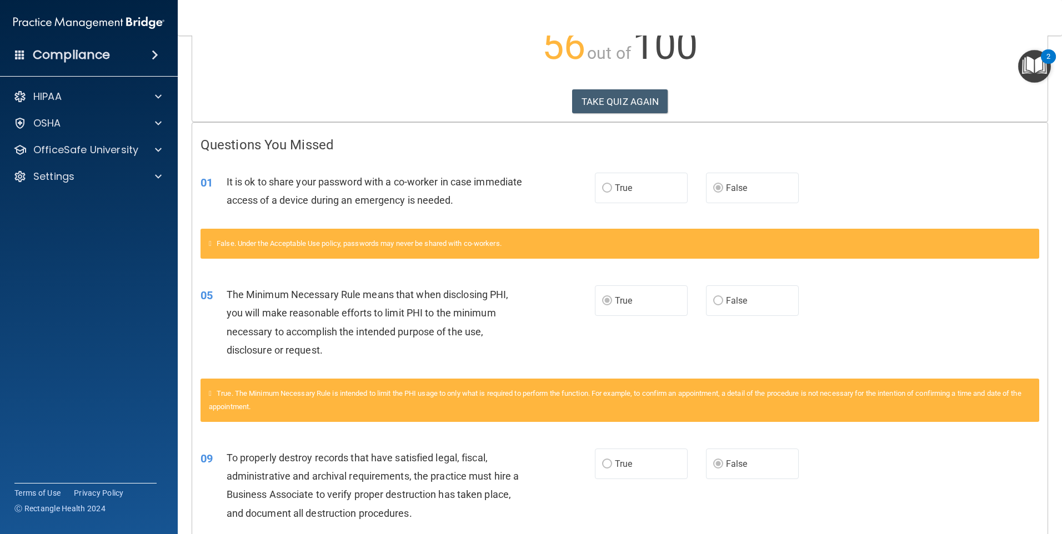
scroll to position [167, 0]
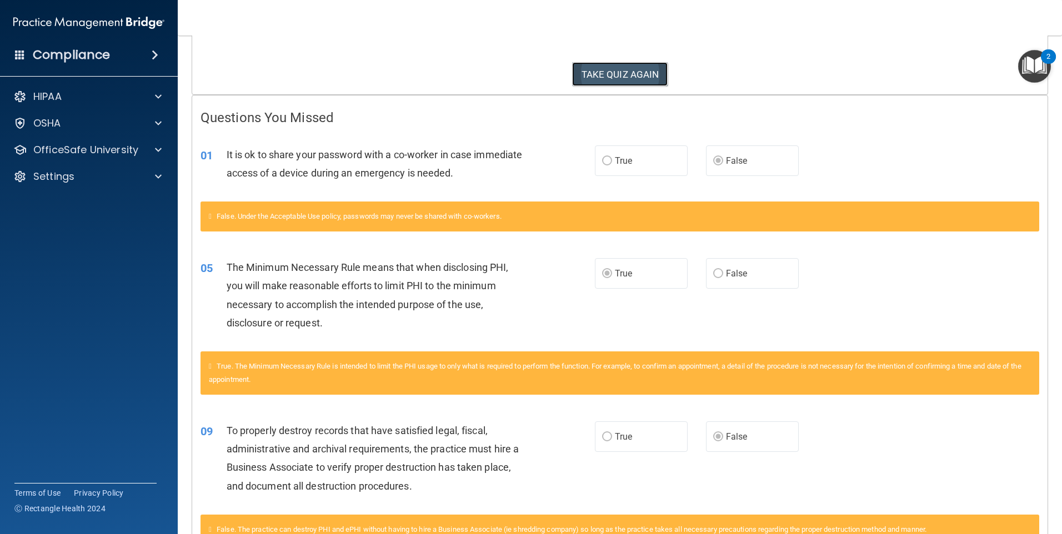
click at [626, 69] on button "TAKE QUIZ AGAIN" at bounding box center [620, 74] width 96 height 24
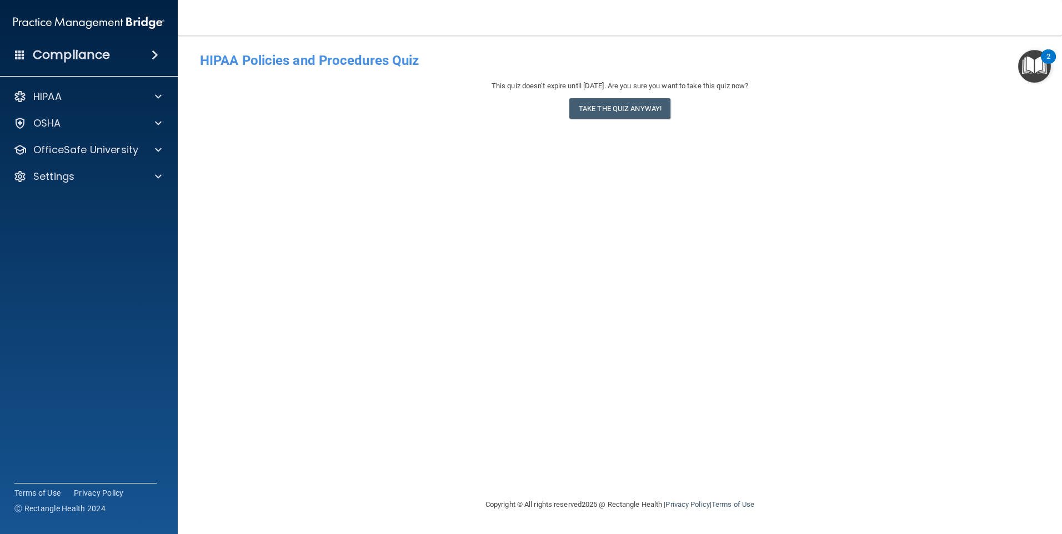
click at [622, 123] on div "This quiz doesn’t expire until [DATE]. Are you sure you want to take this quiz …" at bounding box center [620, 101] width 840 height 45
click at [624, 117] on button "Take the quiz anyway!" at bounding box center [619, 108] width 101 height 21
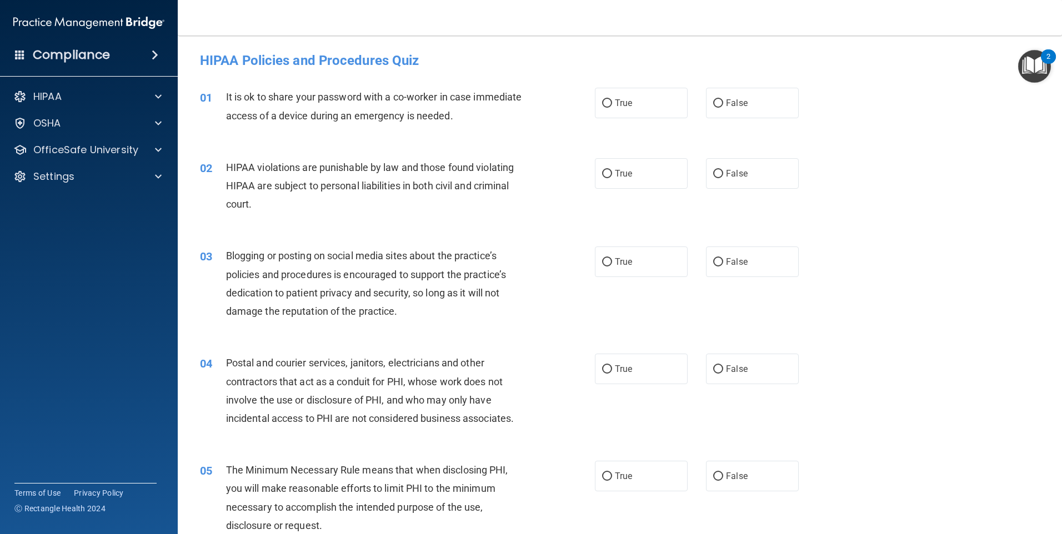
drag, startPoint x: 710, startPoint y: 108, endPoint x: 709, endPoint y: 124, distance: 16.7
click at [713, 108] on input "False" at bounding box center [718, 103] width 10 height 8
radio input "true"
drag, startPoint x: 664, startPoint y: 177, endPoint x: 664, endPoint y: 192, distance: 15.0
click at [663, 178] on label "True" at bounding box center [641, 173] width 93 height 31
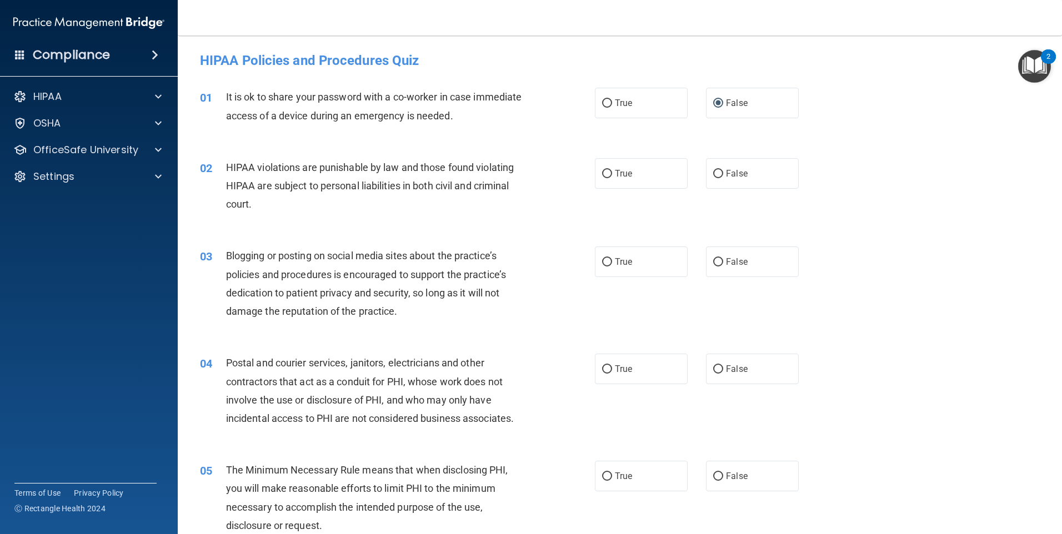
click at [612, 178] on input "True" at bounding box center [607, 174] width 10 height 8
radio input "true"
drag, startPoint x: 727, startPoint y: 242, endPoint x: 731, endPoint y: 249, distance: 7.9
click at [728, 243] on div "03 Blogging or posting on social media sites about the practice’s policies and …" at bounding box center [620, 286] width 856 height 107
click at [733, 268] on label "False" at bounding box center [752, 262] width 93 height 31
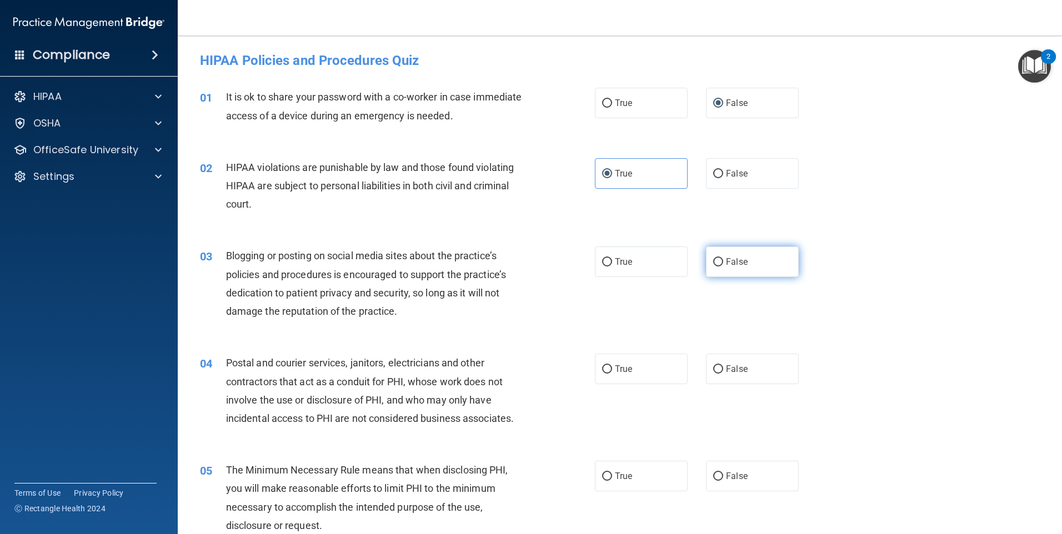
click at [723, 267] on input "False" at bounding box center [718, 262] width 10 height 8
radio input "true"
drag, startPoint x: 669, startPoint y: 359, endPoint x: 674, endPoint y: 370, distance: 11.7
click at [669, 360] on label "True" at bounding box center [641, 369] width 93 height 31
click at [612, 365] on input "True" at bounding box center [607, 369] width 10 height 8
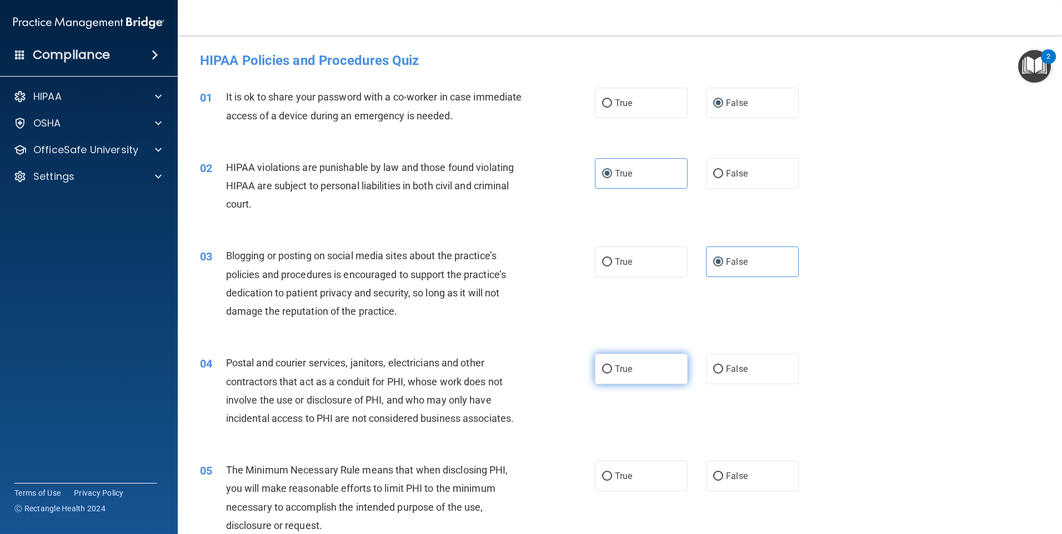
radio input "true"
click at [735, 475] on span "False" at bounding box center [737, 476] width 22 height 11
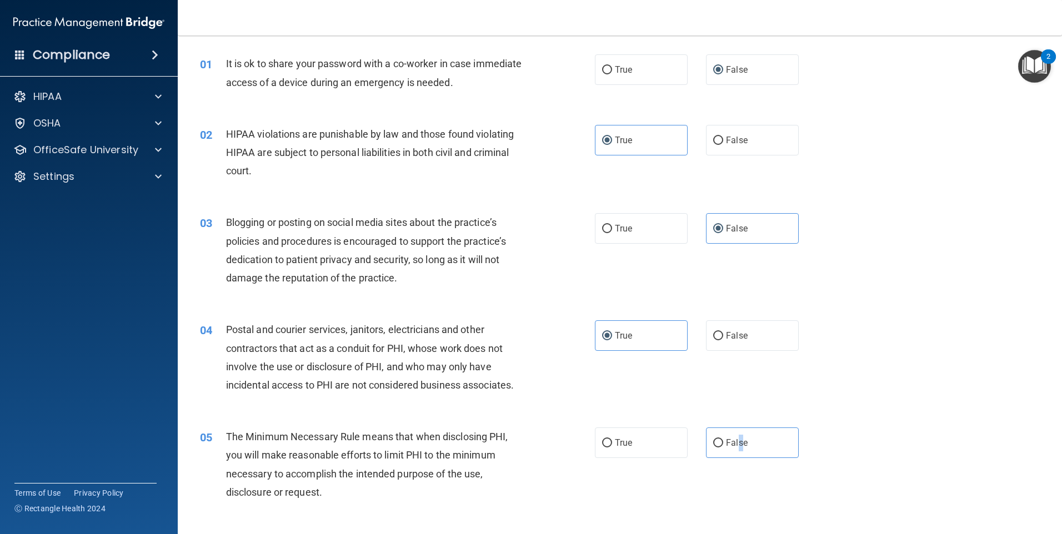
scroll to position [167, 0]
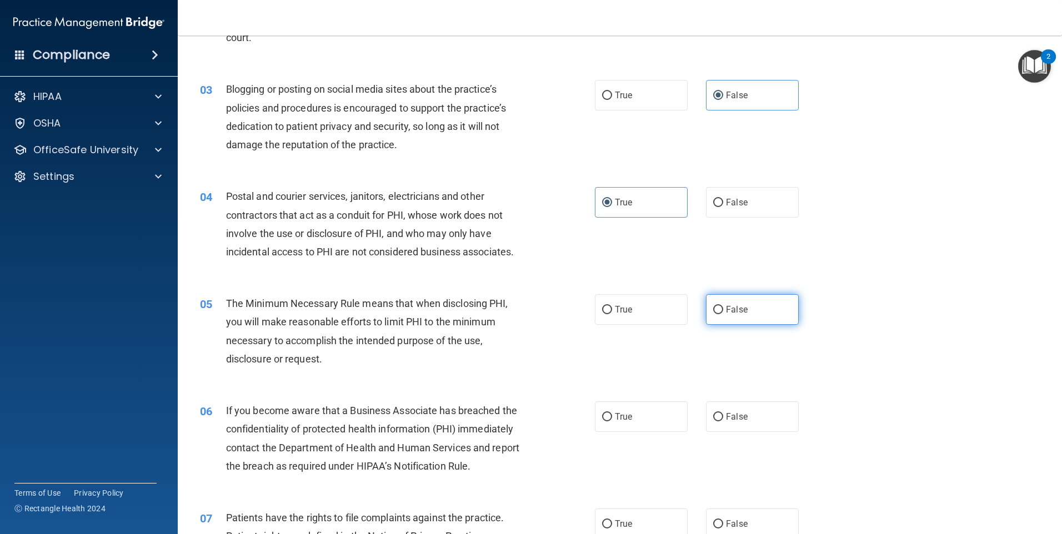
click at [729, 320] on label "False" at bounding box center [752, 309] width 93 height 31
click at [723, 314] on input "False" at bounding box center [718, 310] width 10 height 8
radio input "true"
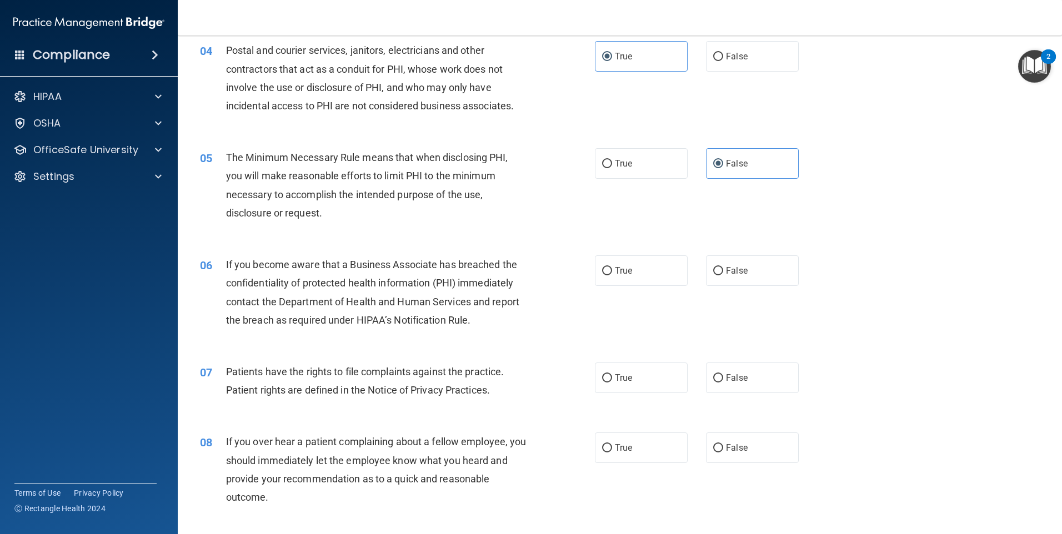
scroll to position [333, 0]
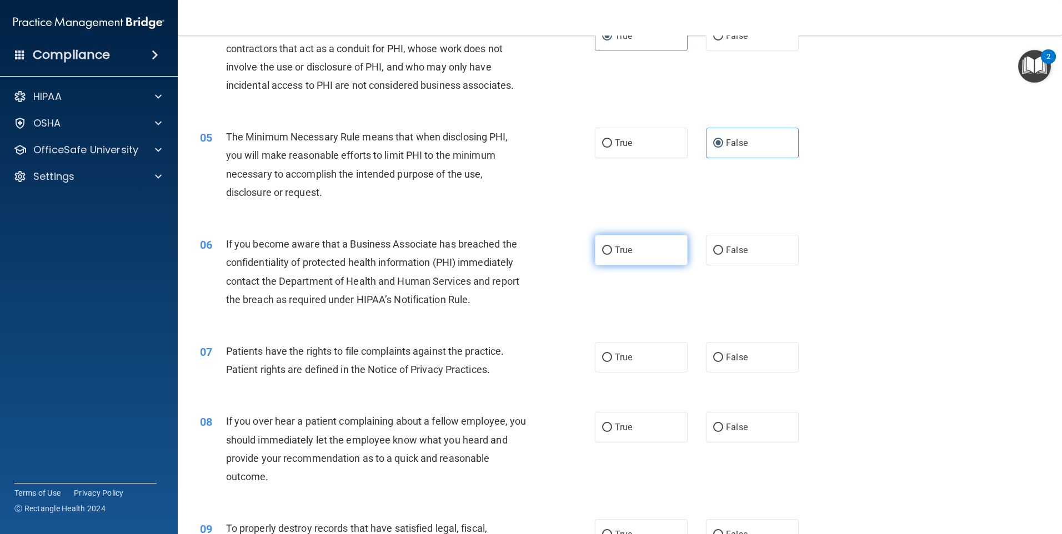
click at [661, 253] on label "True" at bounding box center [641, 250] width 93 height 31
click at [612, 253] on input "True" at bounding box center [607, 251] width 10 height 8
radio input "true"
click at [658, 352] on label "True" at bounding box center [641, 357] width 93 height 31
click at [612, 354] on input "True" at bounding box center [607, 358] width 10 height 8
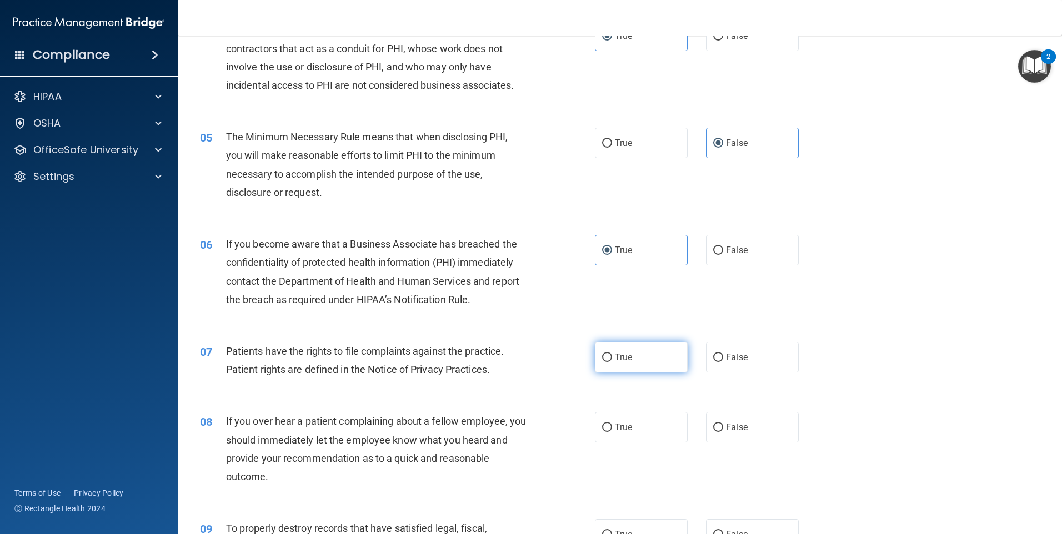
radio input "true"
click at [730, 430] on span "False" at bounding box center [737, 427] width 22 height 11
click at [723, 430] on input "False" at bounding box center [718, 428] width 10 height 8
radio input "true"
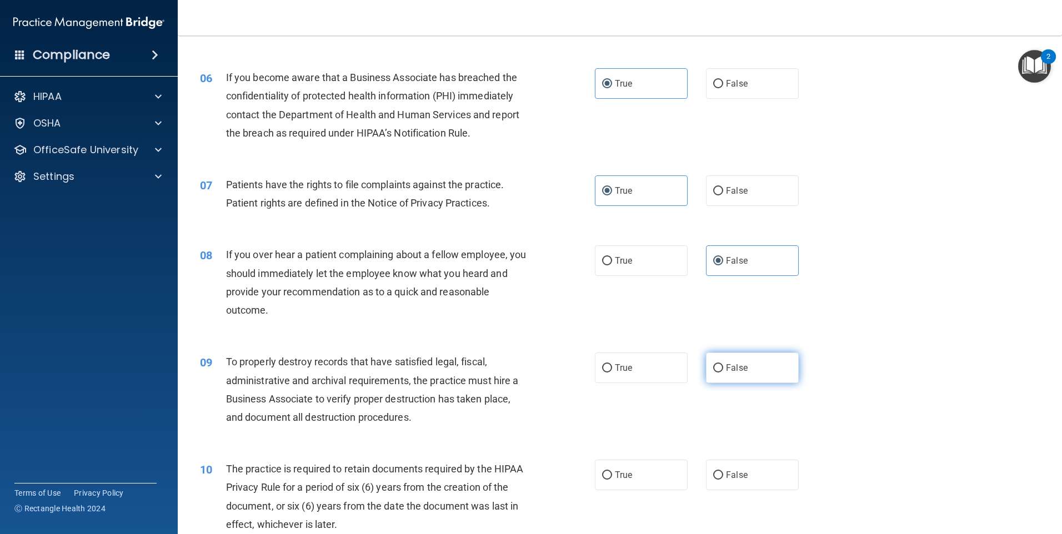
click at [772, 360] on label "False" at bounding box center [752, 368] width 93 height 31
click at [723, 364] on input "False" at bounding box center [718, 368] width 10 height 8
radio input "true"
click at [647, 468] on label "True" at bounding box center [641, 475] width 93 height 31
click at [612, 471] on input "True" at bounding box center [607, 475] width 10 height 8
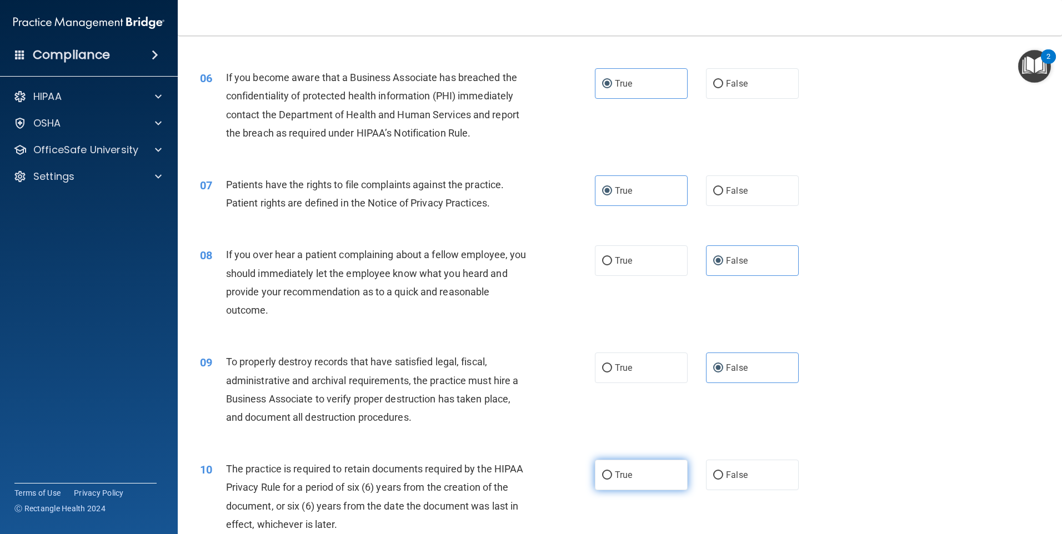
radio input "true"
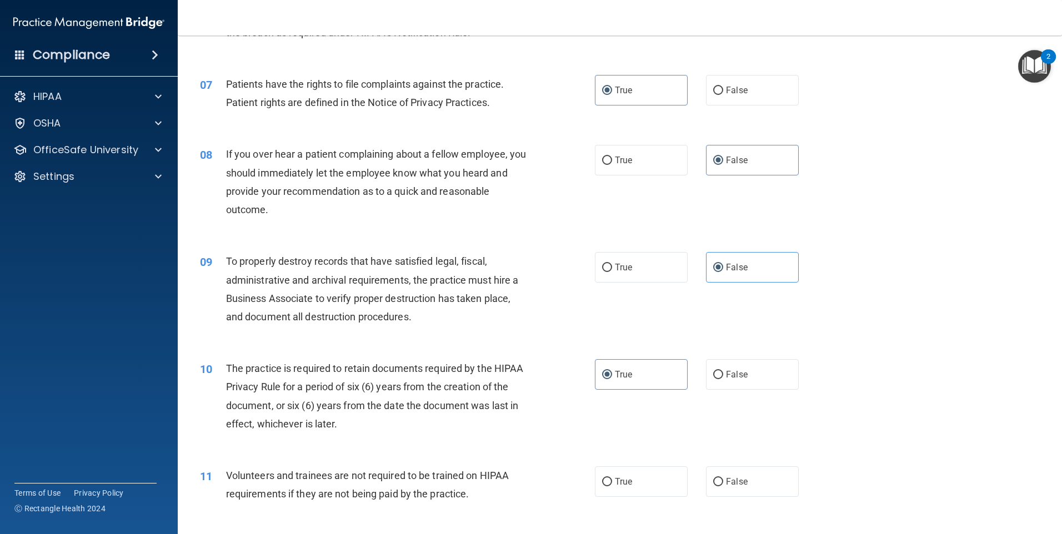
scroll to position [777, 0]
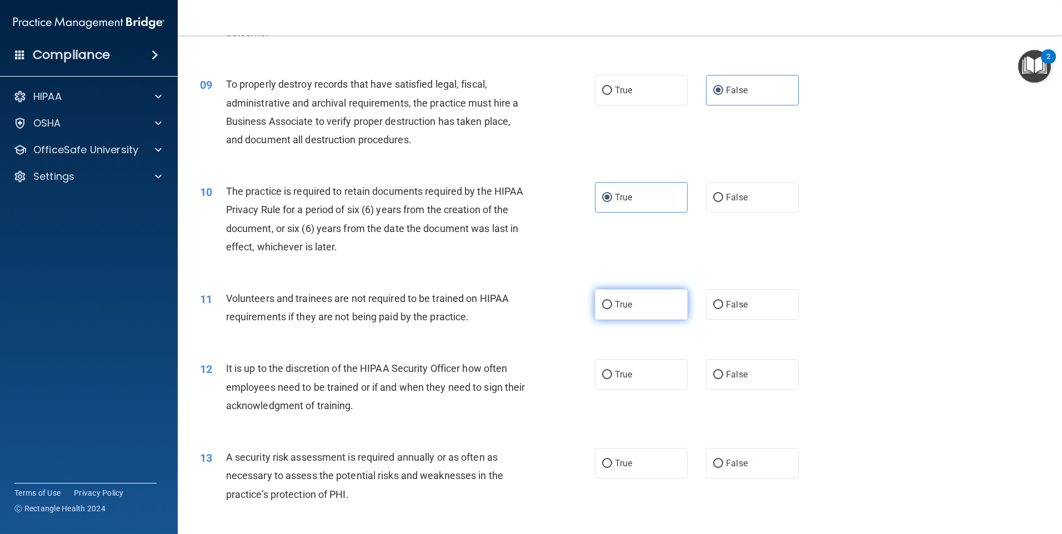
click at [667, 319] on label "True" at bounding box center [641, 304] width 93 height 31
click at [612, 309] on input "True" at bounding box center [607, 305] width 10 height 8
radio input "true"
click at [657, 369] on label "True" at bounding box center [641, 374] width 93 height 31
click at [612, 371] on input "True" at bounding box center [607, 375] width 10 height 8
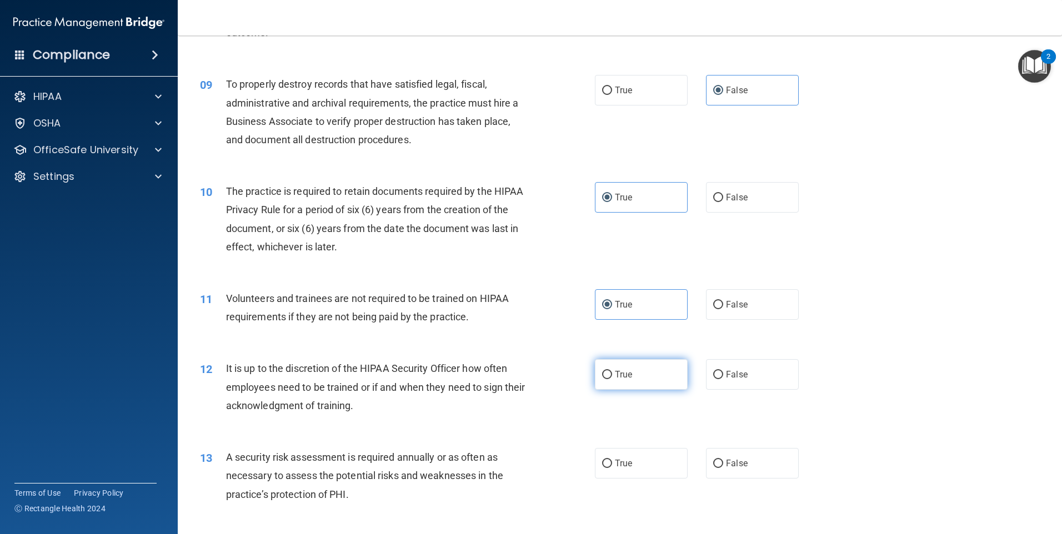
radio input "true"
click at [669, 451] on label "True" at bounding box center [641, 463] width 93 height 31
click at [612, 460] on input "True" at bounding box center [607, 464] width 10 height 8
radio input "true"
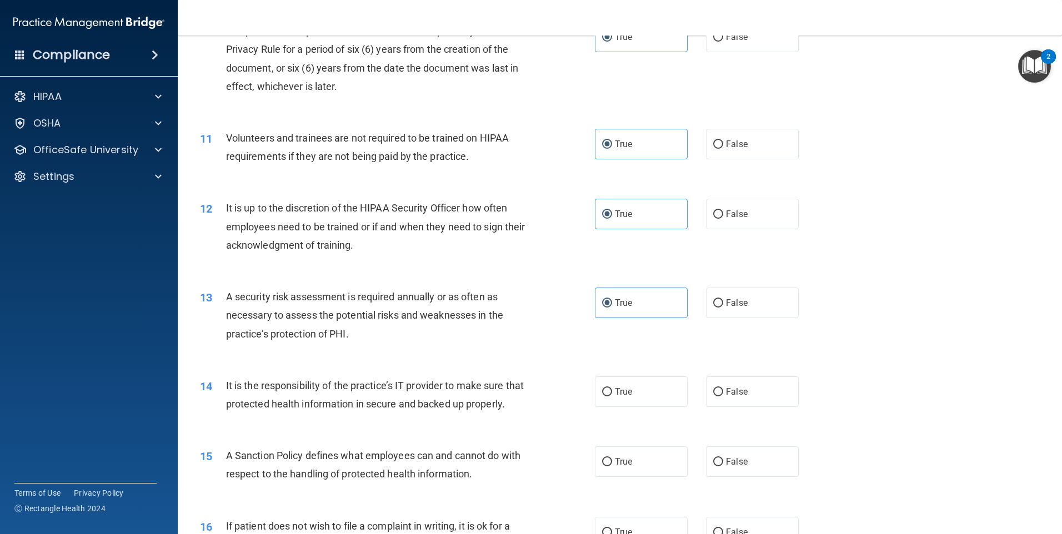
scroll to position [944, 0]
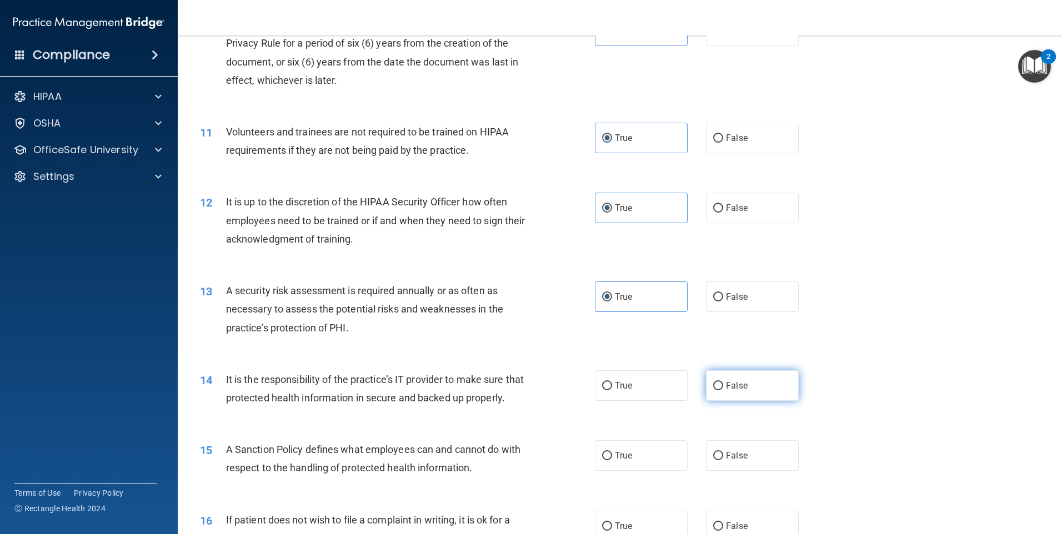
click at [758, 395] on label "False" at bounding box center [752, 385] width 93 height 31
click at [723, 390] on input "False" at bounding box center [718, 386] width 10 height 8
radio input "true"
click at [759, 461] on label "False" at bounding box center [752, 455] width 93 height 31
click at [723, 460] on input "False" at bounding box center [718, 456] width 10 height 8
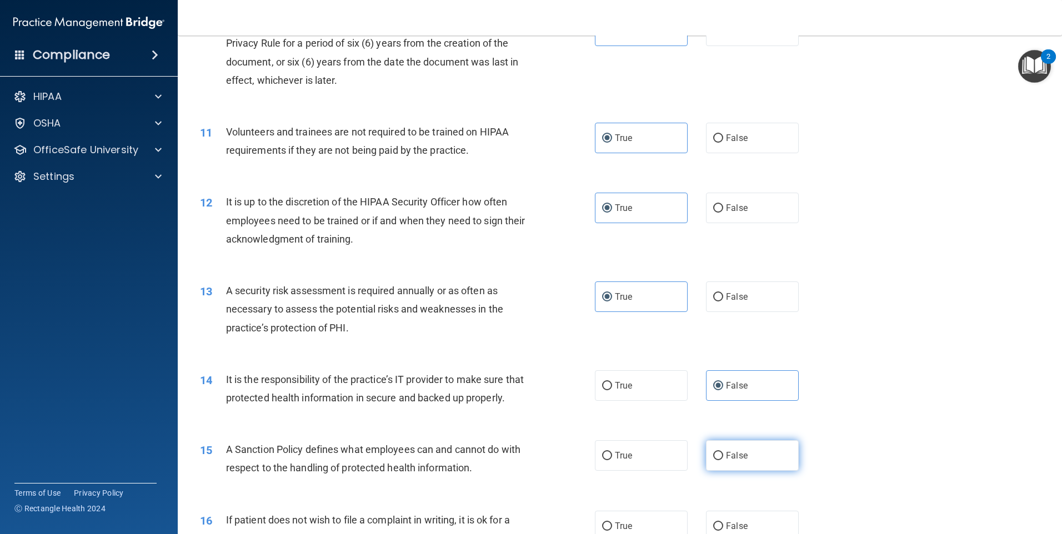
radio input "true"
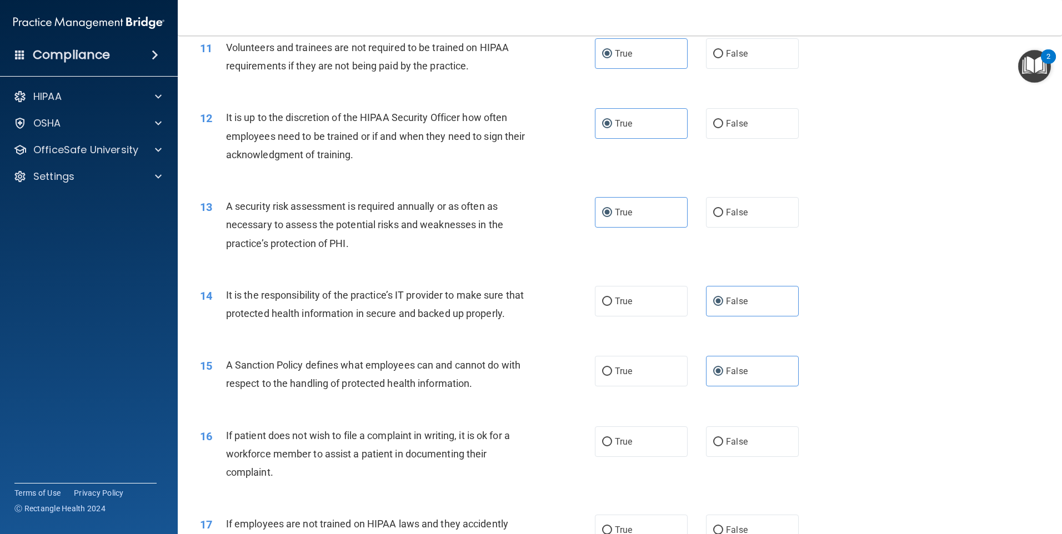
scroll to position [1110, 0]
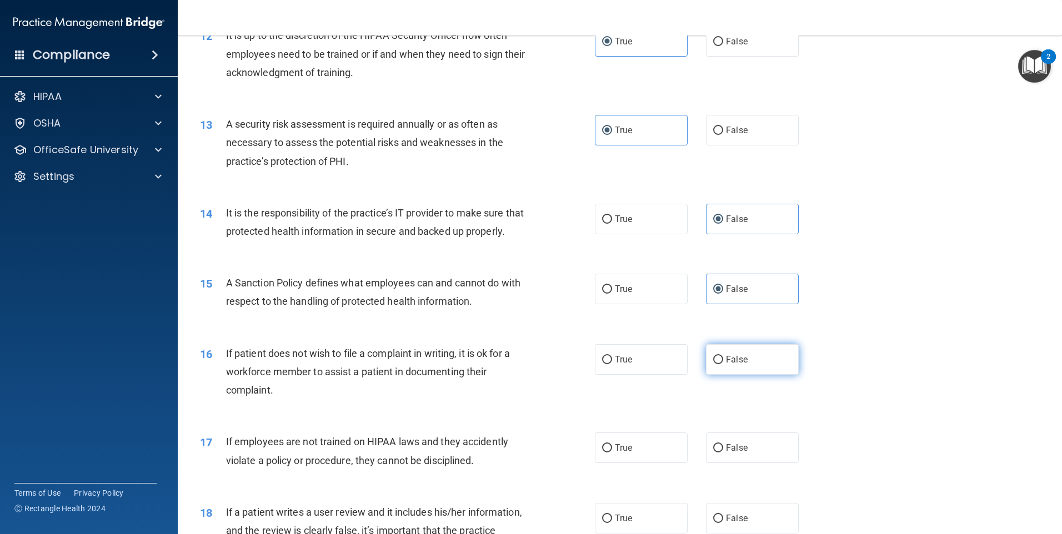
click at [786, 372] on div "True False" at bounding box center [706, 359] width 223 height 31
click at [770, 375] on label "False" at bounding box center [752, 359] width 93 height 31
click at [723, 364] on input "False" at bounding box center [718, 360] width 10 height 8
radio input "true"
click at [641, 463] on label "True" at bounding box center [641, 448] width 93 height 31
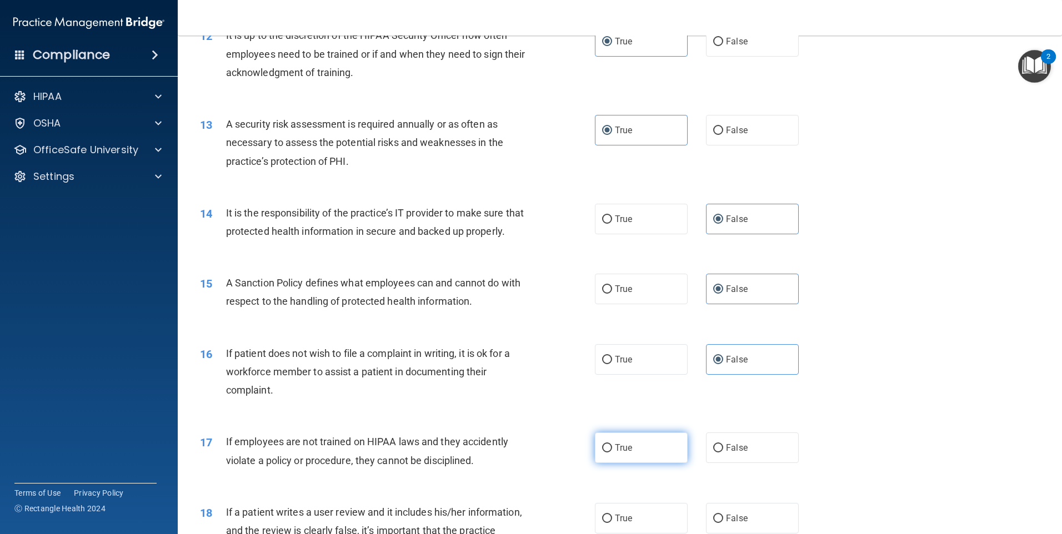
click at [612, 453] on input "True" at bounding box center [607, 448] width 10 height 8
radio input "true"
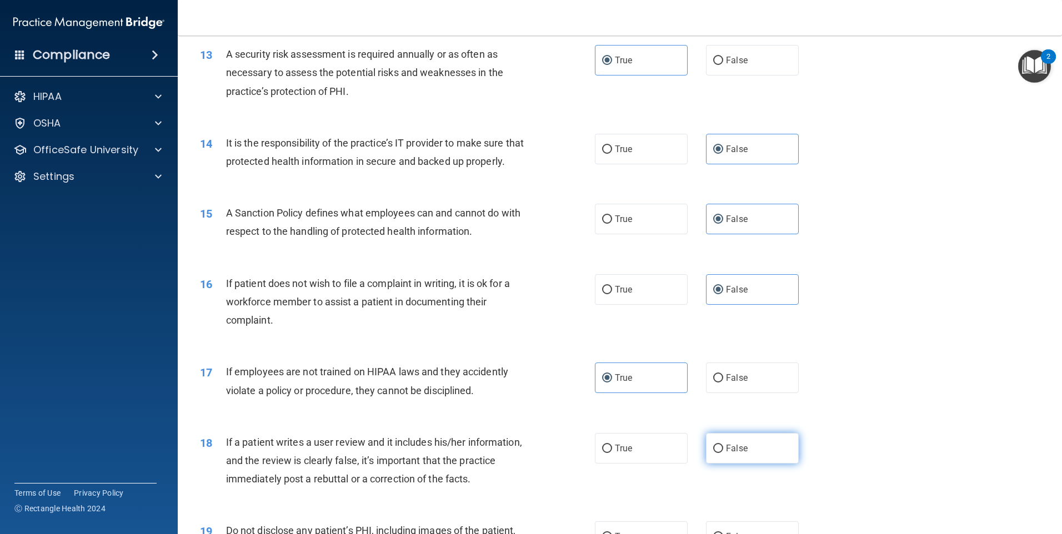
scroll to position [1277, 0]
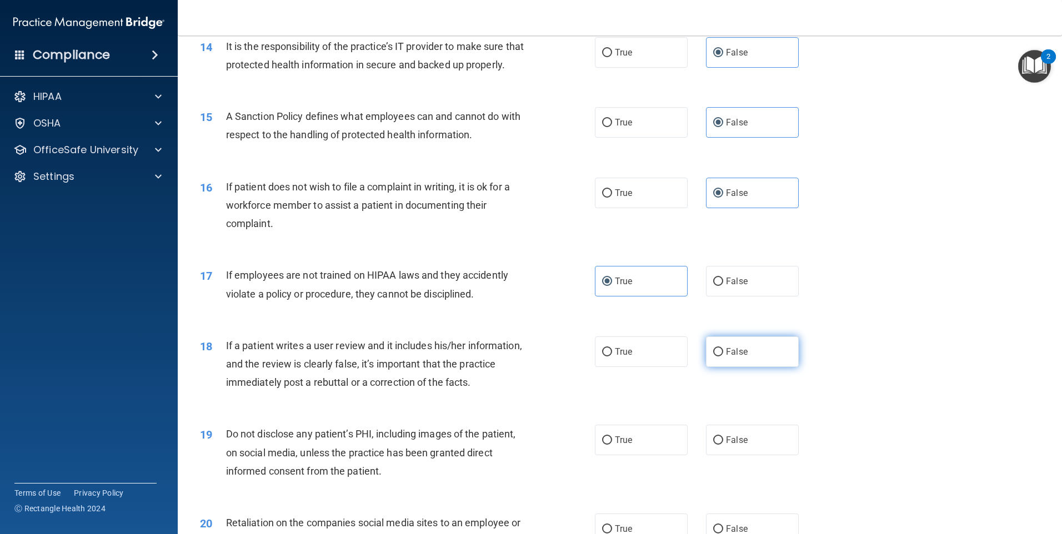
click at [755, 365] on label "False" at bounding box center [752, 351] width 93 height 31
click at [723, 356] on input "False" at bounding box center [718, 352] width 10 height 8
radio input "true"
click at [738, 448] on label "False" at bounding box center [752, 440] width 93 height 31
click at [723, 445] on input "False" at bounding box center [718, 440] width 10 height 8
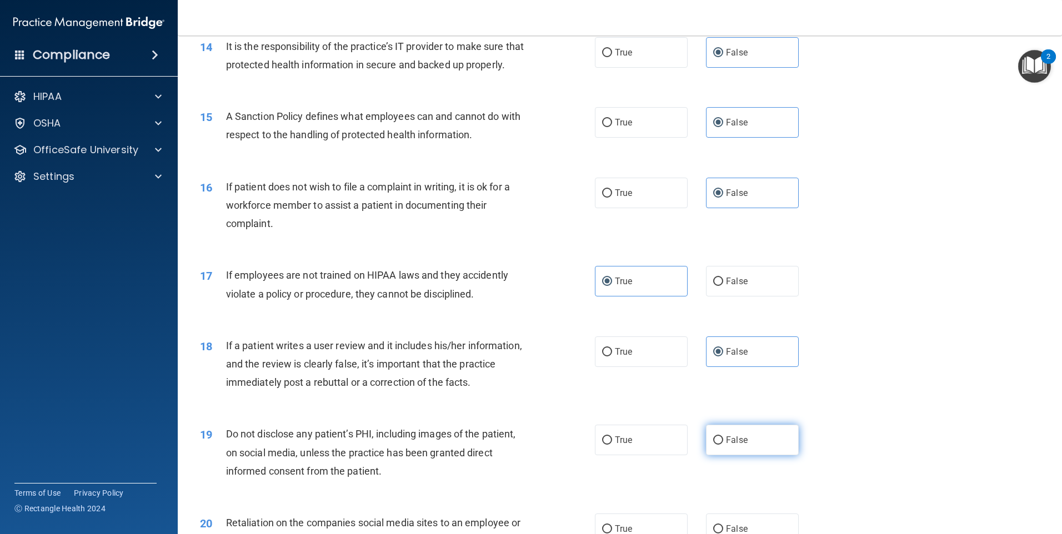
radio input "true"
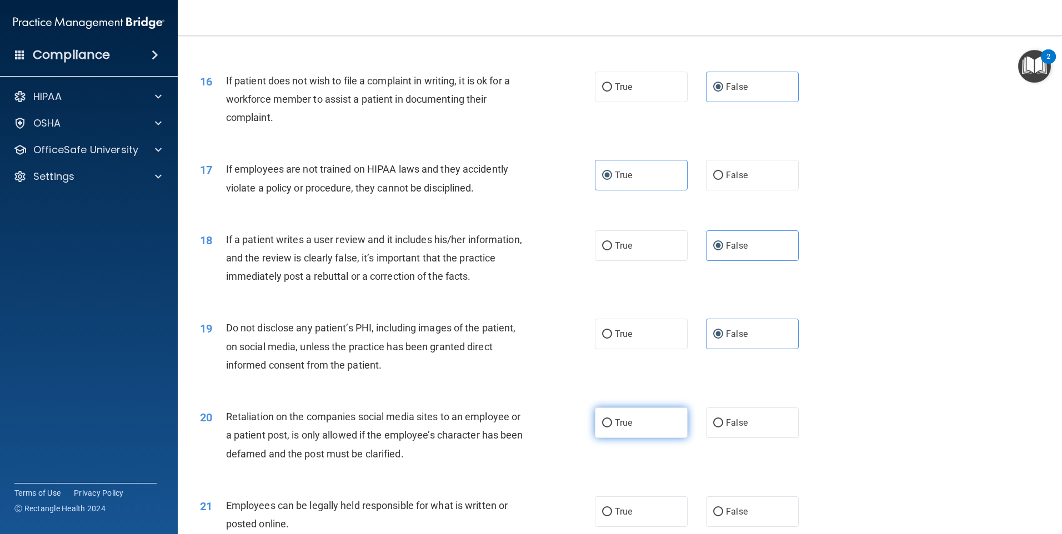
scroll to position [1444, 0]
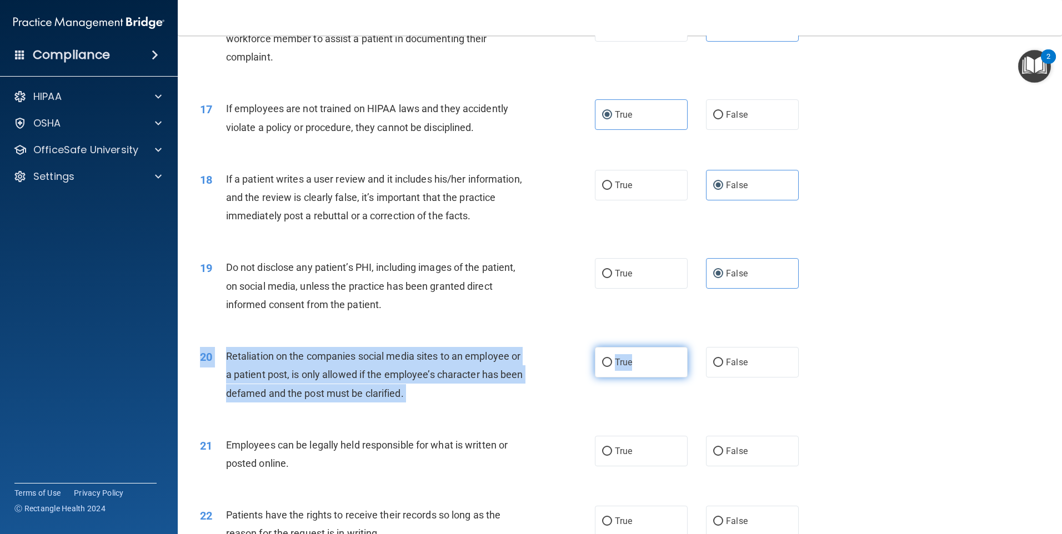
click at [655, 369] on div "20 Retaliation on the companies social media sites to an employee or a patient …" at bounding box center [620, 377] width 856 height 89
drag, startPoint x: 655, startPoint y: 369, endPoint x: 652, endPoint y: 374, distance: 6.2
click at [652, 373] on label "True" at bounding box center [641, 362] width 93 height 31
click at [612, 367] on input "True" at bounding box center [607, 363] width 10 height 8
radio input "true"
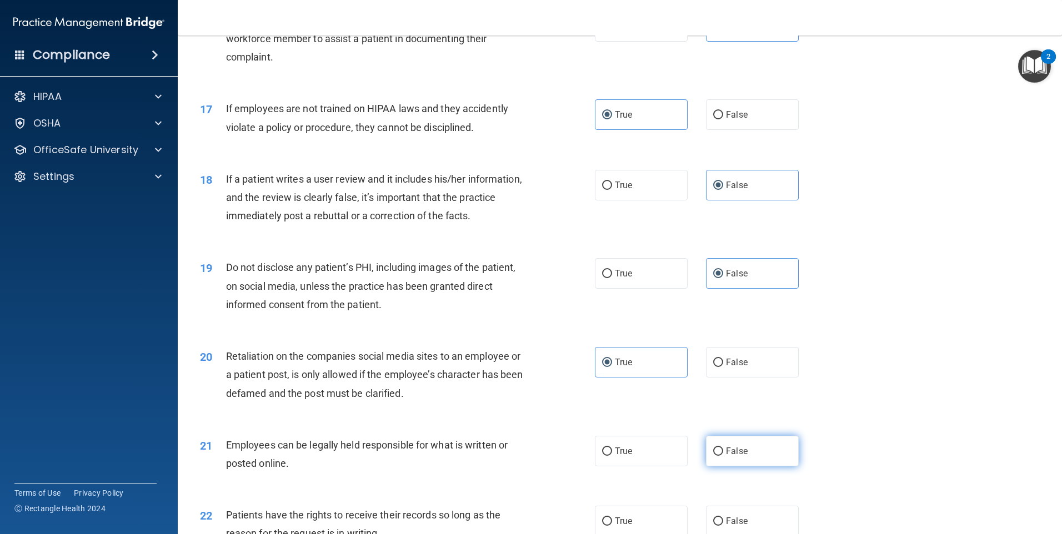
click at [713, 466] on label "False" at bounding box center [752, 451] width 93 height 31
click at [713, 456] on input "False" at bounding box center [718, 452] width 10 height 8
radio input "true"
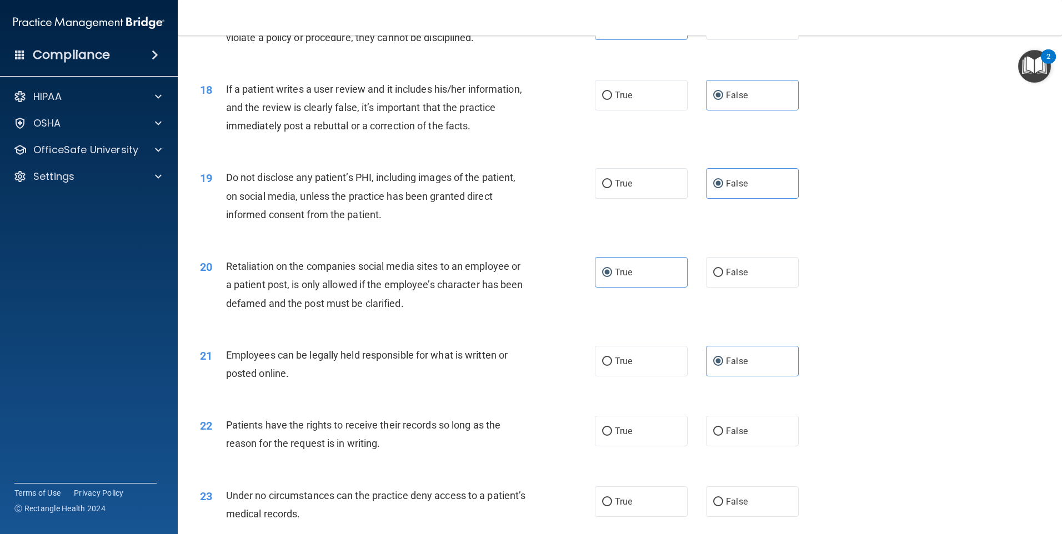
scroll to position [1721, 0]
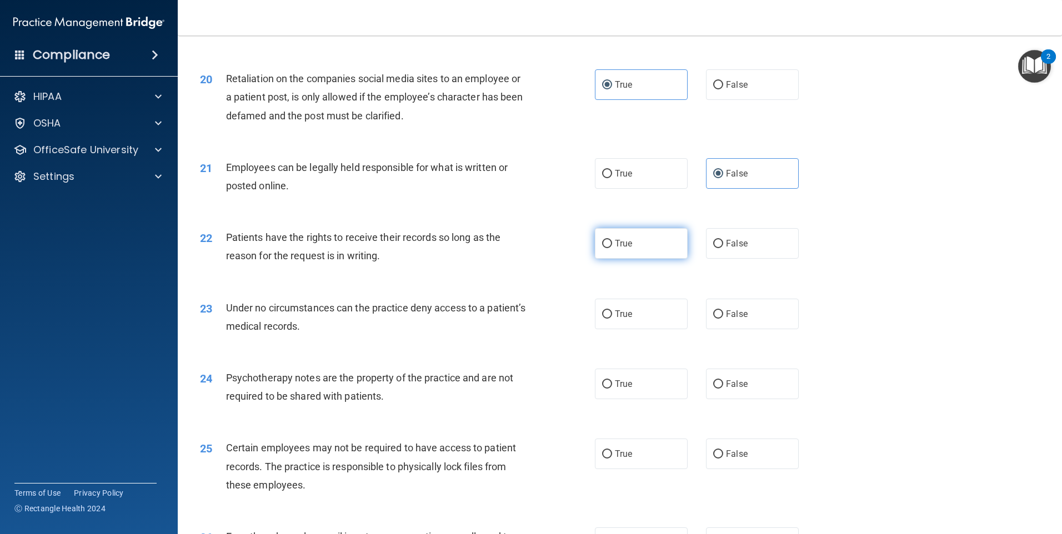
click at [672, 253] on label "True" at bounding box center [641, 243] width 93 height 31
click at [612, 248] on input "True" at bounding box center [607, 244] width 10 height 8
radio input "true"
click at [711, 321] on label "False" at bounding box center [752, 314] width 93 height 31
click at [713, 319] on input "False" at bounding box center [718, 314] width 10 height 8
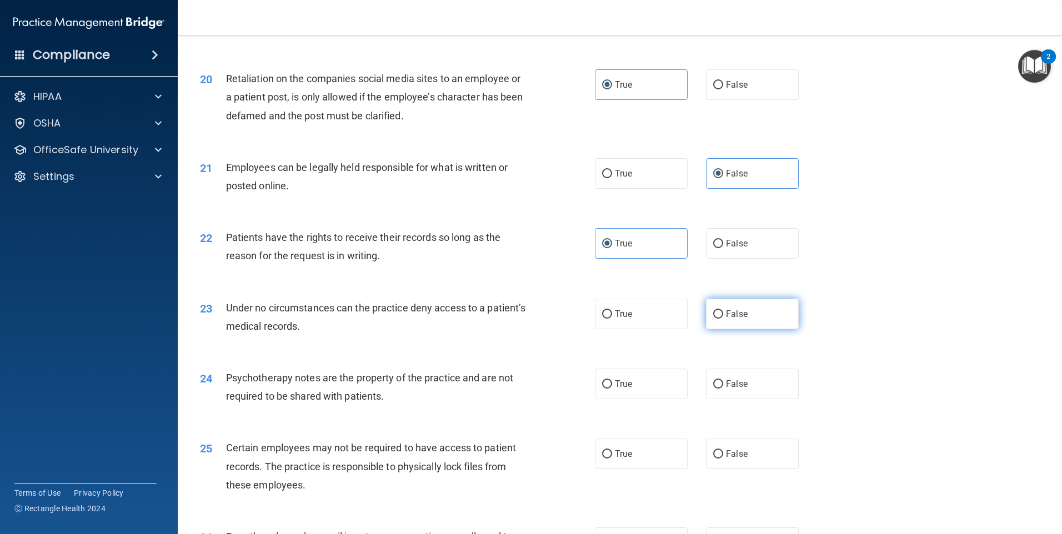
radio input "true"
click at [736, 389] on span "False" at bounding box center [737, 384] width 22 height 11
click at [723, 389] on input "False" at bounding box center [718, 384] width 10 height 8
radio input "true"
click at [641, 469] on label "True" at bounding box center [641, 454] width 93 height 31
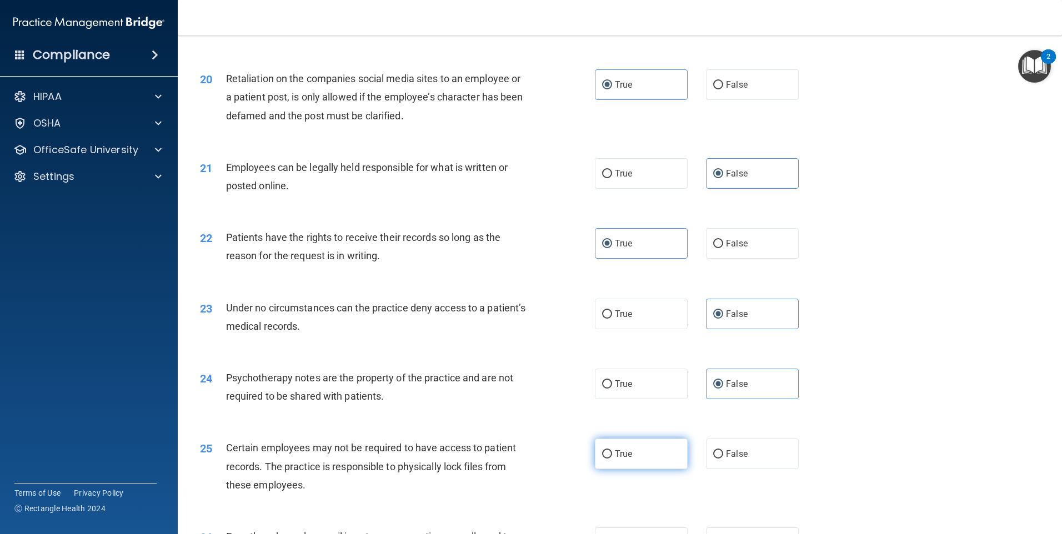
click at [612, 459] on input "True" at bounding box center [607, 454] width 10 height 8
radio input "true"
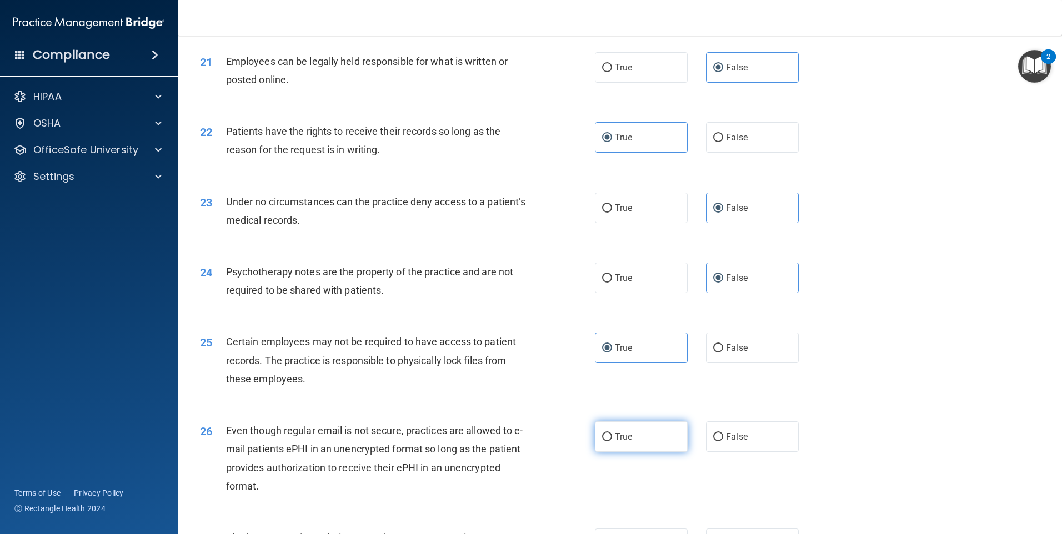
scroll to position [1943, 0]
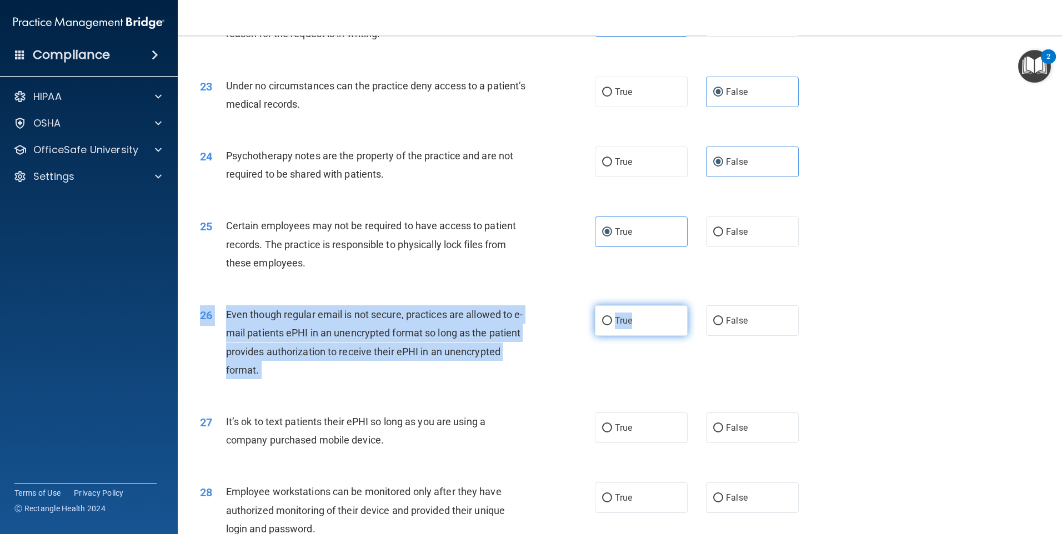
click at [666, 326] on div "26 Even though regular email is not secure, practices are allowed to e-mail pat…" at bounding box center [620, 345] width 856 height 107
click at [644, 325] on label "True" at bounding box center [641, 320] width 93 height 31
click at [612, 325] on input "True" at bounding box center [607, 321] width 10 height 8
radio input "true"
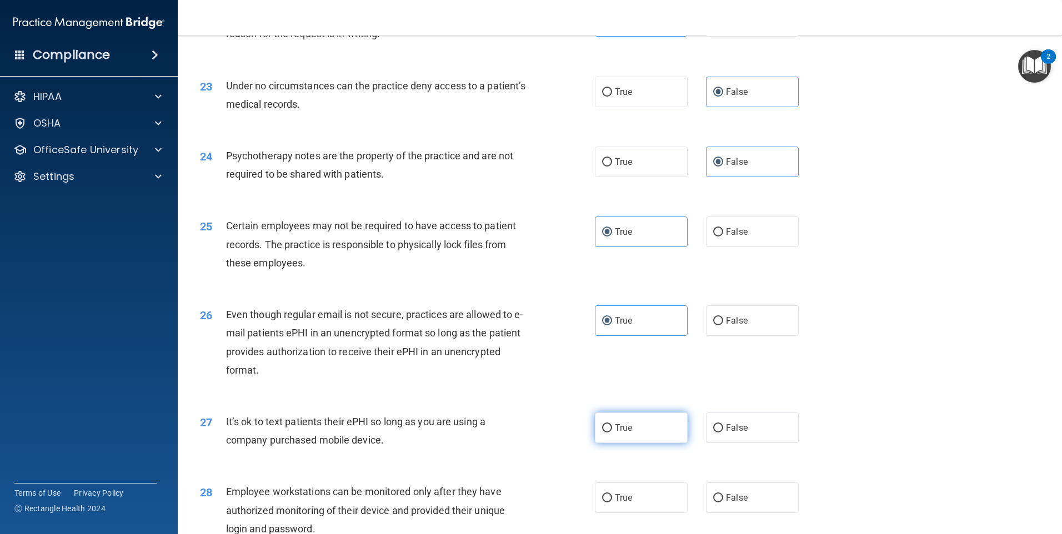
click at [651, 439] on label "True" at bounding box center [641, 428] width 93 height 31
click at [612, 433] on input "True" at bounding box center [607, 428] width 10 height 8
radio input "true"
click at [647, 506] on label "True" at bounding box center [641, 498] width 93 height 31
click at [612, 502] on input "True" at bounding box center [607, 498] width 10 height 8
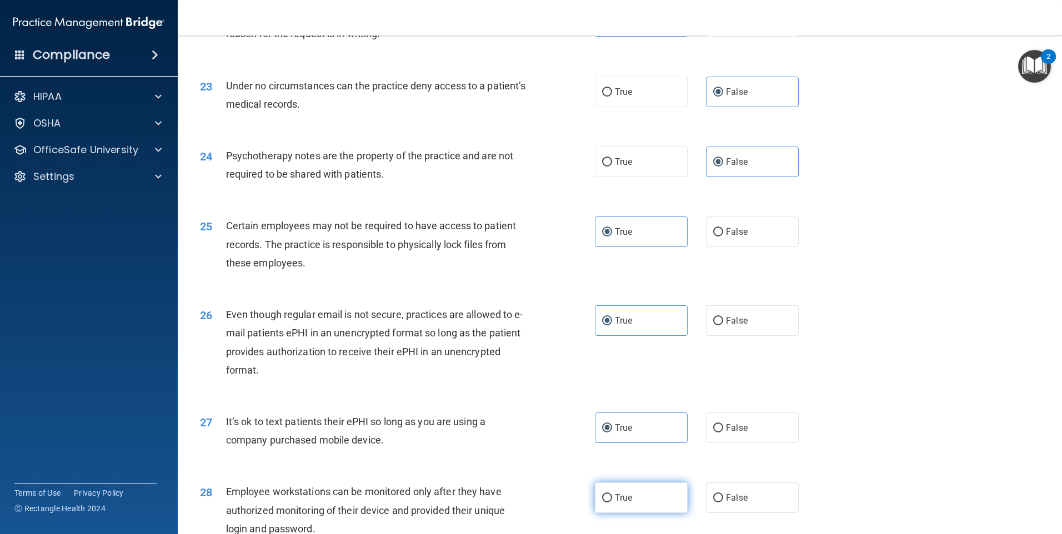
radio input "true"
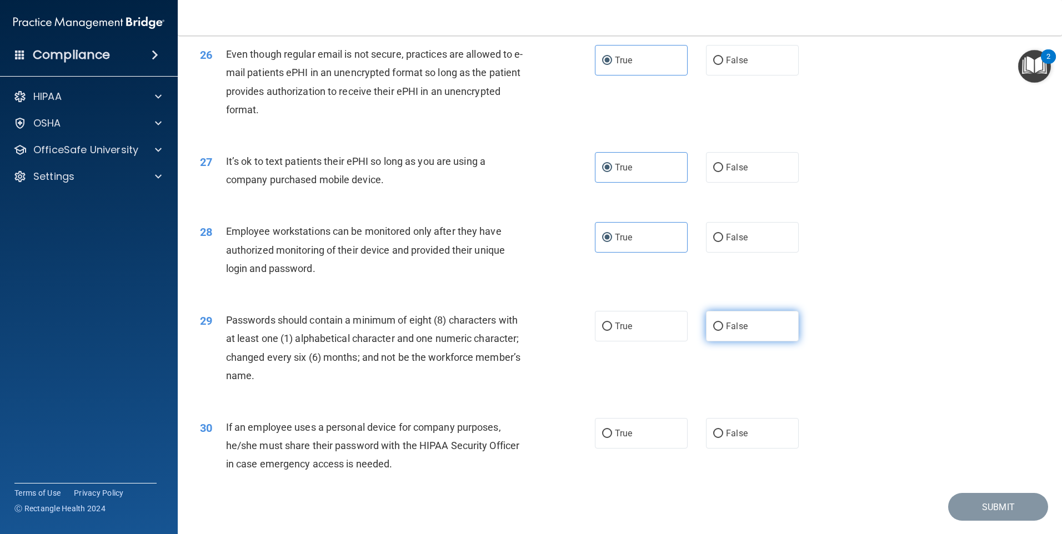
scroll to position [2253, 0]
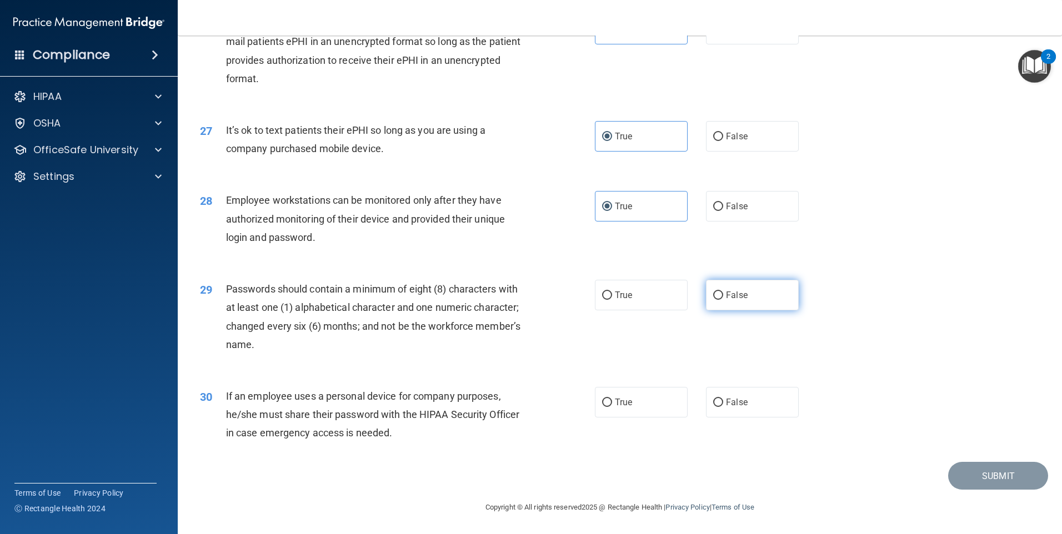
click at [753, 293] on label "False" at bounding box center [752, 295] width 93 height 31
click at [723, 293] on input "False" at bounding box center [718, 296] width 10 height 8
radio input "true"
click at [740, 396] on label "False" at bounding box center [752, 402] width 93 height 31
click at [723, 399] on input "False" at bounding box center [718, 403] width 10 height 8
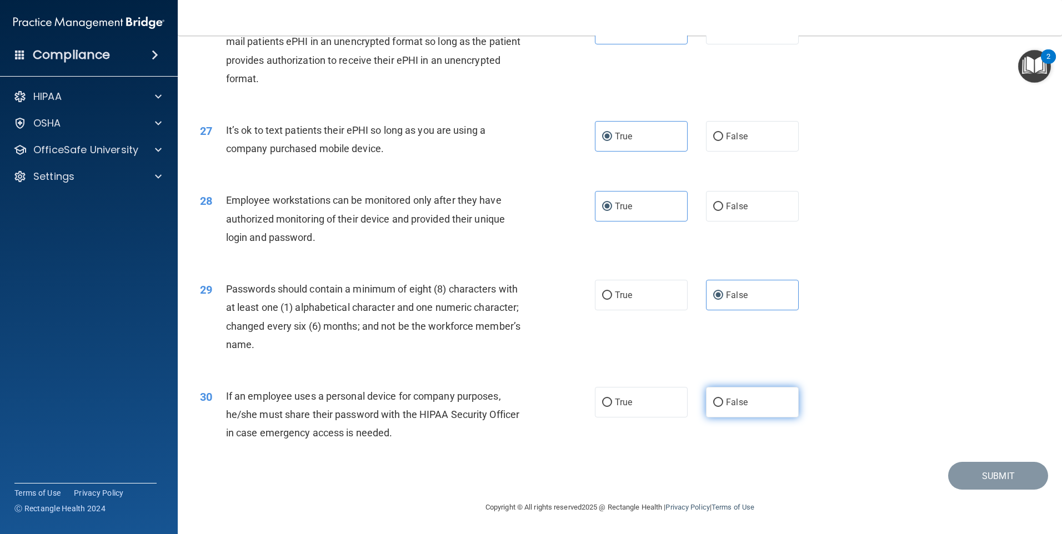
radio input "true"
click at [986, 475] on button "Submit" at bounding box center [998, 476] width 100 height 28
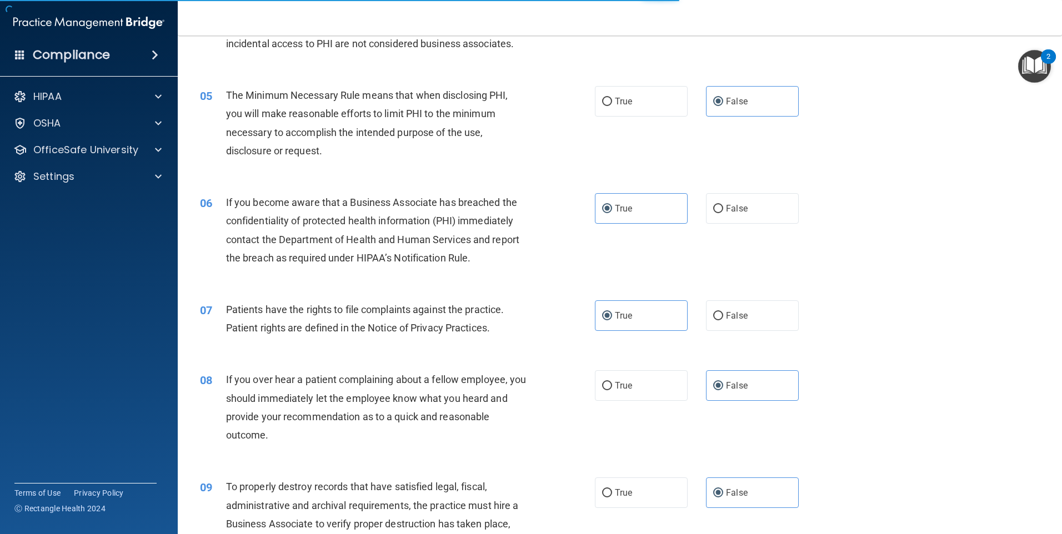
scroll to position [365, 0]
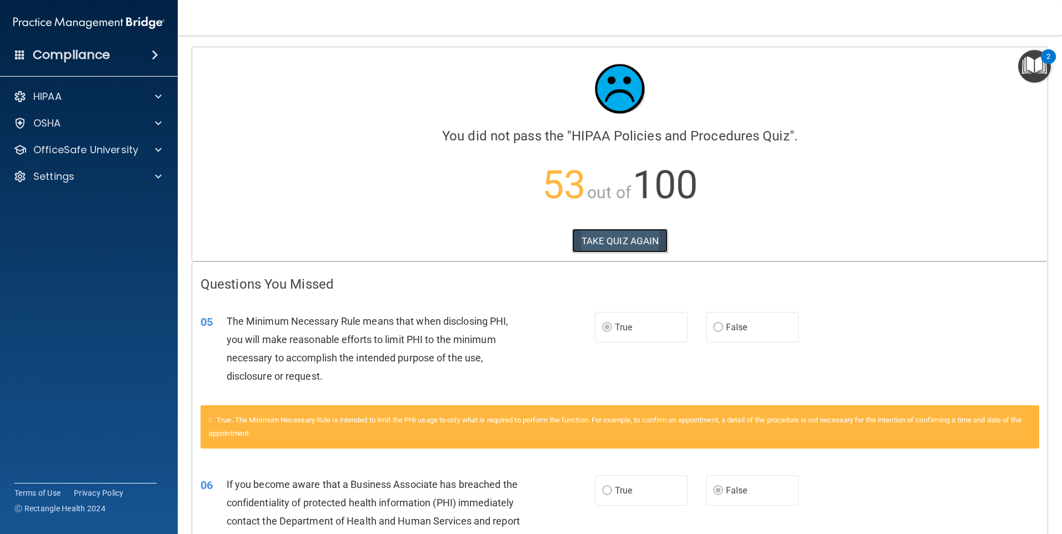
click at [647, 237] on button "TAKE QUIZ AGAIN" at bounding box center [620, 241] width 96 height 24
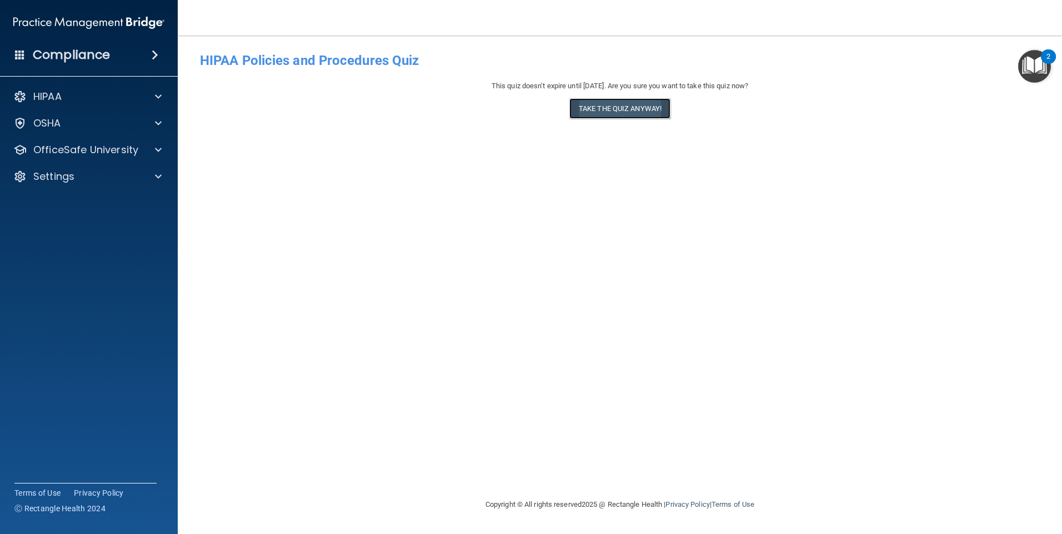
click at [644, 113] on button "Take the quiz anyway!" at bounding box center [619, 108] width 101 height 21
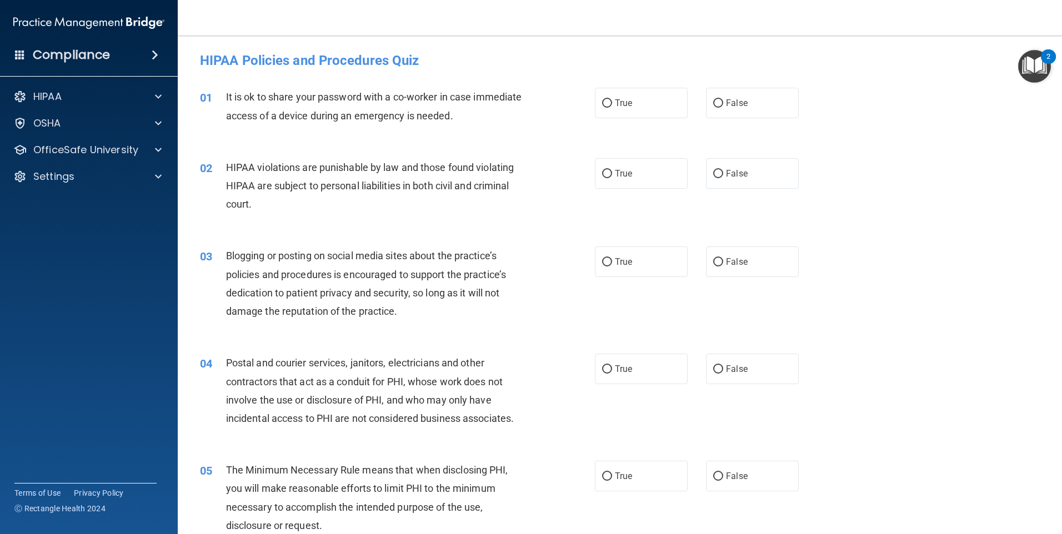
click at [644, 113] on label "True" at bounding box center [641, 103] width 93 height 31
click at [612, 108] on input "True" at bounding box center [607, 103] width 10 height 8
radio input "true"
click at [763, 99] on label "False" at bounding box center [752, 103] width 93 height 31
click at [723, 99] on input "False" at bounding box center [718, 103] width 10 height 8
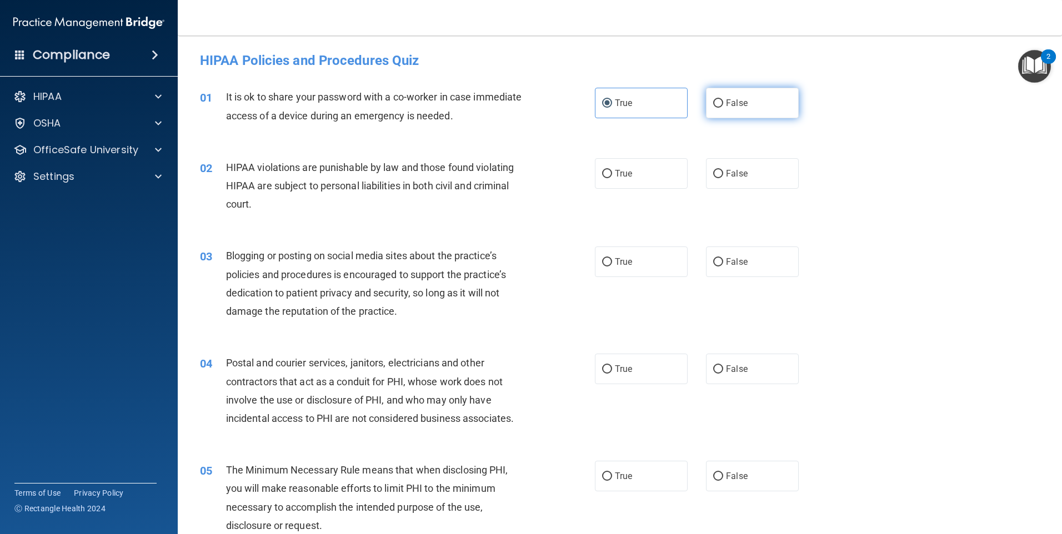
radio input "true"
radio input "false"
click at [666, 171] on label "True" at bounding box center [641, 173] width 93 height 31
click at [612, 171] on input "True" at bounding box center [607, 174] width 10 height 8
radio input "true"
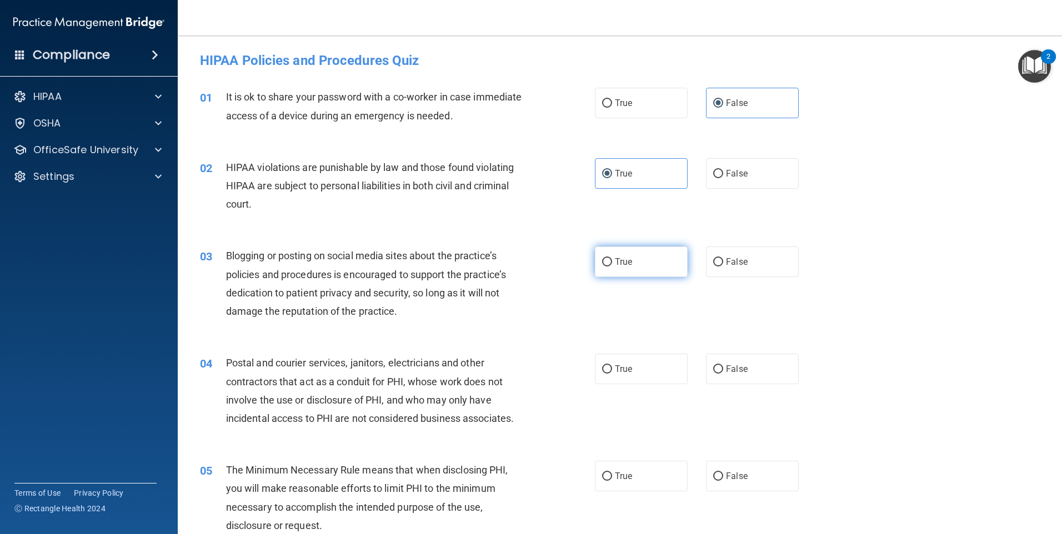
click at [658, 256] on label "True" at bounding box center [641, 262] width 93 height 31
click at [612, 258] on input "True" at bounding box center [607, 262] width 10 height 8
radio input "true"
click at [726, 364] on span "False" at bounding box center [737, 369] width 22 height 11
click at [723, 365] on input "False" at bounding box center [718, 369] width 10 height 8
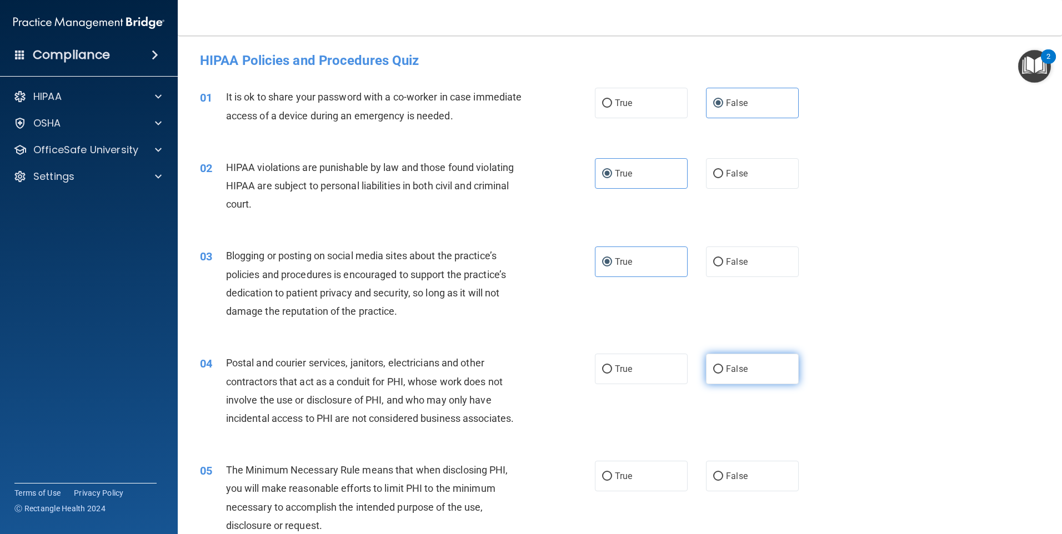
radio input "true"
click at [638, 473] on label "True" at bounding box center [641, 476] width 93 height 31
click at [612, 473] on input "True" at bounding box center [607, 477] width 10 height 8
radio input "true"
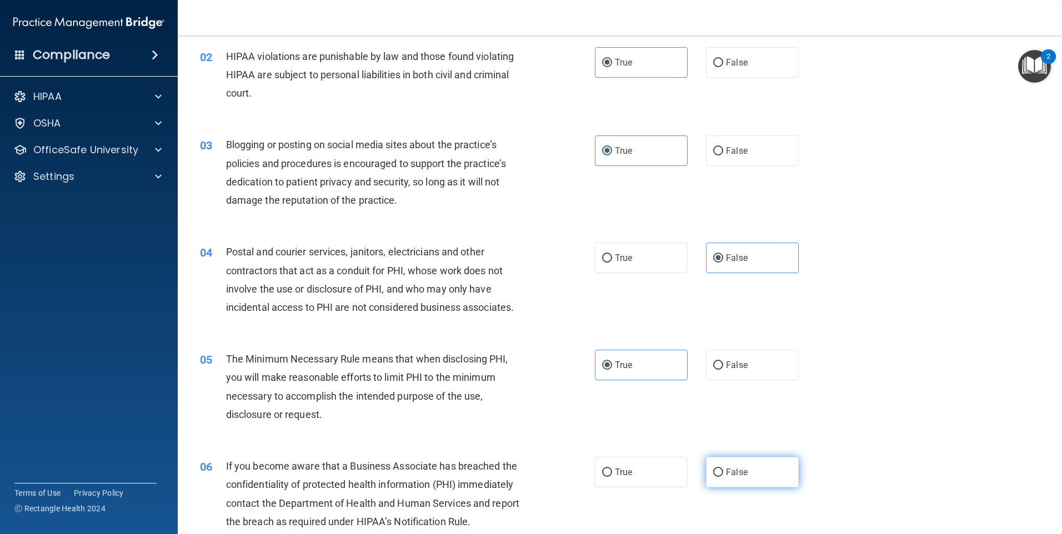
click at [735, 476] on span "False" at bounding box center [737, 472] width 22 height 11
click at [723, 476] on input "False" at bounding box center [718, 473] width 10 height 8
radio input "true"
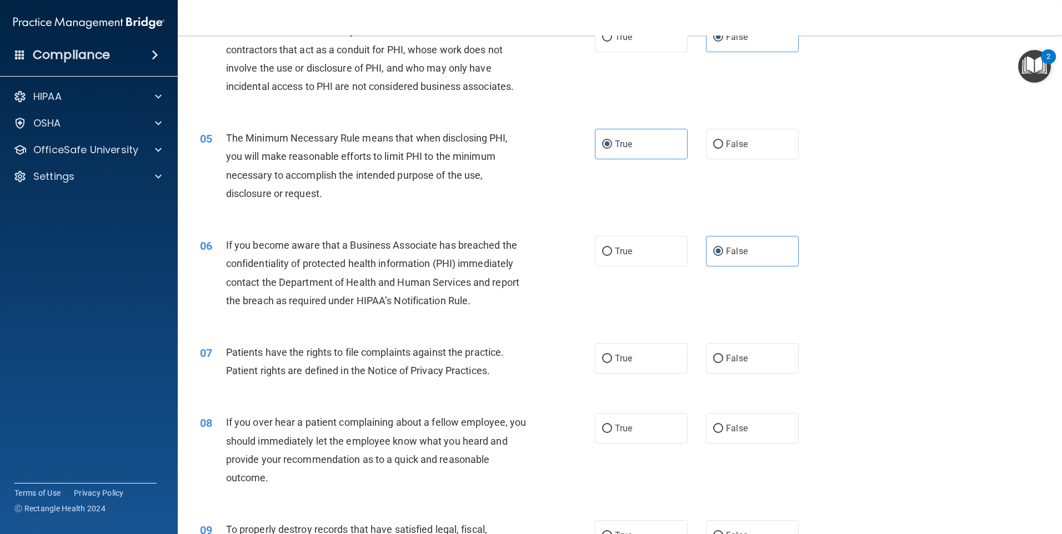
scroll to position [333, 0]
click at [649, 365] on label "True" at bounding box center [641, 357] width 93 height 31
click at [612, 362] on input "True" at bounding box center [607, 358] width 10 height 8
radio input "true"
drag, startPoint x: 666, startPoint y: 420, endPoint x: 674, endPoint y: 422, distance: 7.4
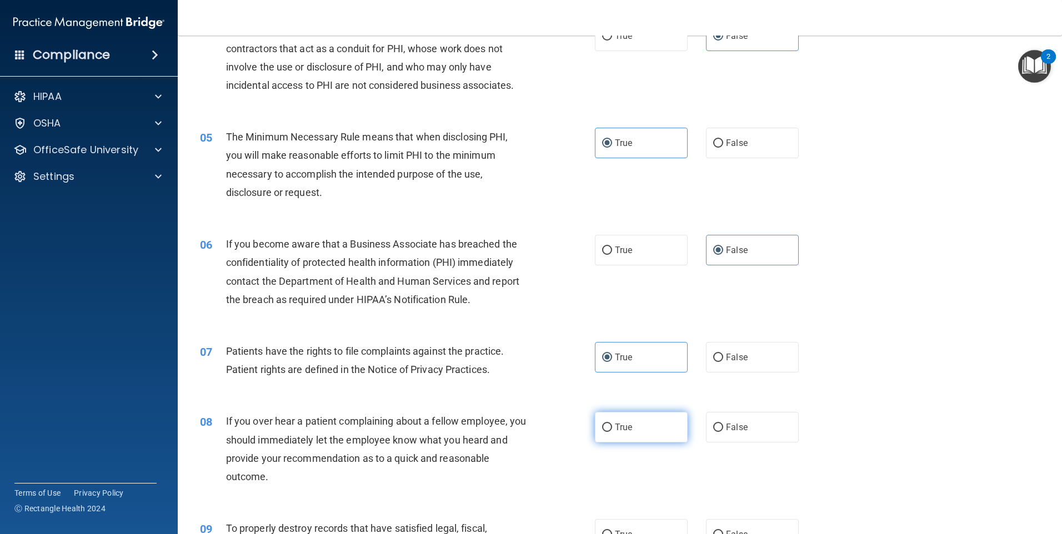
click at [666, 422] on label "True" at bounding box center [641, 427] width 93 height 31
click at [612, 424] on input "True" at bounding box center [607, 428] width 10 height 8
radio input "true"
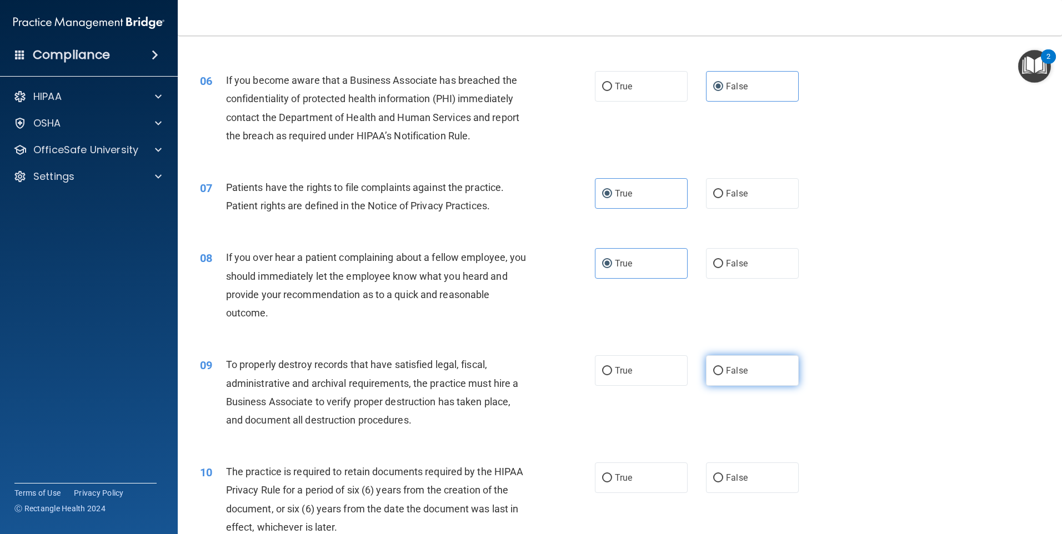
scroll to position [500, 0]
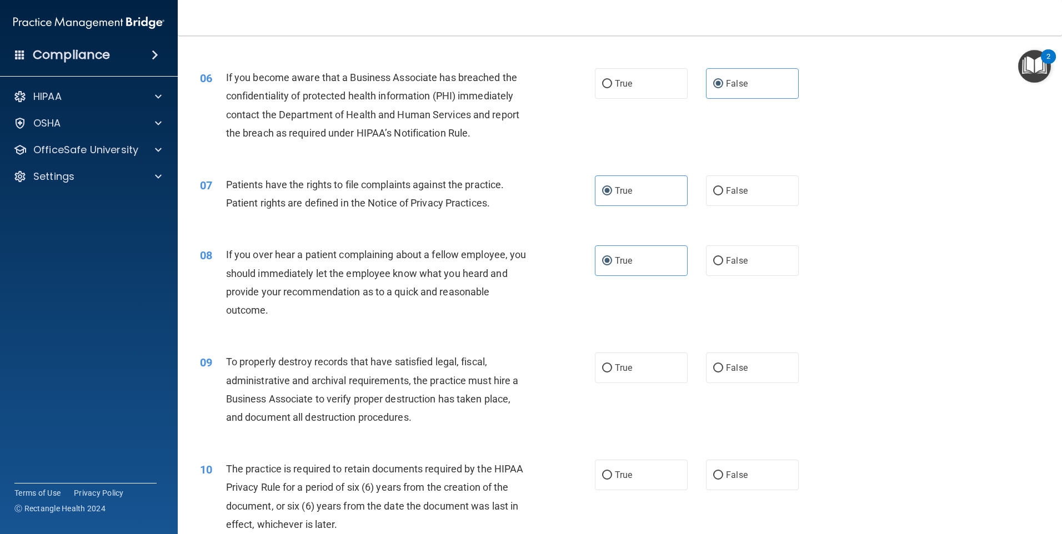
drag, startPoint x: 755, startPoint y: 365, endPoint x: 710, endPoint y: 398, distance: 55.6
click at [755, 365] on label "False" at bounding box center [752, 368] width 93 height 31
click at [723, 365] on input "False" at bounding box center [718, 368] width 10 height 8
radio input "true"
drag, startPoint x: 657, startPoint y: 465, endPoint x: 676, endPoint y: 458, distance: 20.2
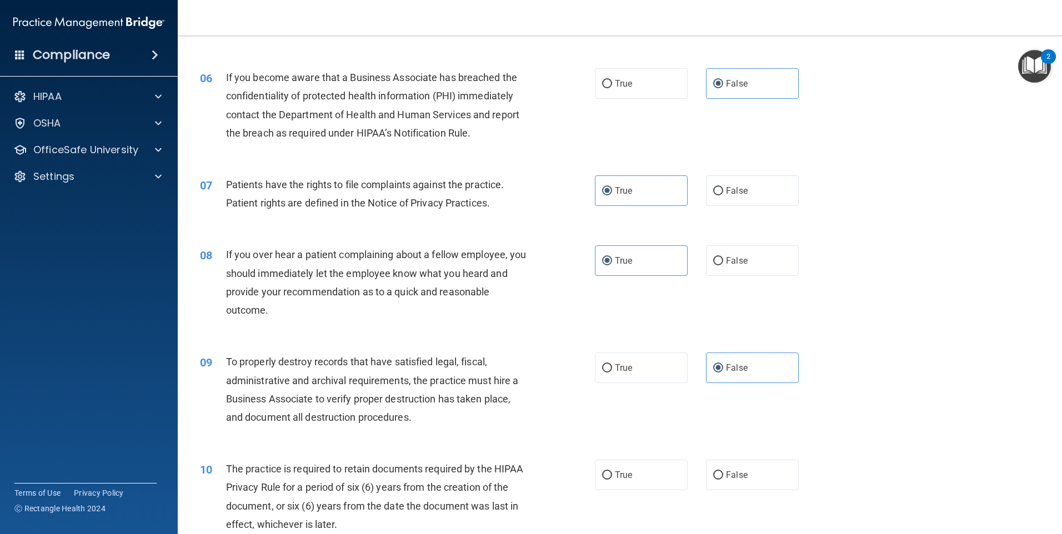
click at [657, 466] on label "True" at bounding box center [641, 475] width 93 height 31
click at [612, 471] on input "True" at bounding box center [607, 475] width 10 height 8
radio input "true"
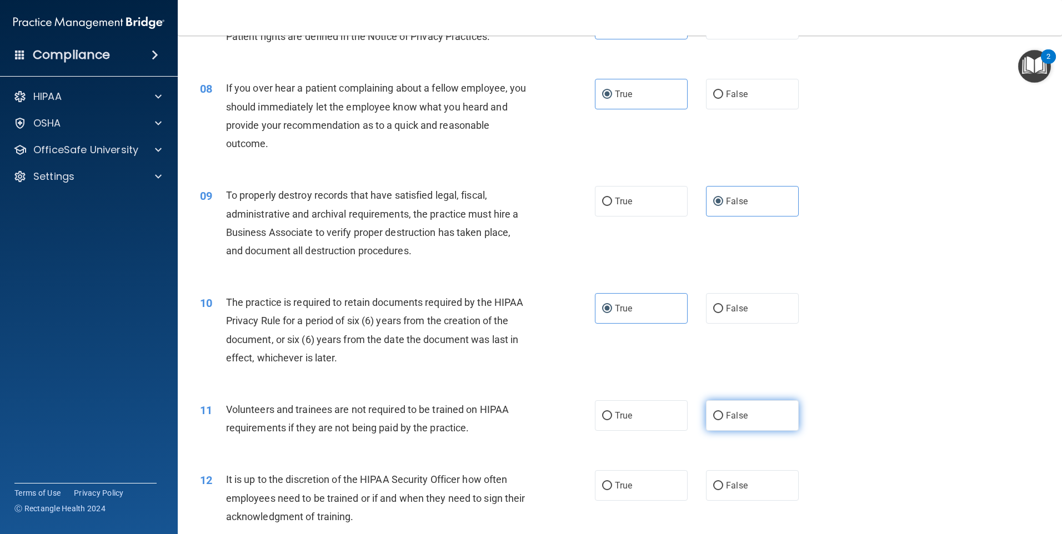
drag, startPoint x: 772, startPoint y: 407, endPoint x: 750, endPoint y: 430, distance: 31.4
click at [771, 407] on label "False" at bounding box center [752, 415] width 93 height 31
click at [723, 412] on input "False" at bounding box center [718, 416] width 10 height 8
radio input "true"
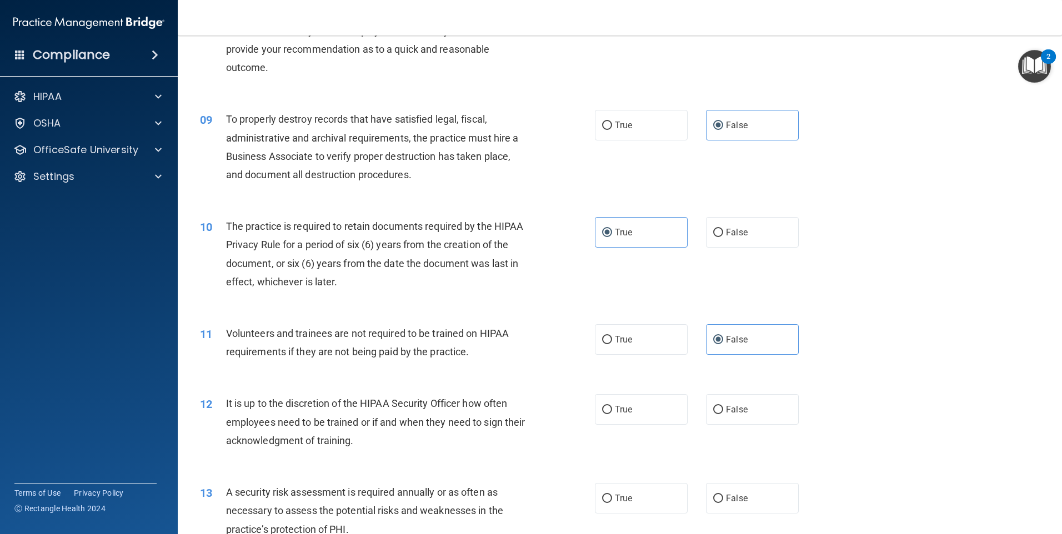
scroll to position [888, 0]
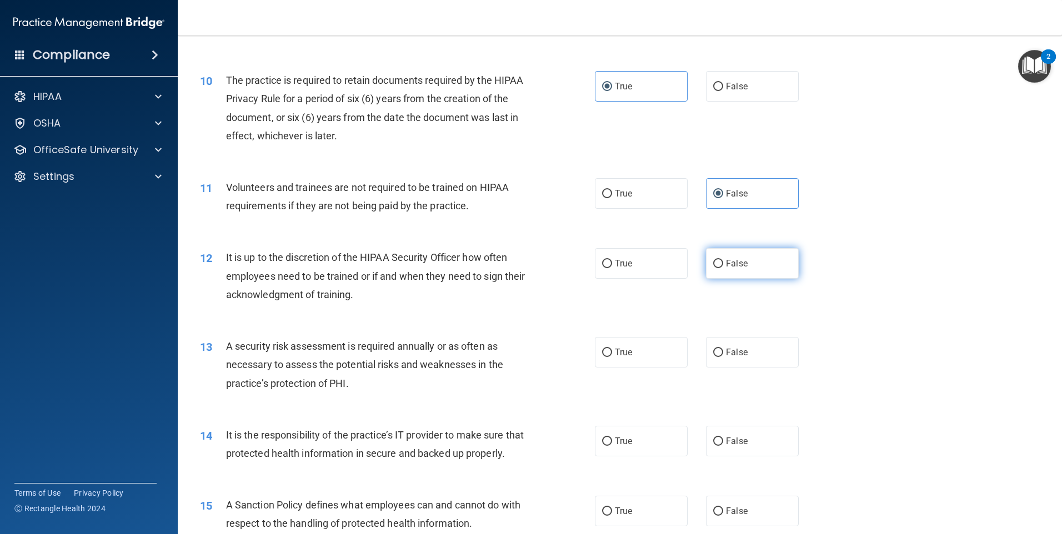
click at [756, 272] on label "False" at bounding box center [752, 263] width 93 height 31
click at [723, 268] on input "False" at bounding box center [718, 264] width 10 height 8
radio input "true"
click at [652, 358] on label "True" at bounding box center [641, 352] width 93 height 31
click at [612, 357] on input "True" at bounding box center [607, 353] width 10 height 8
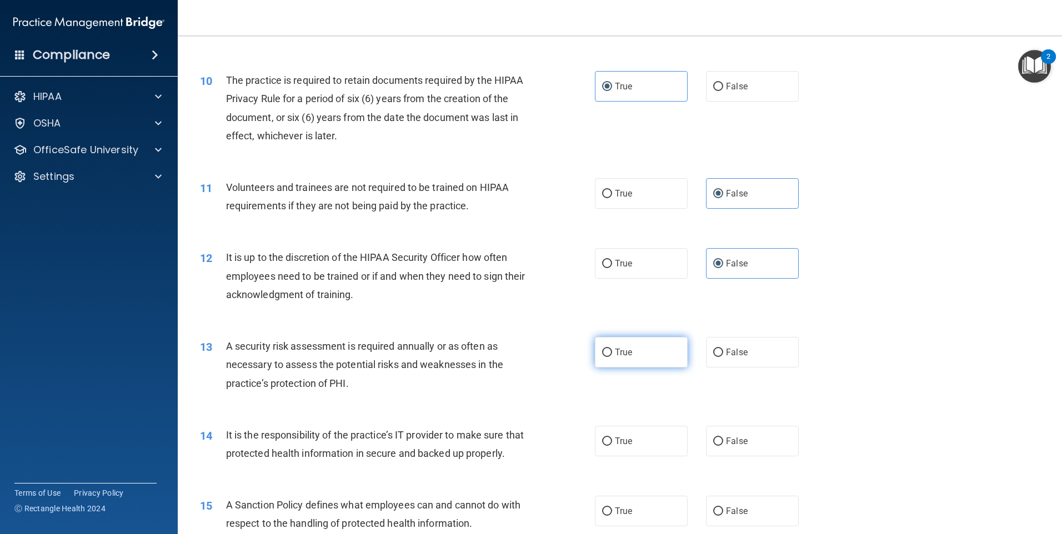
radio input "true"
click at [637, 456] on div "14 It is the responsibility of the practice’s IT provider to make sure that pro…" at bounding box center [620, 447] width 856 height 70
click at [709, 450] on label "False" at bounding box center [752, 441] width 93 height 31
click at [713, 446] on input "False" at bounding box center [718, 442] width 10 height 8
radio input "true"
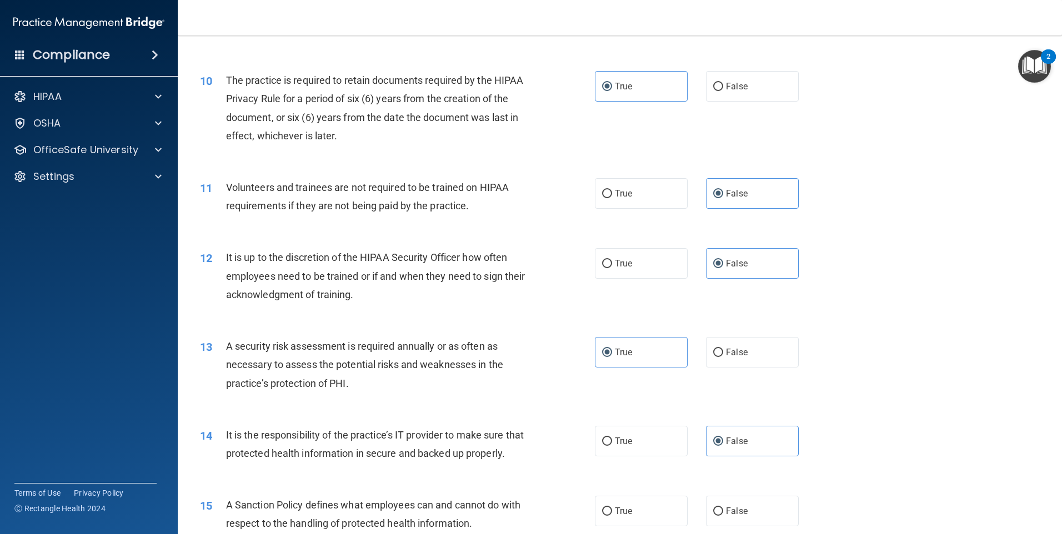
click at [691, 449] on div "True False" at bounding box center [706, 441] width 223 height 31
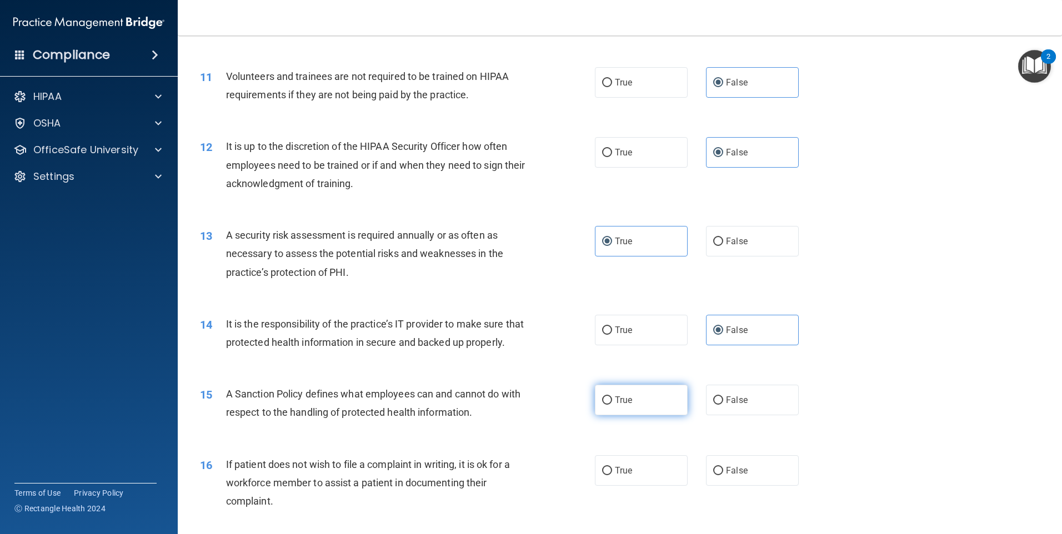
click at [634, 415] on label "True" at bounding box center [641, 400] width 93 height 31
click at [612, 405] on input "True" at bounding box center [607, 400] width 10 height 8
radio input "true"
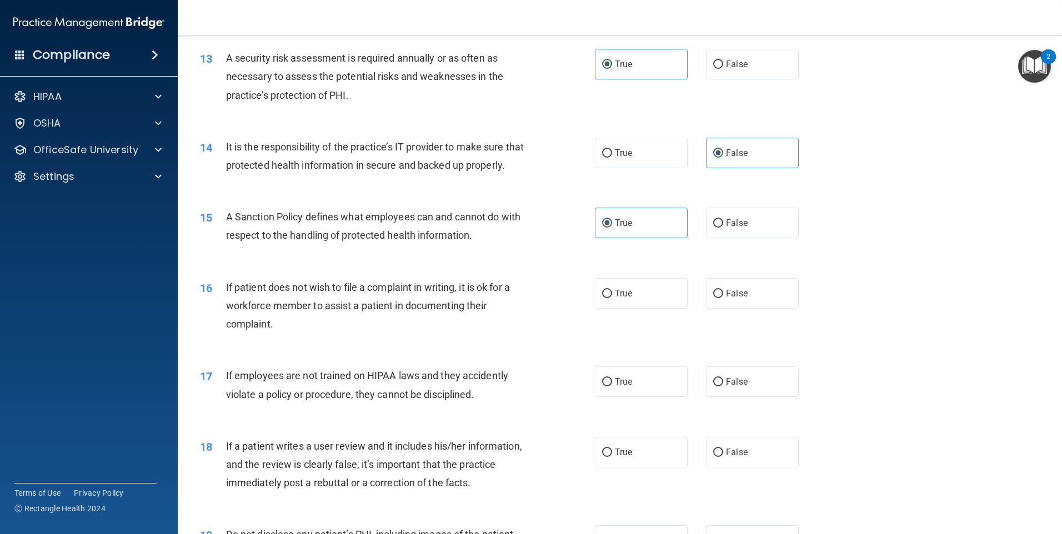
scroll to position [1333, 0]
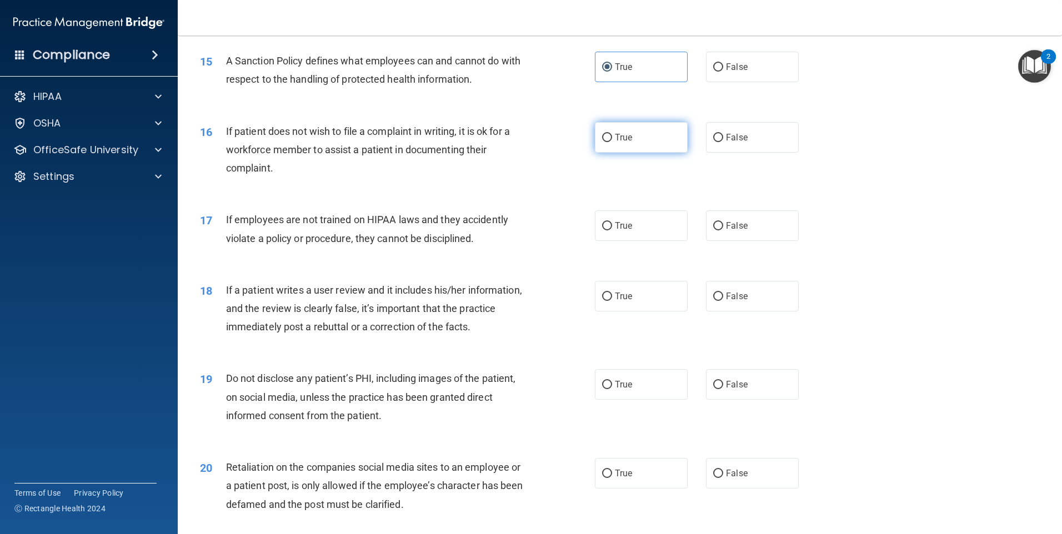
click at [629, 153] on label "True" at bounding box center [641, 137] width 93 height 31
click at [612, 142] on input "True" at bounding box center [607, 138] width 10 height 8
radio input "true"
drag, startPoint x: 730, startPoint y: 242, endPoint x: 733, endPoint y: 307, distance: 65.6
click at [730, 231] on span "False" at bounding box center [737, 225] width 22 height 11
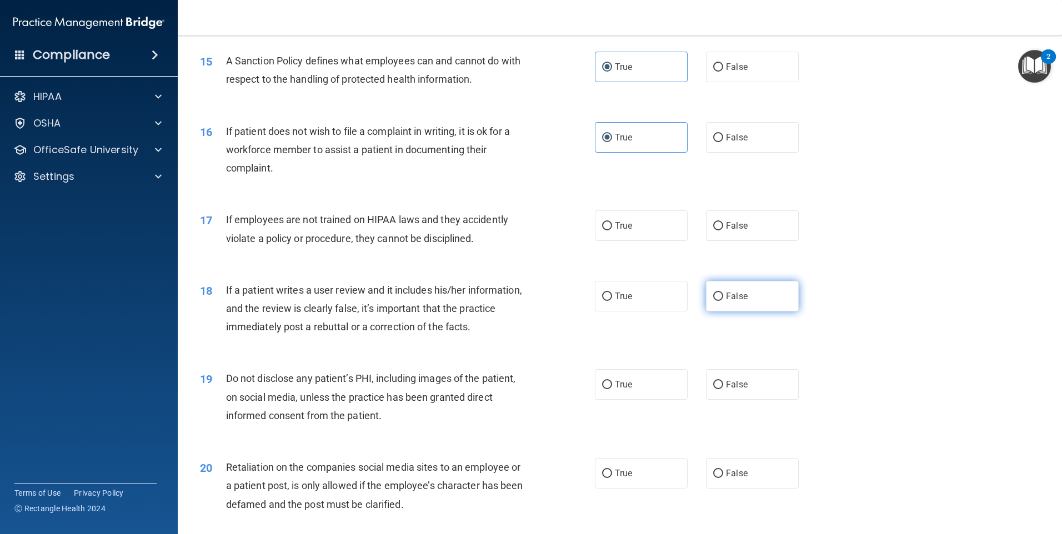
click at [723, 230] on input "False" at bounding box center [718, 226] width 10 height 8
radio input "true"
click at [733, 301] on span "False" at bounding box center [737, 296] width 22 height 11
click at [723, 301] on input "False" at bounding box center [718, 297] width 10 height 8
radio input "true"
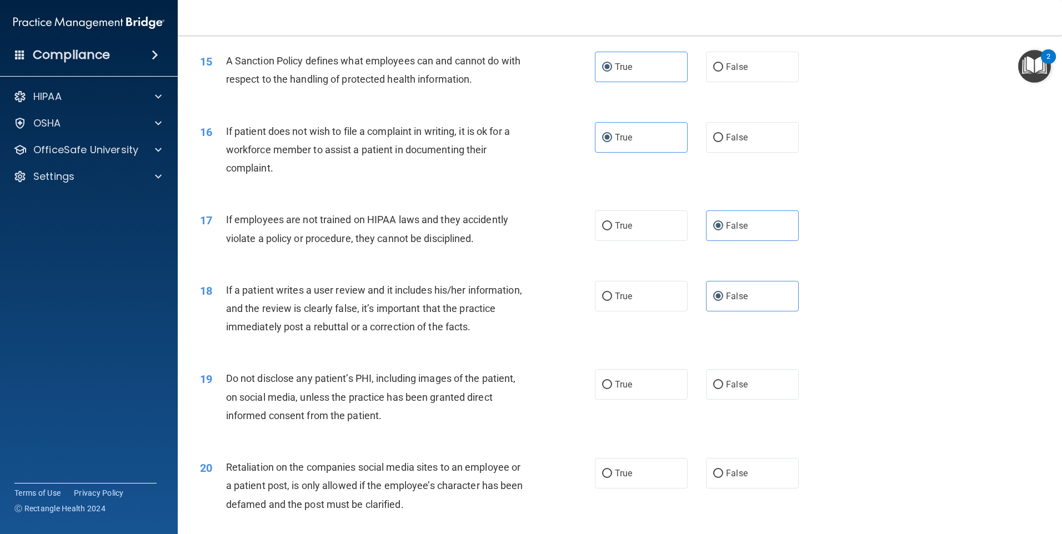
click at [627, 423] on div "19 Do not disclose any patient’s PHI, including images of the patient, on socia…" at bounding box center [620, 399] width 856 height 89
drag, startPoint x: 631, startPoint y: 413, endPoint x: 633, endPoint y: 419, distance: 6.3
click at [633, 419] on div "19 Do not disclose any patient’s PHI, including images of the patient, on socia…" at bounding box center [620, 399] width 856 height 89
drag, startPoint x: 633, startPoint y: 419, endPoint x: 642, endPoint y: 488, distance: 70.0
click at [641, 489] on label "True" at bounding box center [641, 473] width 93 height 31
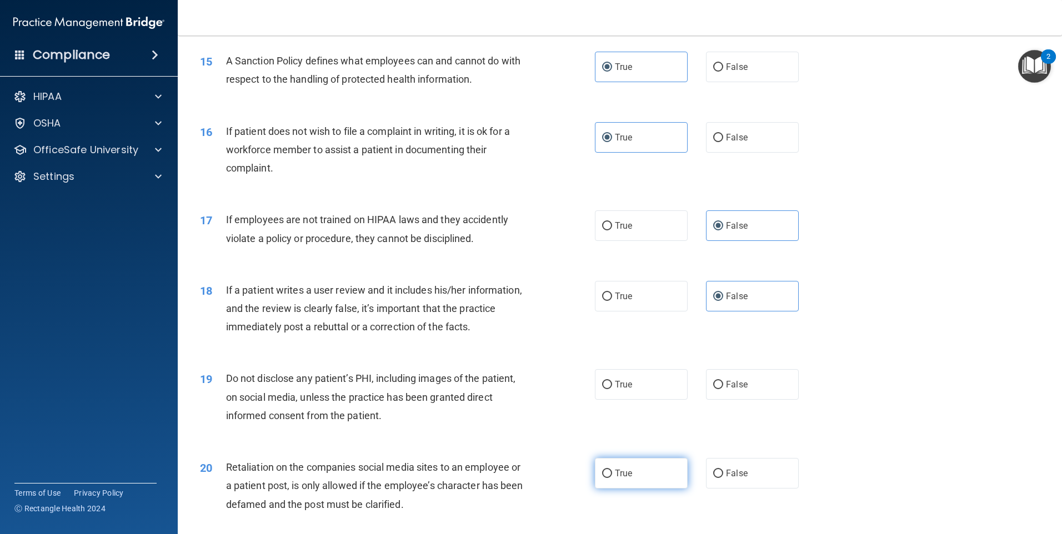
click at [612, 478] on input "True" at bounding box center [607, 474] width 10 height 8
radio input "true"
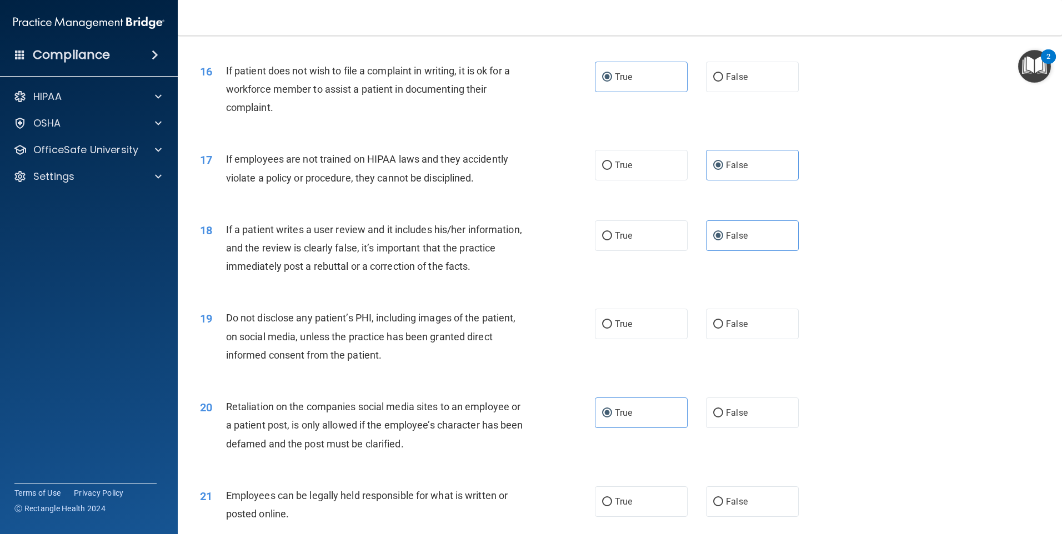
scroll to position [1499, 0]
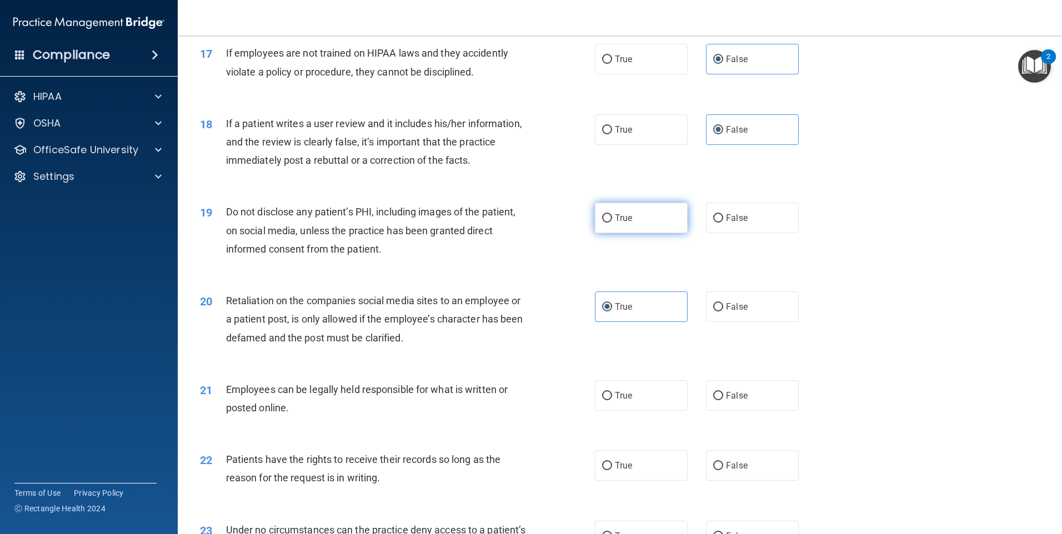
drag, startPoint x: 652, startPoint y: 230, endPoint x: 662, endPoint y: 232, distance: 9.5
click at [652, 231] on label "True" at bounding box center [641, 218] width 93 height 31
click at [612, 223] on input "True" at bounding box center [607, 218] width 10 height 8
radio input "true"
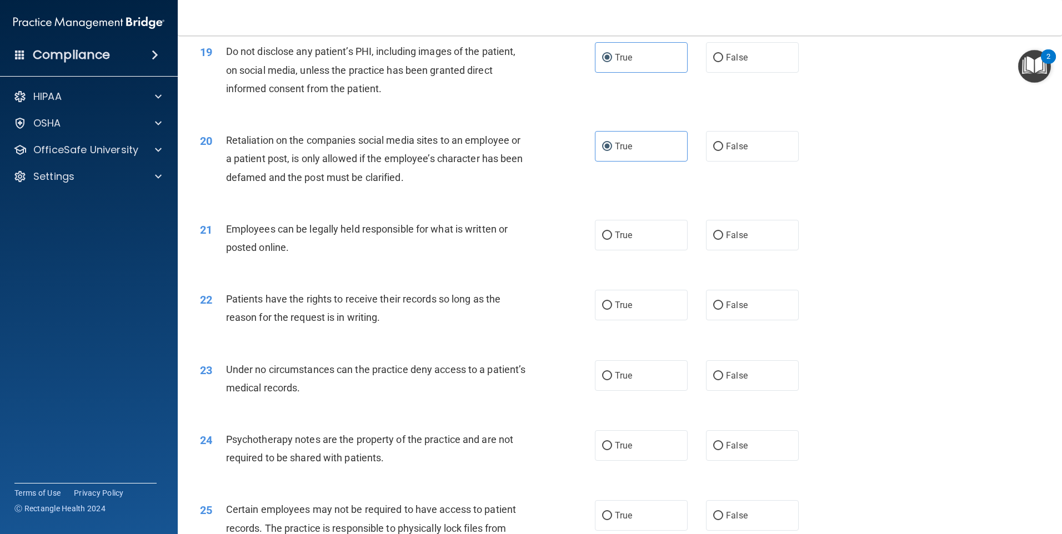
scroll to position [1666, 0]
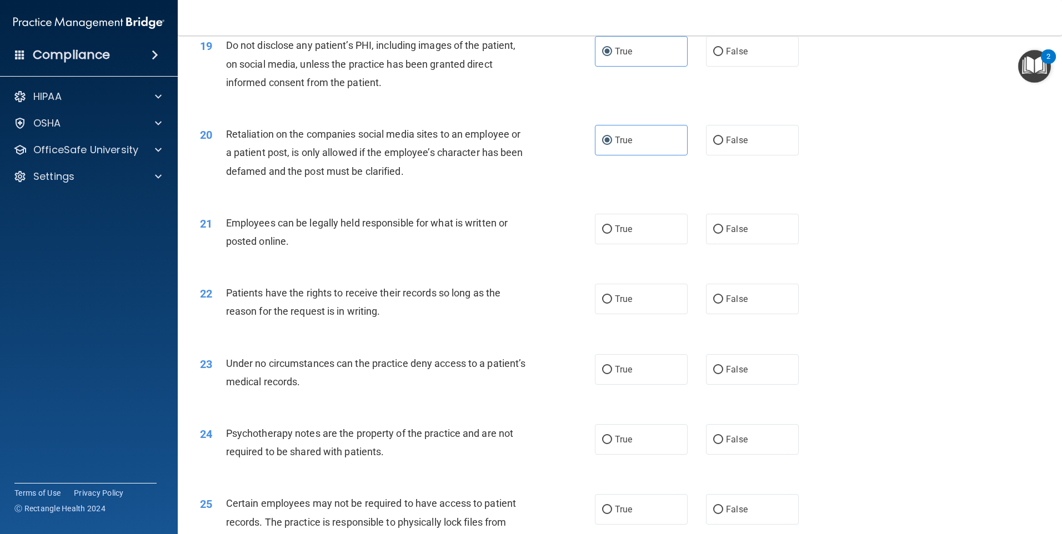
click at [738, 266] on div "21 Employees can be legally held responsible for what is written or posted onli…" at bounding box center [620, 235] width 856 height 70
click at [742, 244] on label "False" at bounding box center [752, 229] width 93 height 31
click at [723, 234] on input "False" at bounding box center [718, 229] width 10 height 8
radio input "true"
click at [630, 314] on label "True" at bounding box center [641, 299] width 93 height 31
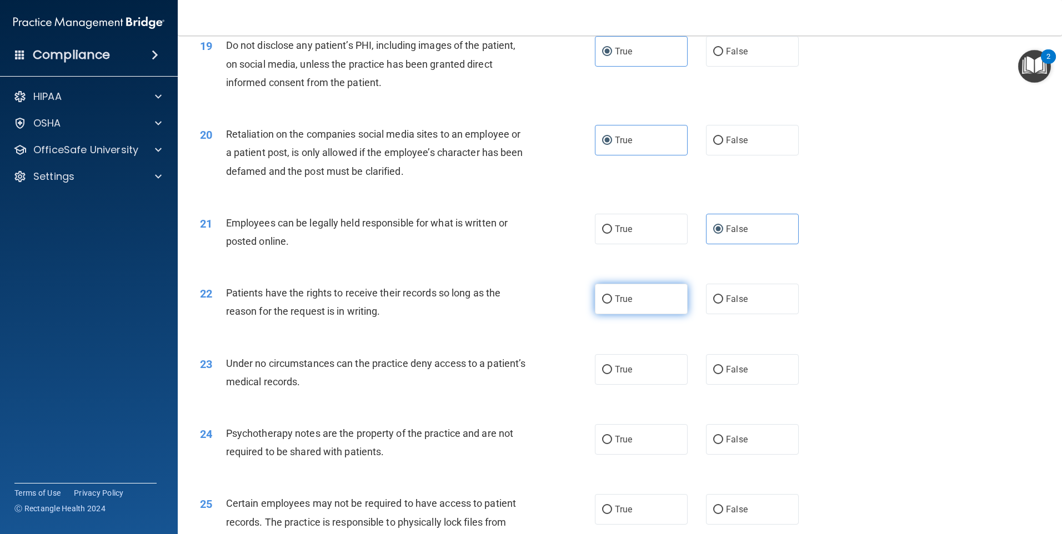
click at [612, 304] on input "True" at bounding box center [607, 299] width 10 height 8
radio input "true"
drag, startPoint x: 732, startPoint y: 373, endPoint x: 733, endPoint y: 379, distance: 5.7
click at [732, 375] on label "False" at bounding box center [752, 369] width 93 height 31
click at [723, 374] on input "False" at bounding box center [718, 370] width 10 height 8
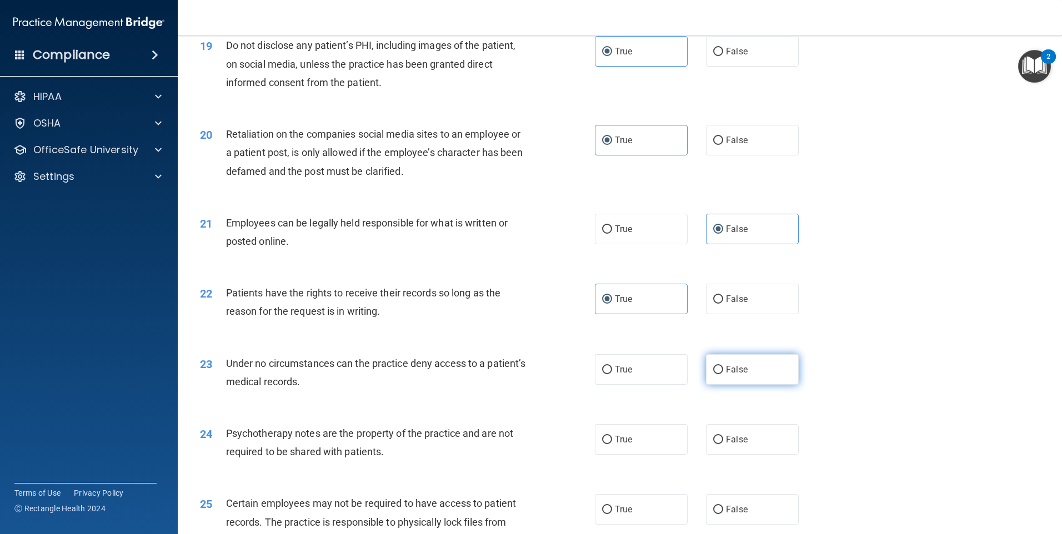
radio input "true"
click at [729, 449] on label "False" at bounding box center [752, 439] width 93 height 31
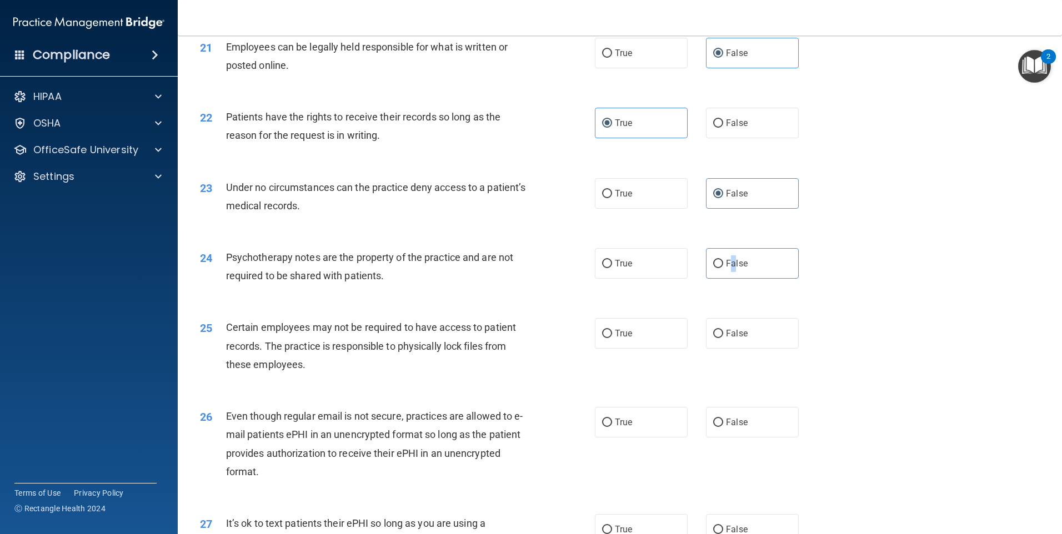
scroll to position [1943, 0]
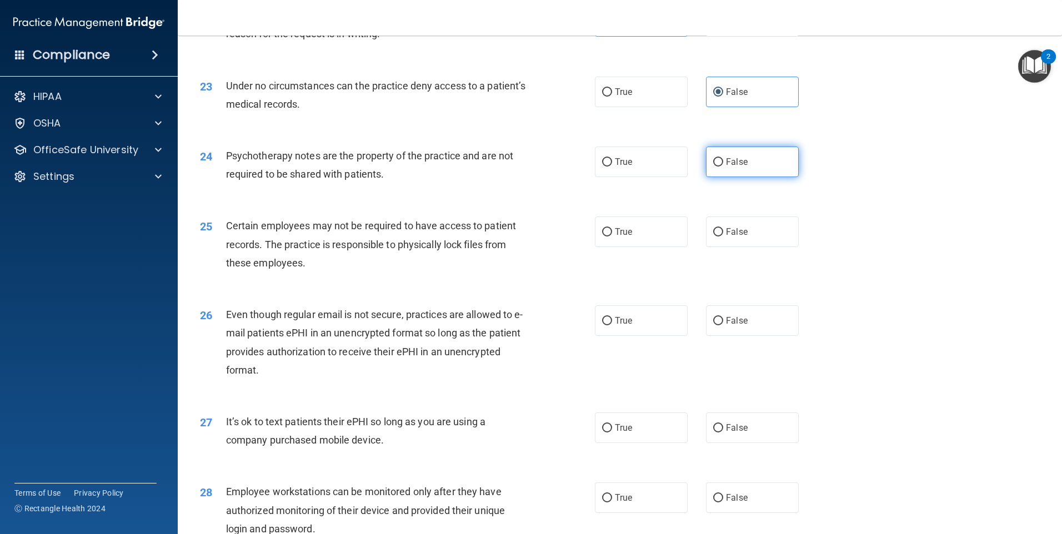
click at [712, 177] on label "False" at bounding box center [752, 162] width 93 height 31
click at [713, 167] on input "False" at bounding box center [718, 162] width 10 height 8
radio input "true"
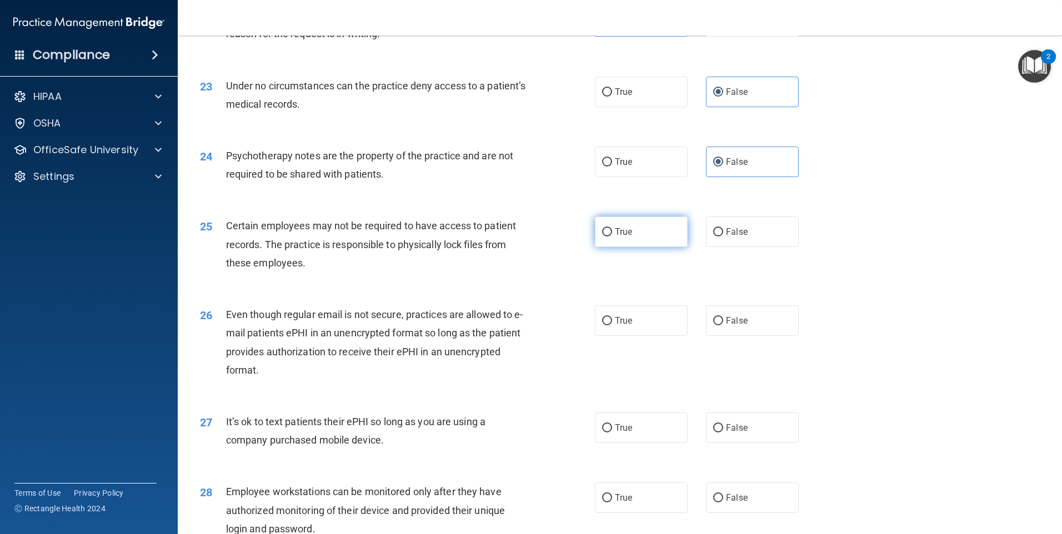
click at [597, 247] on label "True" at bounding box center [641, 232] width 93 height 31
click at [602, 237] on input "True" at bounding box center [607, 232] width 10 height 8
radio input "true"
click at [611, 336] on label "True" at bounding box center [641, 320] width 93 height 31
click at [611, 325] on input "True" at bounding box center [607, 321] width 10 height 8
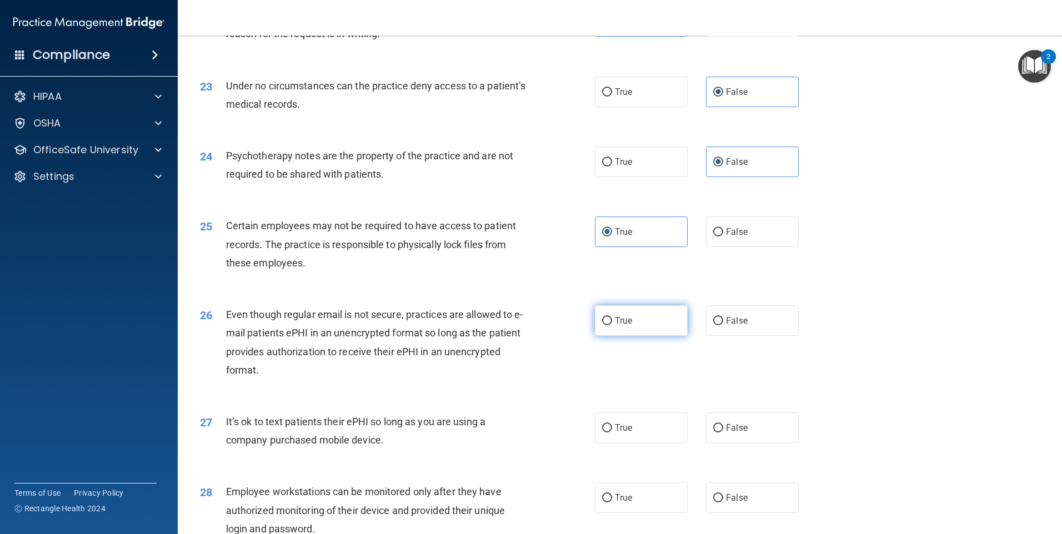
radio input "true"
click at [615, 430] on div "27 It’s ok to text patients their ePHI so long as you are using a company purch…" at bounding box center [620, 434] width 856 height 70
click at [616, 433] on span "True" at bounding box center [623, 428] width 17 height 11
click at [612, 433] on input "True" at bounding box center [607, 428] width 10 height 8
radio input "true"
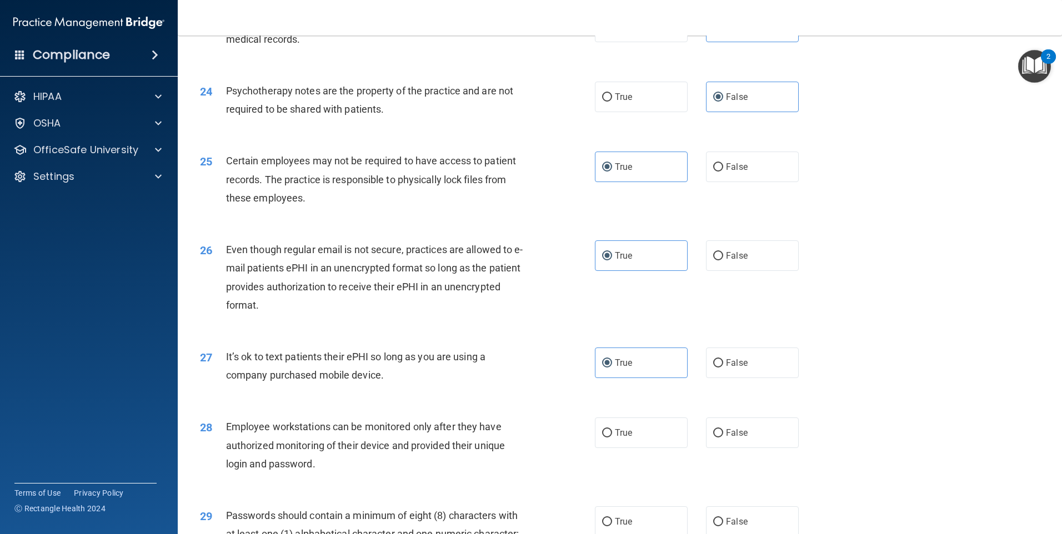
scroll to position [2110, 0]
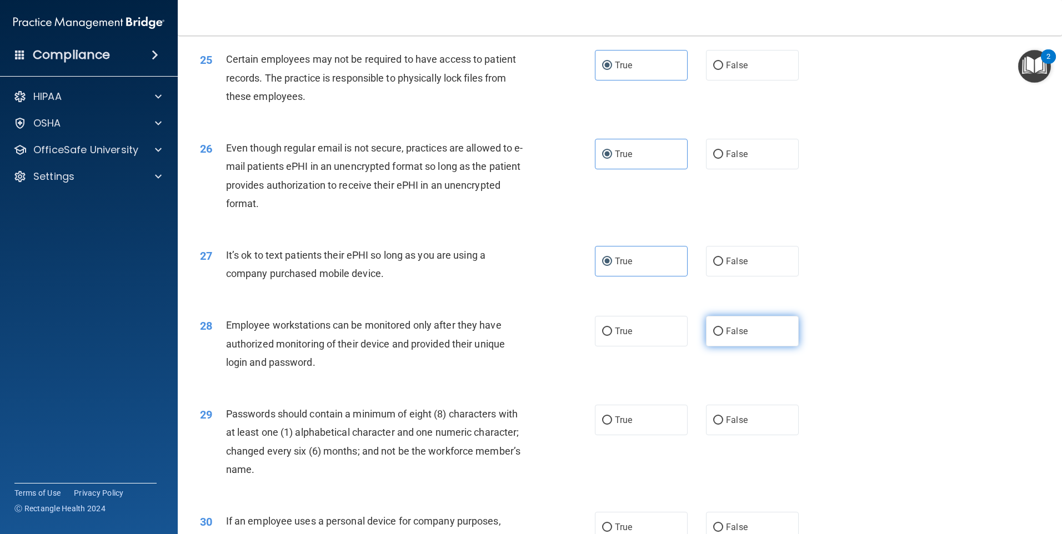
click at [740, 336] on span "False" at bounding box center [737, 331] width 22 height 11
click at [723, 336] on input "False" at bounding box center [718, 332] width 10 height 8
radio input "true"
click at [630, 426] on label "True" at bounding box center [641, 420] width 93 height 31
click at [612, 425] on input "True" at bounding box center [607, 420] width 10 height 8
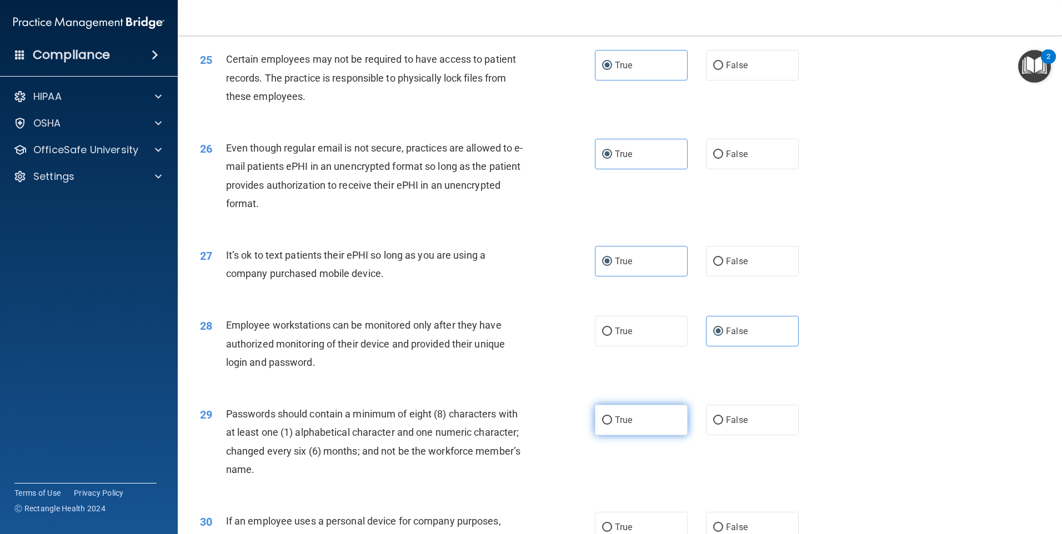
radio input "true"
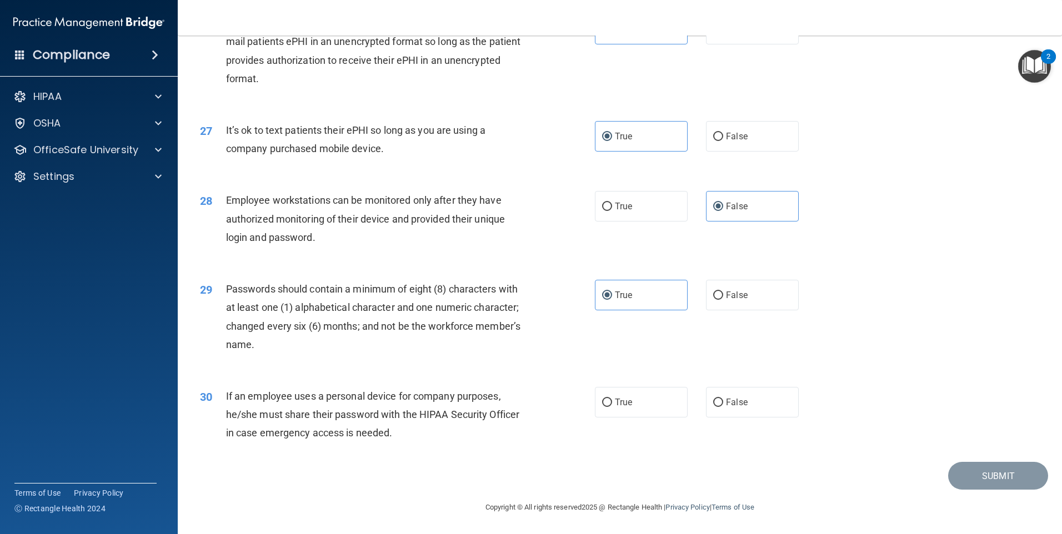
scroll to position [2253, 0]
click at [760, 423] on div "30 If an employee uses a personal device for company purposes, he/she must shar…" at bounding box center [620, 417] width 856 height 89
click at [763, 412] on label "False" at bounding box center [752, 402] width 93 height 31
click at [723, 407] on input "False" at bounding box center [718, 403] width 10 height 8
radio input "true"
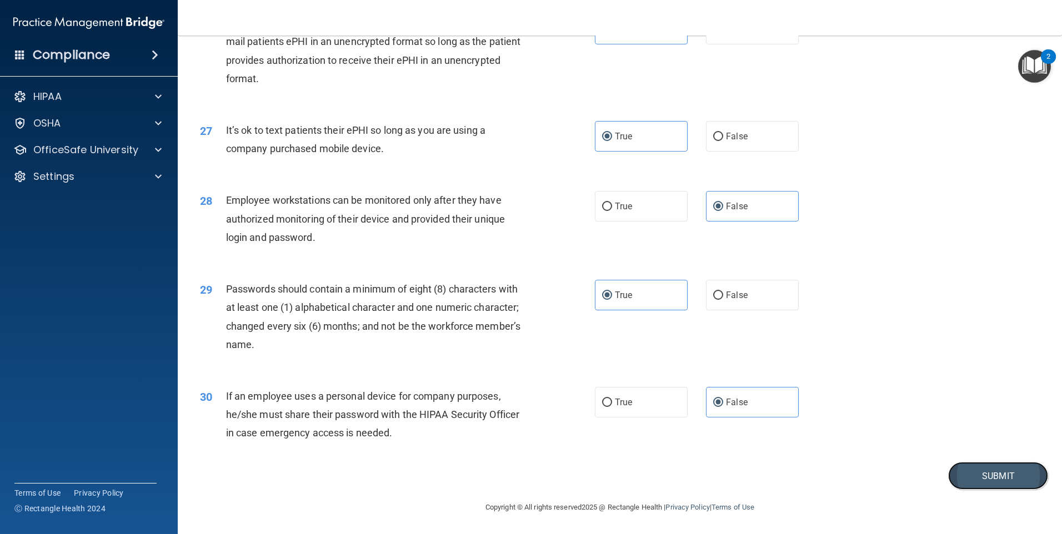
click at [958, 470] on button "Submit" at bounding box center [998, 476] width 100 height 28
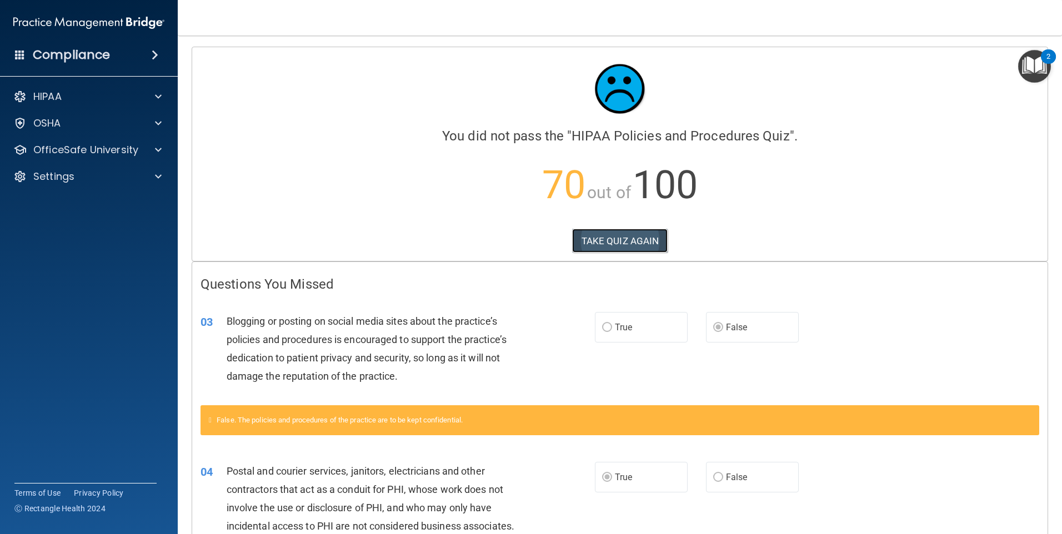
click at [607, 232] on button "TAKE QUIZ AGAIN" at bounding box center [620, 241] width 96 height 24
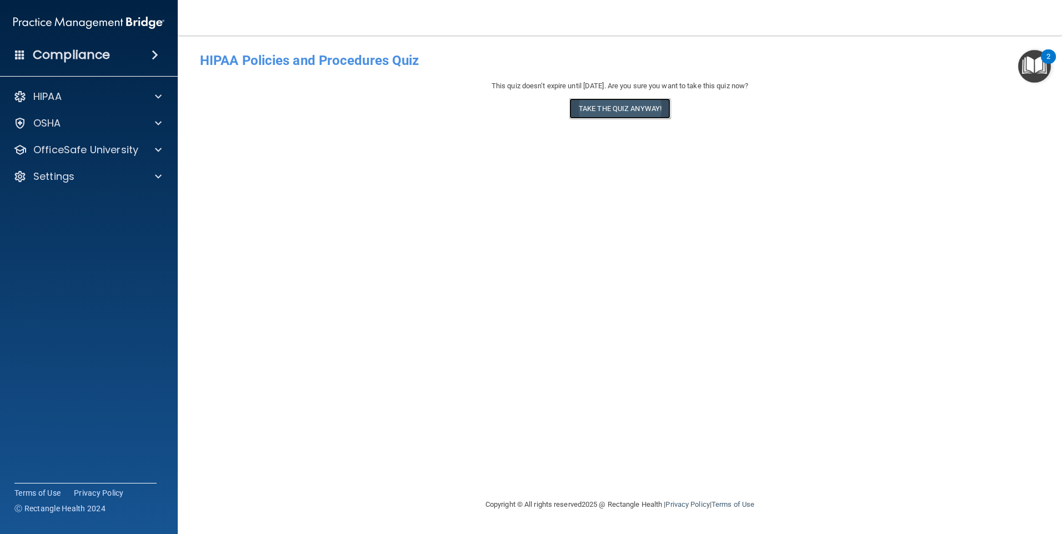
click at [611, 104] on button "Take the quiz anyway!" at bounding box center [619, 108] width 101 height 21
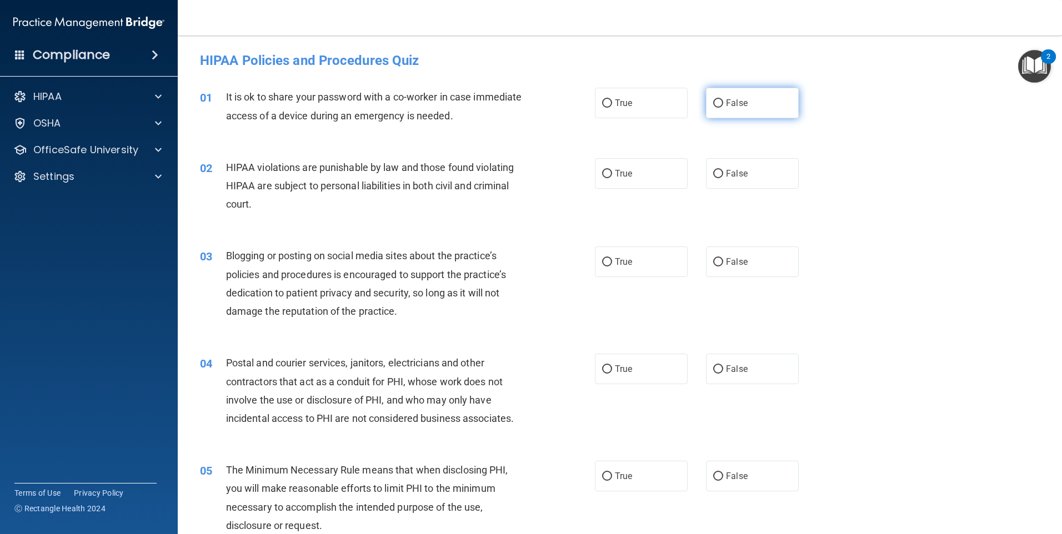
click at [706, 98] on label "False" at bounding box center [752, 103] width 93 height 31
click at [713, 99] on input "False" at bounding box center [718, 103] width 10 height 8
radio input "true"
click at [653, 165] on label "True" at bounding box center [641, 173] width 93 height 31
click at [612, 170] on input "True" at bounding box center [607, 174] width 10 height 8
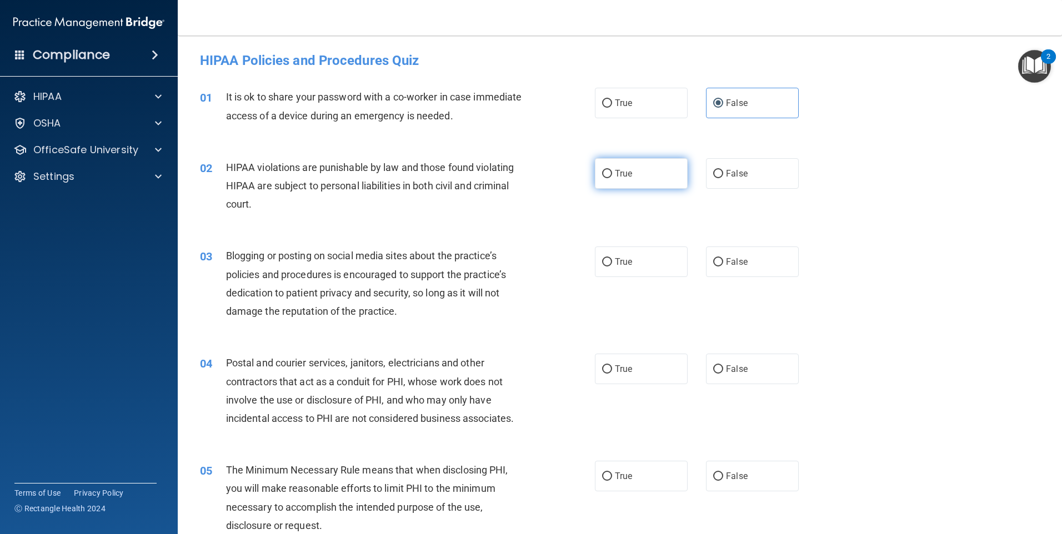
radio input "true"
click at [715, 253] on label "False" at bounding box center [752, 262] width 93 height 31
click at [715, 258] on input "False" at bounding box center [718, 262] width 10 height 8
radio input "true"
click at [641, 370] on label "True" at bounding box center [641, 369] width 93 height 31
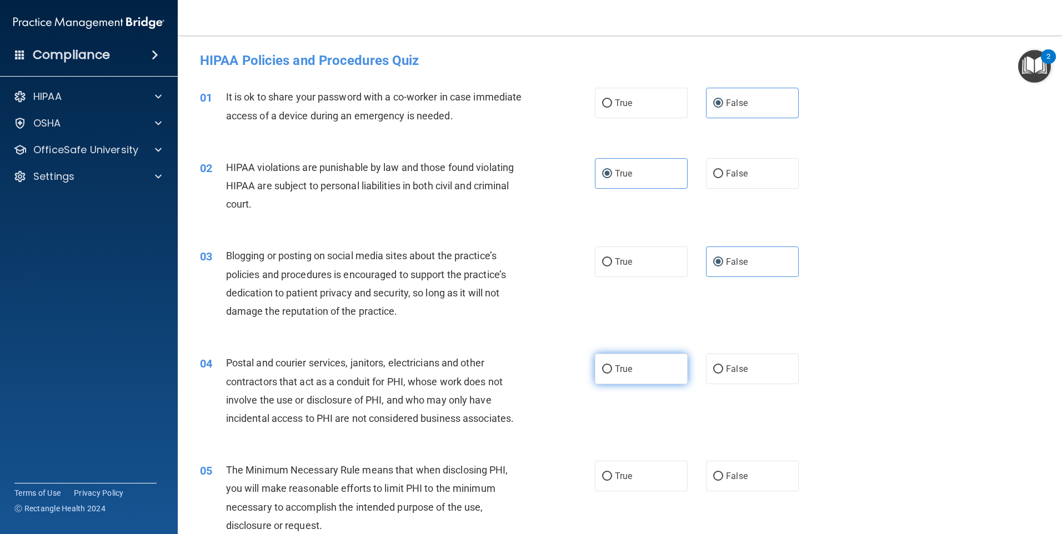
click at [612, 370] on input "True" at bounding box center [607, 369] width 10 height 8
radio input "true"
click at [617, 466] on label "True" at bounding box center [641, 476] width 93 height 31
click at [612, 473] on input "True" at bounding box center [607, 477] width 10 height 8
radio input "true"
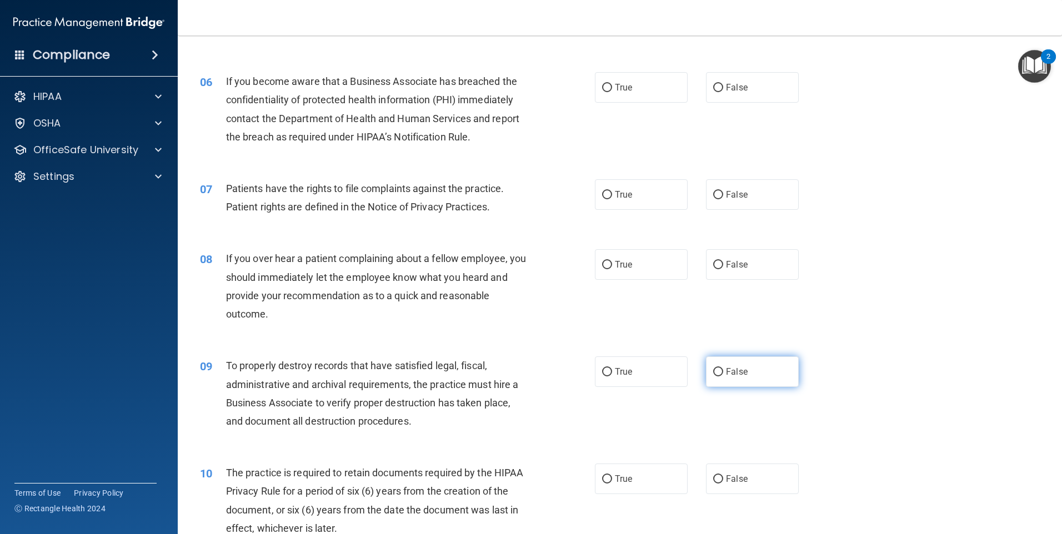
scroll to position [500, 0]
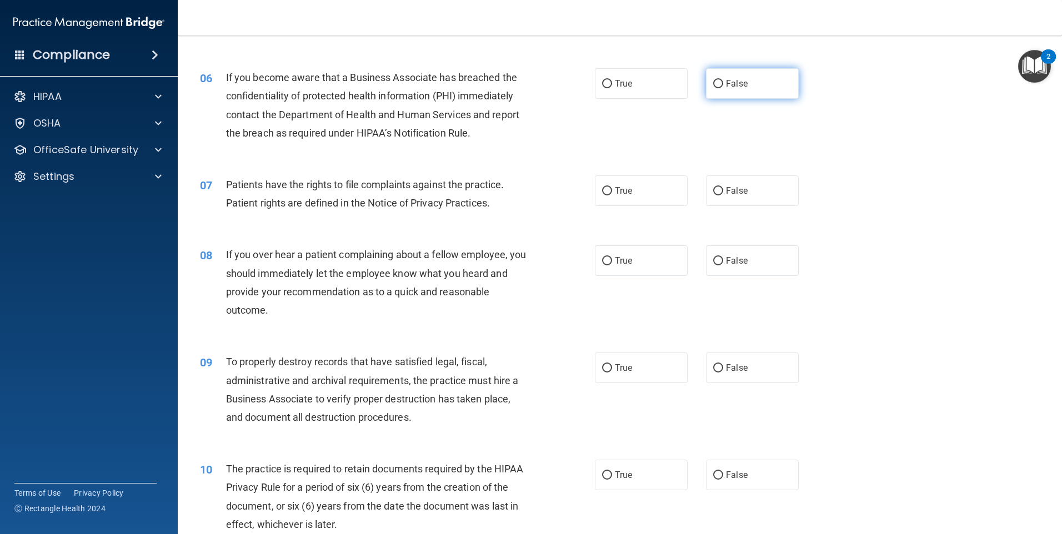
click at [728, 80] on span "False" at bounding box center [737, 83] width 22 height 11
click at [723, 80] on input "False" at bounding box center [718, 84] width 10 height 8
radio input "true"
click at [623, 210] on div "07 Patients have the rights to file complaints against the practice. Patient ri…" at bounding box center [620, 197] width 856 height 70
drag, startPoint x: 636, startPoint y: 199, endPoint x: 644, endPoint y: 209, distance: 12.7
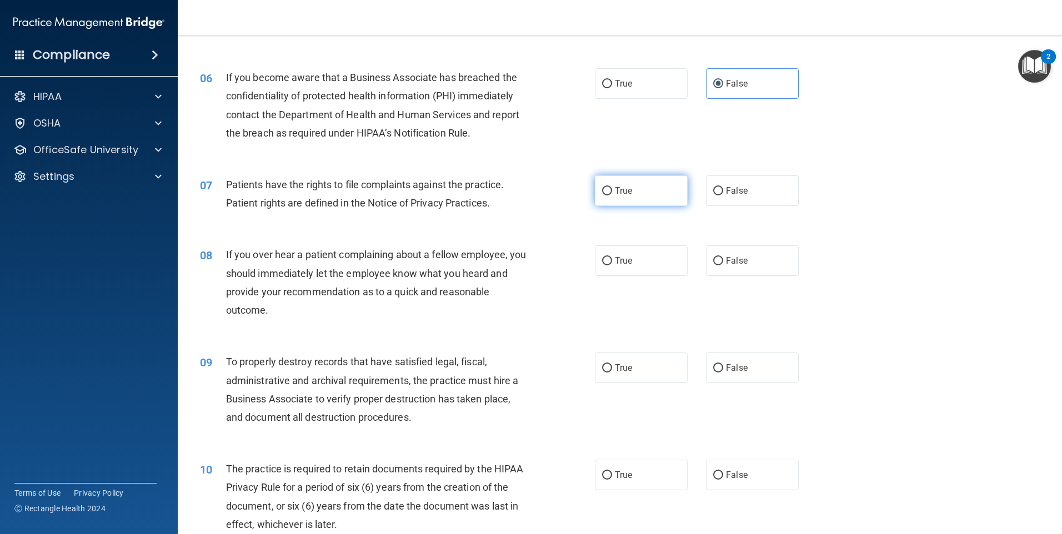
click at [636, 199] on label "True" at bounding box center [641, 190] width 93 height 31
click at [612, 195] on input "True" at bounding box center [607, 191] width 10 height 8
radio input "true"
click at [726, 262] on span "False" at bounding box center [737, 260] width 22 height 11
click at [723, 262] on input "False" at bounding box center [718, 261] width 10 height 8
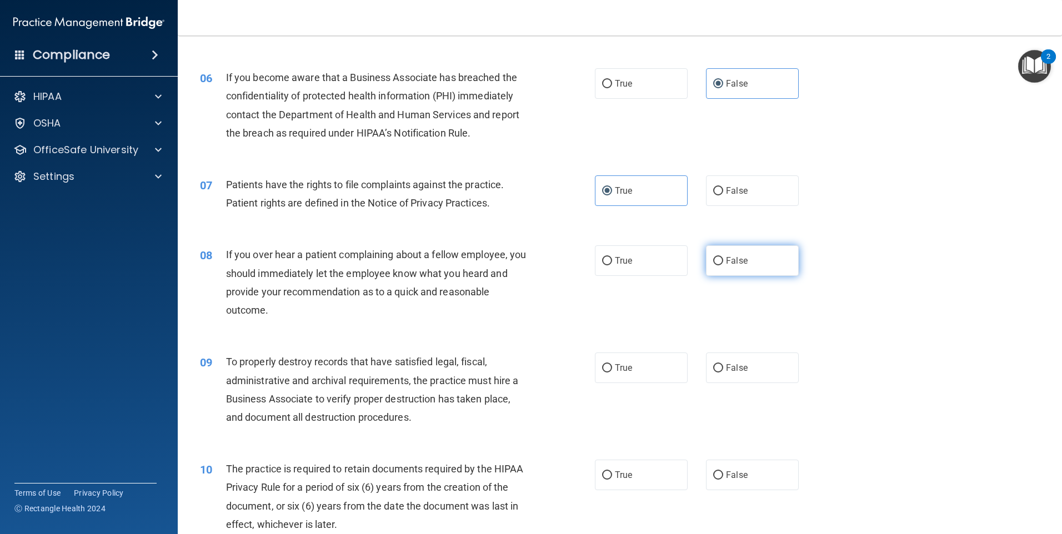
radio input "true"
click at [714, 366] on input "False" at bounding box center [718, 368] width 10 height 8
radio input "true"
click at [659, 466] on label "True" at bounding box center [641, 475] width 93 height 31
click at [612, 471] on input "True" at bounding box center [607, 475] width 10 height 8
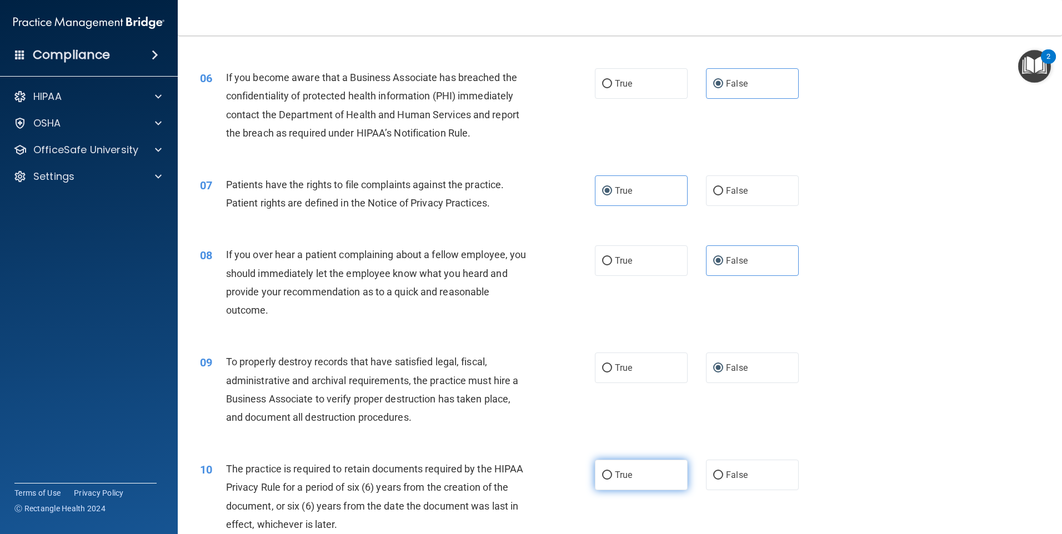
radio input "true"
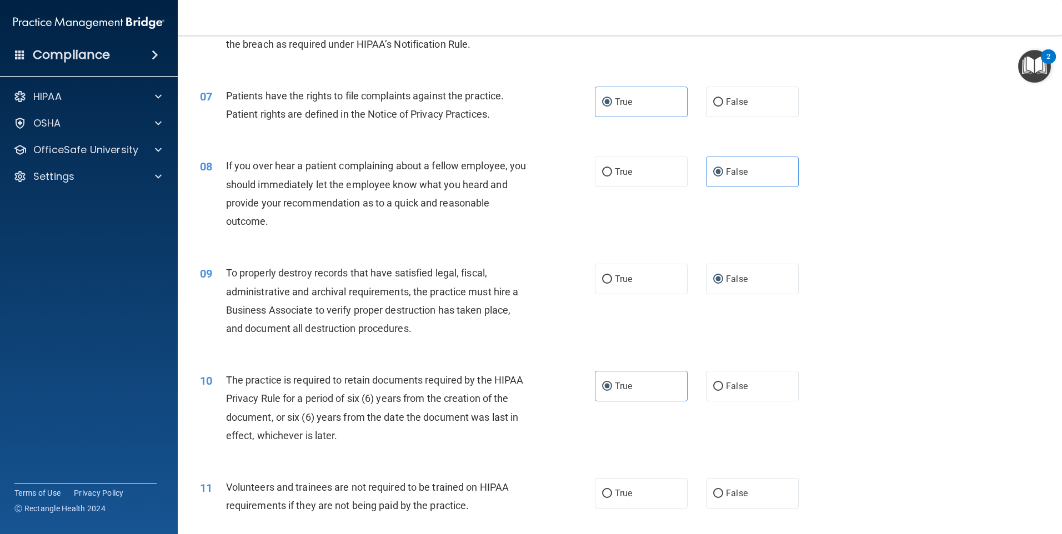
scroll to position [722, 0]
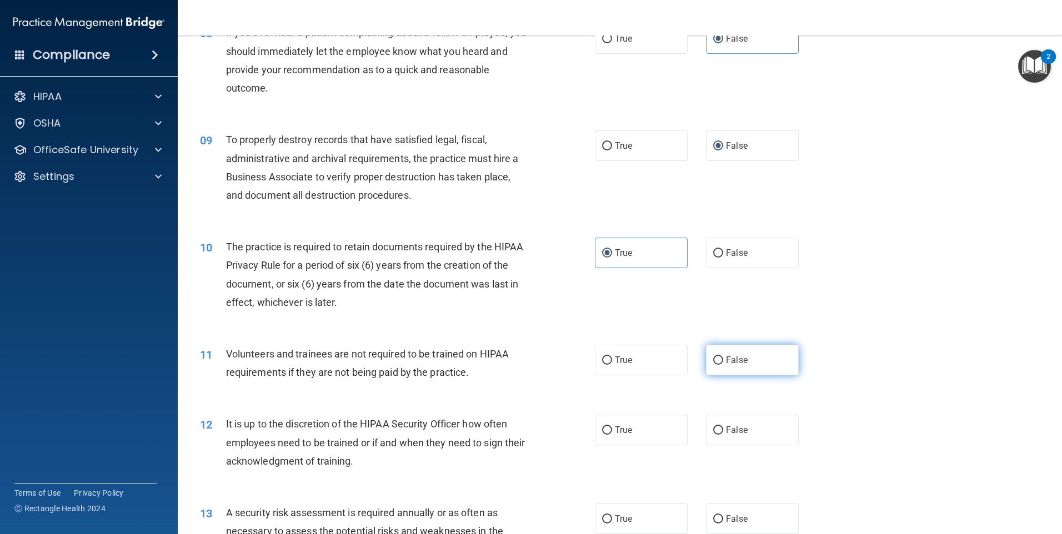
click at [720, 354] on label "False" at bounding box center [752, 360] width 93 height 31
click at [720, 356] on input "False" at bounding box center [718, 360] width 10 height 8
radio input "true"
click at [720, 409] on div "12 It is up to the discretion of the HIPAA Security Officer how often employees…" at bounding box center [620, 445] width 856 height 89
click at [720, 428] on label "False" at bounding box center [752, 430] width 93 height 31
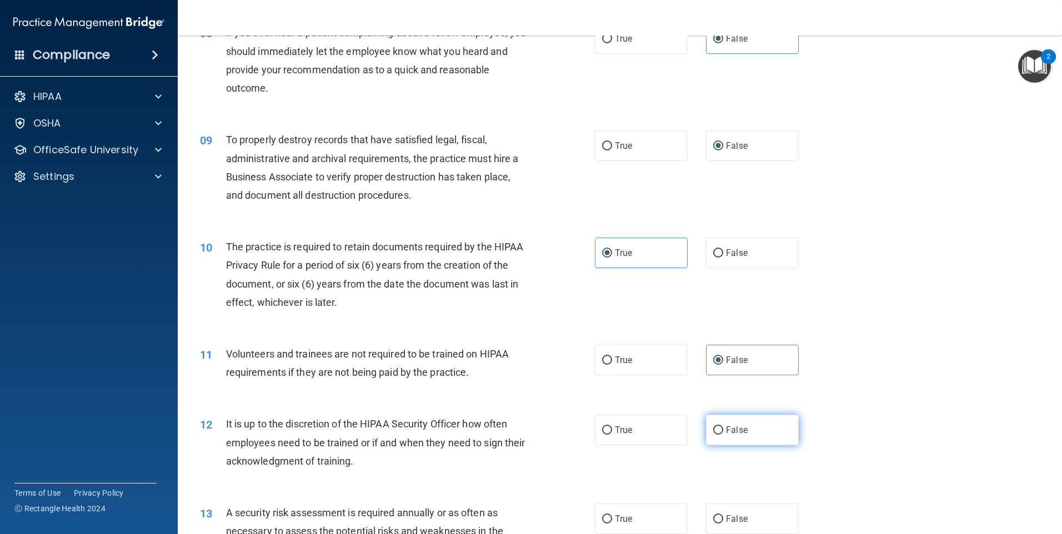
click at [720, 428] on input "False" at bounding box center [718, 430] width 10 height 8
radio input "true"
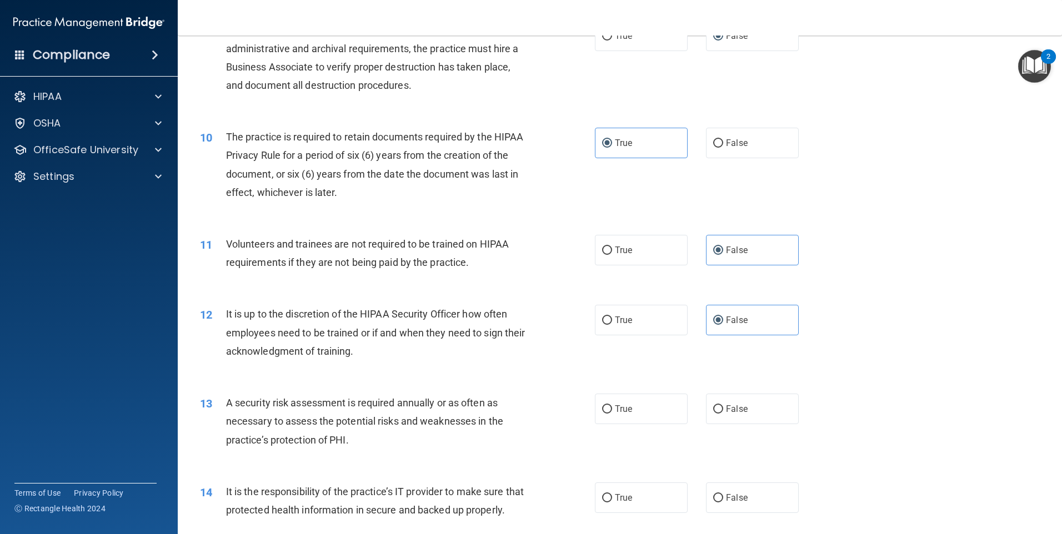
scroll to position [833, 0]
click at [637, 410] on label "True" at bounding box center [641, 408] width 93 height 31
click at [612, 410] on input "True" at bounding box center [607, 408] width 10 height 8
radio input "true"
click at [734, 481] on label "False" at bounding box center [752, 496] width 93 height 31
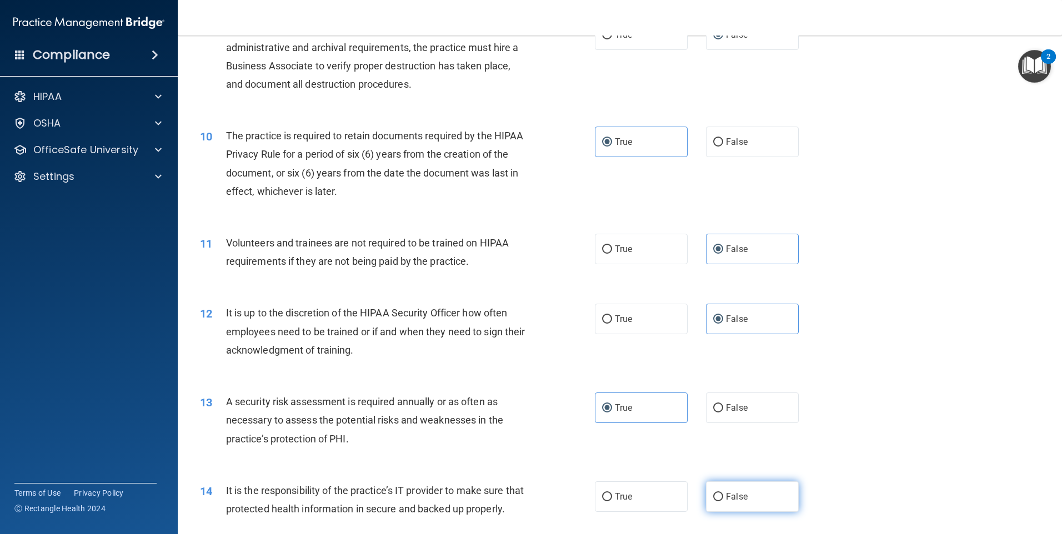
click at [723, 493] on input "False" at bounding box center [718, 497] width 10 height 8
radio input "true"
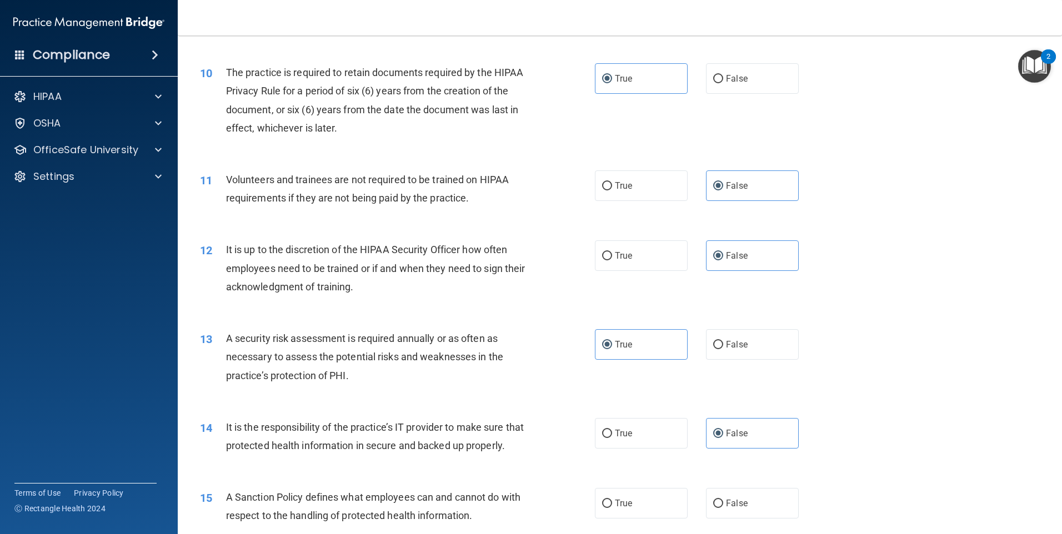
scroll to position [1055, 0]
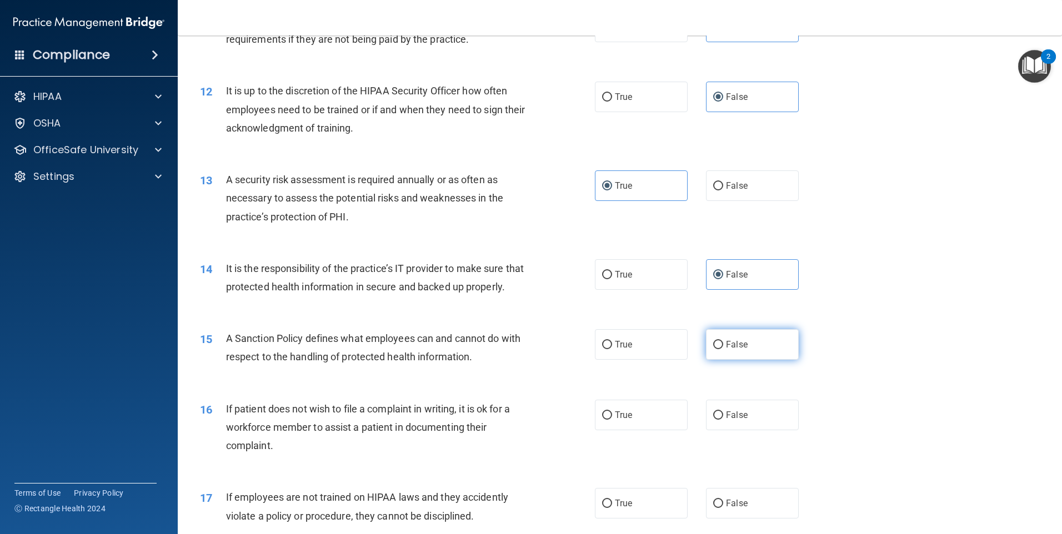
click at [715, 349] on input "False" at bounding box center [718, 345] width 10 height 8
radio input "true"
click at [650, 430] on label "True" at bounding box center [641, 415] width 93 height 31
click at [612, 420] on input "True" at bounding box center [607, 415] width 10 height 8
radio input "true"
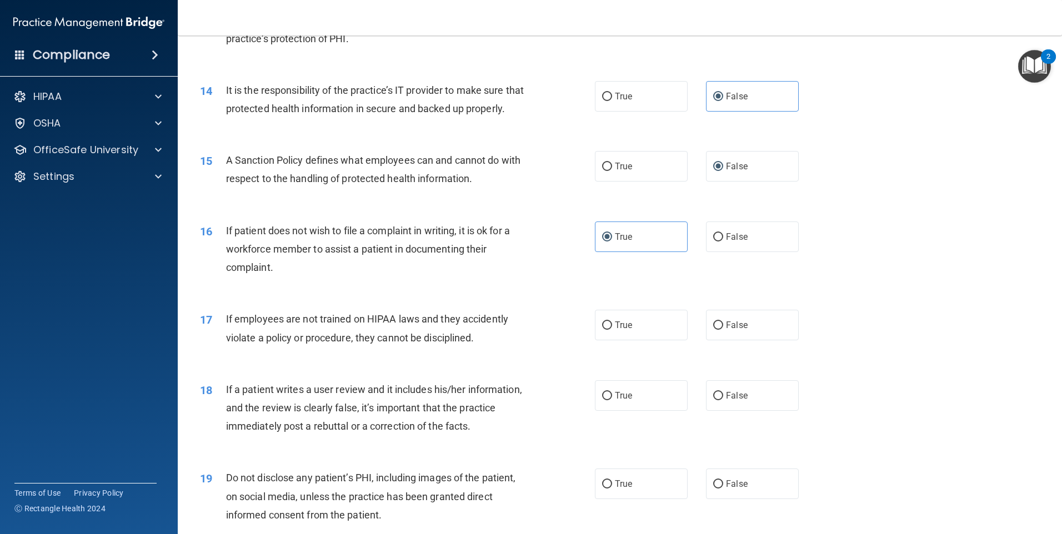
scroll to position [1333, 0]
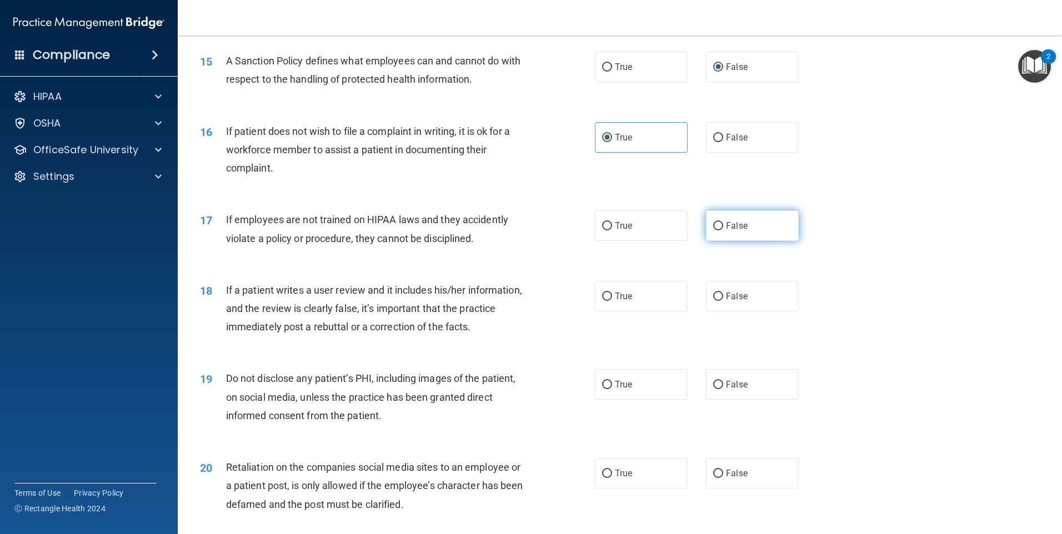
click at [715, 230] on input "False" at bounding box center [718, 226] width 10 height 8
radio input "true"
click at [733, 301] on label "False" at bounding box center [752, 296] width 93 height 31
click at [723, 301] on input "False" at bounding box center [718, 297] width 10 height 8
radio input "true"
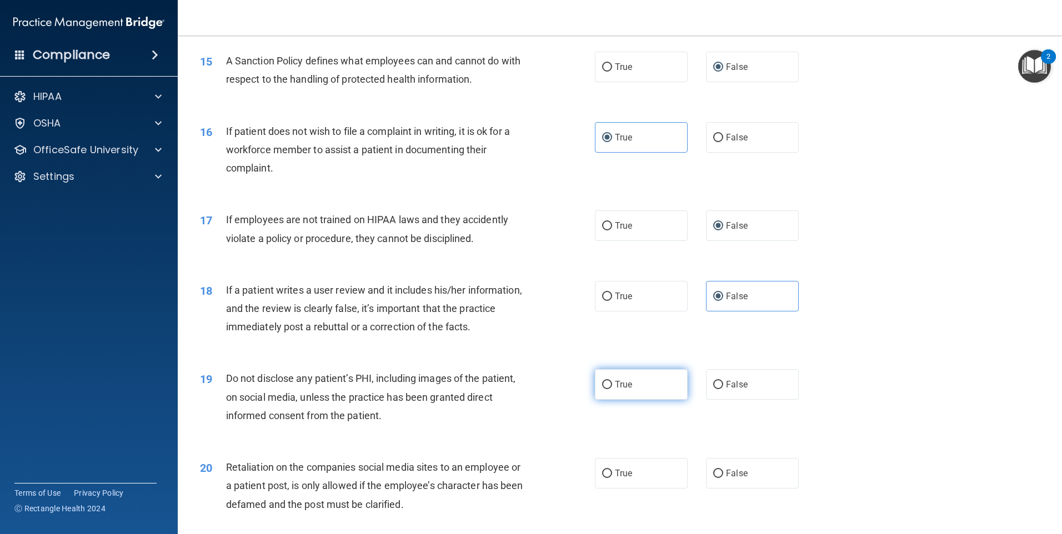
click at [653, 400] on label "True" at bounding box center [641, 384] width 93 height 31
click at [612, 389] on input "True" at bounding box center [607, 385] width 10 height 8
radio input "true"
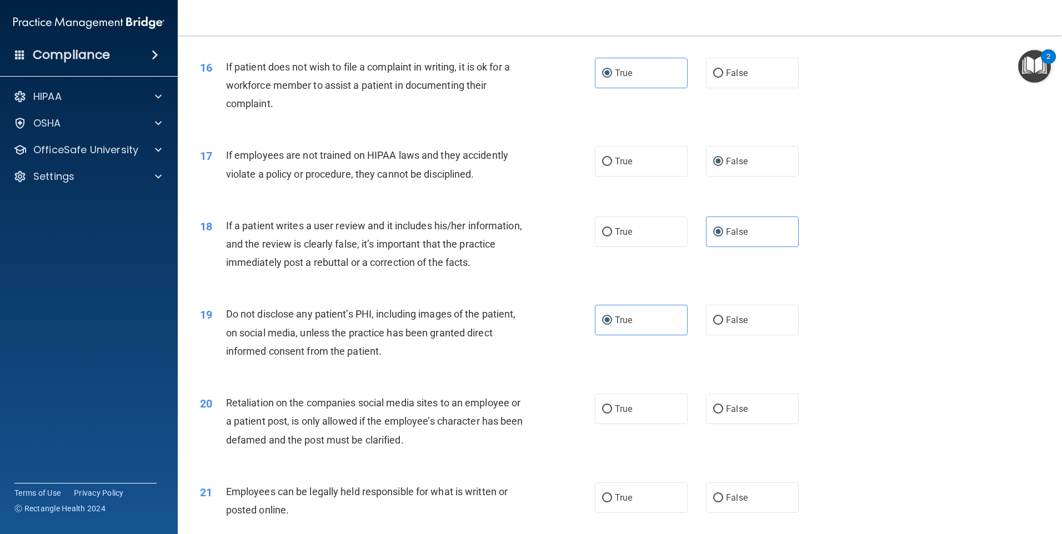
scroll to position [1555, 0]
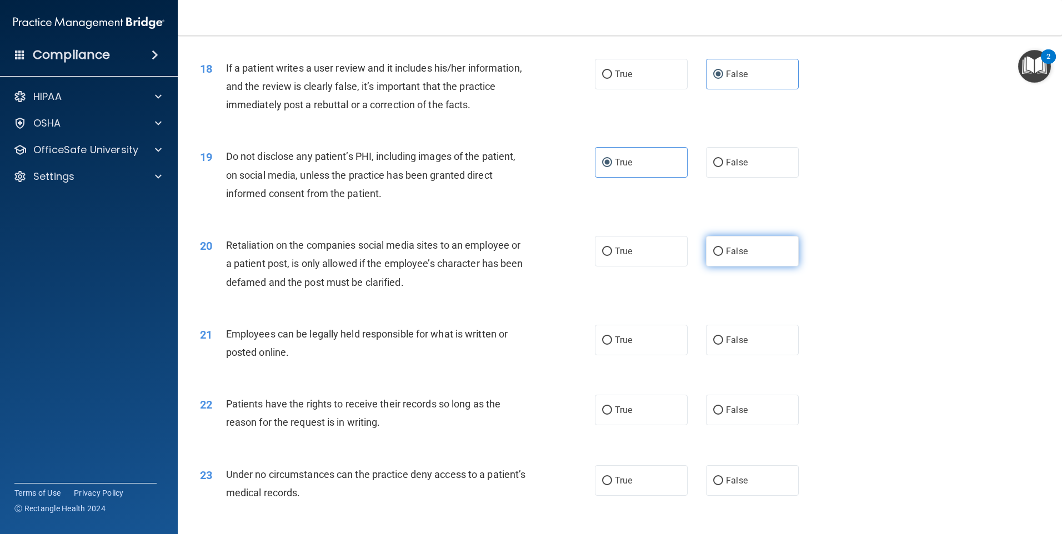
click at [736, 267] on label "False" at bounding box center [752, 251] width 93 height 31
click at [723, 256] on input "False" at bounding box center [718, 252] width 10 height 8
radio input "true"
click at [652, 355] on label "True" at bounding box center [641, 340] width 93 height 31
click at [612, 345] on input "True" at bounding box center [607, 340] width 10 height 8
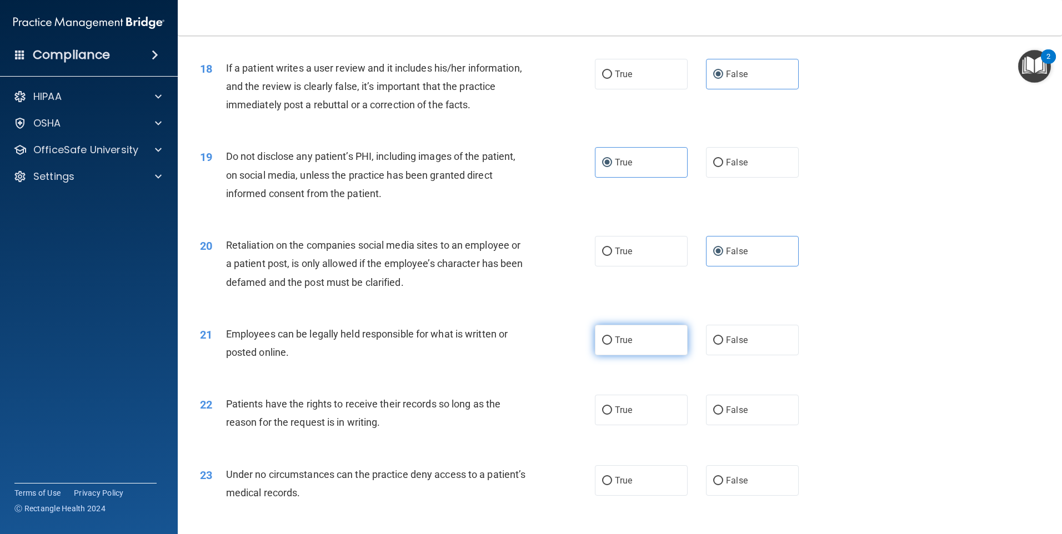
radio input "true"
click at [713, 415] on input "False" at bounding box center [718, 410] width 10 height 8
radio input "true"
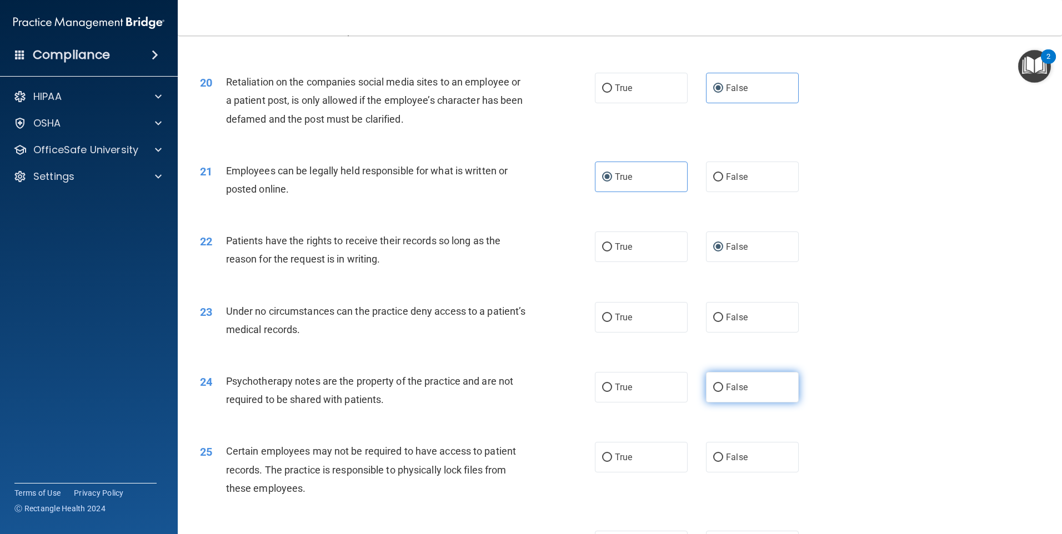
scroll to position [1721, 0]
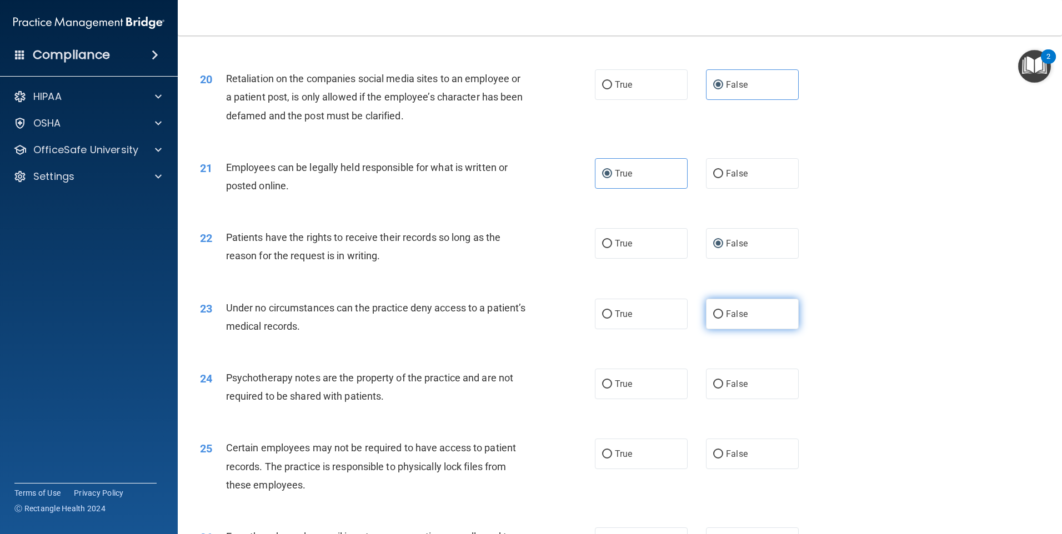
click at [730, 325] on label "False" at bounding box center [752, 314] width 93 height 31
click at [723, 319] on input "False" at bounding box center [718, 314] width 10 height 8
radio input "true"
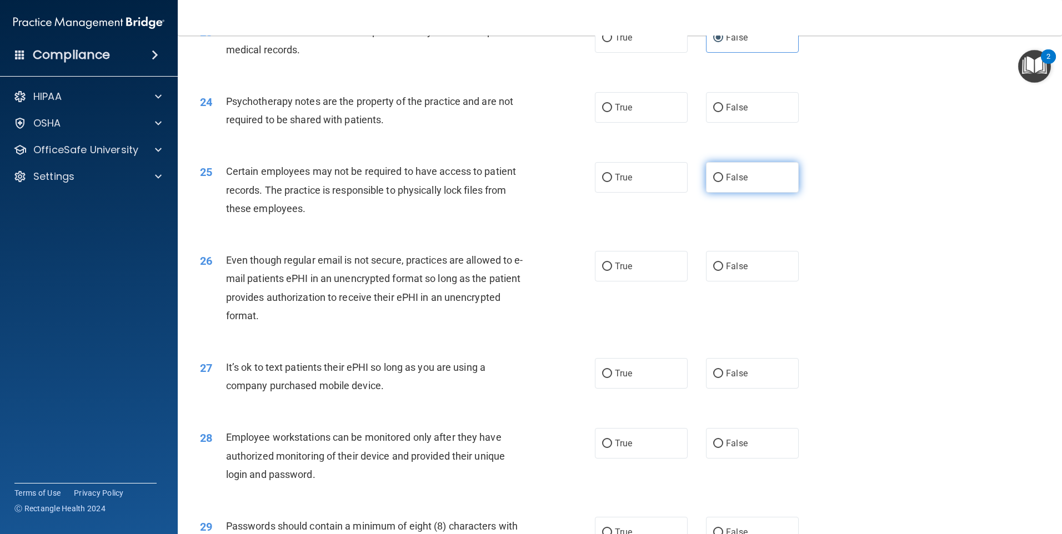
scroll to position [1999, 0]
click at [648, 122] on label "True" at bounding box center [641, 106] width 93 height 31
click at [612, 111] on input "True" at bounding box center [607, 107] width 10 height 8
radio input "true"
click at [650, 189] on label "True" at bounding box center [641, 176] width 93 height 31
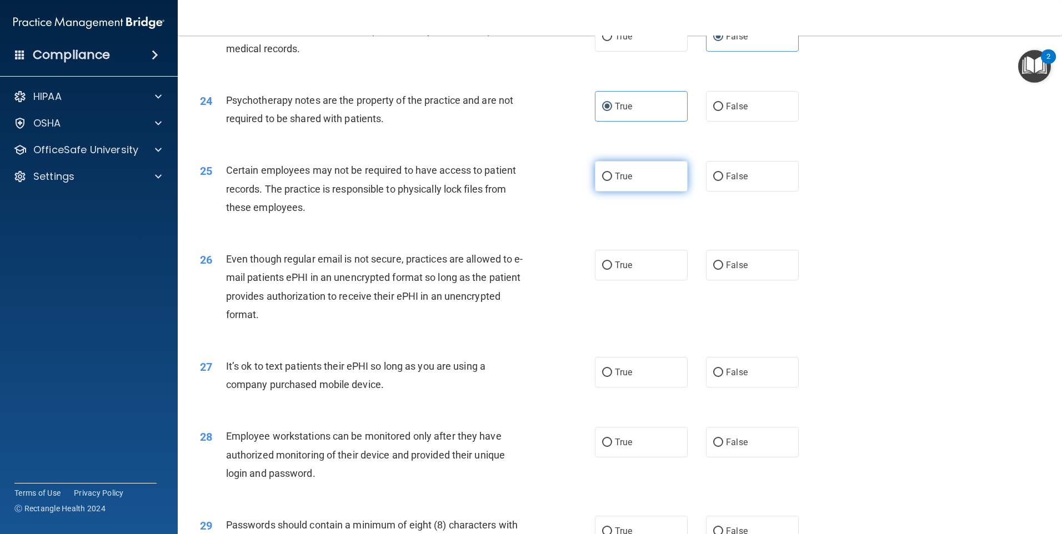
click at [612, 181] on input "True" at bounding box center [607, 177] width 10 height 8
radio input "true"
click at [623, 275] on label "True" at bounding box center [641, 265] width 93 height 31
click at [612, 270] on input "True" at bounding box center [607, 266] width 10 height 8
radio input "true"
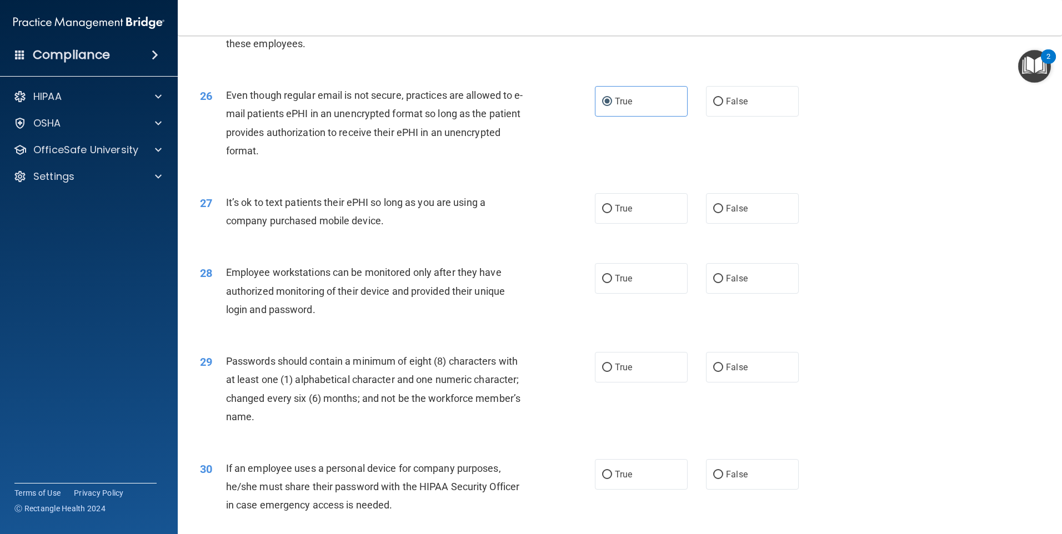
scroll to position [2165, 0]
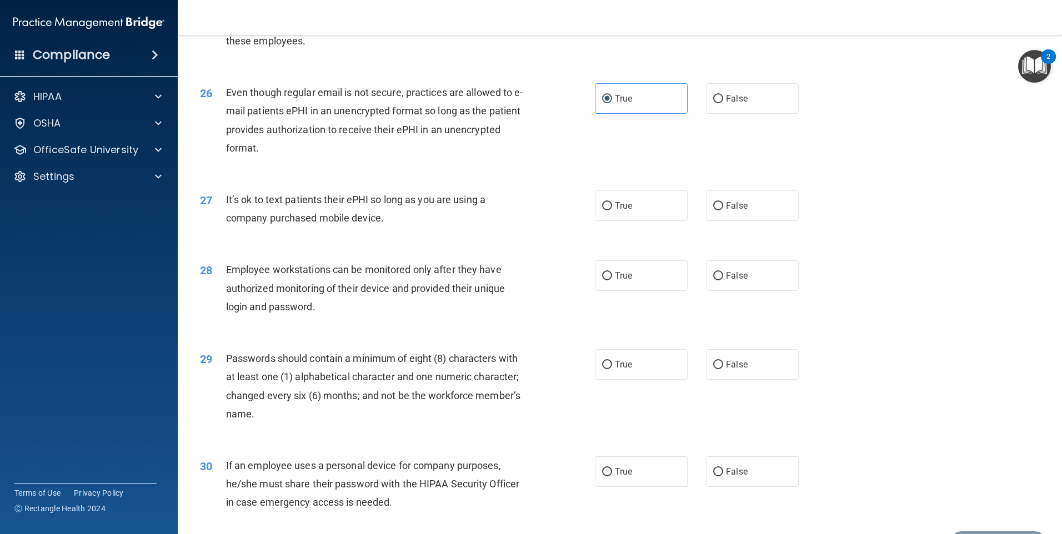
click at [741, 201] on div "27 It’s ok to text patients their ePHI so long as you are using a company purch…" at bounding box center [620, 212] width 856 height 70
click at [718, 221] on label "False" at bounding box center [752, 205] width 93 height 31
click at [718, 210] on input "False" at bounding box center [718, 206] width 10 height 8
radio input "true"
click at [713, 280] on input "False" at bounding box center [718, 276] width 10 height 8
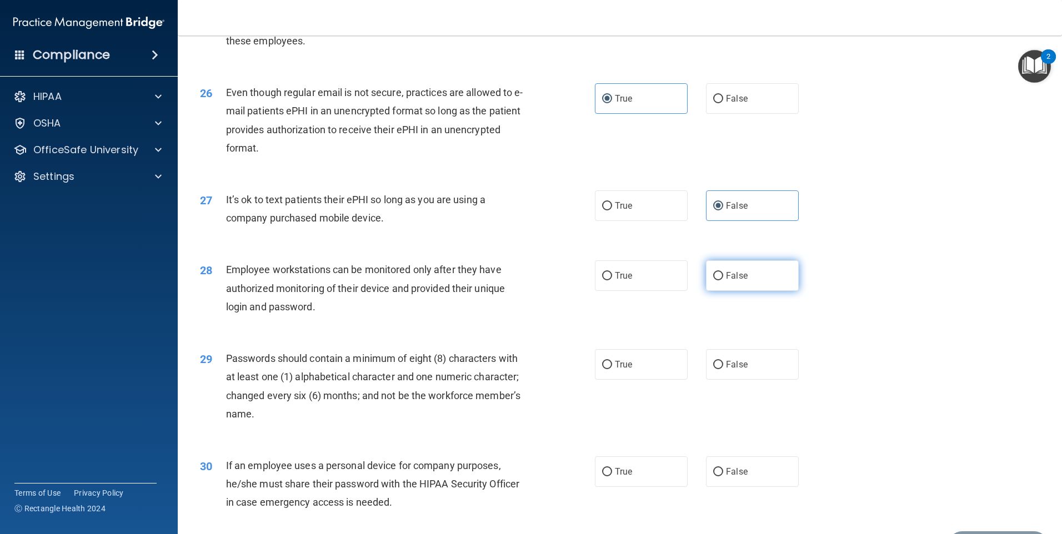
radio input "true"
click at [667, 380] on label "True" at bounding box center [641, 364] width 93 height 31
click at [612, 369] on input "True" at bounding box center [607, 365] width 10 height 8
radio input "true"
click at [732, 477] on span "False" at bounding box center [737, 471] width 22 height 11
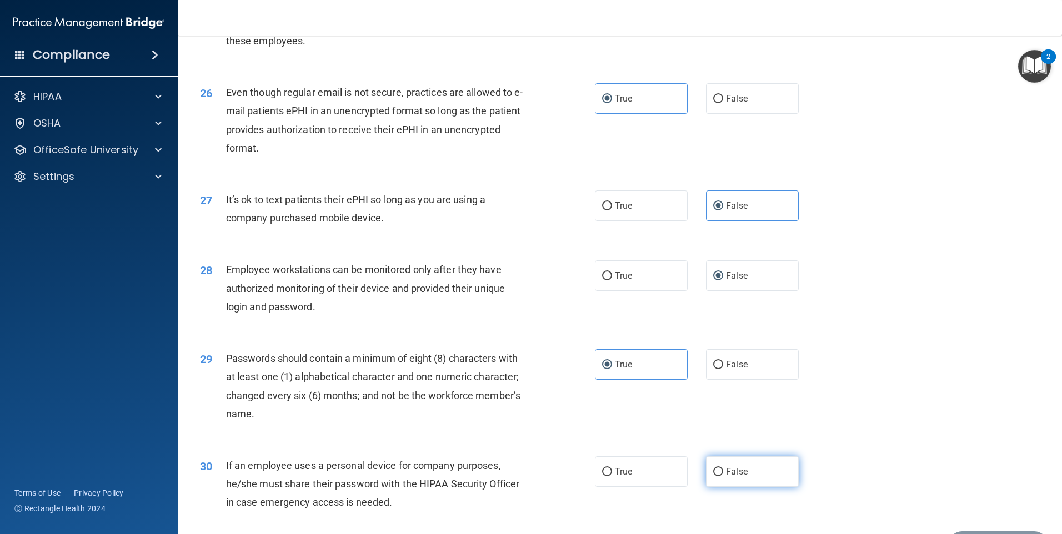
click at [723, 476] on input "False" at bounding box center [718, 472] width 10 height 8
radio input "true"
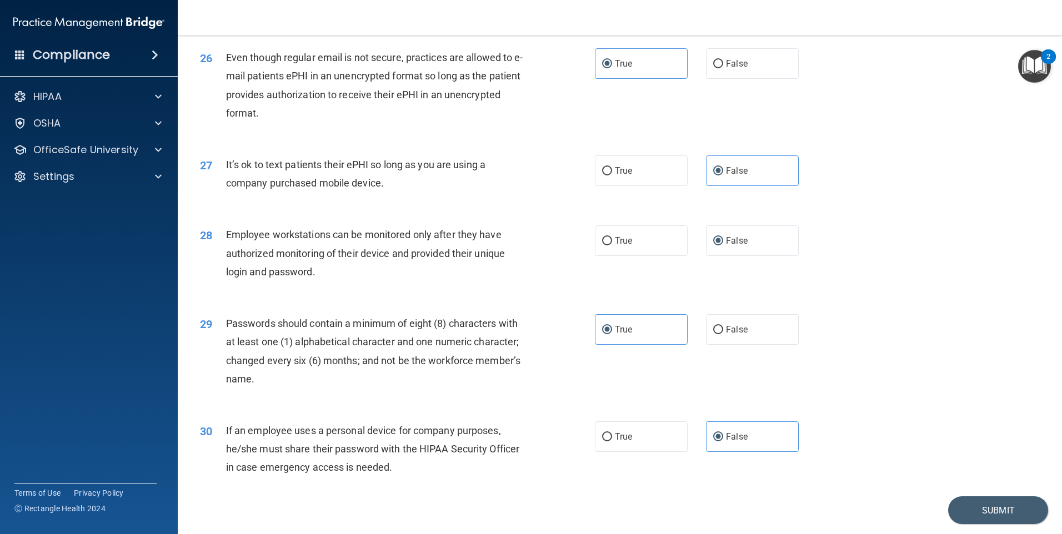
scroll to position [2253, 0]
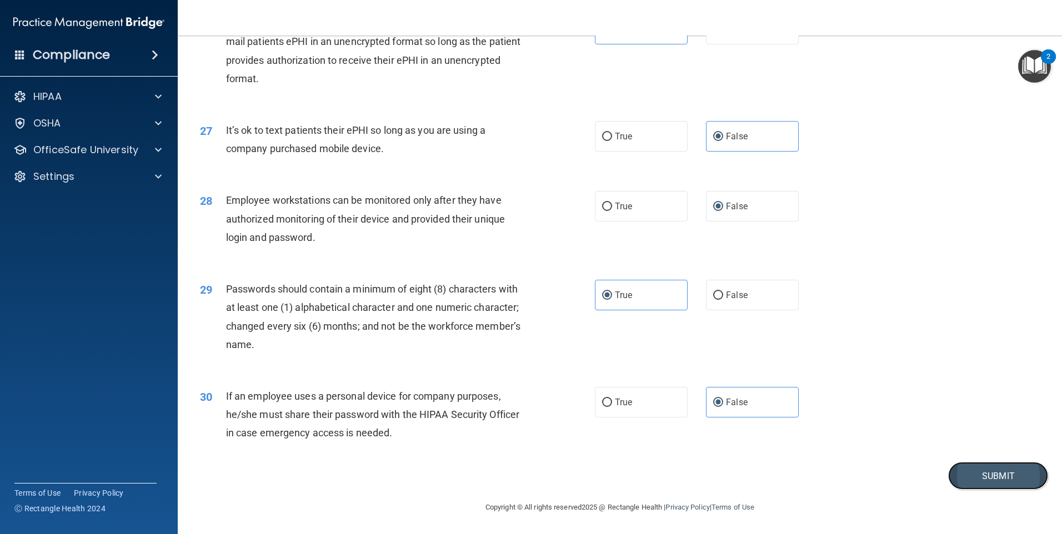
click at [962, 469] on button "Submit" at bounding box center [998, 476] width 100 height 28
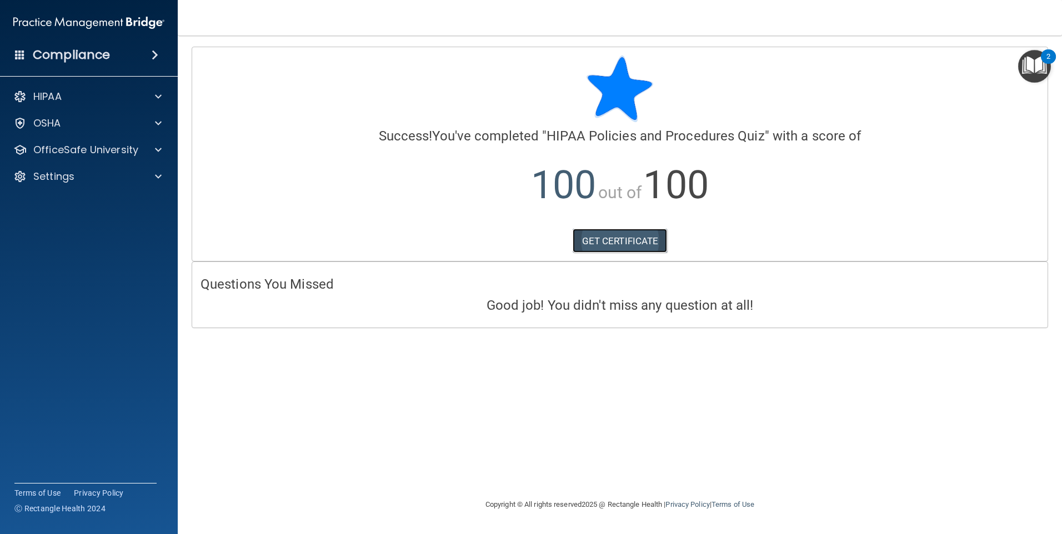
click at [621, 241] on link "GET CERTIFICATE" at bounding box center [619, 241] width 95 height 24
click at [143, 155] on div at bounding box center [157, 149] width 28 height 13
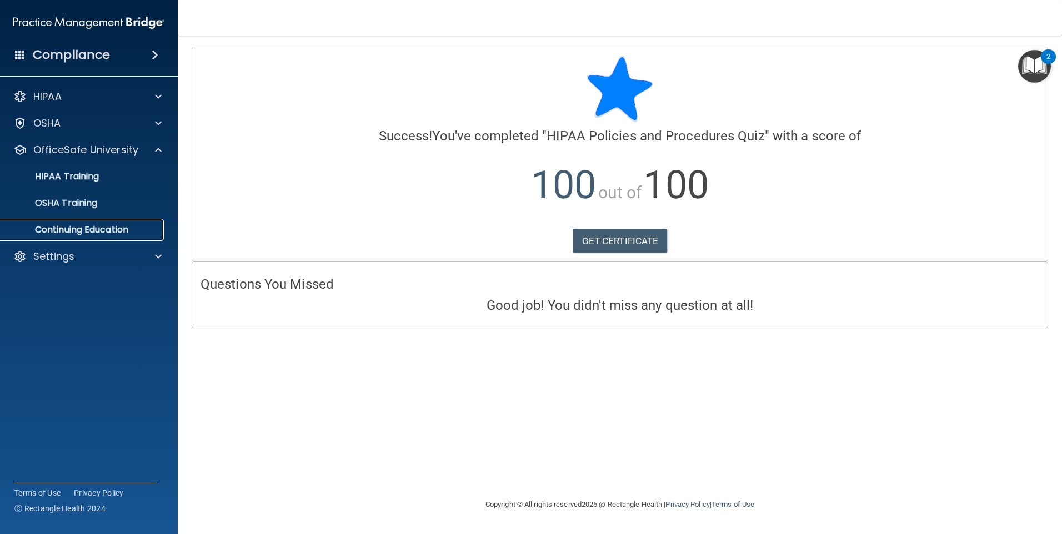
click at [119, 225] on p "Continuing Education" at bounding box center [83, 229] width 152 height 11
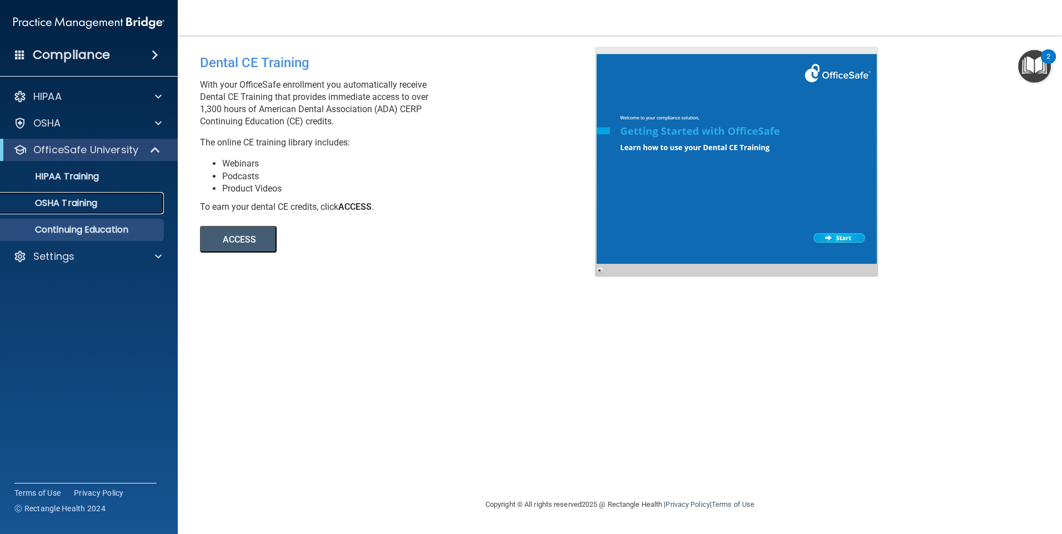
click at [100, 197] on link "OSHA Training" at bounding box center [76, 203] width 175 height 22
click at [108, 185] on link "HIPAA Training" at bounding box center [76, 176] width 175 height 22
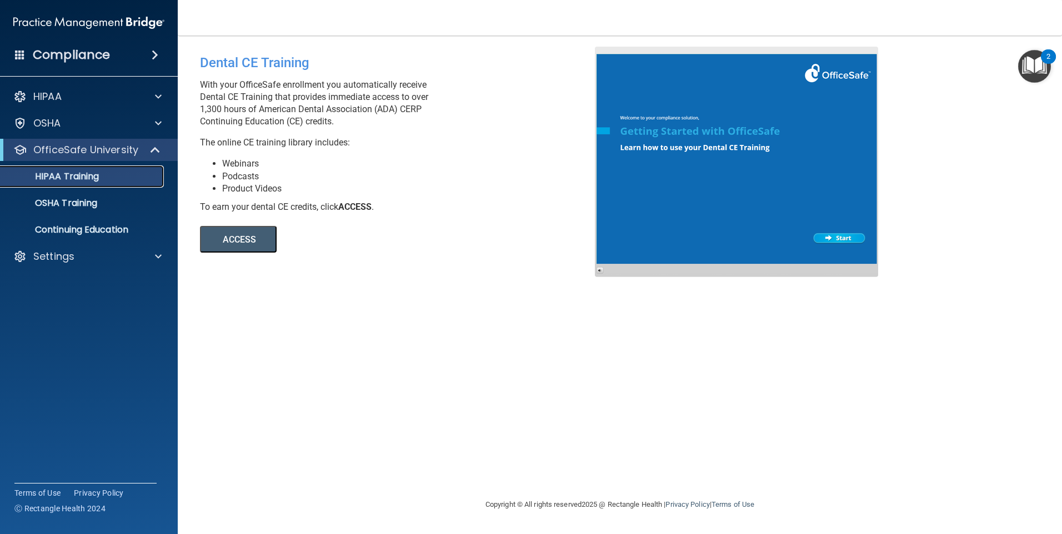
click at [115, 181] on div "HIPAA Training" at bounding box center [83, 176] width 152 height 11
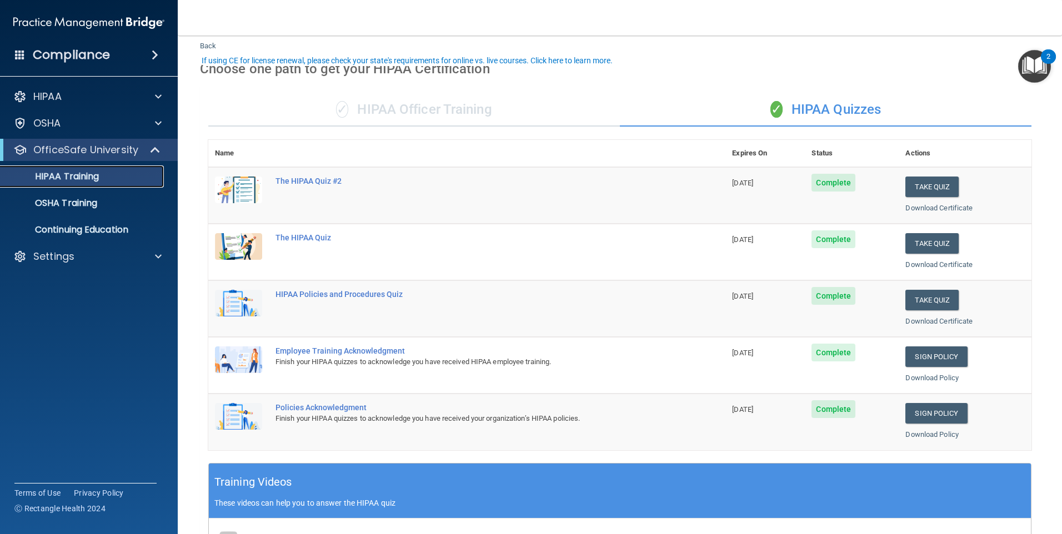
scroll to position [56, 0]
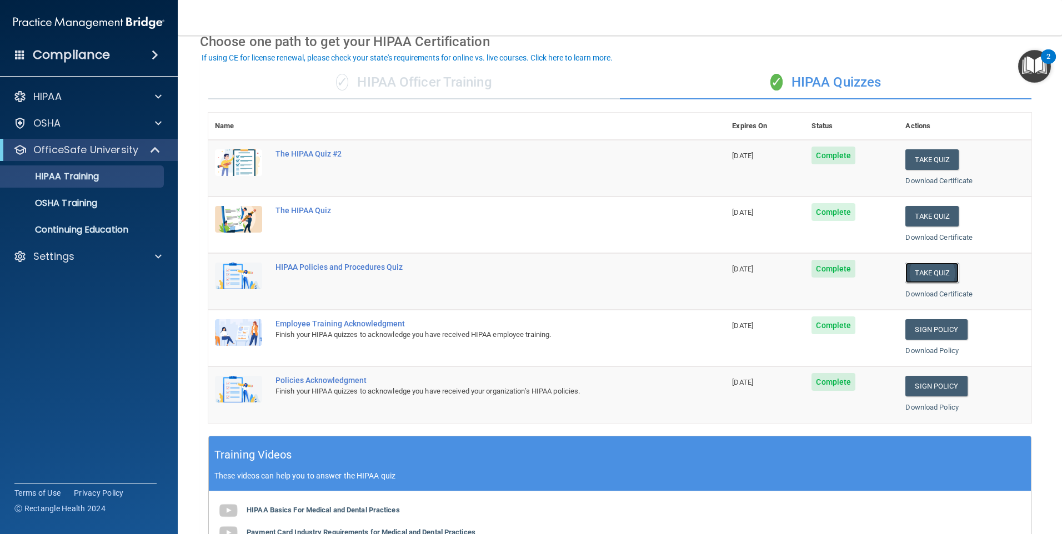
click at [930, 277] on button "Take Quiz" at bounding box center [931, 273] width 53 height 21
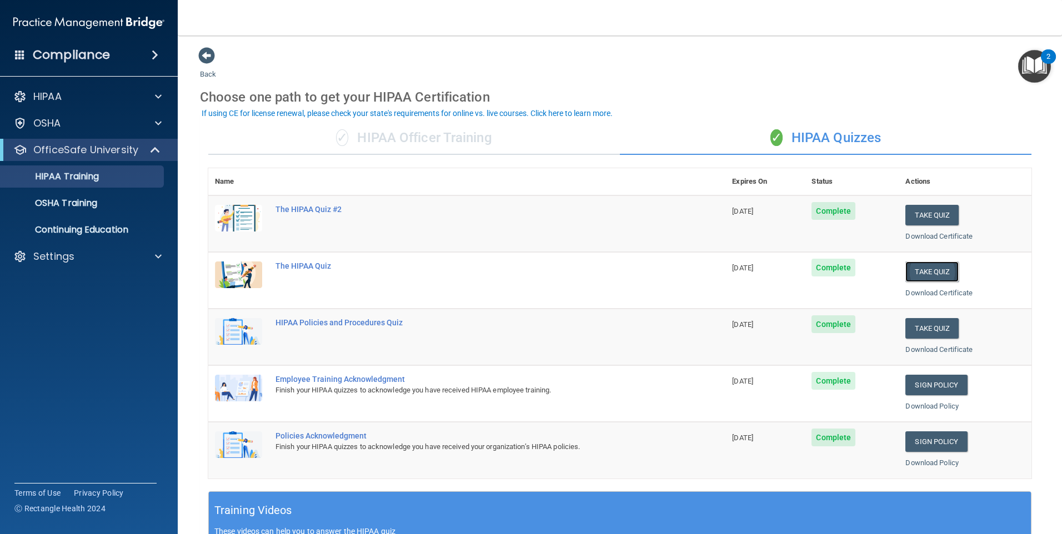
click at [932, 277] on button "Take Quiz" at bounding box center [931, 272] width 53 height 21
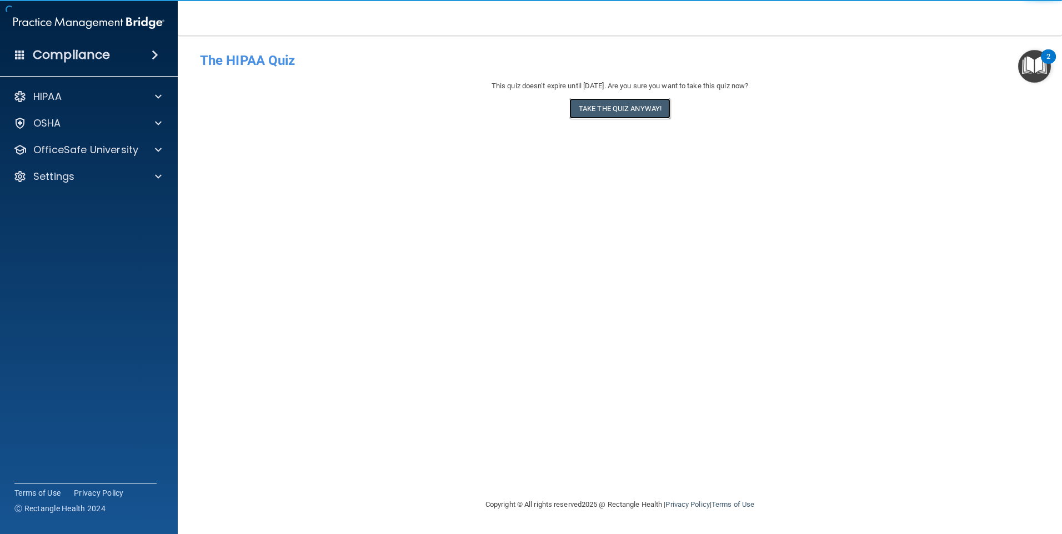
click at [650, 117] on button "Take the quiz anyway!" at bounding box center [619, 108] width 101 height 21
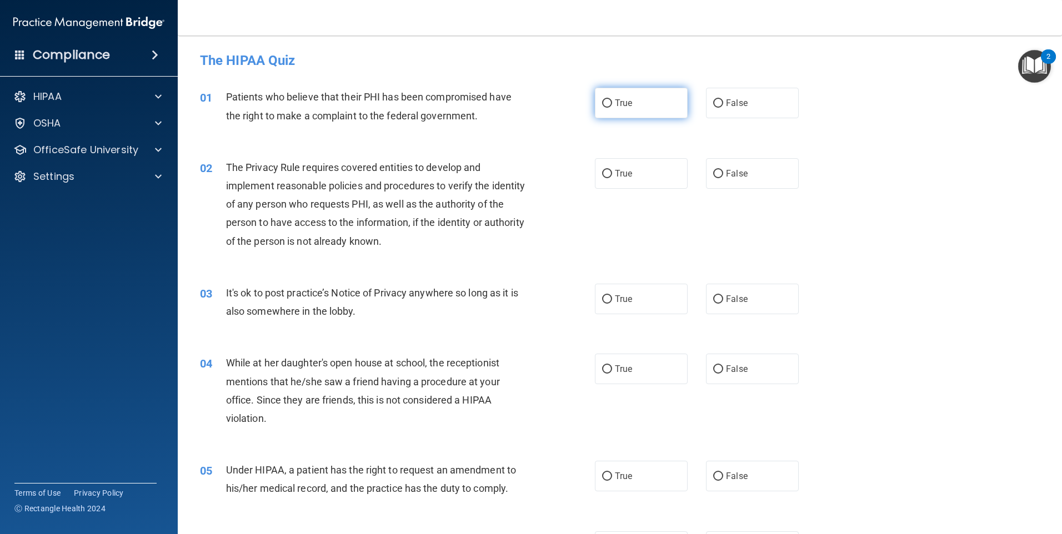
click at [645, 100] on label "True" at bounding box center [641, 103] width 93 height 31
click at [612, 100] on input "True" at bounding box center [607, 103] width 10 height 8
radio input "true"
click at [712, 168] on label "False" at bounding box center [752, 173] width 93 height 31
click at [756, 187] on label "False" at bounding box center [752, 173] width 93 height 31
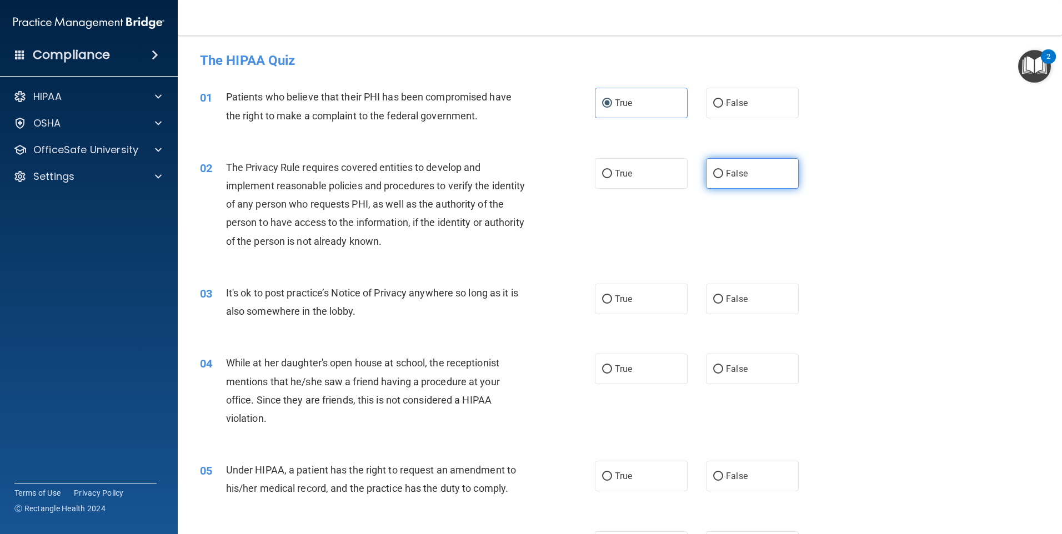
click at [723, 178] on input "False" at bounding box center [718, 174] width 10 height 8
radio input "true"
click at [670, 304] on label "True" at bounding box center [641, 299] width 93 height 31
click at [612, 304] on input "True" at bounding box center [607, 299] width 10 height 8
radio input "true"
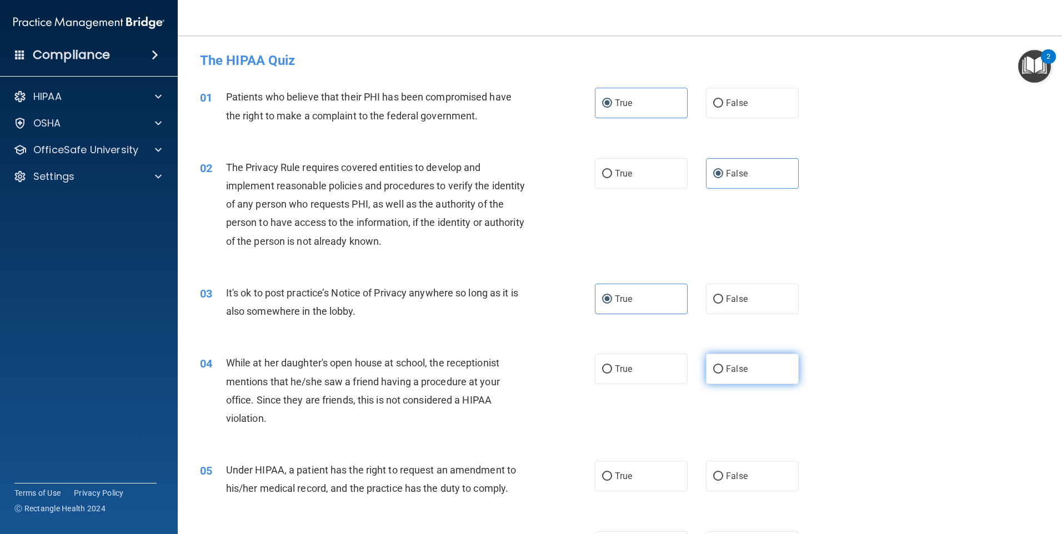
click at [760, 371] on label "False" at bounding box center [752, 369] width 93 height 31
click at [723, 371] on input "False" at bounding box center [718, 369] width 10 height 8
radio input "true"
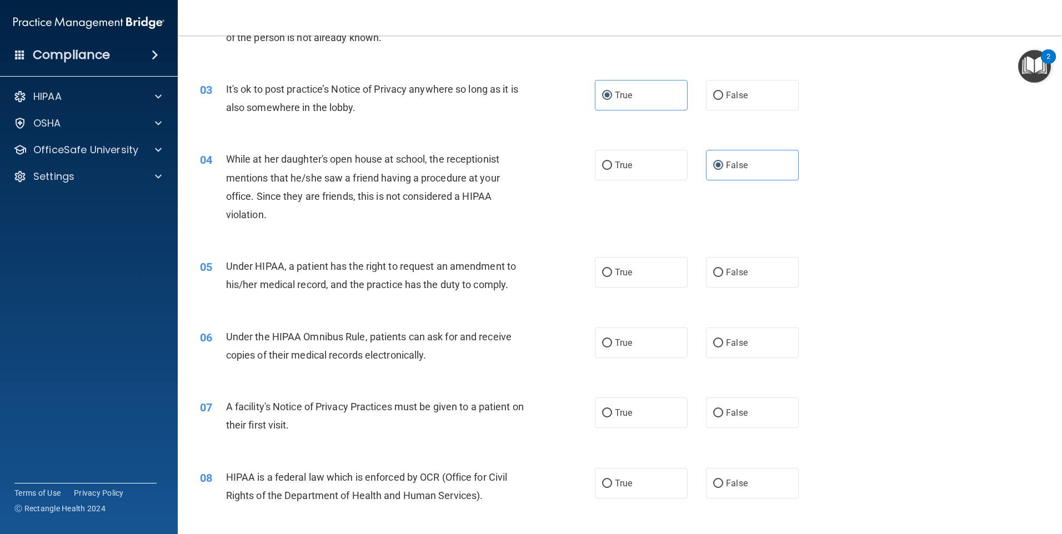
scroll to position [222, 0]
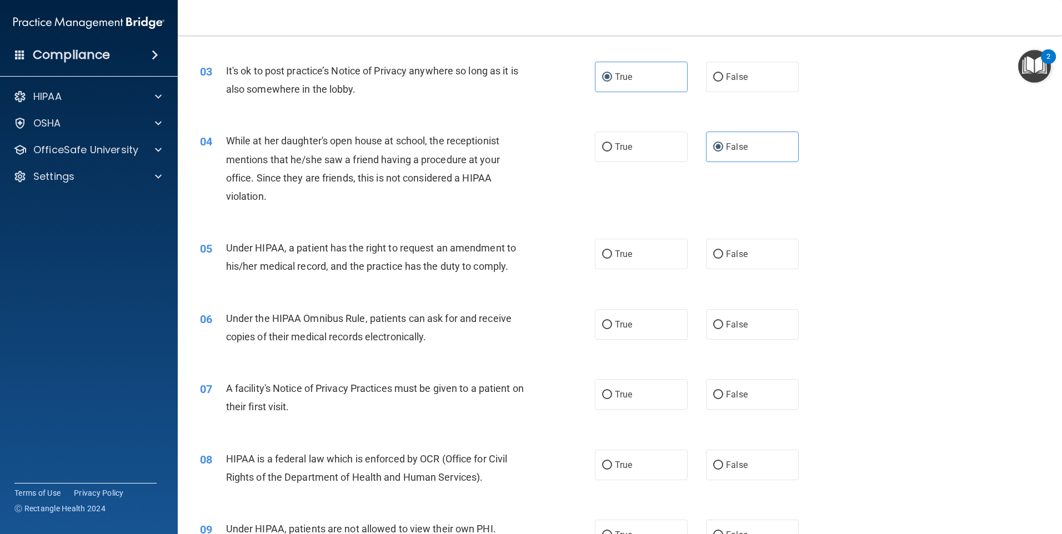
drag, startPoint x: 636, startPoint y: 258, endPoint x: 803, endPoint y: 375, distance: 204.6
click at [636, 260] on label "True" at bounding box center [641, 254] width 93 height 31
click at [612, 259] on input "True" at bounding box center [607, 254] width 10 height 8
radio input "true"
click at [715, 323] on input "False" at bounding box center [718, 325] width 10 height 8
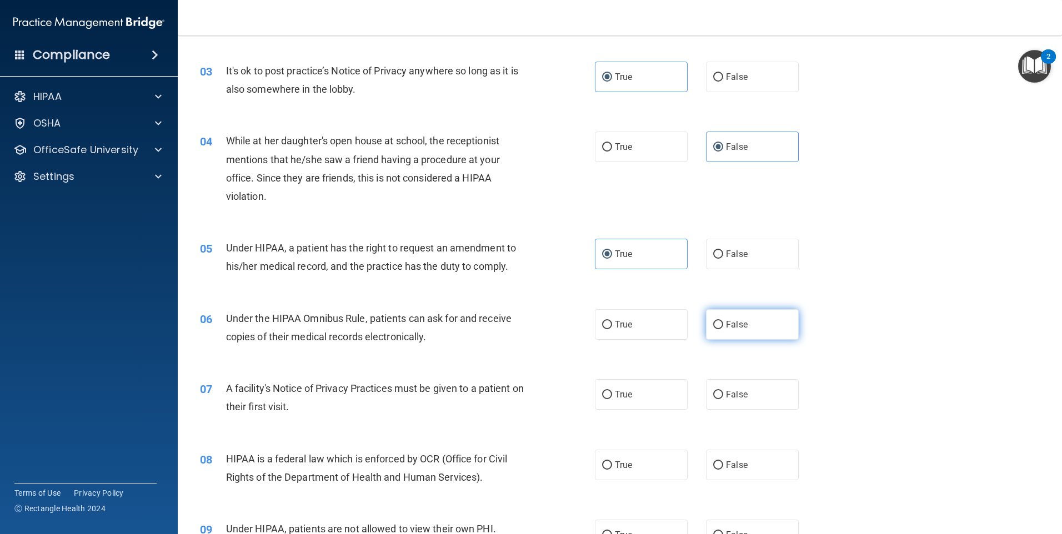
radio input "true"
drag, startPoint x: 662, startPoint y: 394, endPoint x: 715, endPoint y: 449, distance: 76.2
click at [662, 395] on label "True" at bounding box center [641, 394] width 93 height 31
click at [612, 395] on input "True" at bounding box center [607, 395] width 10 height 8
radio input "true"
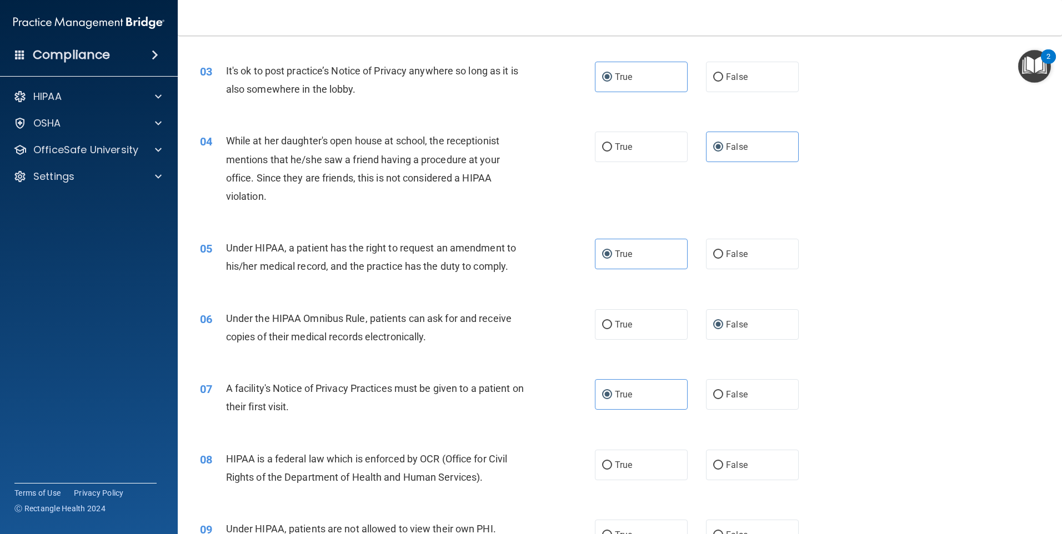
drag, startPoint x: 731, startPoint y: 467, endPoint x: 736, endPoint y: 430, distance: 36.9
click at [731, 466] on span "False" at bounding box center [737, 465] width 22 height 11
click at [723, 466] on input "False" at bounding box center [718, 465] width 10 height 8
radio input "true"
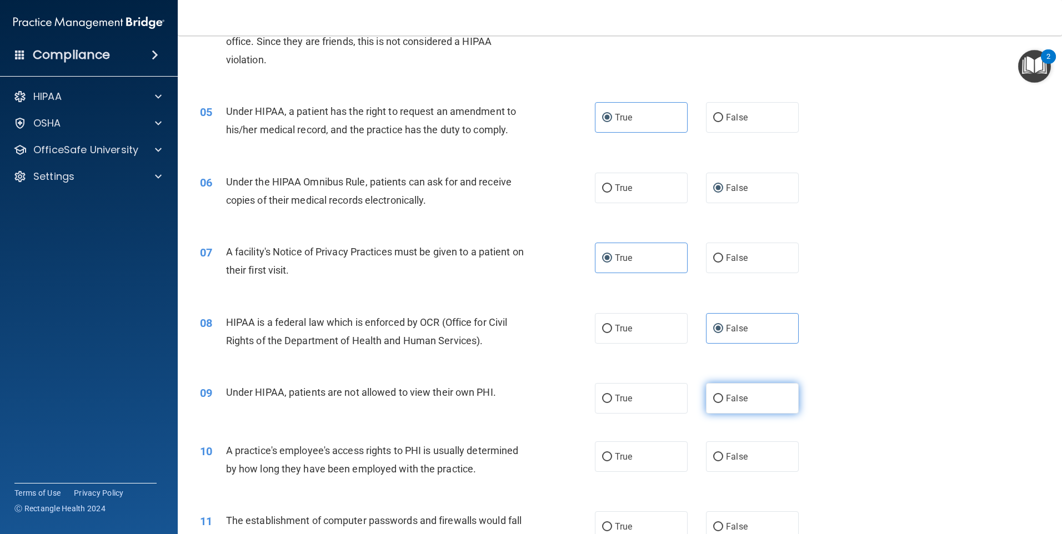
scroll to position [444, 0]
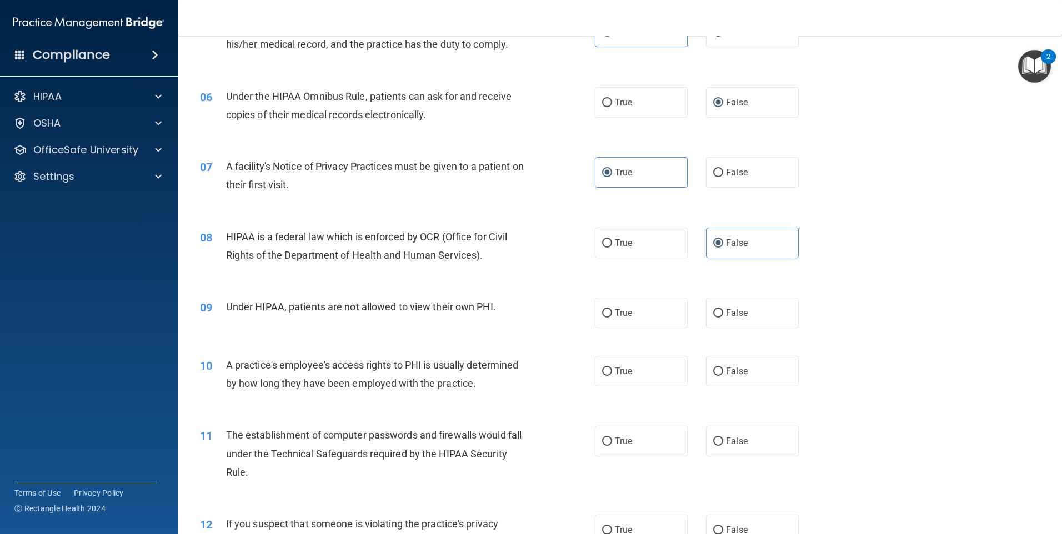
click at [649, 333] on div "09 Under HIPAA, patients are not allowed to view their own PHI. True False" at bounding box center [620, 313] width 856 height 58
click at [661, 321] on label "True" at bounding box center [641, 313] width 93 height 31
click at [612, 318] on input "True" at bounding box center [607, 313] width 10 height 8
radio input "true"
click at [711, 363] on label "False" at bounding box center [752, 371] width 93 height 31
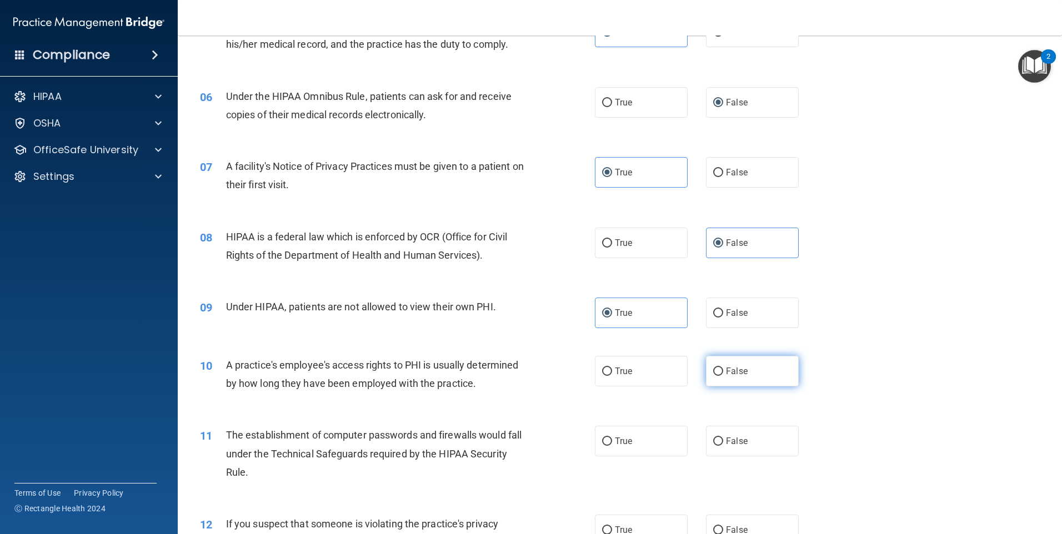
click at [713, 368] on input "False" at bounding box center [718, 372] width 10 height 8
radio input "true"
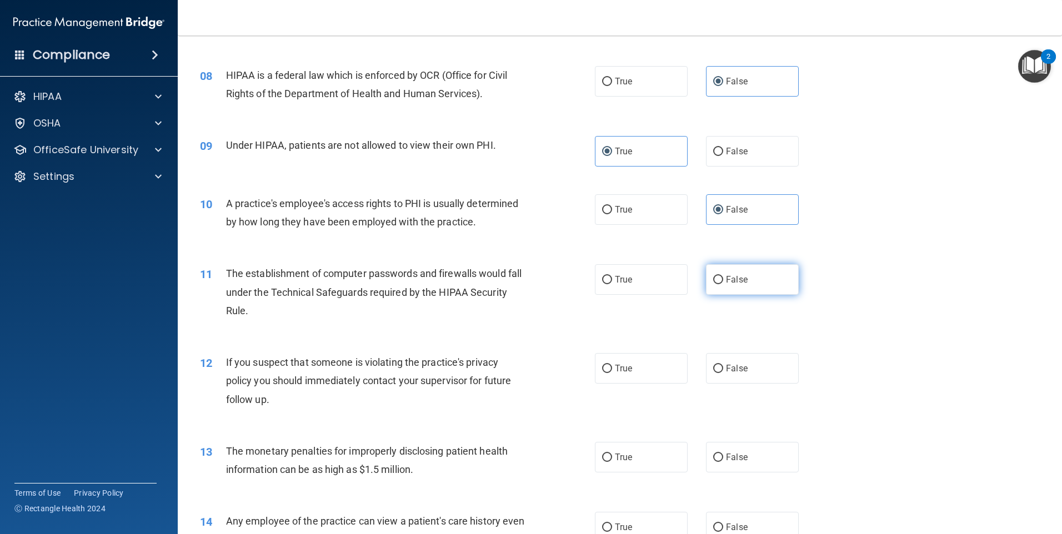
scroll to position [611, 0]
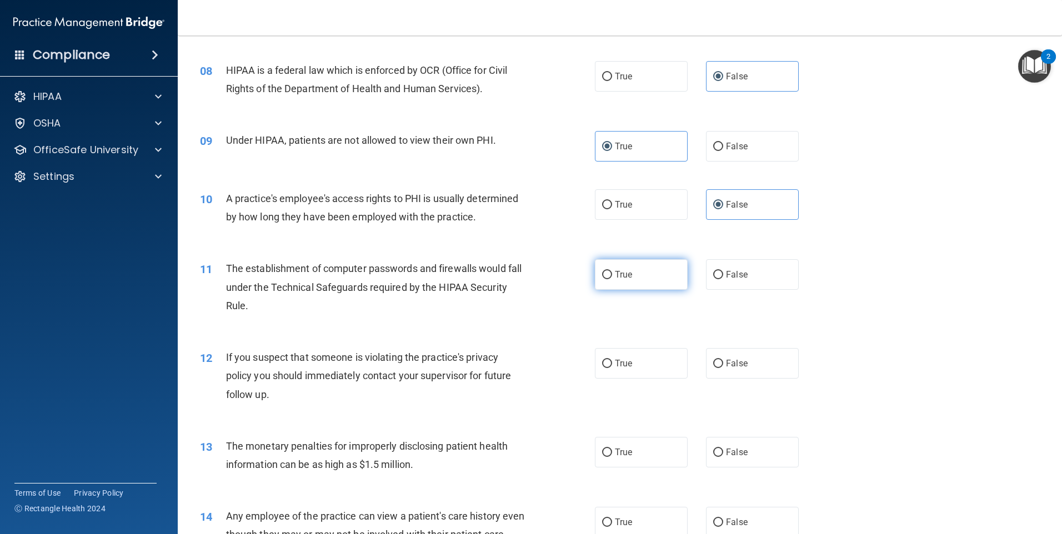
click at [646, 272] on label "True" at bounding box center [641, 274] width 93 height 31
click at [612, 272] on input "True" at bounding box center [607, 275] width 10 height 8
radio input "true"
click at [718, 352] on label "False" at bounding box center [752, 363] width 93 height 31
click at [718, 360] on input "False" at bounding box center [718, 364] width 10 height 8
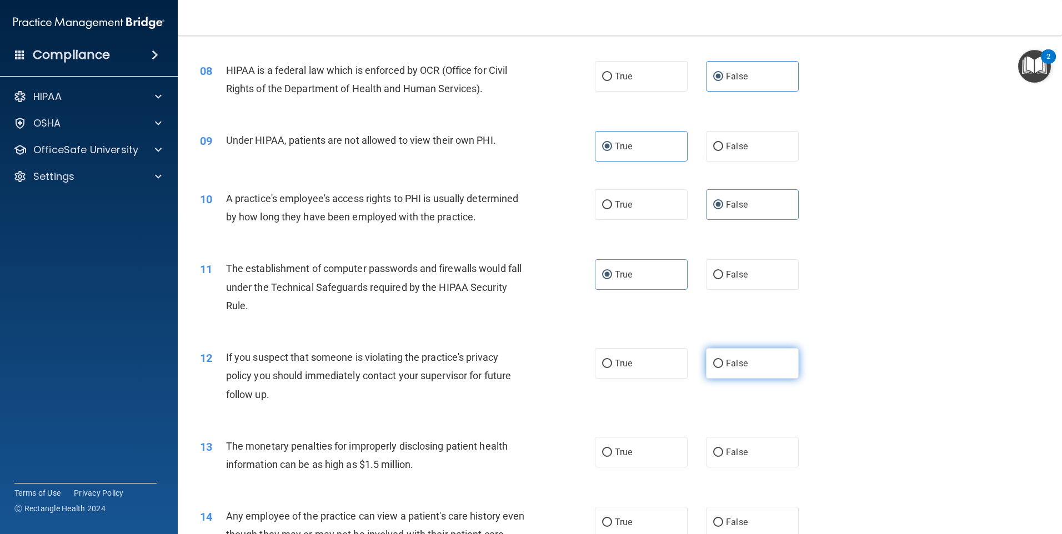
radio input "true"
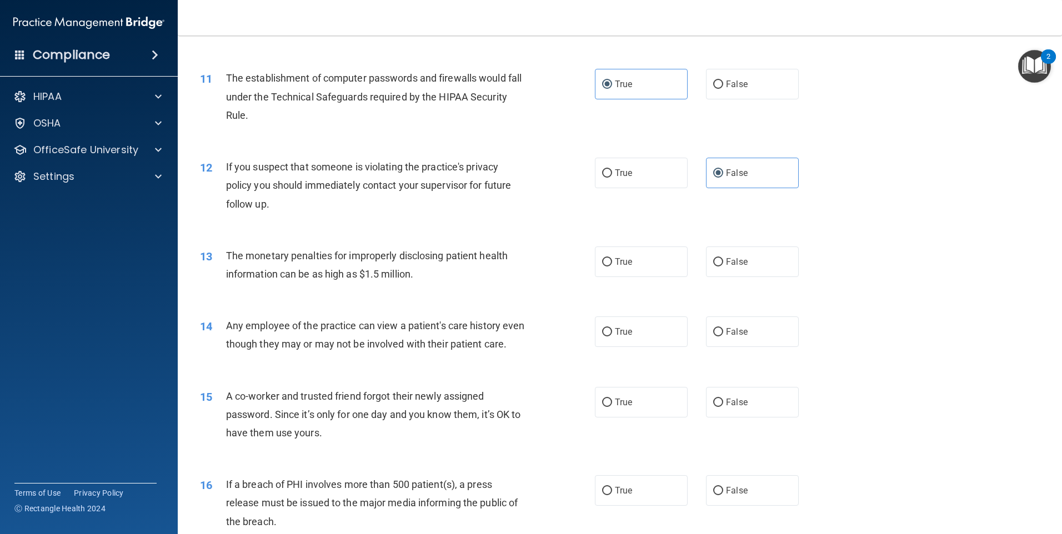
scroll to position [833, 0]
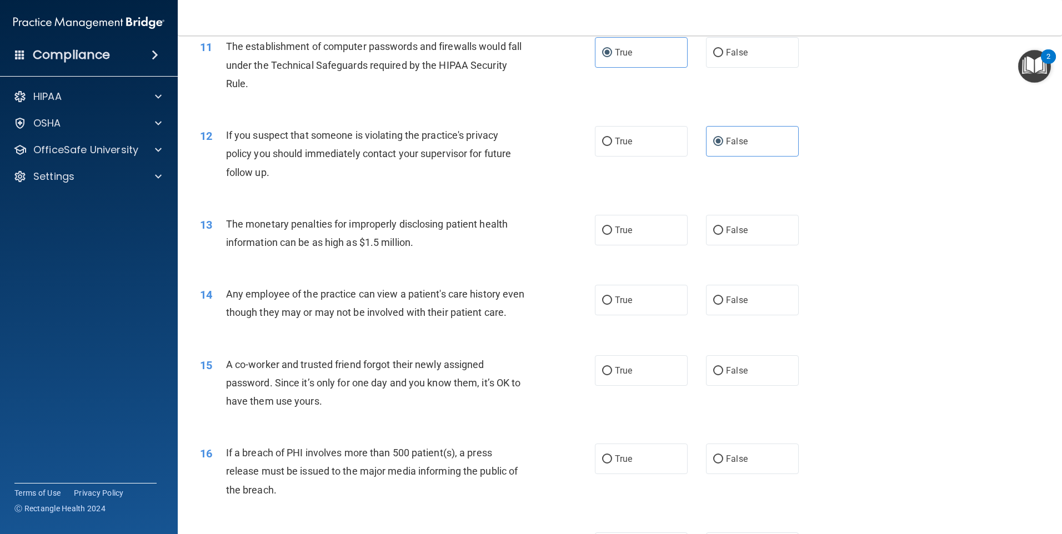
click at [683, 245] on div "True False" at bounding box center [706, 230] width 223 height 31
click at [679, 244] on label "True" at bounding box center [641, 230] width 93 height 31
click at [612, 235] on input "True" at bounding box center [607, 231] width 10 height 8
radio input "true"
click at [736, 286] on label "False" at bounding box center [752, 300] width 93 height 31
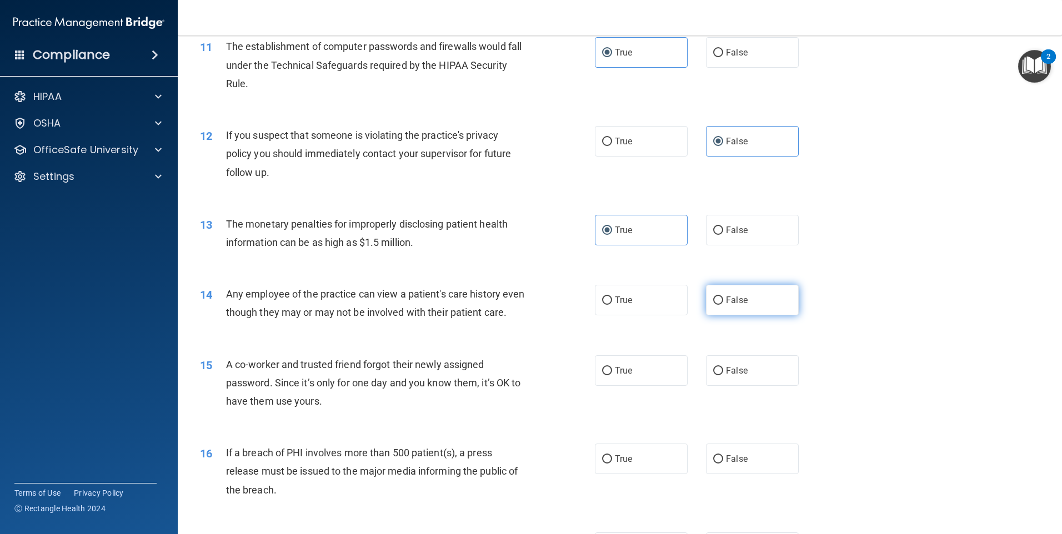
click at [723, 296] on input "False" at bounding box center [718, 300] width 10 height 8
radio input "true"
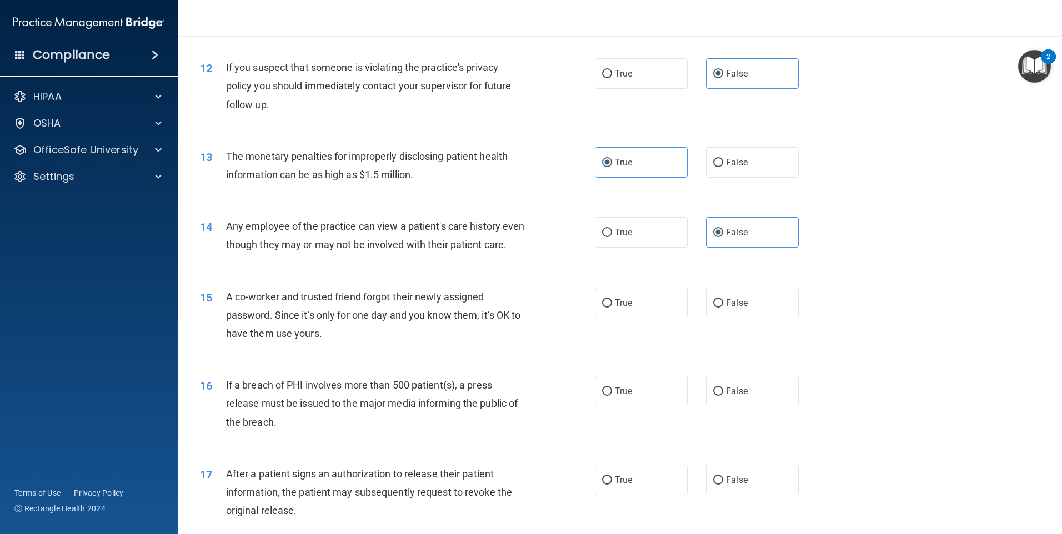
scroll to position [999, 0]
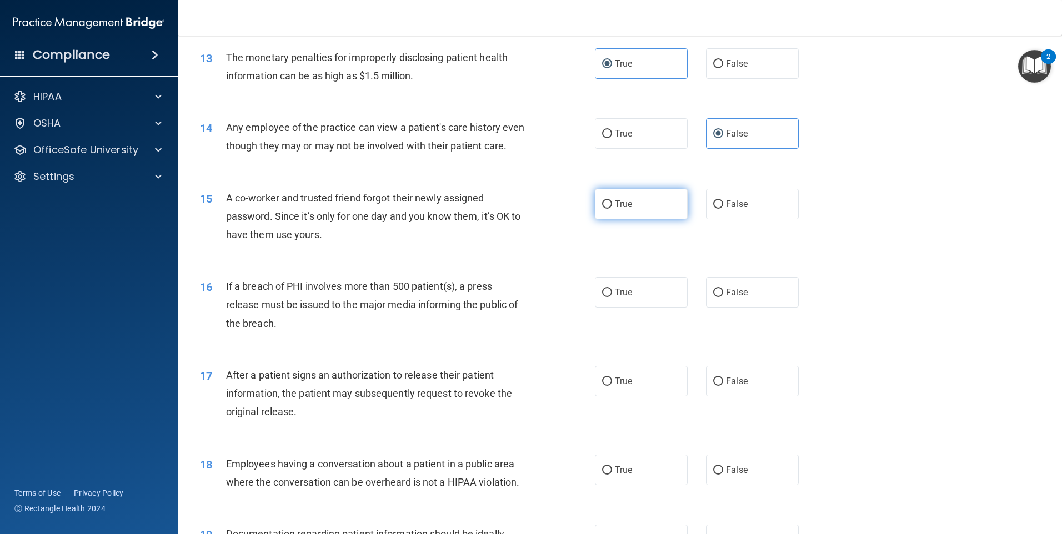
click at [679, 216] on label "True" at bounding box center [641, 204] width 93 height 31
click at [612, 209] on input "True" at bounding box center [607, 204] width 10 height 8
radio input "true"
click at [740, 303] on label "False" at bounding box center [752, 292] width 93 height 31
click at [723, 297] on input "False" at bounding box center [718, 293] width 10 height 8
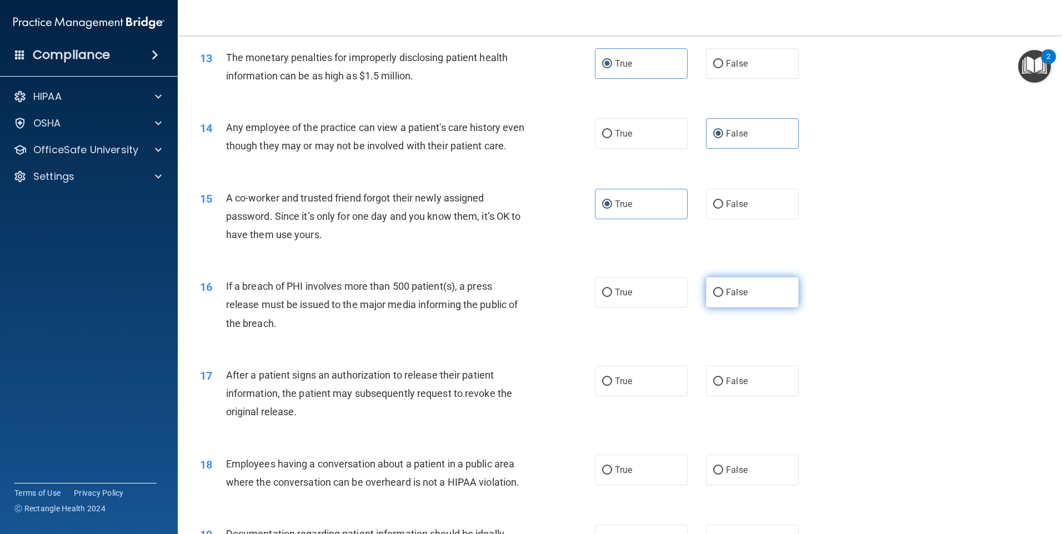
radio input "true"
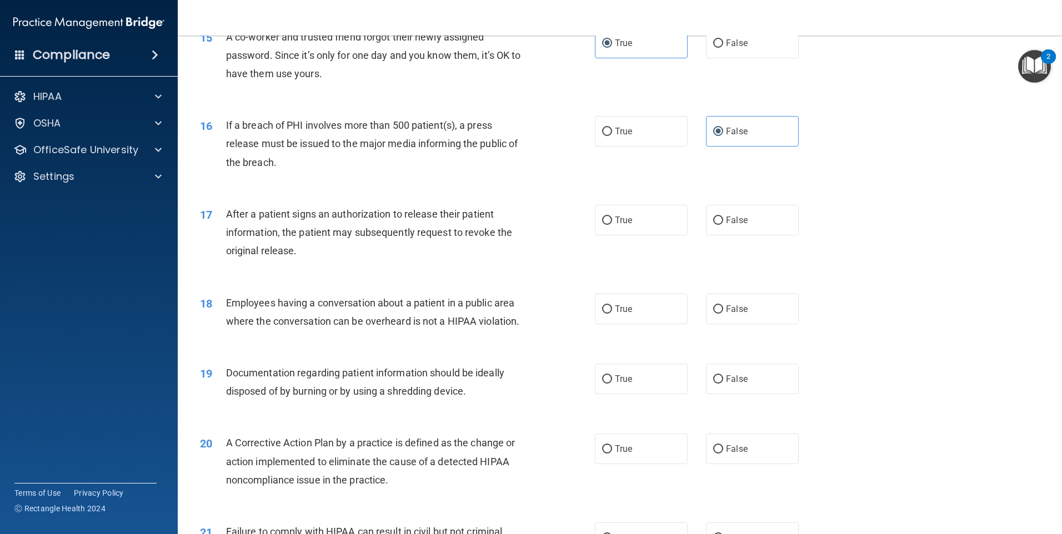
scroll to position [1166, 0]
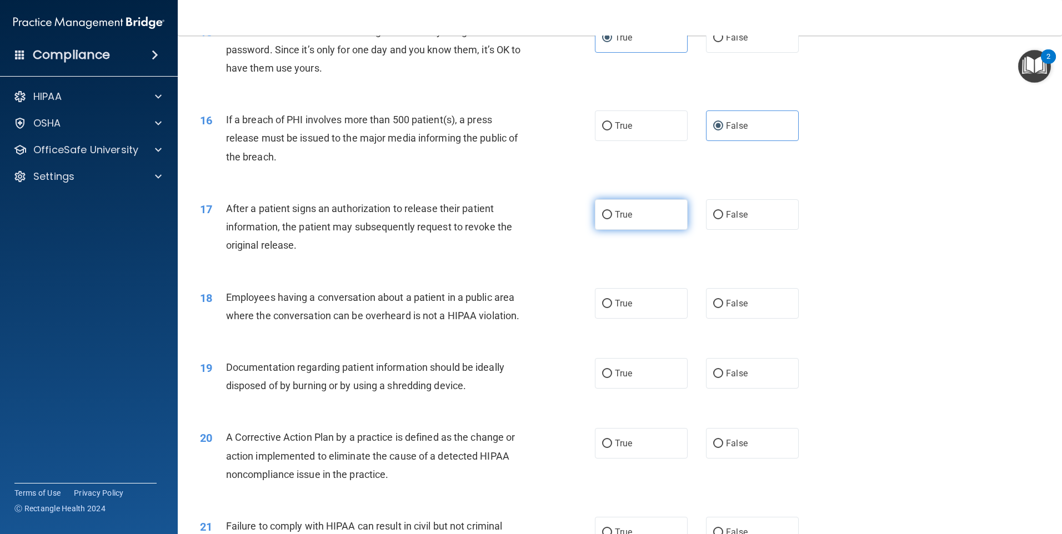
click at [651, 230] on label "True" at bounding box center [641, 214] width 93 height 31
click at [612, 219] on input "True" at bounding box center [607, 215] width 10 height 8
radio input "true"
click at [738, 309] on span "False" at bounding box center [737, 303] width 22 height 11
click at [723, 308] on input "False" at bounding box center [718, 304] width 10 height 8
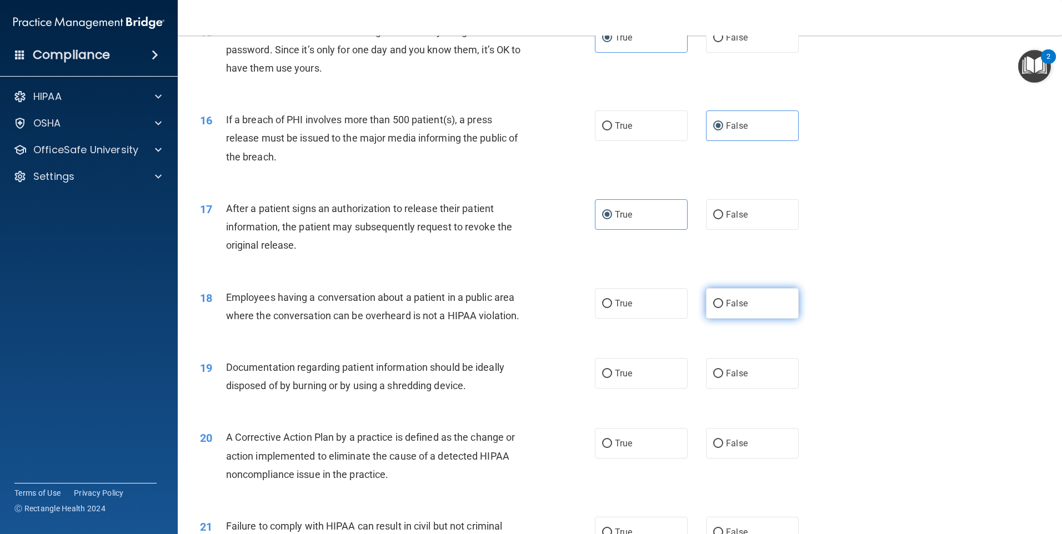
radio input "true"
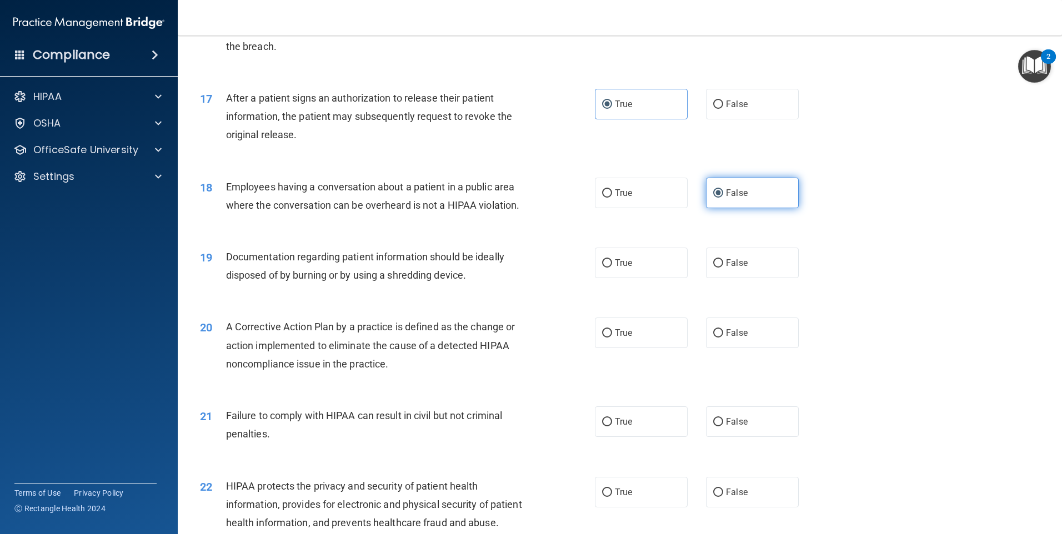
scroll to position [1277, 0]
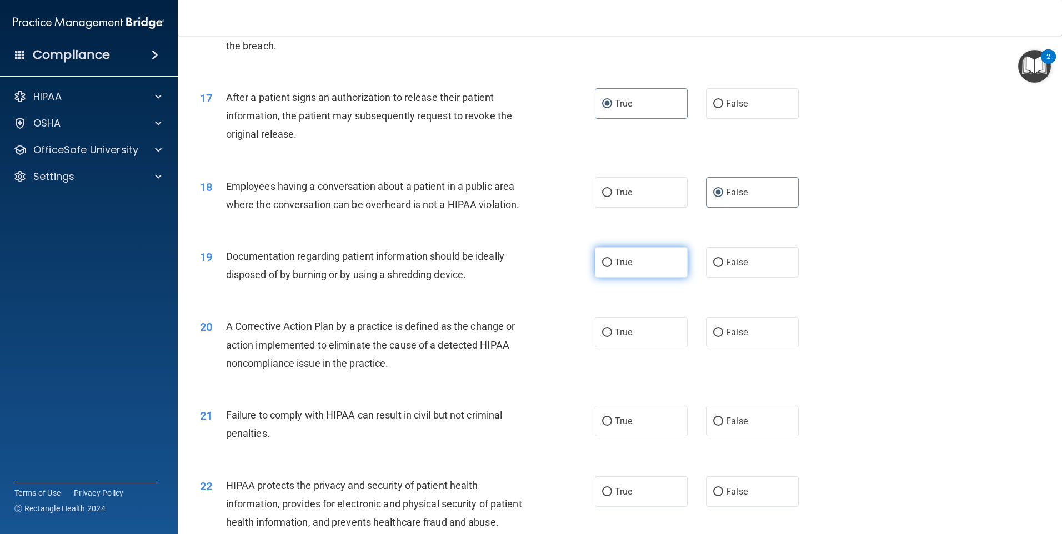
click at [606, 269] on label "True" at bounding box center [641, 262] width 93 height 31
click at [606, 267] on input "True" at bounding box center [607, 263] width 10 height 8
radio input "true"
click at [737, 338] on span "False" at bounding box center [737, 332] width 22 height 11
click at [723, 337] on input "False" at bounding box center [718, 333] width 10 height 8
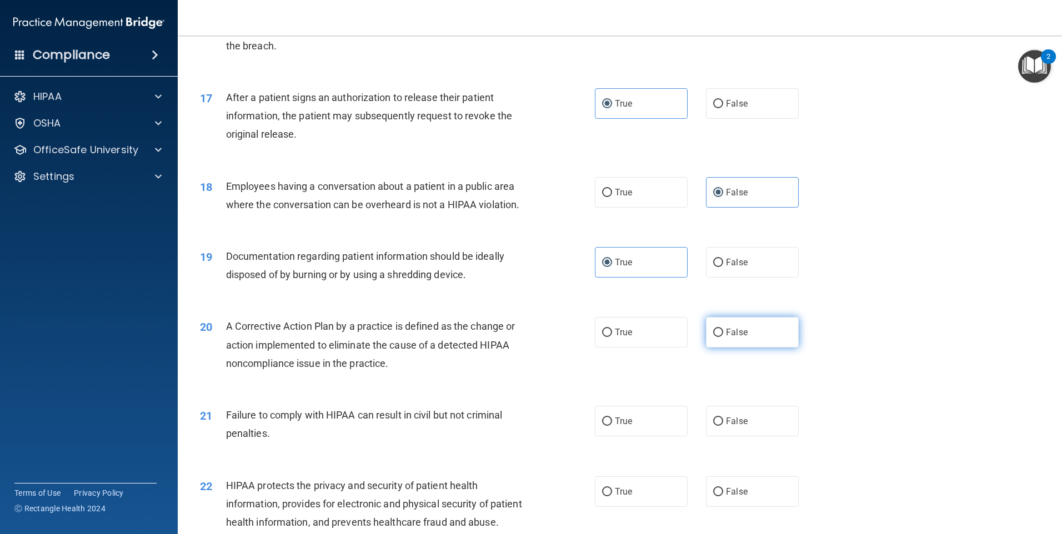
radio input "true"
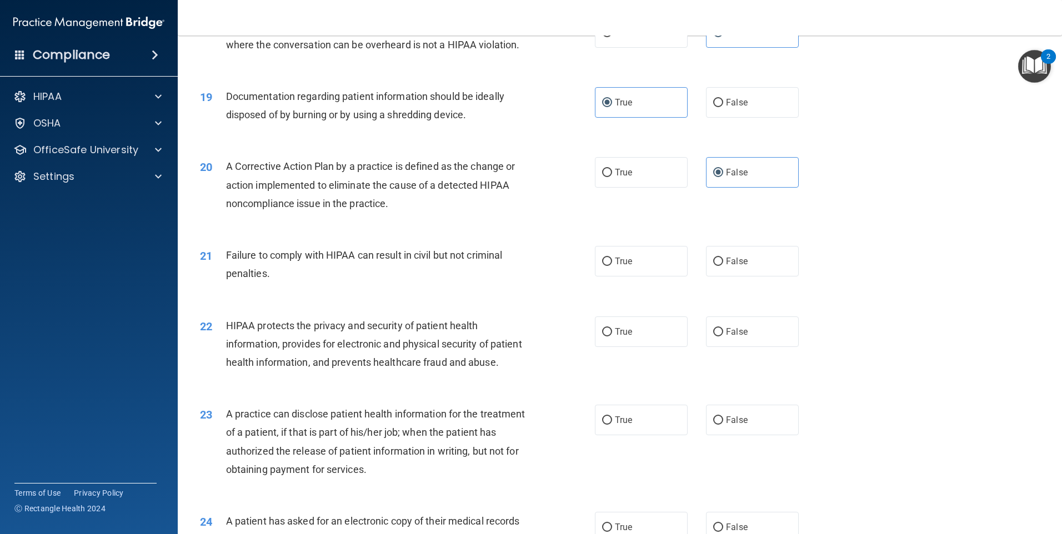
scroll to position [1444, 0]
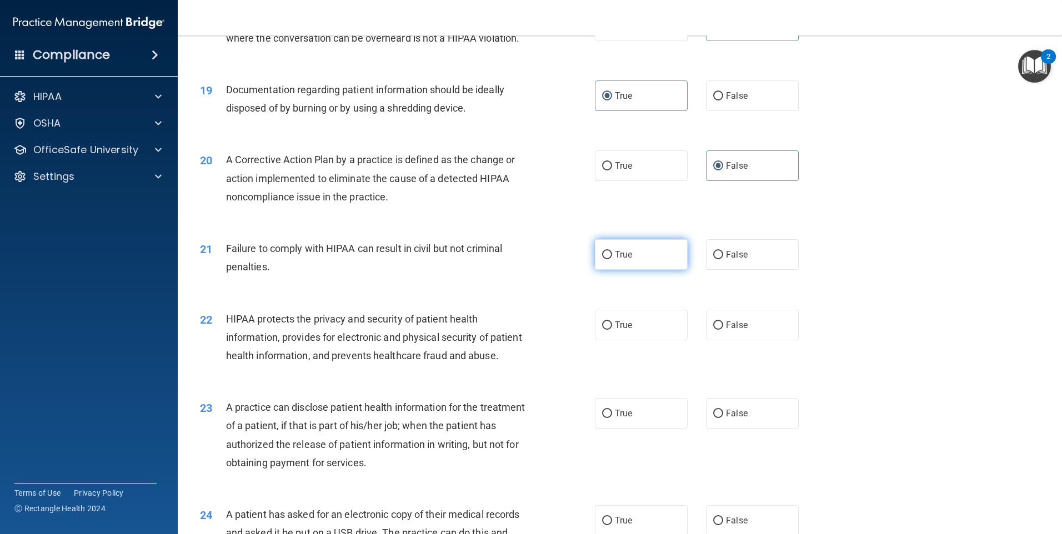
click at [637, 267] on label "True" at bounding box center [641, 254] width 93 height 31
click at [612, 259] on input "True" at bounding box center [607, 255] width 10 height 8
radio input "true"
click at [740, 340] on label "False" at bounding box center [752, 325] width 93 height 31
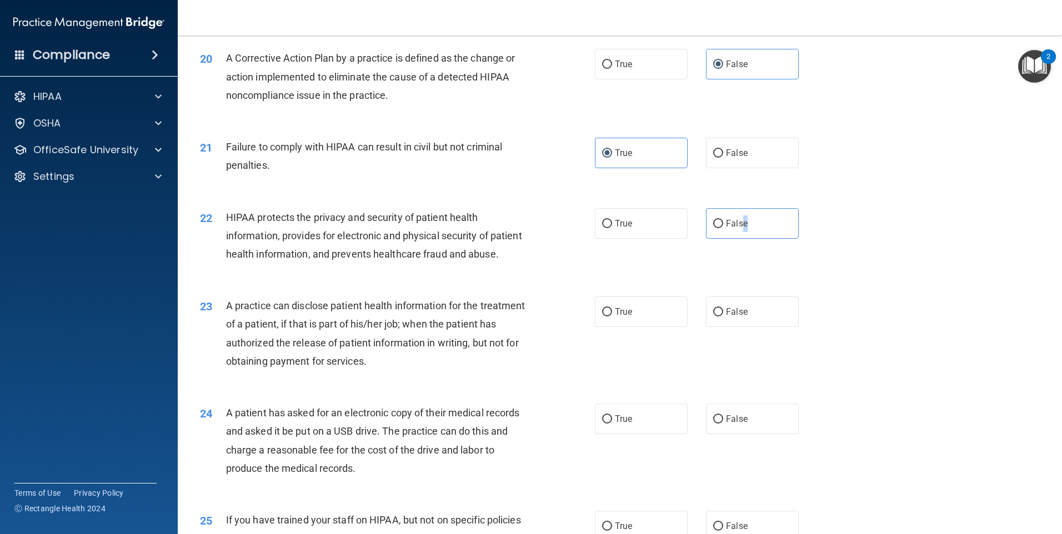
scroll to position [1555, 0]
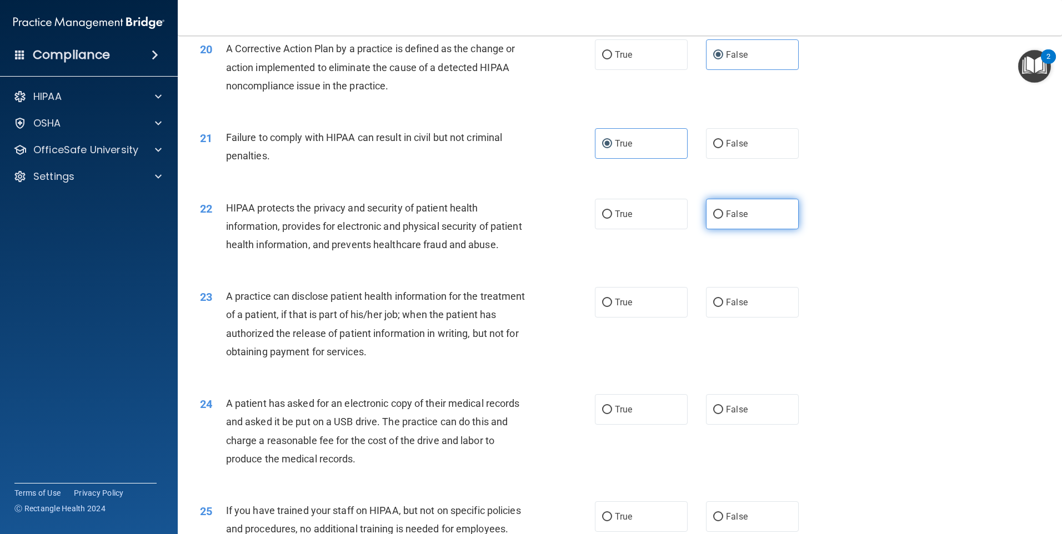
click at [732, 219] on span "False" at bounding box center [737, 214] width 22 height 11
click at [723, 219] on input "False" at bounding box center [718, 214] width 10 height 8
radio input "true"
click at [669, 318] on label "True" at bounding box center [641, 302] width 93 height 31
click at [612, 307] on input "True" at bounding box center [607, 303] width 10 height 8
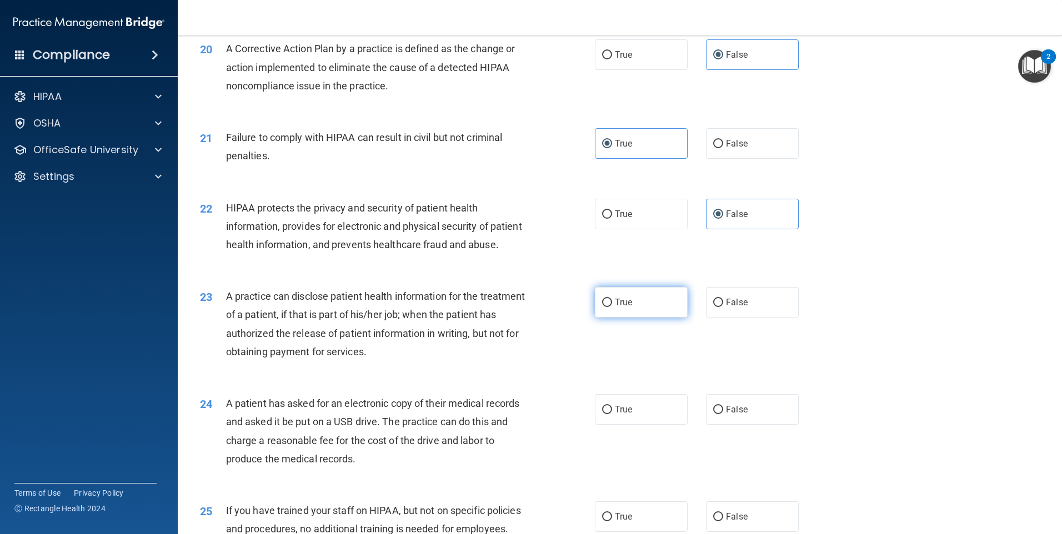
radio input "true"
click at [736, 425] on label "False" at bounding box center [752, 409] width 93 height 31
click at [723, 414] on input "False" at bounding box center [718, 410] width 10 height 8
radio input "true"
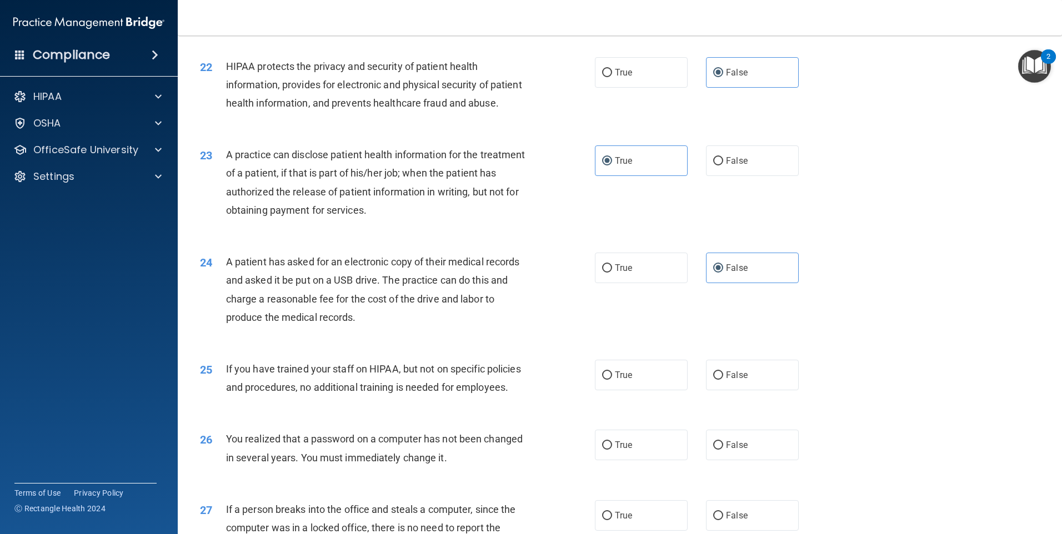
scroll to position [1721, 0]
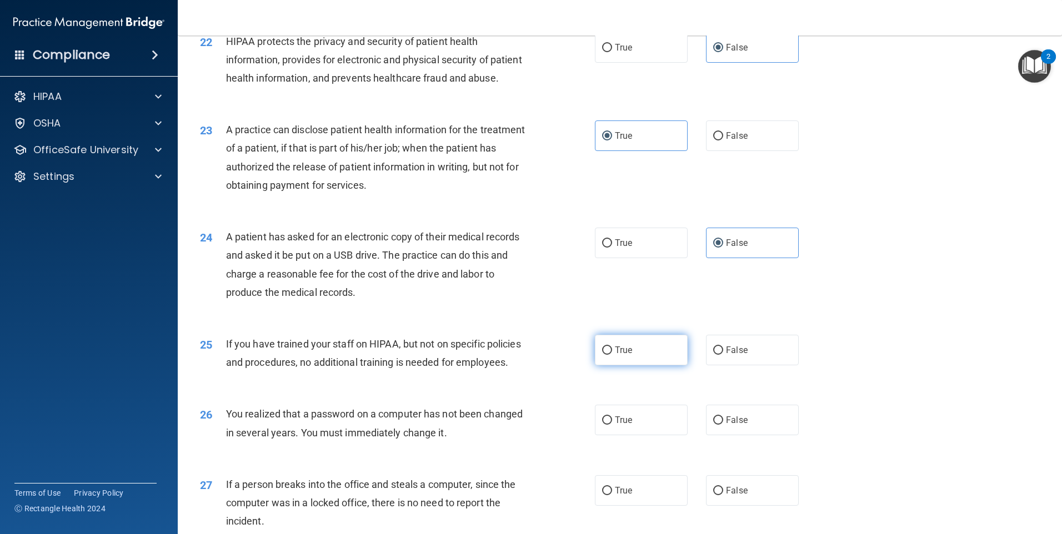
click at [677, 365] on label "True" at bounding box center [641, 350] width 93 height 31
click at [612, 355] on input "True" at bounding box center [607, 350] width 10 height 8
radio input "true"
click at [751, 461] on div "26 You realized that a password on a computer has not been changed in several y…" at bounding box center [620, 426] width 856 height 70
click at [752, 435] on label "False" at bounding box center [752, 420] width 93 height 31
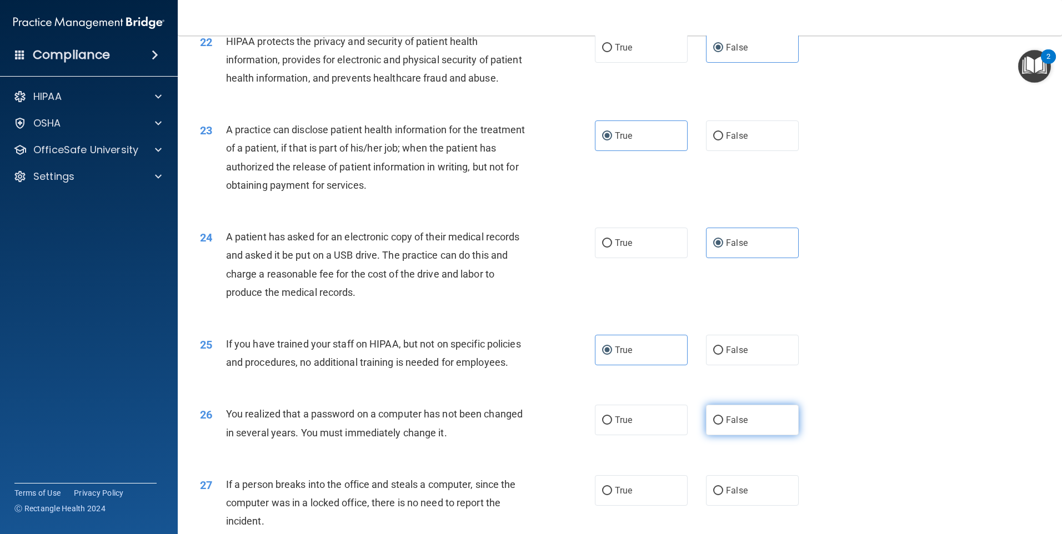
click at [723, 425] on input "False" at bounding box center [718, 420] width 10 height 8
radio input "true"
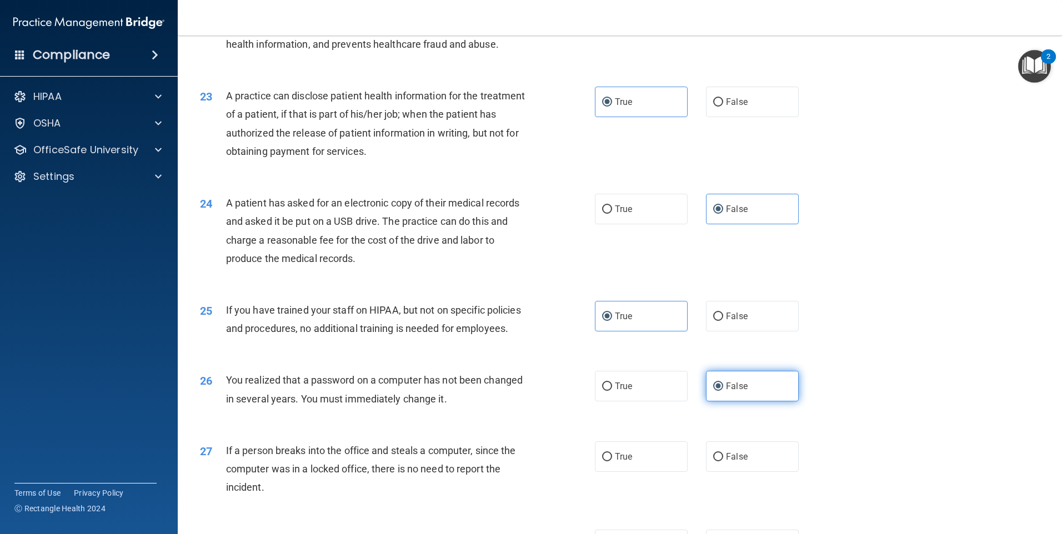
scroll to position [1832, 0]
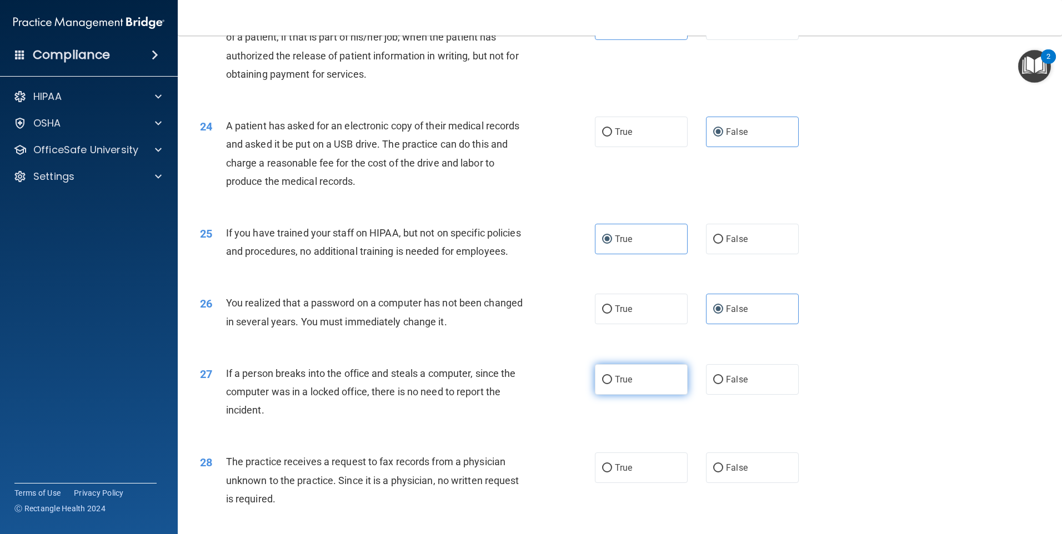
click at [637, 395] on label "True" at bounding box center [641, 379] width 93 height 31
click at [612, 384] on input "True" at bounding box center [607, 380] width 10 height 8
radio input "true"
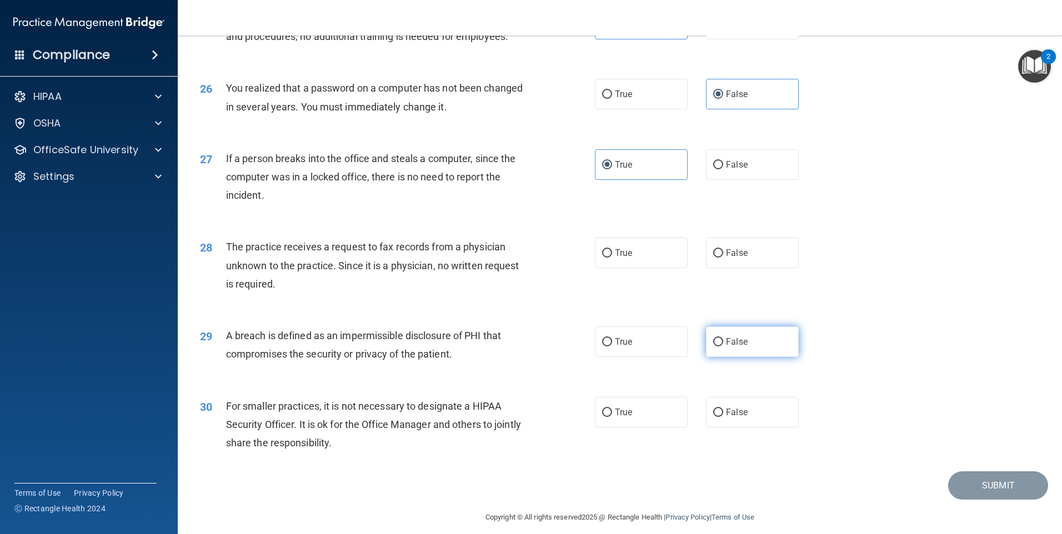
scroll to position [2054, 0]
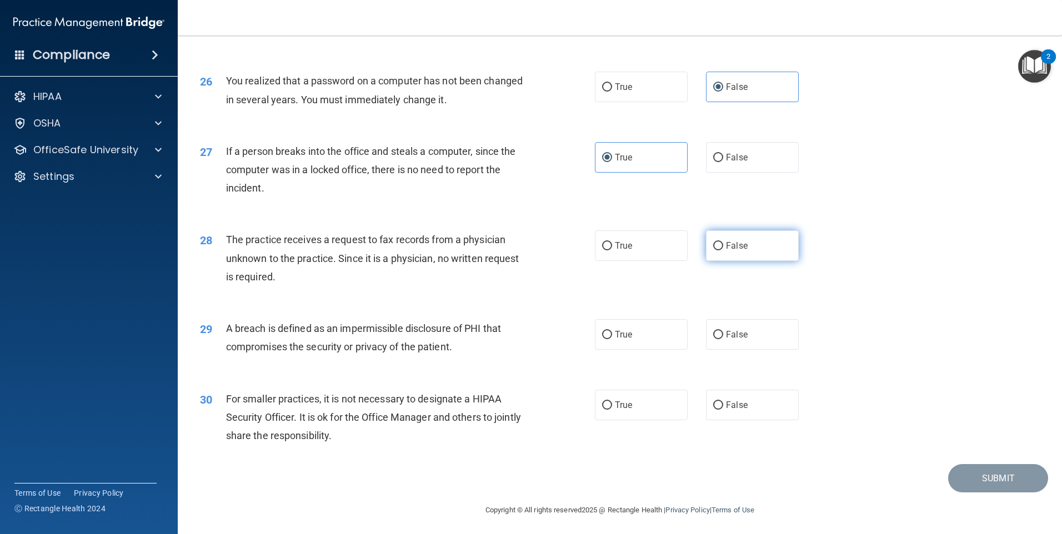
click at [754, 261] on label "False" at bounding box center [752, 245] width 93 height 31
click at [723, 250] on input "False" at bounding box center [718, 246] width 10 height 8
radio input "true"
click at [659, 350] on label "True" at bounding box center [641, 334] width 93 height 31
click at [612, 339] on input "True" at bounding box center [607, 335] width 10 height 8
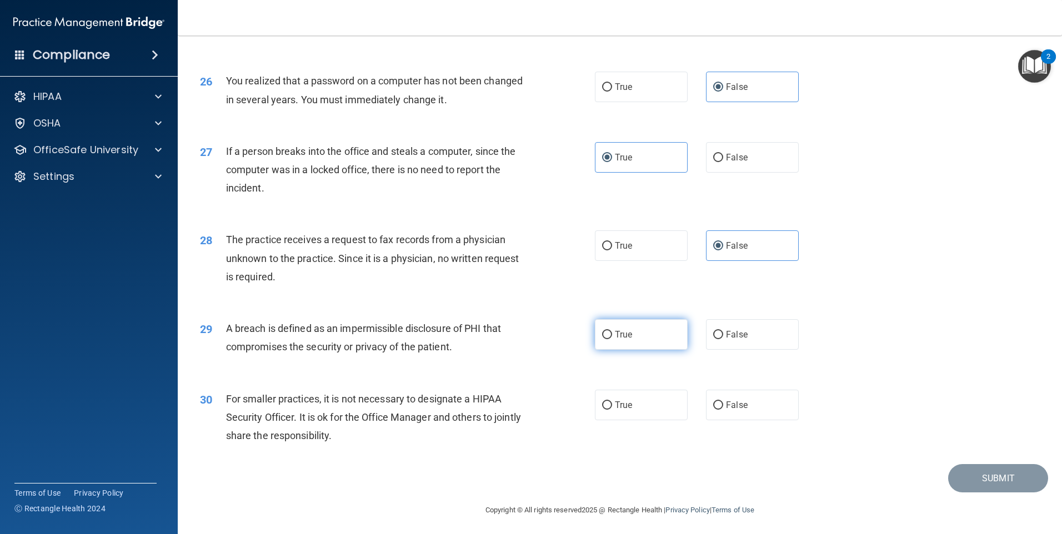
radio input "true"
click at [745, 420] on label "False" at bounding box center [752, 405] width 93 height 31
click at [723, 410] on input "False" at bounding box center [718, 405] width 10 height 8
radio input "true"
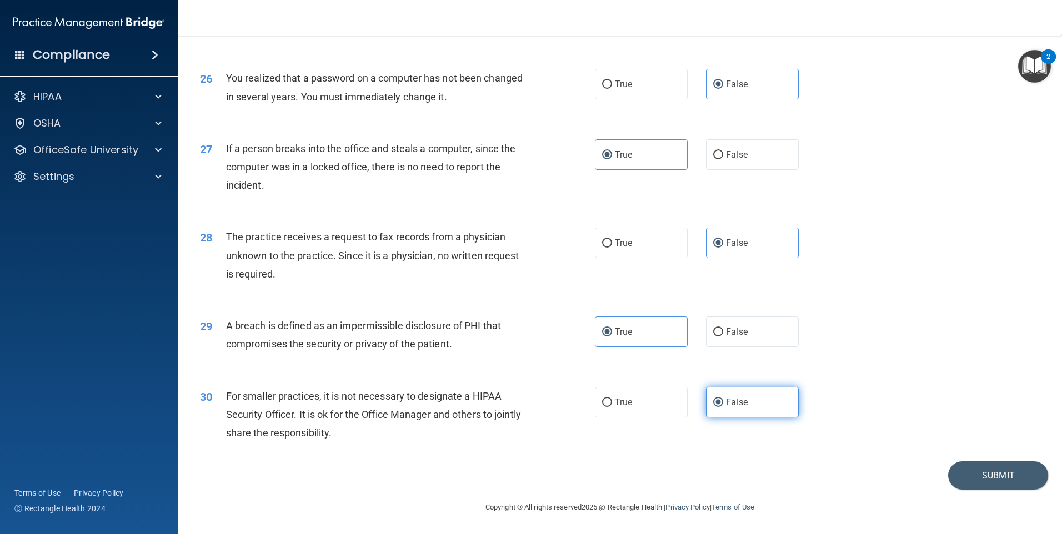
scroll to position [2112, 0]
click at [983, 491] on footer "Copyright © All rights reserved 2025 @ Rectangle Health | Privacy Policy | Term…" at bounding box center [620, 506] width 840 height 33
click at [983, 486] on button "Submit" at bounding box center [998, 475] width 100 height 28
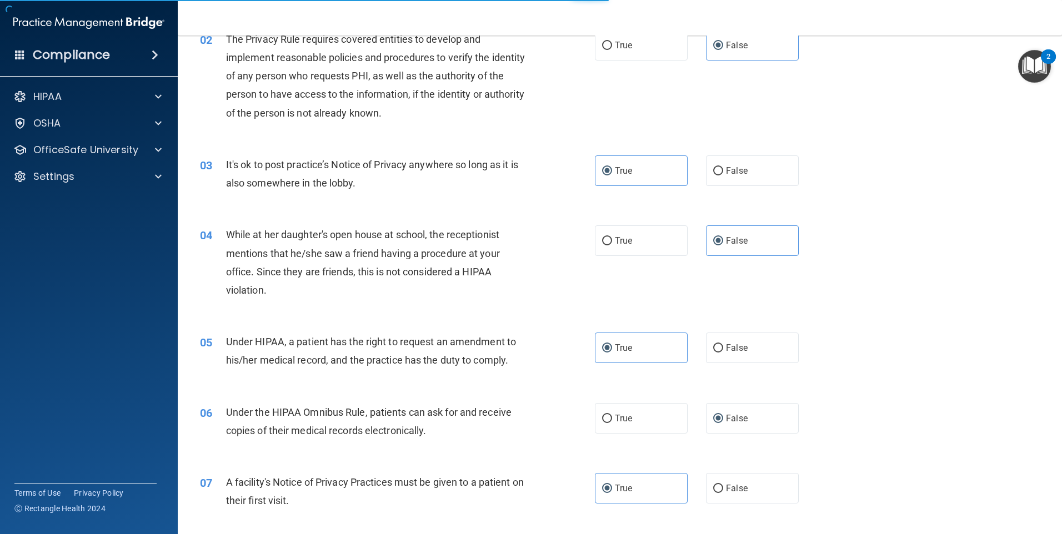
scroll to position [0, 0]
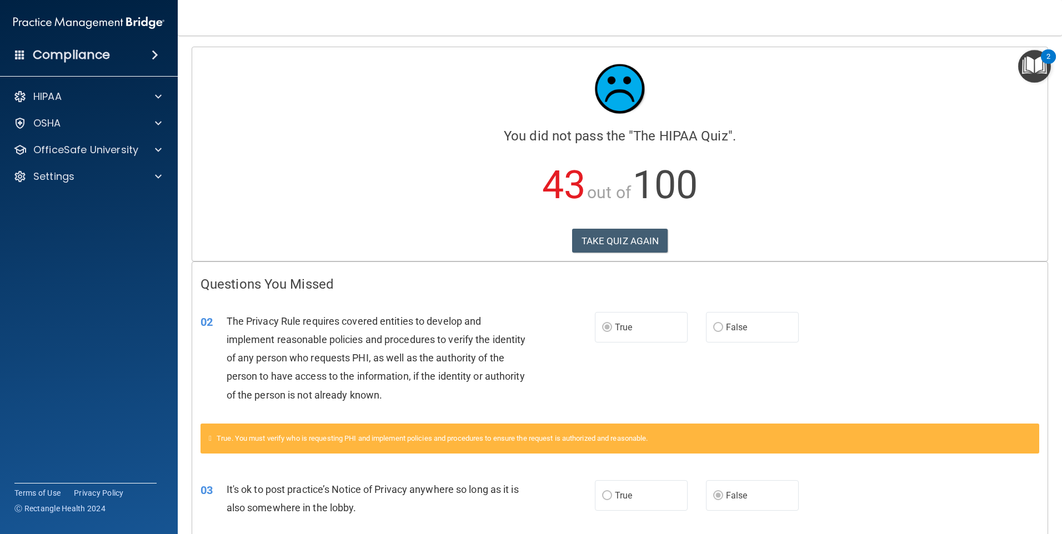
click at [617, 253] on div "Calculating your score.... You did not pass the " The HIPAA Quiz ". 43 out of 1…" at bounding box center [619, 154] width 855 height 214
click at [617, 245] on button "TAKE QUIZ AGAIN" at bounding box center [620, 241] width 96 height 24
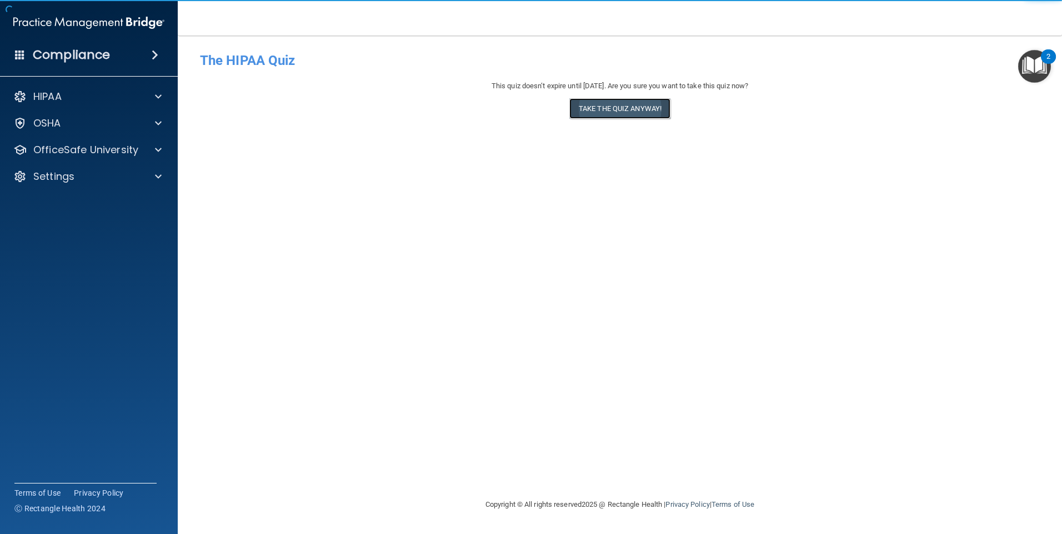
click at [636, 109] on button "Take the quiz anyway!" at bounding box center [619, 108] width 101 height 21
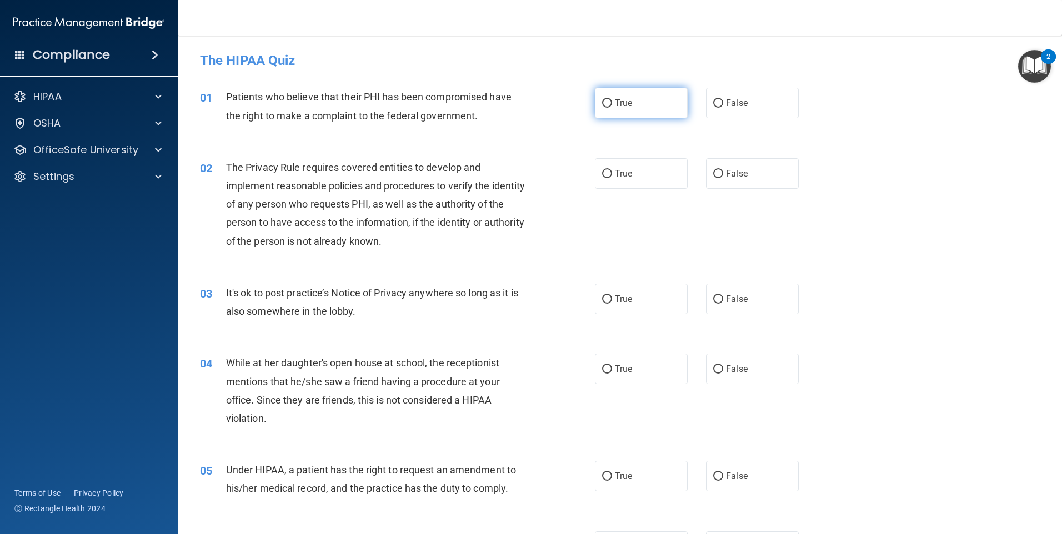
click at [620, 103] on span "True" at bounding box center [623, 103] width 17 height 11
click at [612, 103] on input "True" at bounding box center [607, 103] width 10 height 8
radio input "true"
click at [616, 166] on label "True" at bounding box center [641, 173] width 93 height 31
click at [612, 170] on input "True" at bounding box center [607, 174] width 10 height 8
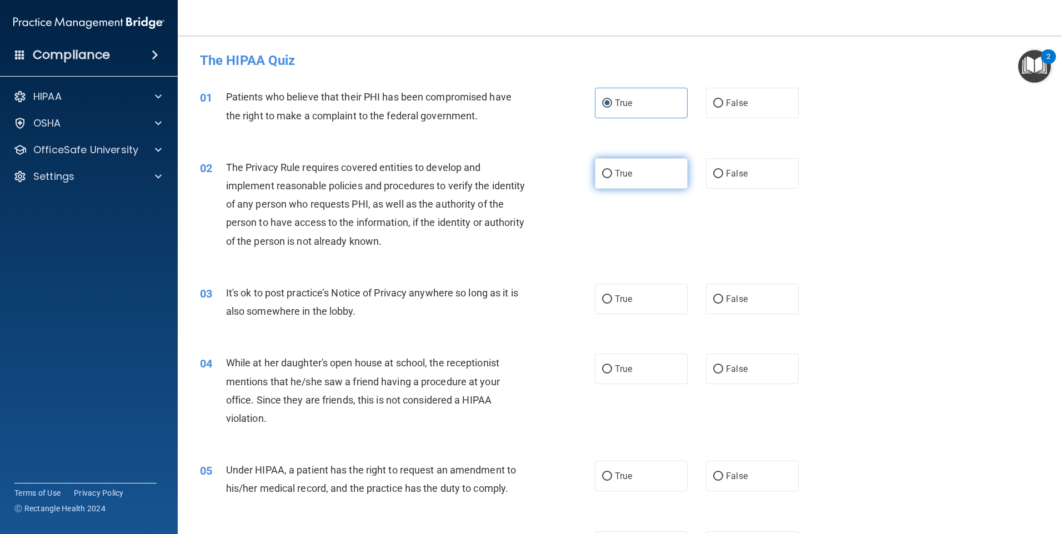
radio input "true"
drag, startPoint x: 742, startPoint y: 277, endPoint x: 741, endPoint y: 293, distance: 16.1
click at [741, 277] on div "03 It's ok to post practice’s Notice of Privacy anywhere so long as it is also …" at bounding box center [620, 305] width 856 height 70
click at [741, 293] on label "False" at bounding box center [752, 299] width 93 height 31
click at [723, 295] on input "False" at bounding box center [718, 299] width 10 height 8
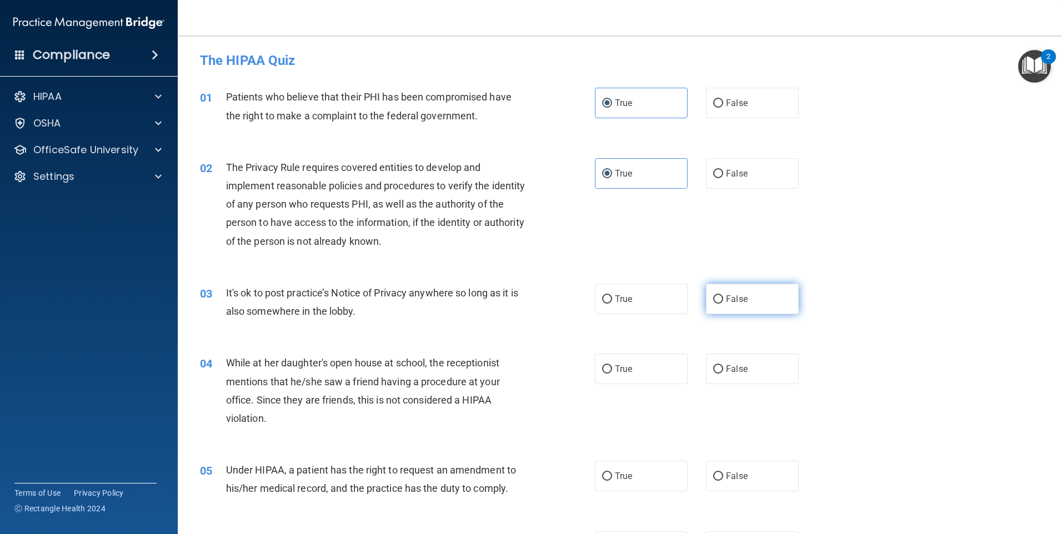
radio input "true"
click at [731, 364] on span "False" at bounding box center [737, 369] width 22 height 11
click at [723, 365] on input "False" at bounding box center [718, 369] width 10 height 8
radio input "true"
click at [745, 465] on label "False" at bounding box center [752, 476] width 93 height 31
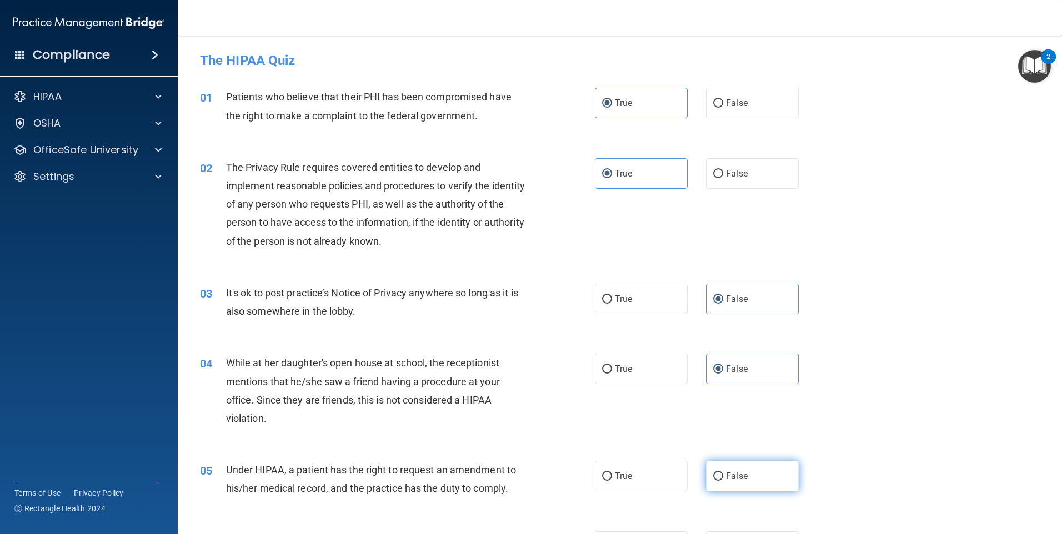
click at [723, 473] on input "False" at bounding box center [718, 477] width 10 height 8
radio input "true"
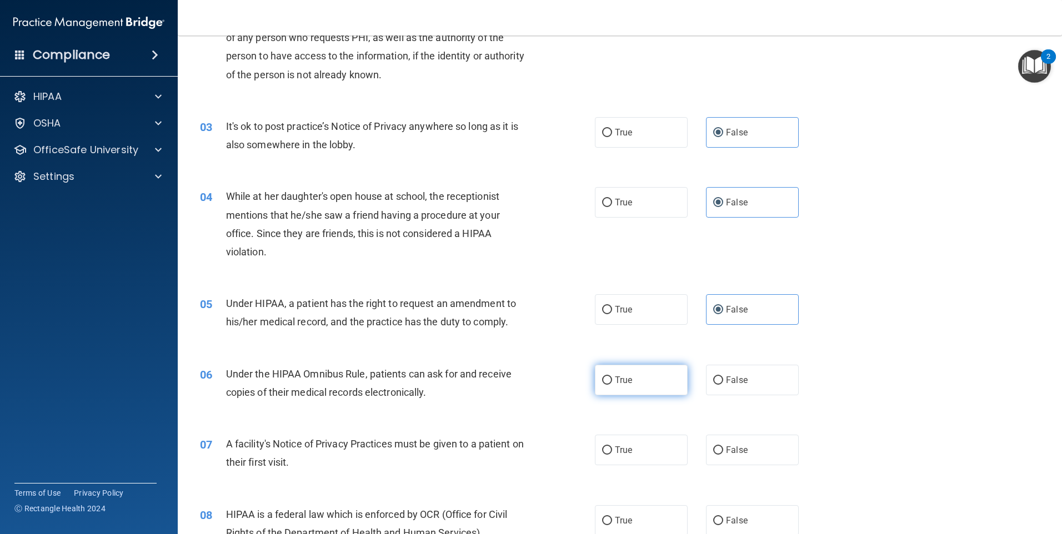
scroll to position [278, 0]
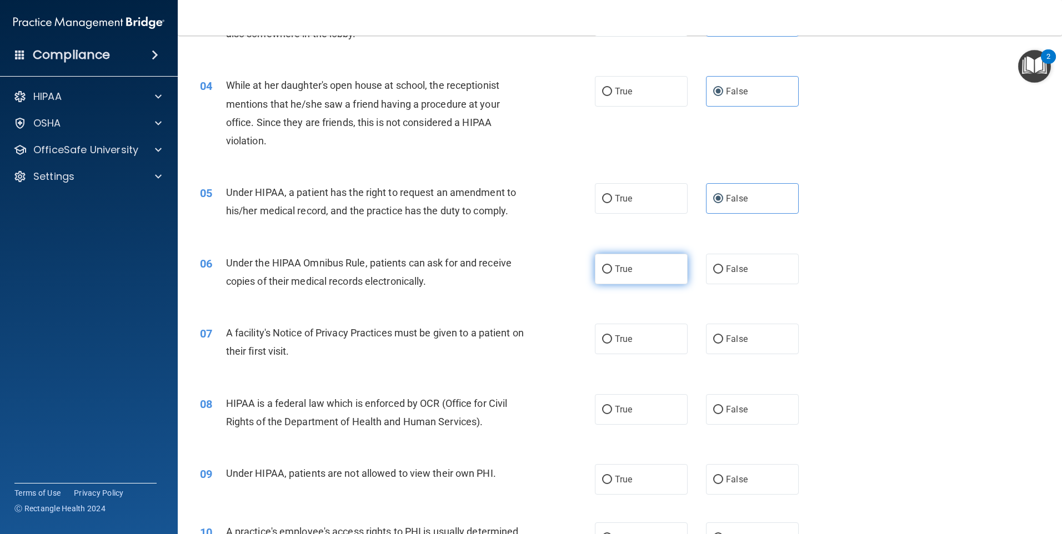
click at [646, 262] on label "True" at bounding box center [641, 269] width 93 height 31
click at [612, 265] on input "True" at bounding box center [607, 269] width 10 height 8
radio input "true"
click at [624, 335] on span "True" at bounding box center [623, 339] width 17 height 11
click at [612, 335] on input "True" at bounding box center [607, 339] width 10 height 8
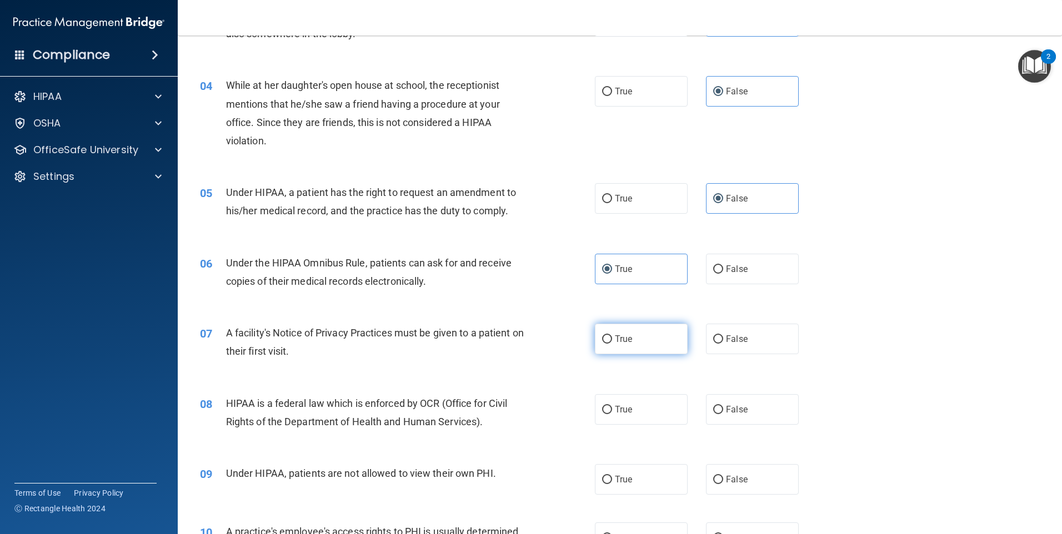
radio input "true"
click at [645, 403] on label "True" at bounding box center [641, 409] width 93 height 31
click at [612, 406] on input "True" at bounding box center [607, 410] width 10 height 8
radio input "true"
click at [715, 471] on label "False" at bounding box center [752, 479] width 93 height 31
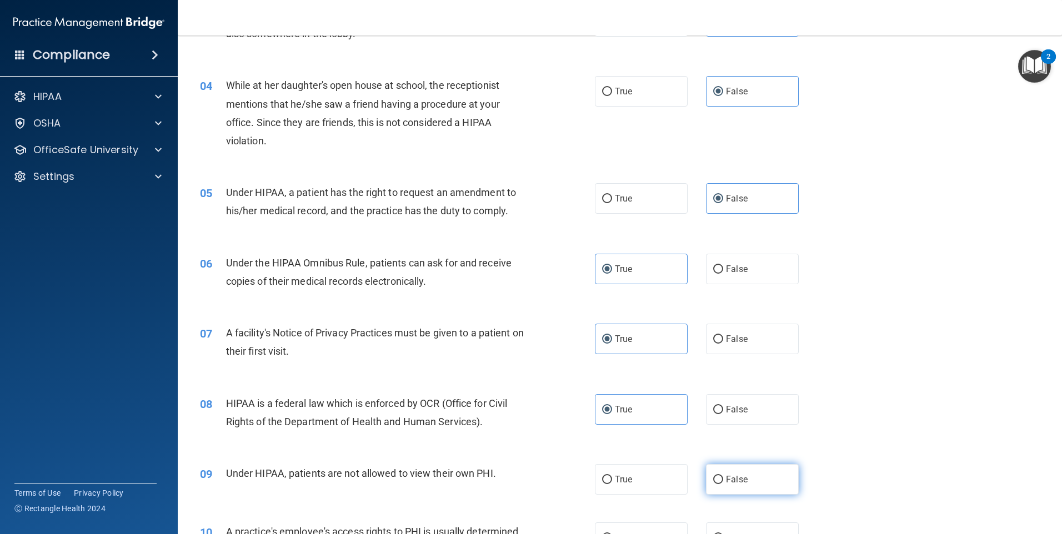
click at [715, 476] on input "False" at bounding box center [718, 480] width 10 height 8
radio input "true"
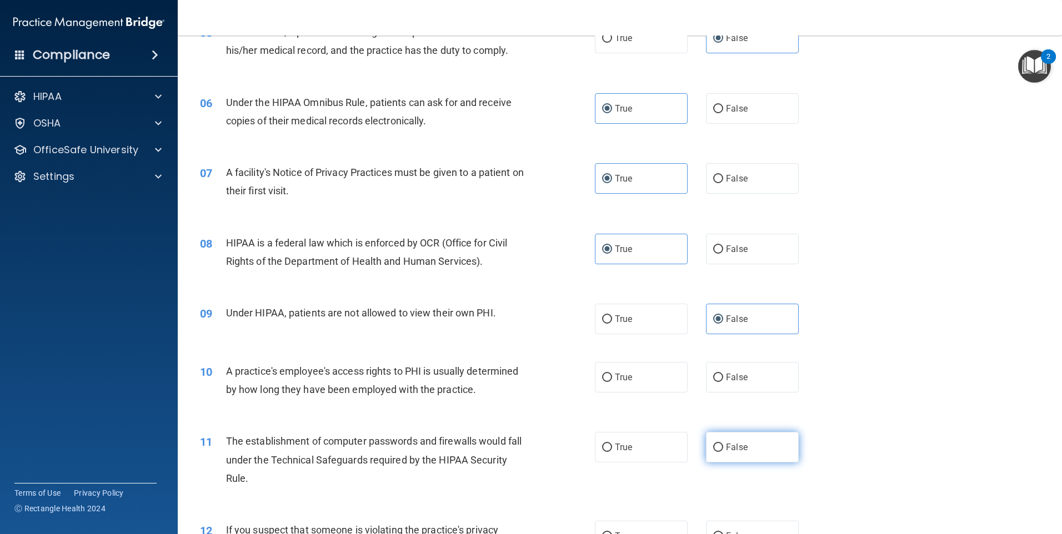
scroll to position [444, 0]
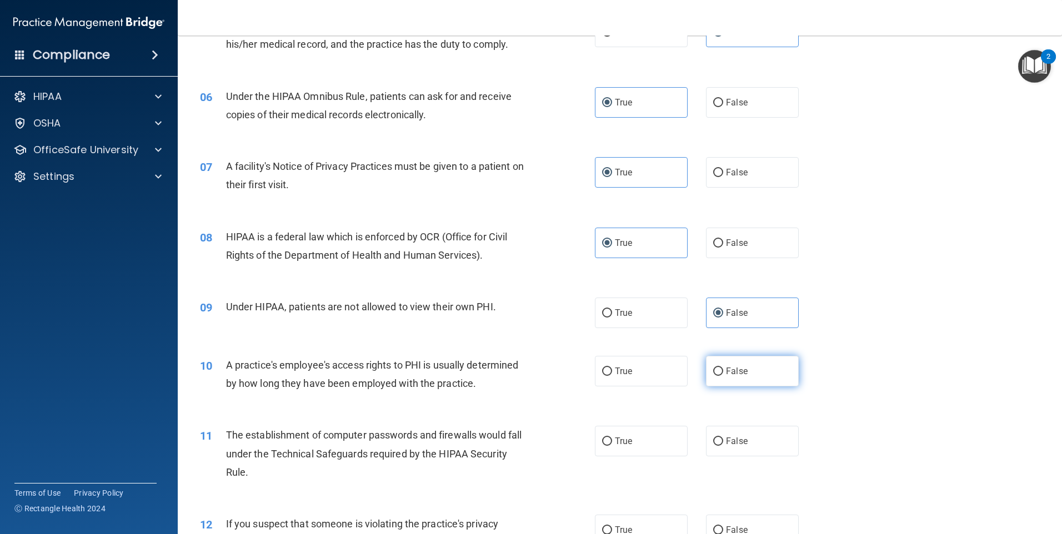
click at [773, 371] on label "False" at bounding box center [752, 371] width 93 height 31
click at [723, 371] on input "False" at bounding box center [718, 372] width 10 height 8
radio input "true"
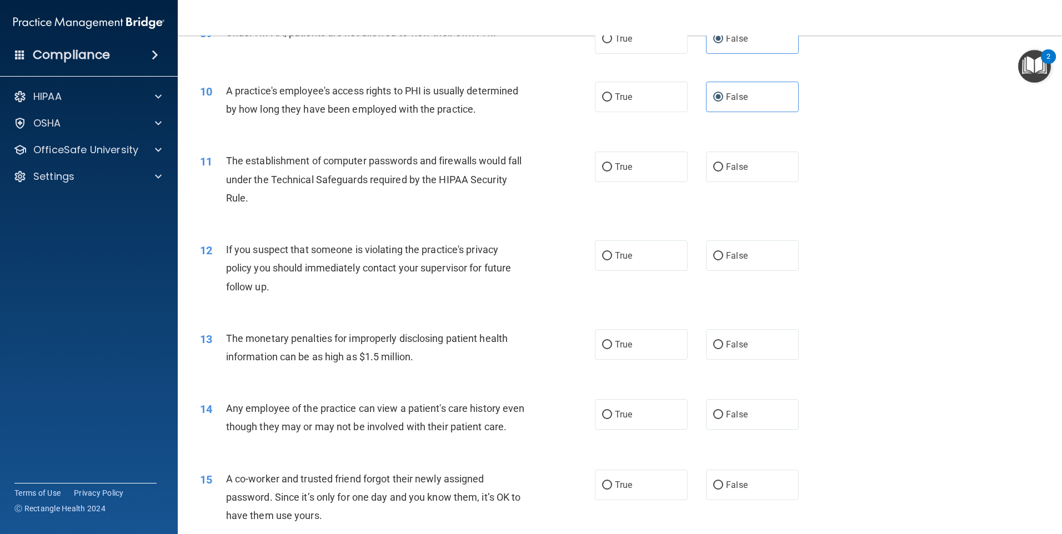
scroll to position [722, 0]
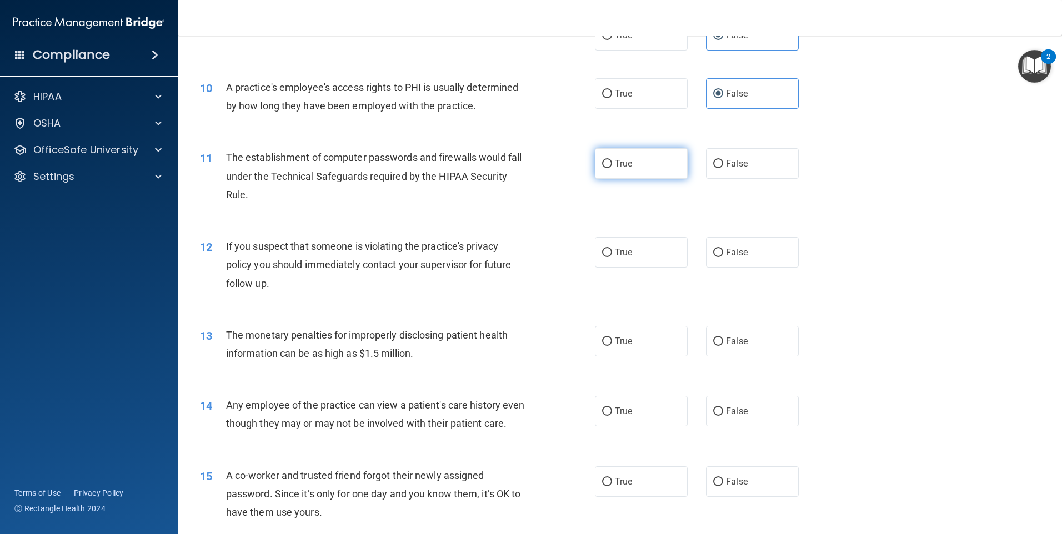
click at [647, 168] on label "True" at bounding box center [641, 163] width 93 height 31
click at [612, 168] on input "True" at bounding box center [607, 164] width 10 height 8
radio input "true"
click at [658, 269] on div "12 If you suspect that someone is violating the practice's privacy policy you s…" at bounding box center [620, 267] width 856 height 89
click at [651, 265] on label "True" at bounding box center [641, 252] width 93 height 31
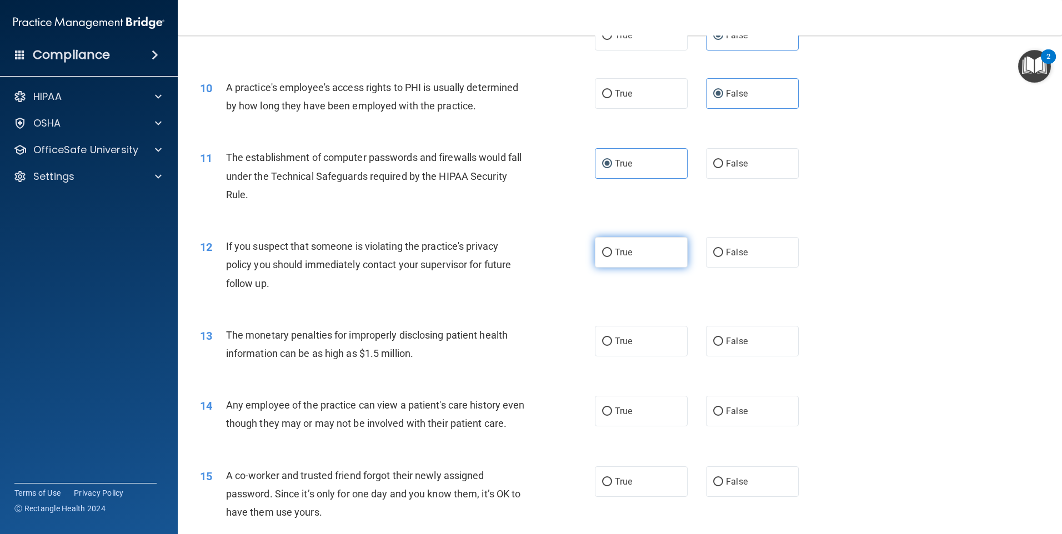
click at [612, 257] on input "True" at bounding box center [607, 253] width 10 height 8
radio input "true"
click at [651, 347] on label "True" at bounding box center [641, 341] width 93 height 31
click at [612, 346] on input "True" at bounding box center [607, 342] width 10 height 8
radio input "true"
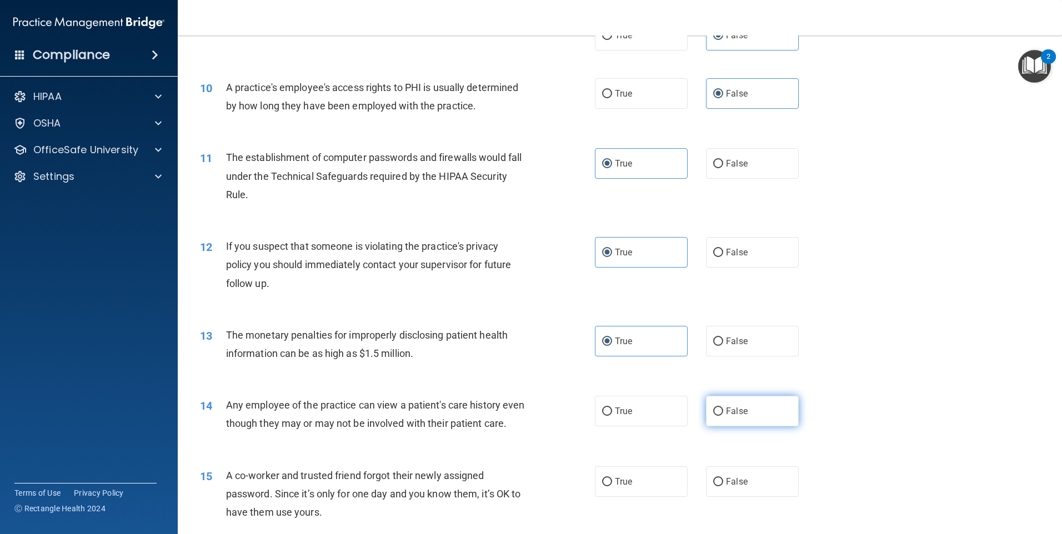
click at [733, 415] on span "False" at bounding box center [737, 411] width 22 height 11
click at [723, 415] on input "False" at bounding box center [718, 412] width 10 height 8
radio input "true"
click at [752, 497] on label "False" at bounding box center [752, 481] width 93 height 31
click at [723, 486] on input "False" at bounding box center [718, 482] width 10 height 8
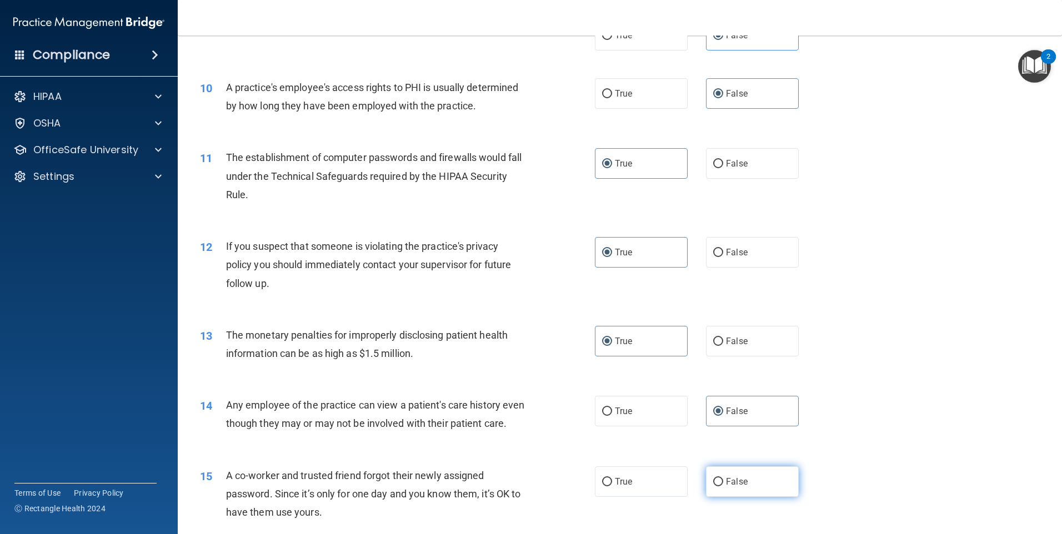
radio input "true"
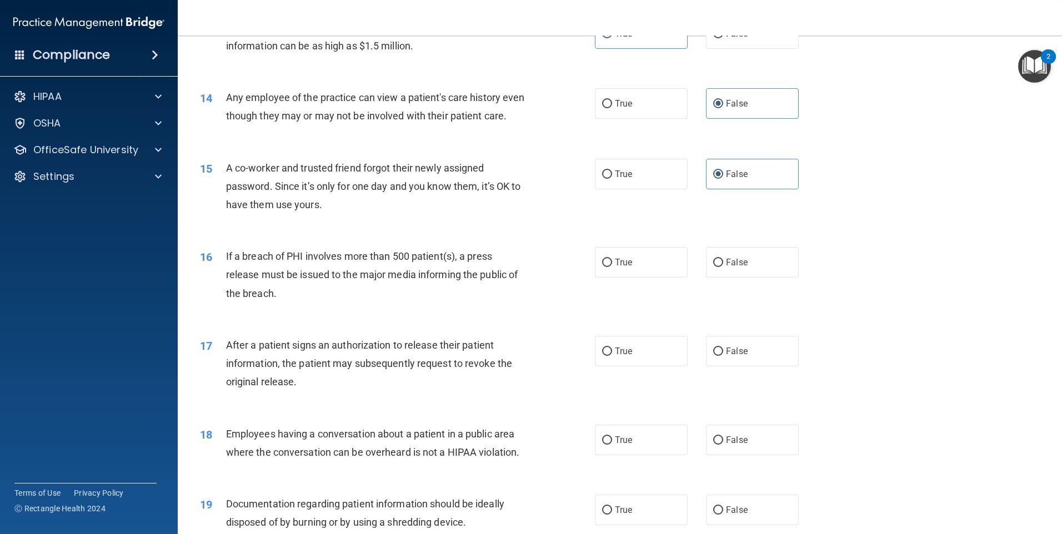
scroll to position [1055, 0]
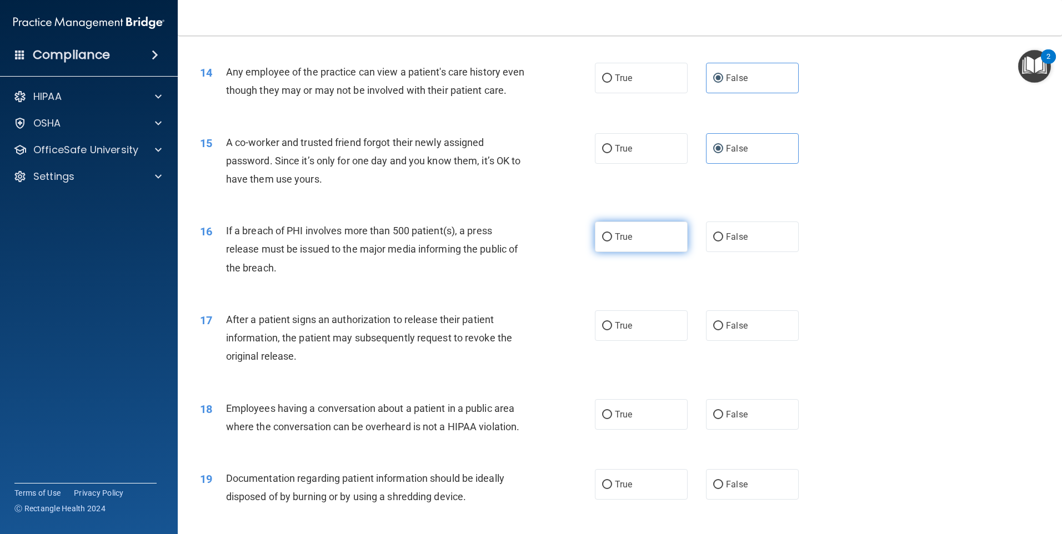
click at [651, 251] on label "True" at bounding box center [641, 237] width 93 height 31
click at [612, 242] on input "True" at bounding box center [607, 237] width 10 height 8
radio input "true"
click at [653, 341] on label "True" at bounding box center [641, 325] width 93 height 31
click at [612, 330] on input "True" at bounding box center [607, 326] width 10 height 8
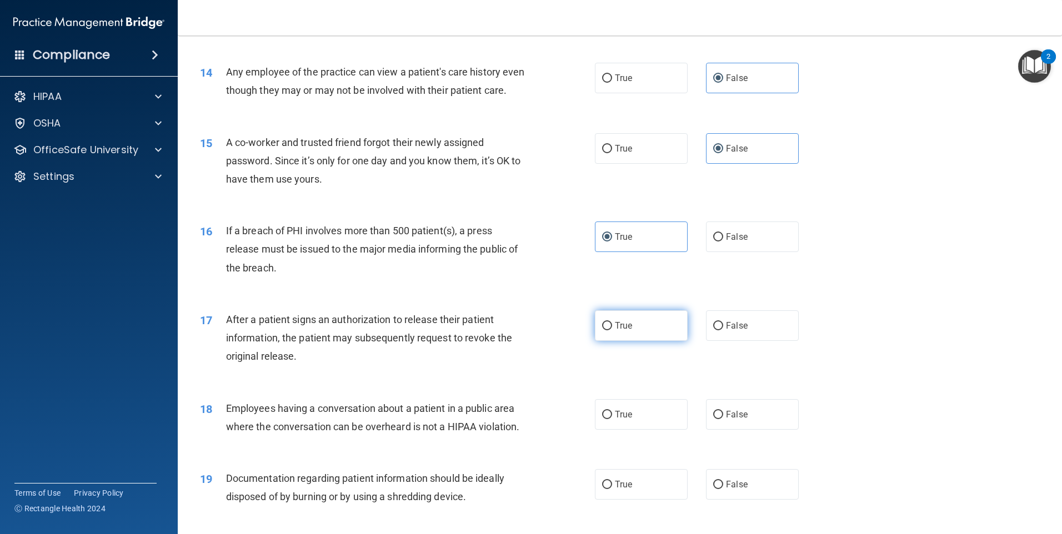
radio input "true"
click at [737, 430] on label "False" at bounding box center [752, 414] width 93 height 31
click at [723, 419] on input "False" at bounding box center [718, 415] width 10 height 8
radio input "true"
click at [629, 500] on label "True" at bounding box center [641, 484] width 93 height 31
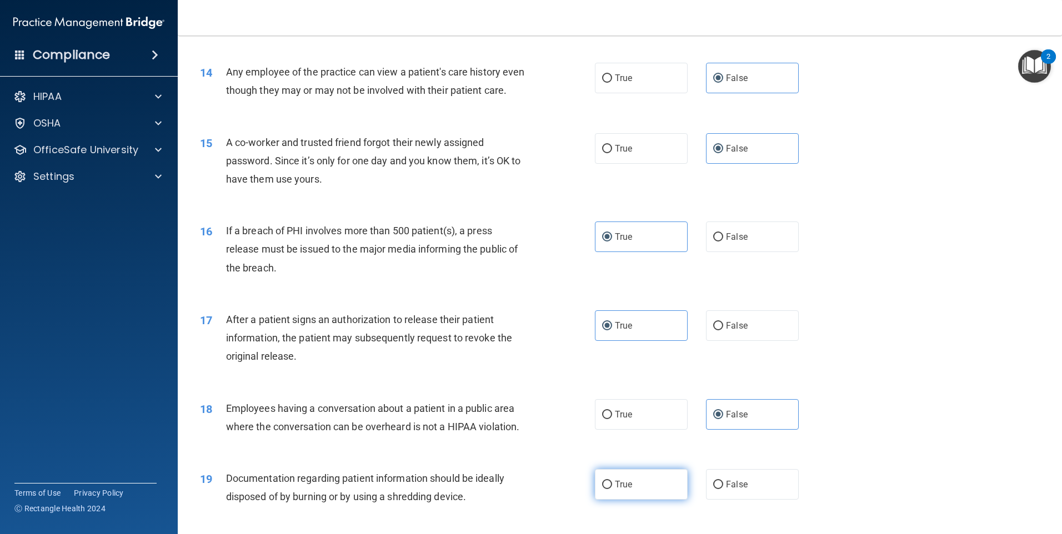
click at [612, 489] on input "True" at bounding box center [607, 485] width 10 height 8
radio input "true"
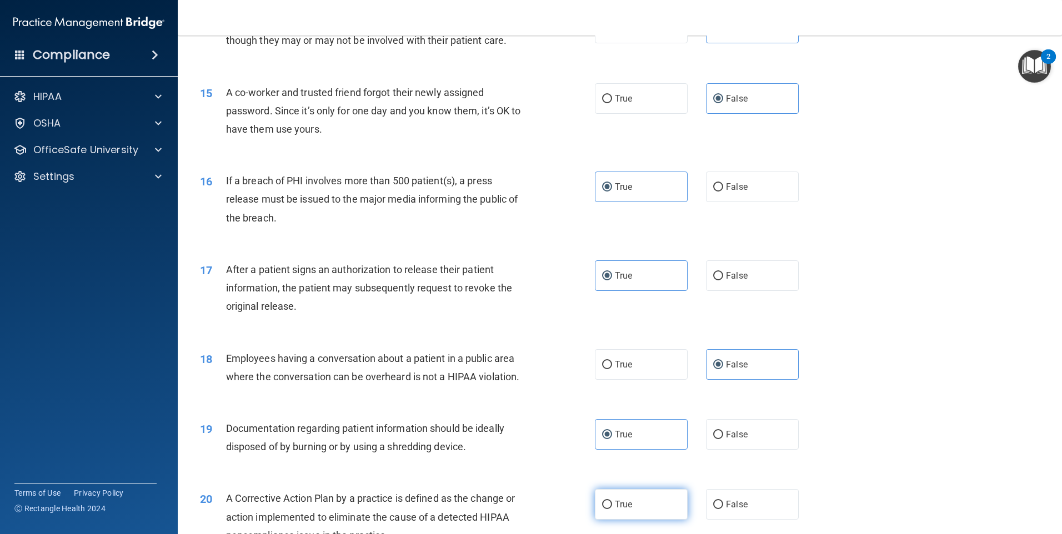
scroll to position [1222, 0]
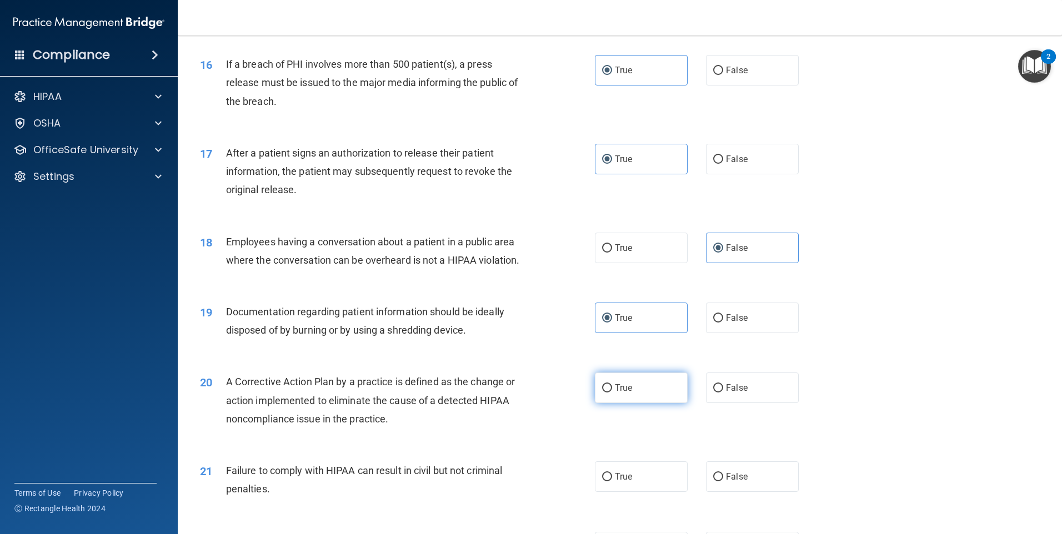
click at [660, 403] on label "True" at bounding box center [641, 388] width 93 height 31
click at [612, 393] on input "True" at bounding box center [607, 388] width 10 height 8
radio input "true"
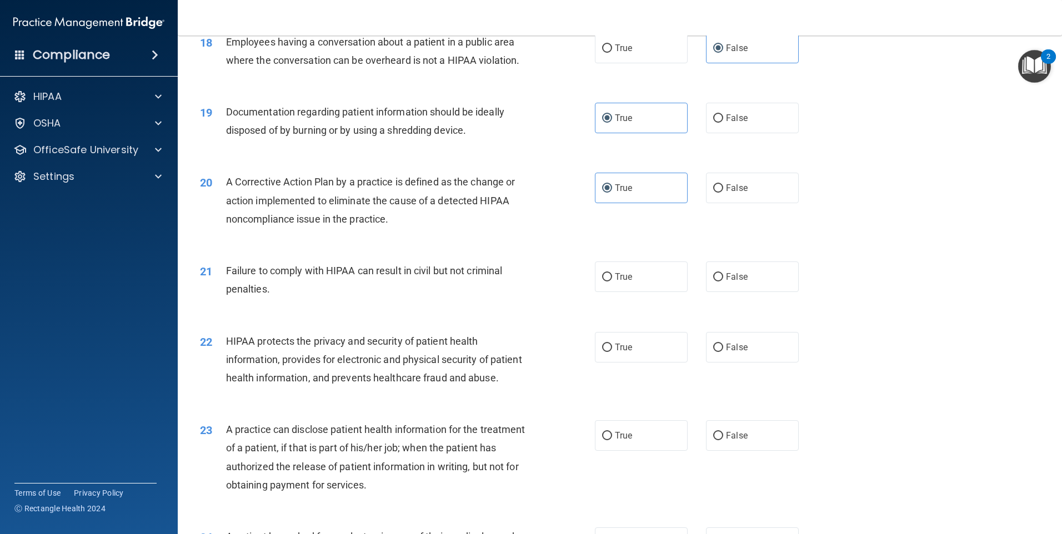
scroll to position [1444, 0]
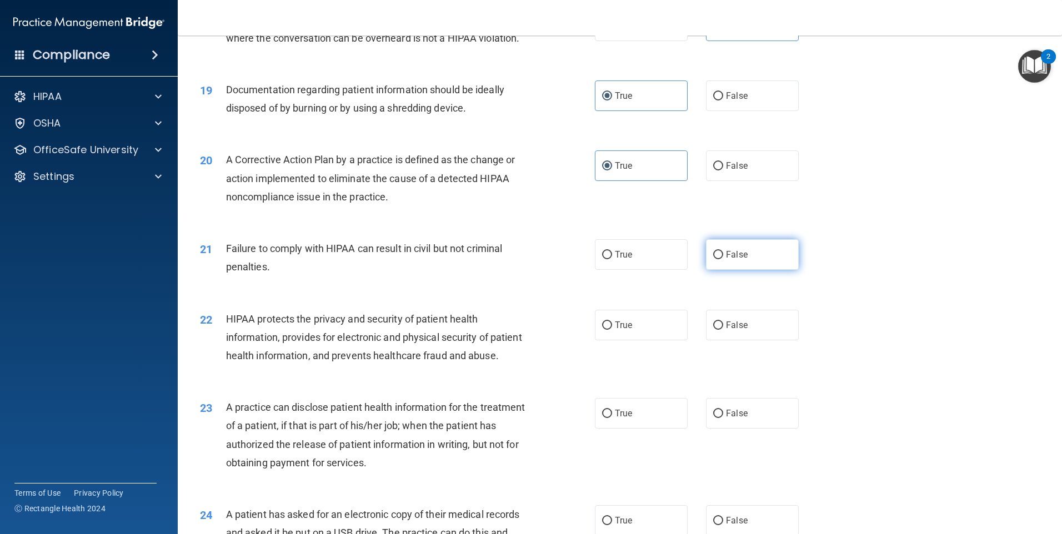
click at [760, 262] on label "False" at bounding box center [752, 254] width 93 height 31
click at [723, 259] on input "False" at bounding box center [718, 255] width 10 height 8
radio input "true"
click at [678, 333] on label "True" at bounding box center [641, 325] width 93 height 31
click at [612, 330] on input "True" at bounding box center [607, 325] width 10 height 8
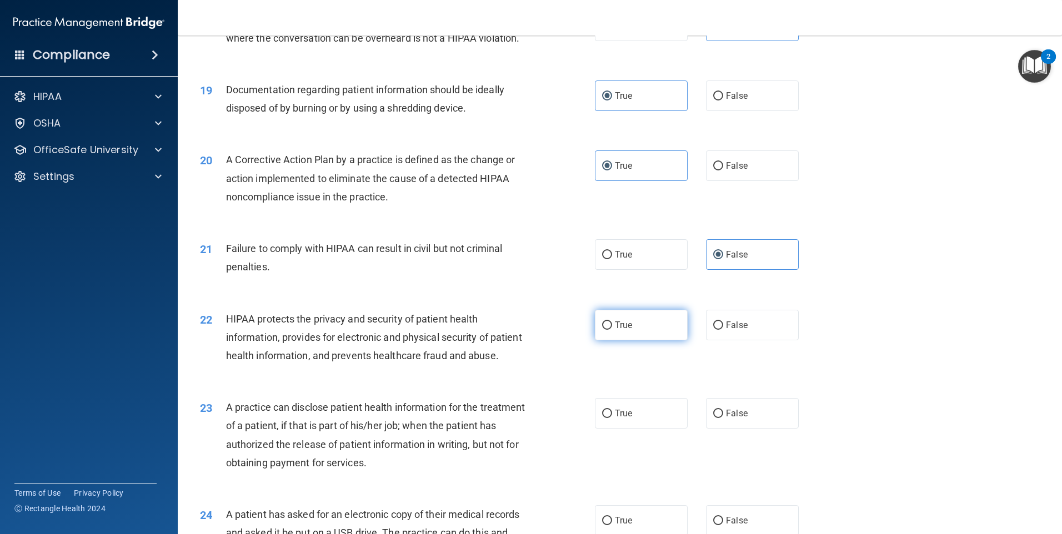
radio input "true"
click at [732, 429] on label "False" at bounding box center [752, 413] width 93 height 31
click at [723, 418] on input "False" at bounding box center [718, 414] width 10 height 8
radio input "true"
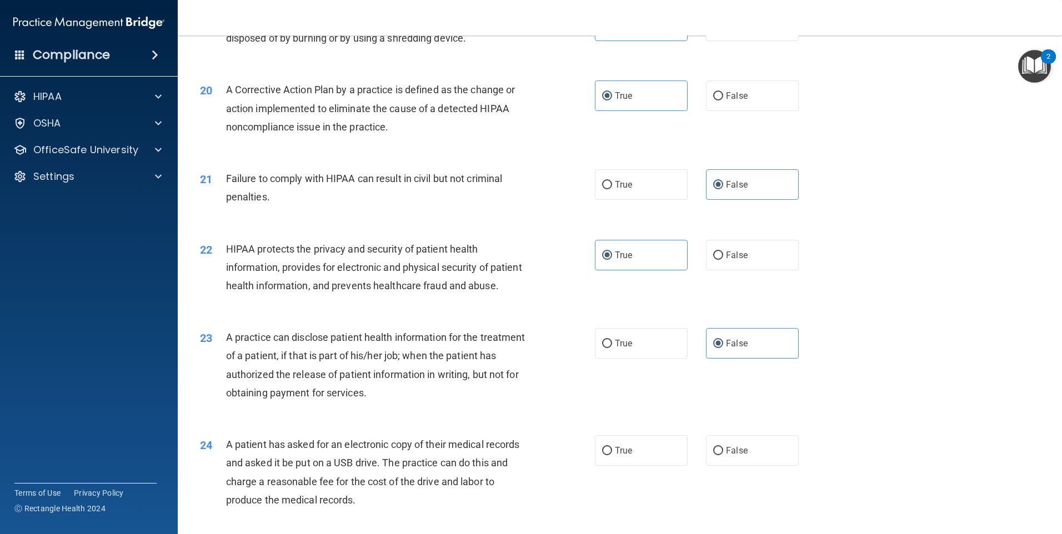
scroll to position [1610, 0]
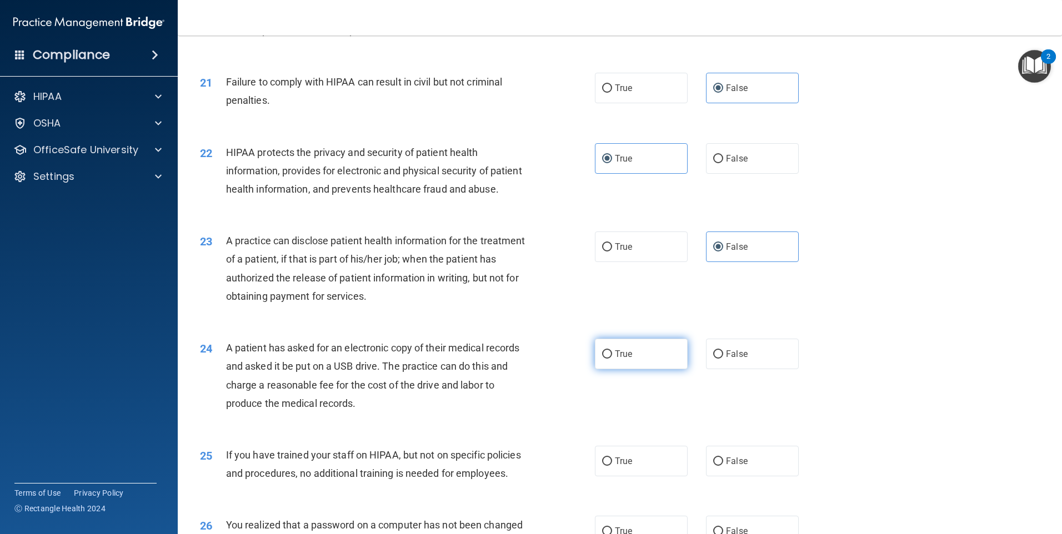
click at [672, 369] on label "True" at bounding box center [641, 354] width 93 height 31
click at [612, 359] on input "True" at bounding box center [607, 354] width 10 height 8
radio input "true"
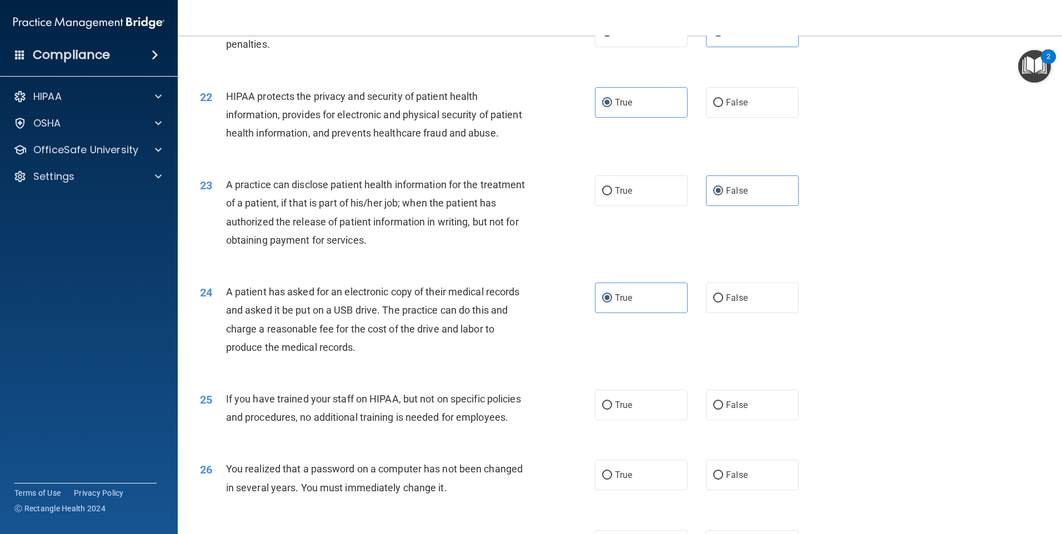
scroll to position [1777, 0]
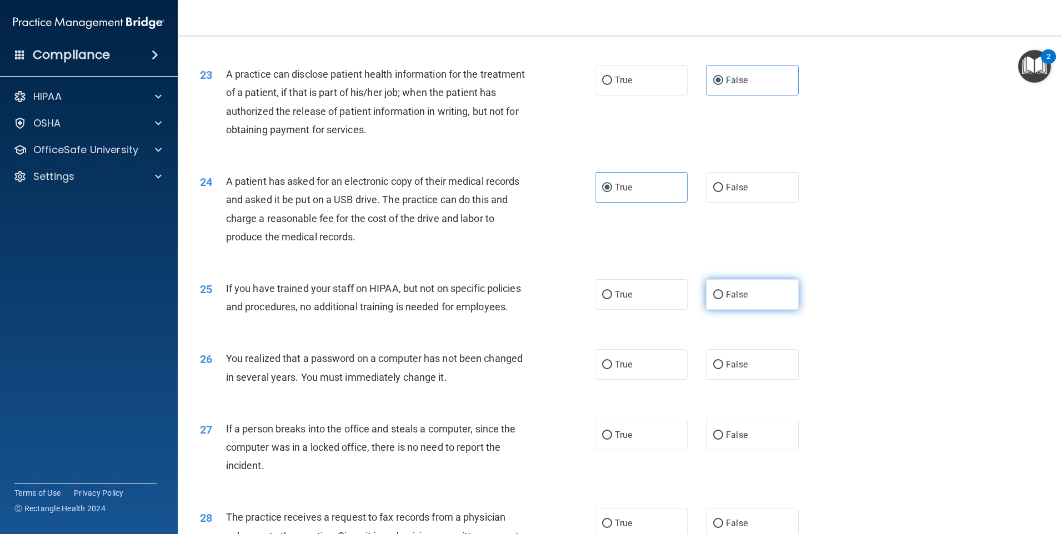
click at [706, 310] on label "False" at bounding box center [752, 294] width 93 height 31
click at [713, 299] on input "False" at bounding box center [718, 295] width 10 height 8
radio input "true"
click at [619, 370] on span "True" at bounding box center [623, 364] width 17 height 11
click at [612, 369] on input "True" at bounding box center [607, 365] width 10 height 8
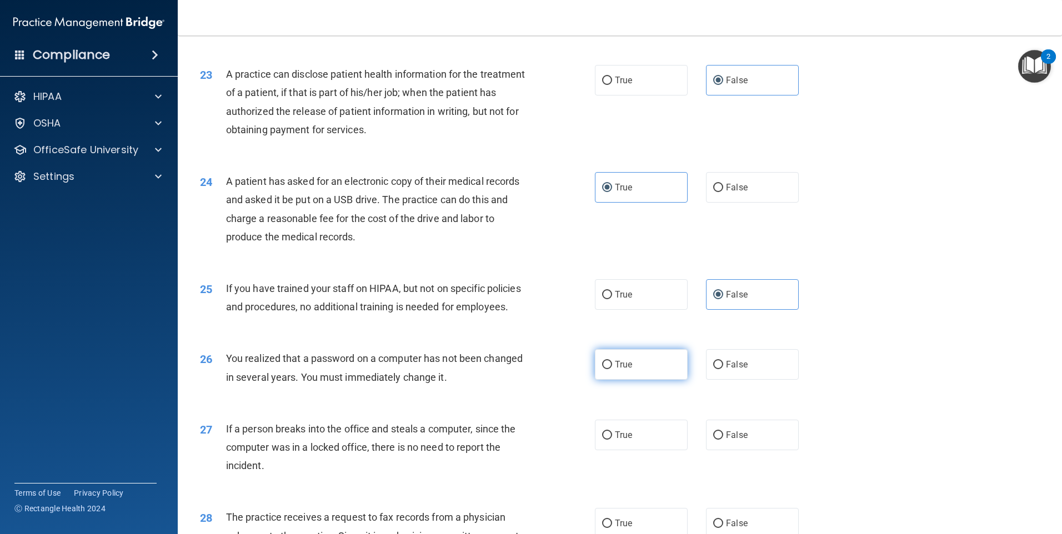
radio input "true"
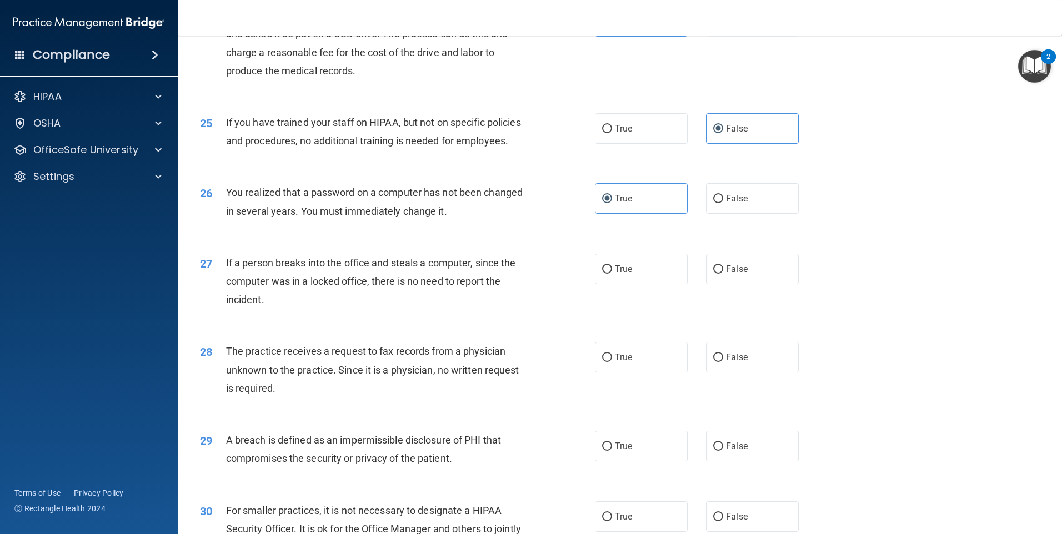
scroll to position [1943, 0]
click at [741, 274] on span "False" at bounding box center [737, 268] width 22 height 11
click at [723, 273] on input "False" at bounding box center [718, 269] width 10 height 8
radio input "true"
click at [733, 362] on span "False" at bounding box center [737, 356] width 22 height 11
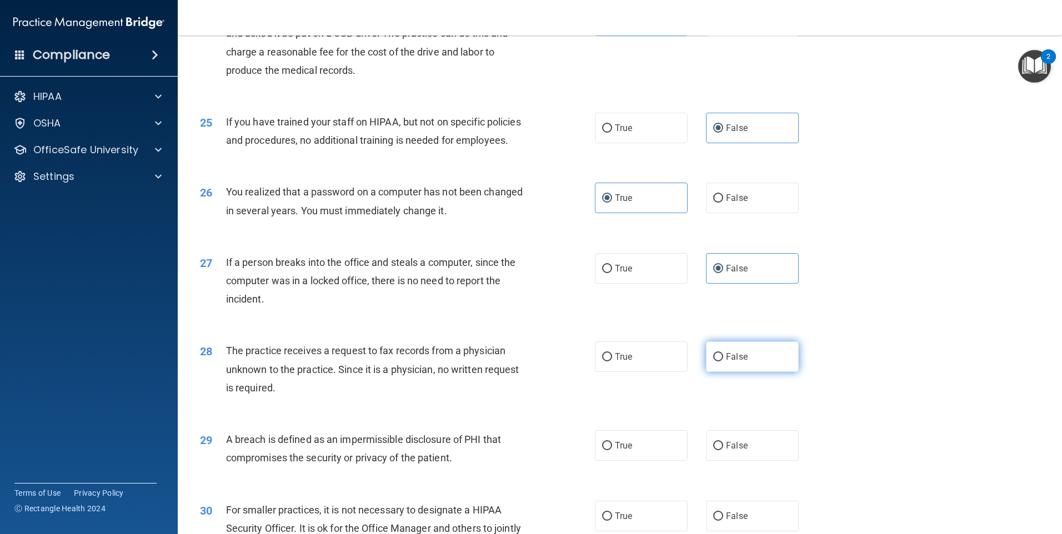
click at [723, 361] on input "False" at bounding box center [718, 357] width 10 height 8
radio input "true"
click at [651, 461] on label "True" at bounding box center [641, 445] width 93 height 31
click at [612, 450] on input "True" at bounding box center [607, 446] width 10 height 8
radio input "true"
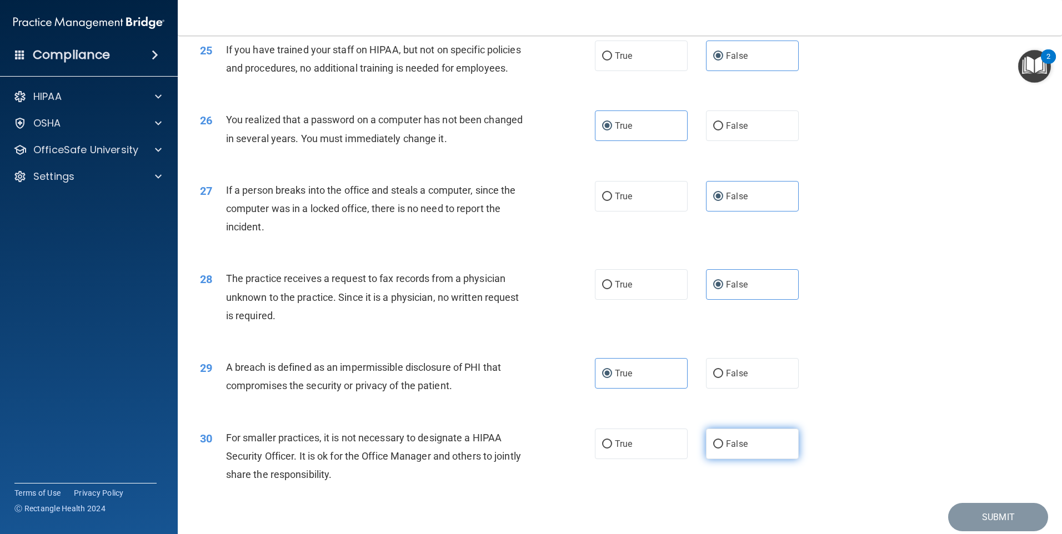
scroll to position [2112, 0]
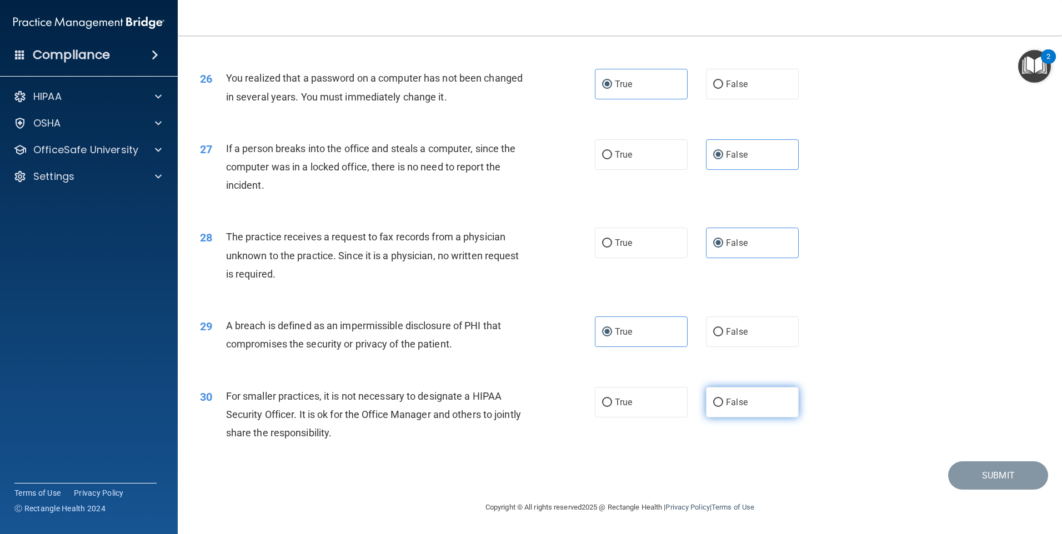
click at [759, 398] on label "False" at bounding box center [752, 402] width 93 height 31
click at [723, 399] on input "False" at bounding box center [718, 403] width 10 height 8
radio input "true"
click at [980, 467] on button "Submit" at bounding box center [998, 475] width 100 height 28
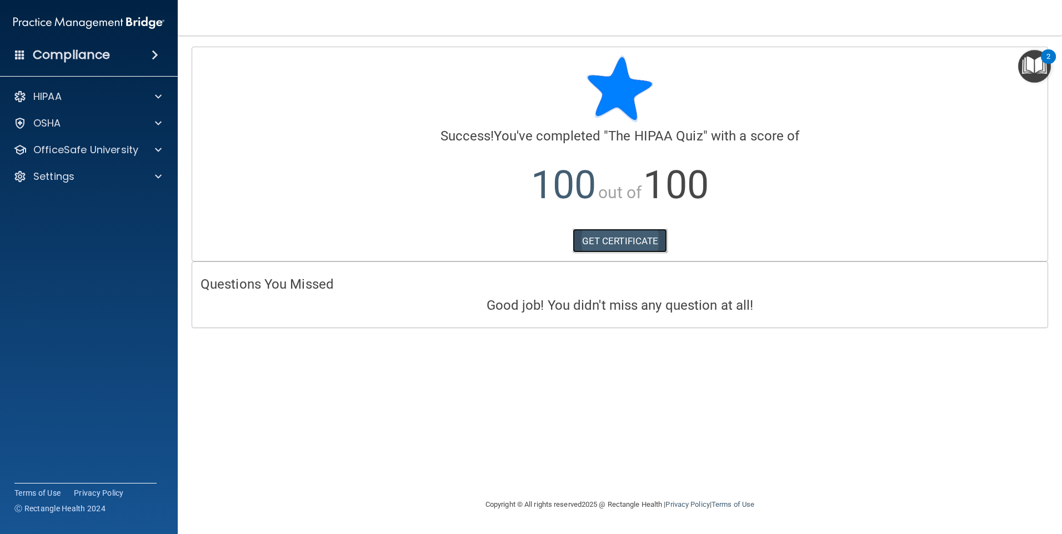
click at [623, 244] on link "GET CERTIFICATE" at bounding box center [619, 241] width 95 height 24
click at [108, 148] on p "OfficeSafe University" at bounding box center [85, 149] width 105 height 13
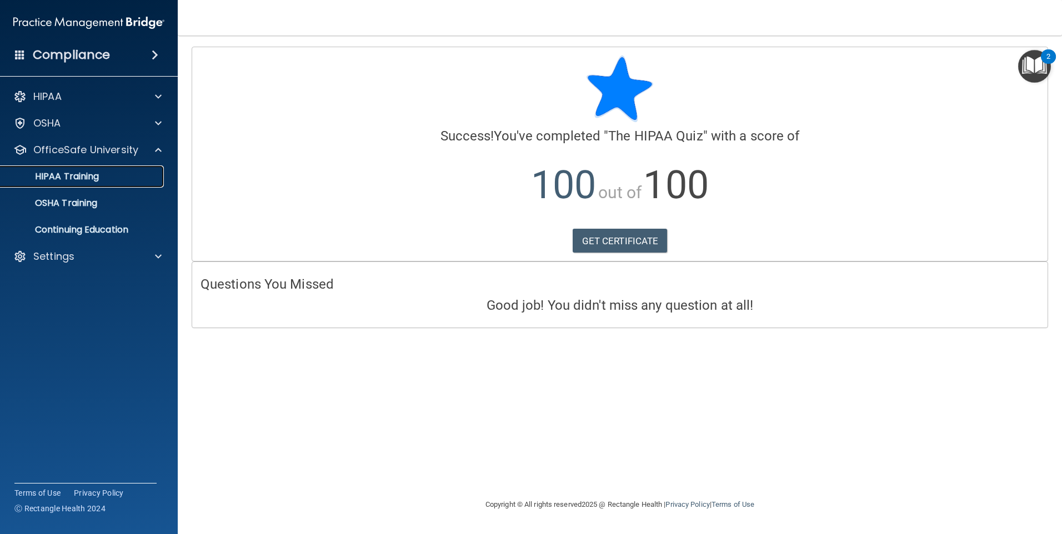
click at [120, 182] on link "HIPAA Training" at bounding box center [76, 176] width 175 height 22
